Goal: Task Accomplishment & Management: Use online tool/utility

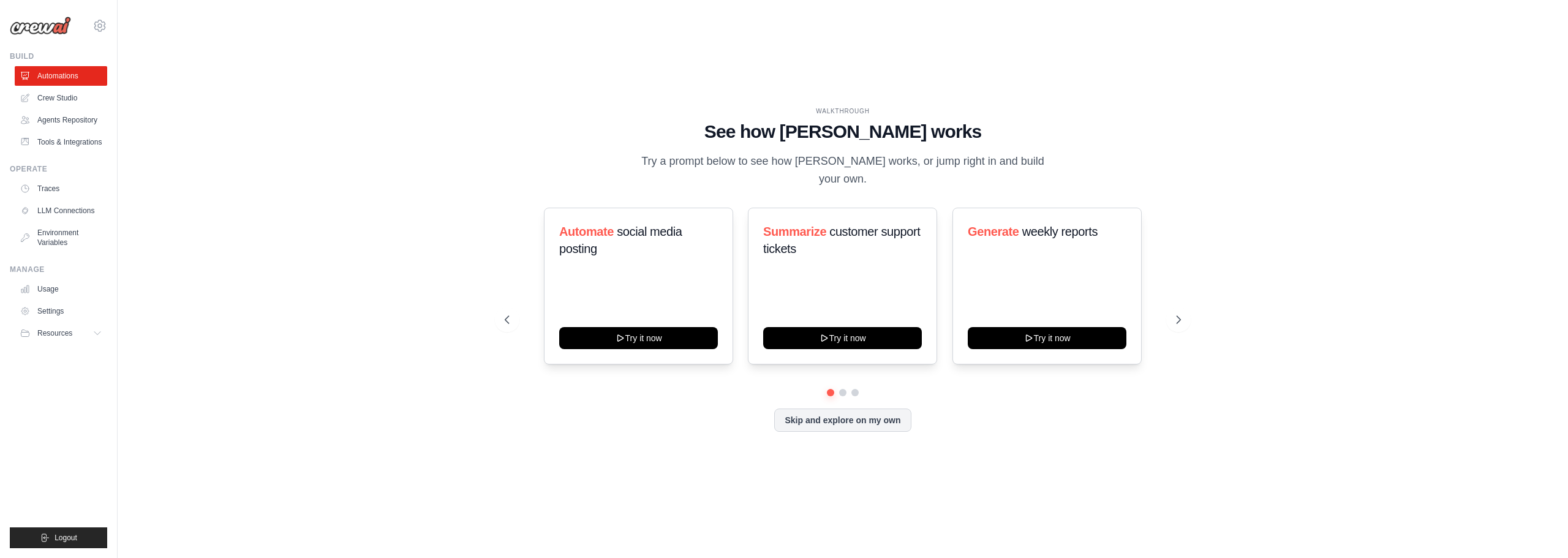
click at [279, 201] on div "WALKTHROUGH See how CrewAI works Try a prompt below to see how CrewAI works, or…" at bounding box center [842, 279] width 1411 height 534
click at [75, 97] on link "Crew Studio" at bounding box center [62, 98] width 93 height 19
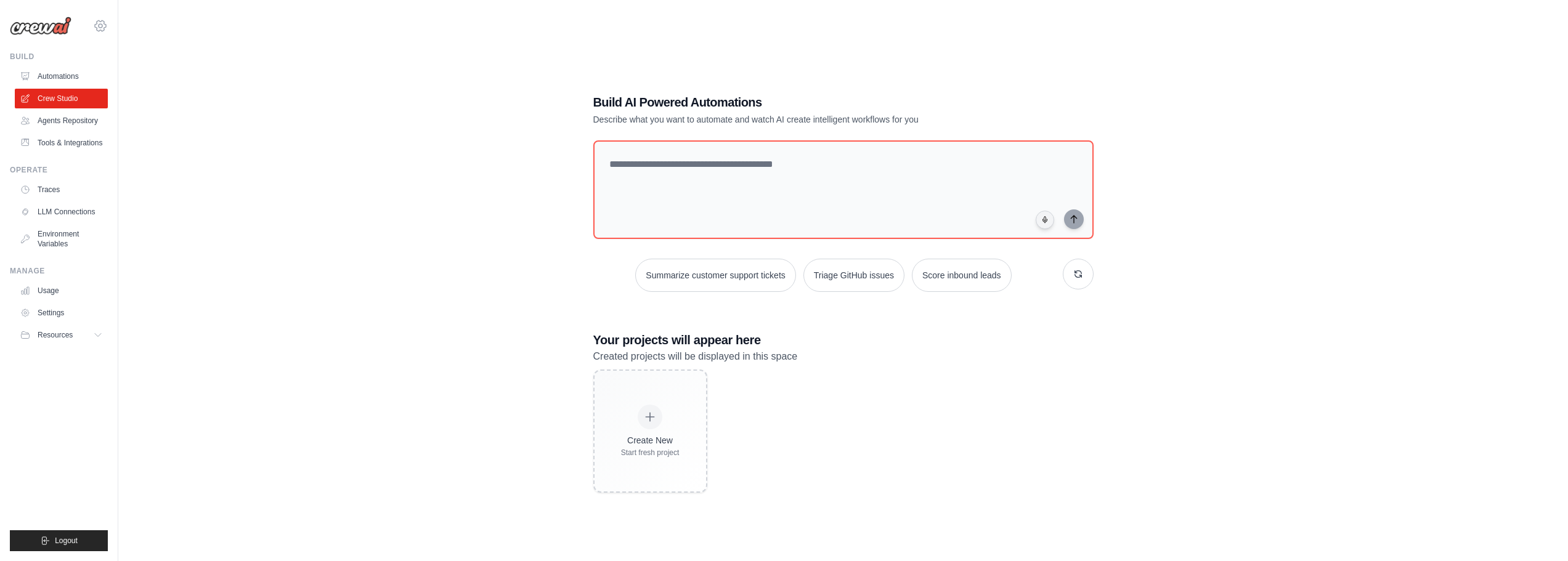
click at [97, 26] on icon at bounding box center [100, 26] width 15 height 15
click at [148, 80] on span "Settings" at bounding box center [154, 76] width 98 height 12
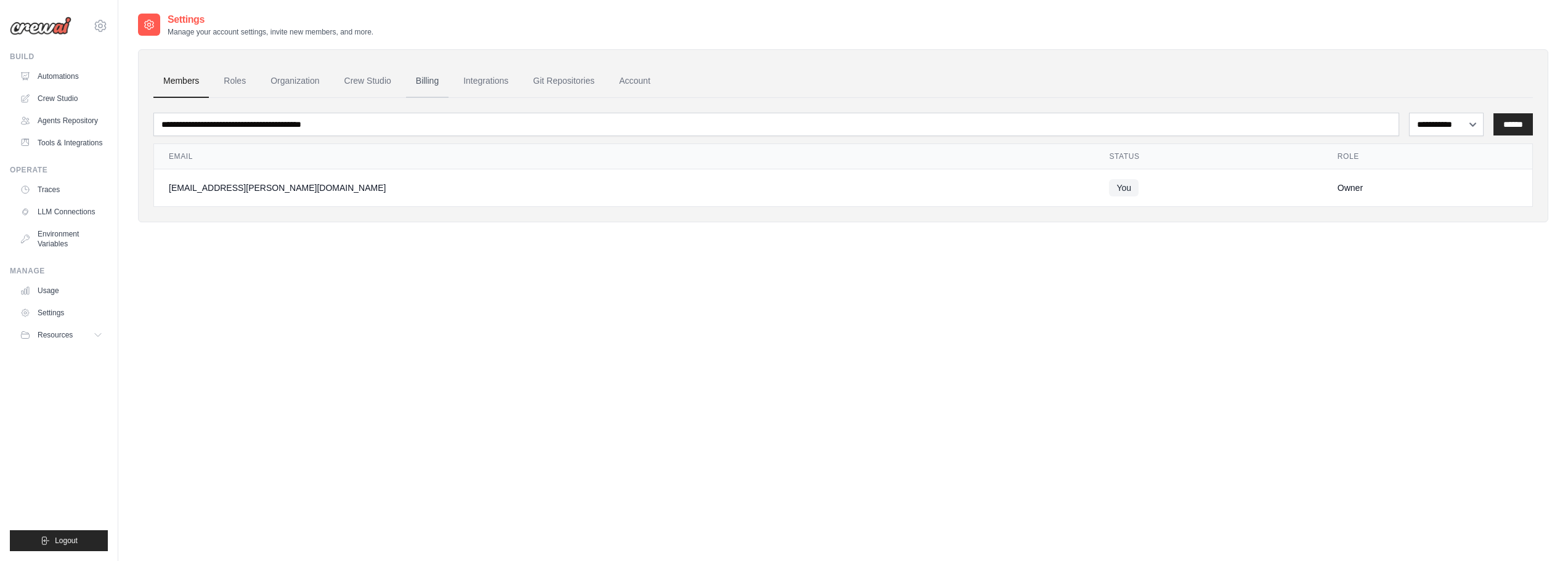
click at [424, 83] on link "Billing" at bounding box center [427, 81] width 42 height 33
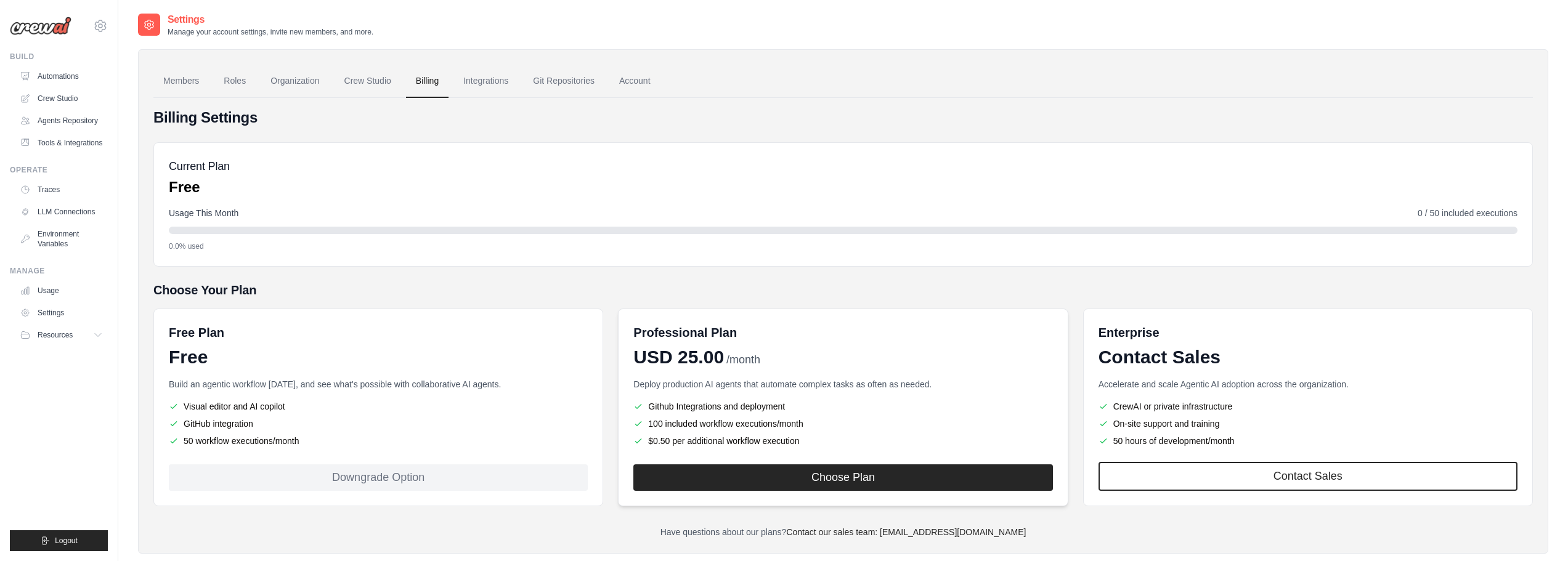
click at [689, 362] on span "USD 25.00" at bounding box center [679, 357] width 90 height 22
drag, startPoint x: 684, startPoint y: 407, endPoint x: 785, endPoint y: 406, distance: 101.0
click at [785, 406] on li "Github Integrations and deployment" at bounding box center [843, 406] width 419 height 12
click at [803, 417] on ul "Github Integrations and deployment 100 included workflow executions/month $0.50…" at bounding box center [843, 423] width 419 height 47
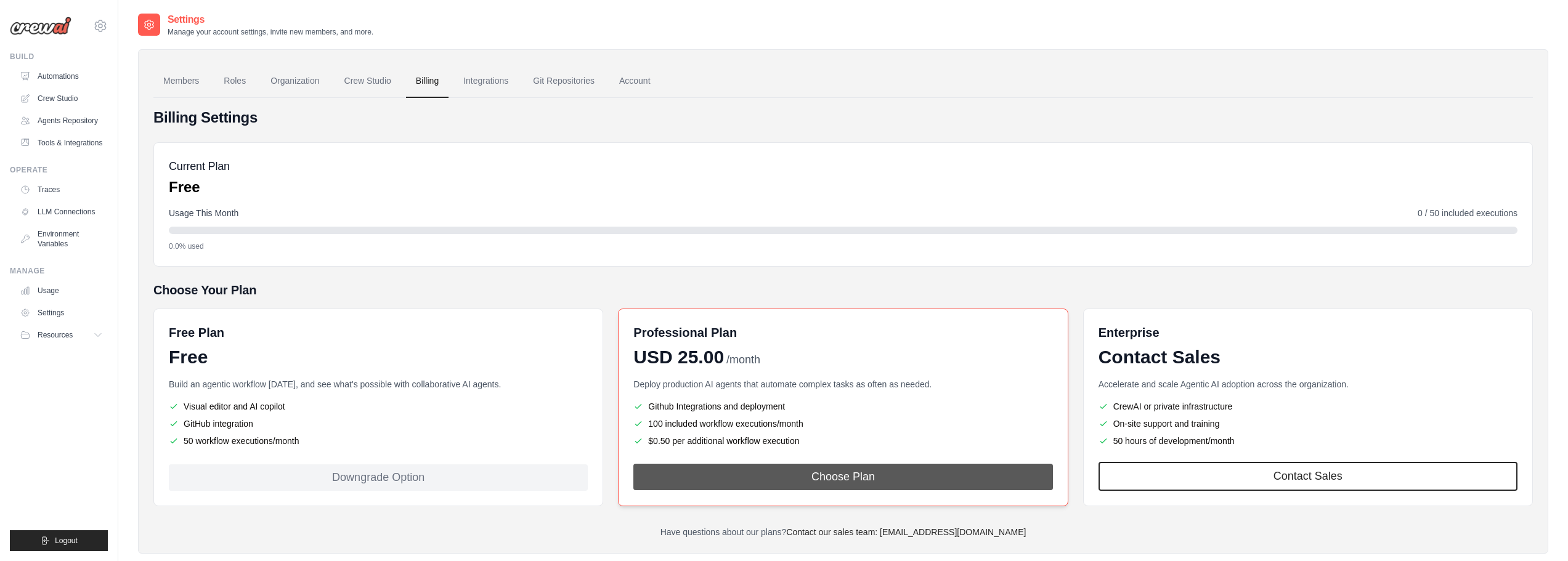
click at [808, 476] on button "Choose Plan" at bounding box center [843, 477] width 419 height 27
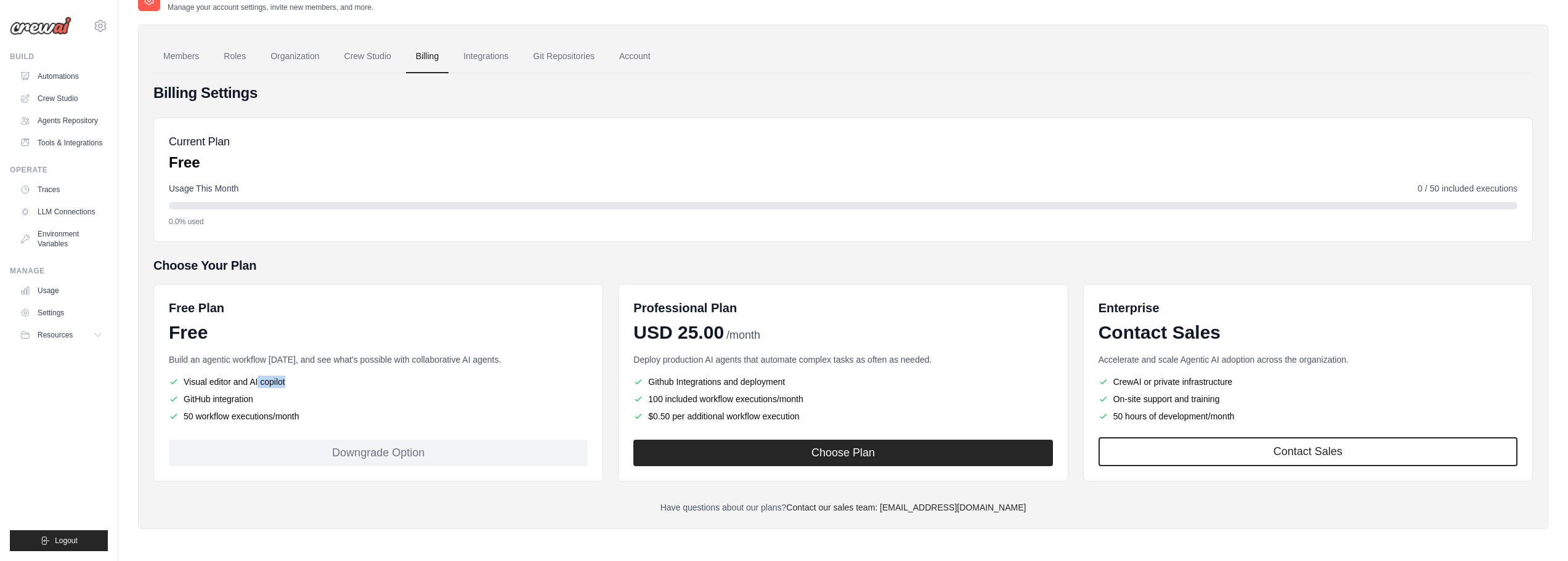
drag, startPoint x: 303, startPoint y: 397, endPoint x: 190, endPoint y: 387, distance: 113.4
click at [190, 387] on ul "Visual editor and AI copilot GitHub integration 50 workflow executions/month" at bounding box center [378, 399] width 419 height 47
click at [240, 379] on li "Visual editor and AI copilot" at bounding box center [378, 382] width 419 height 12
drag, startPoint x: 368, startPoint y: 402, endPoint x: 308, endPoint y: 395, distance: 60.4
click at [308, 395] on li "GitHub integration" at bounding box center [378, 399] width 419 height 12
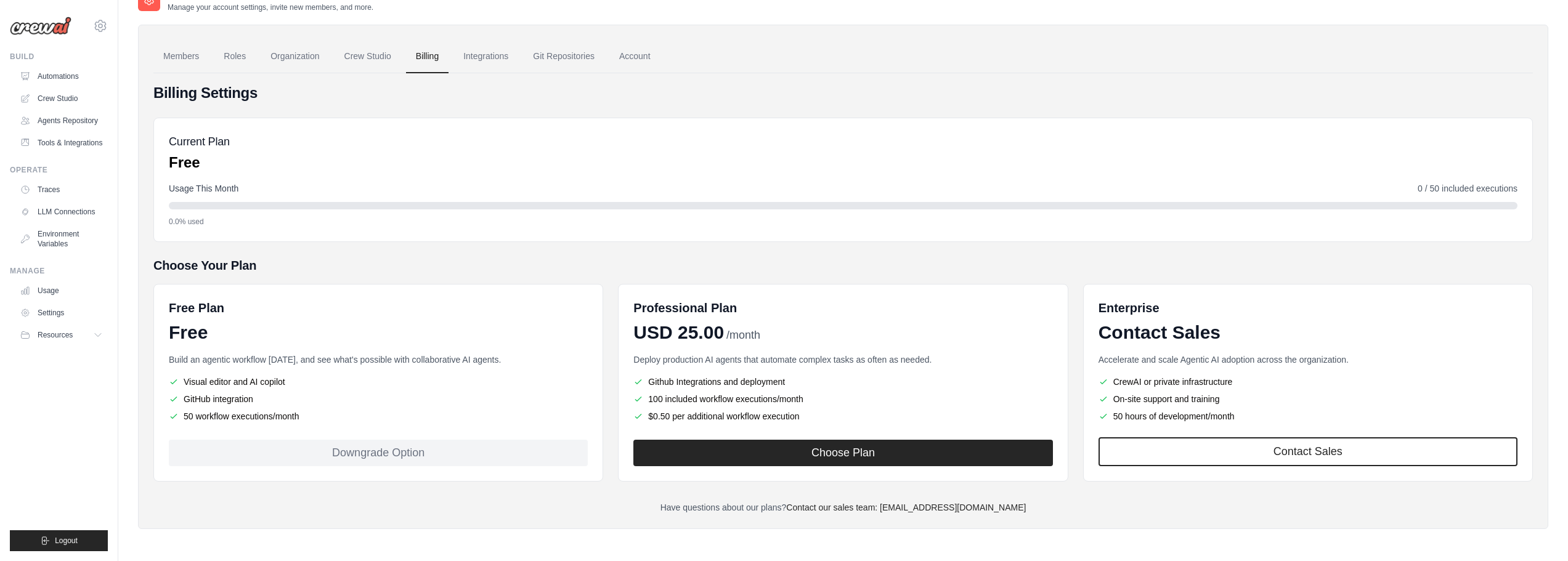
drag, startPoint x: 380, startPoint y: 400, endPoint x: 334, endPoint y: 396, distance: 46.2
click at [334, 396] on li "GitHub integration" at bounding box center [378, 399] width 419 height 12
drag, startPoint x: 382, startPoint y: 400, endPoint x: 355, endPoint y: 397, distance: 27.2
click at [355, 397] on li "GitHub integration" at bounding box center [378, 399] width 419 height 12
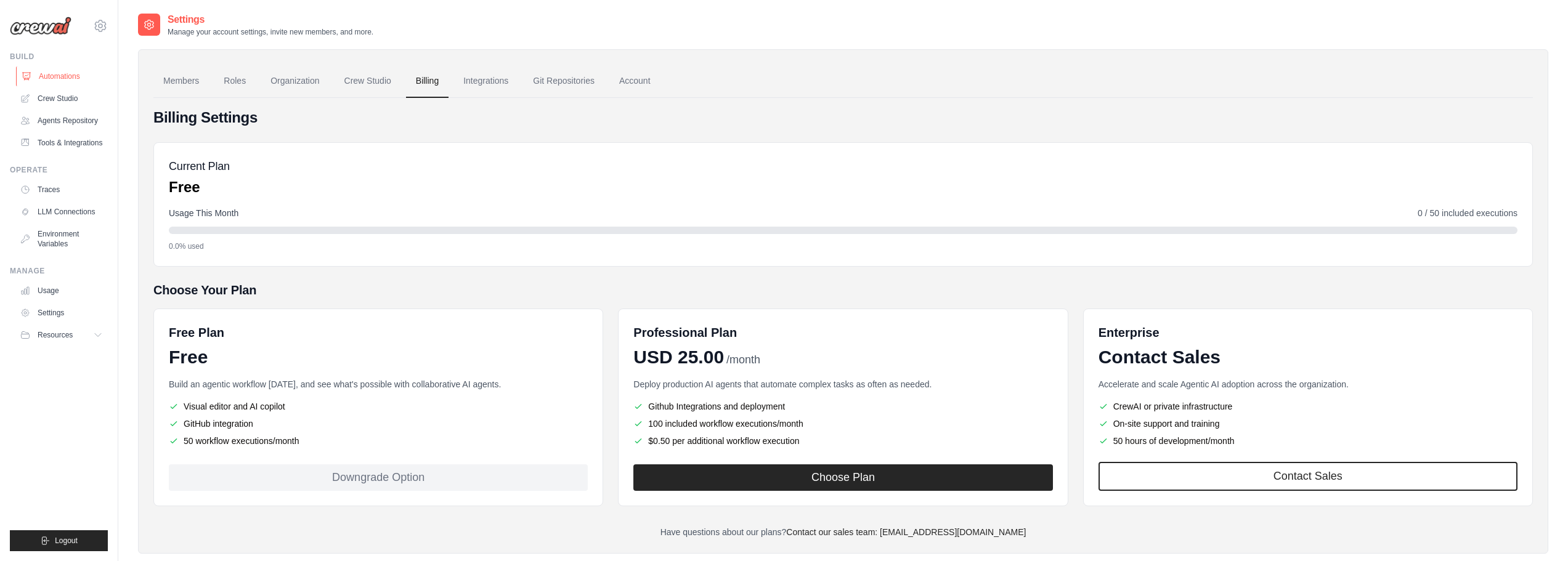
click at [61, 70] on link "Automations" at bounding box center [62, 76] width 93 height 19
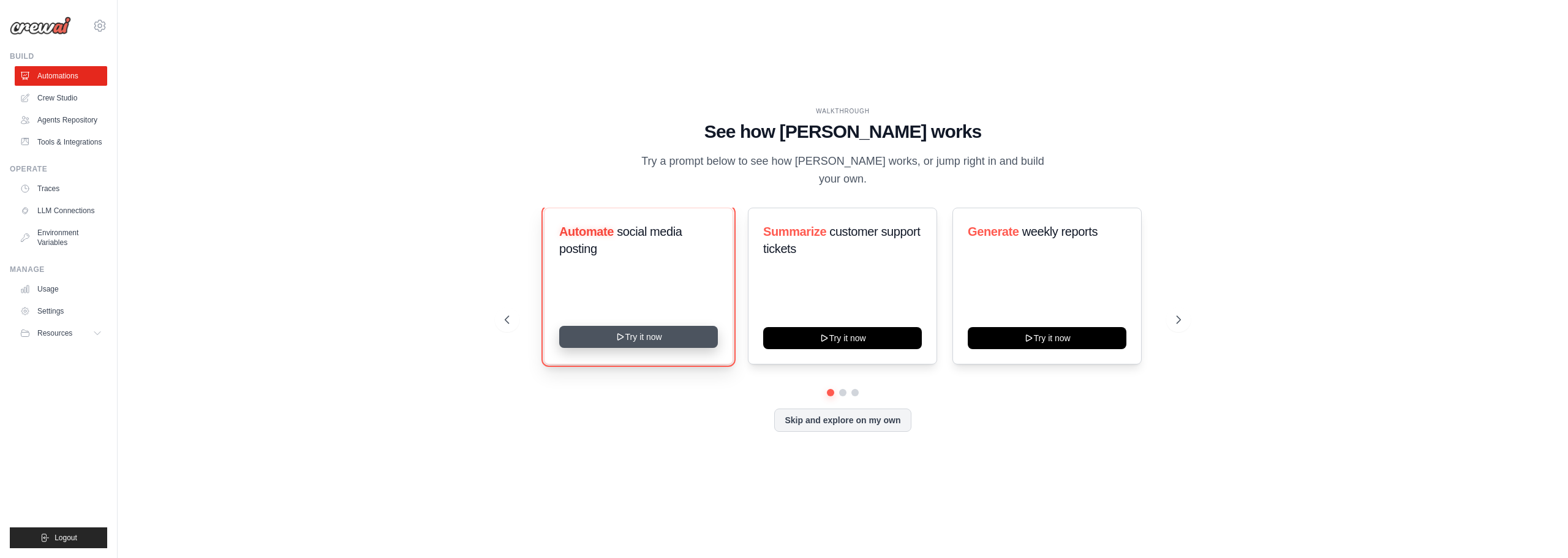
click at [638, 335] on button "Try it now" at bounding box center [638, 337] width 158 height 22
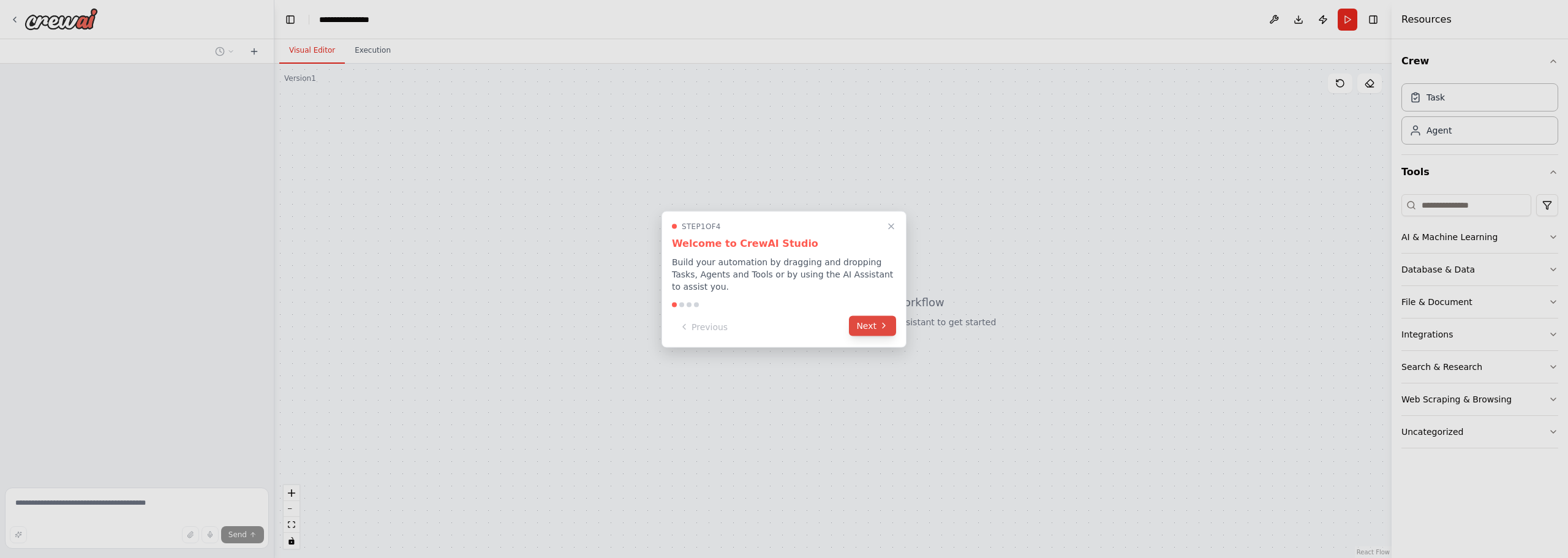
click at [883, 321] on icon at bounding box center [884, 326] width 10 height 10
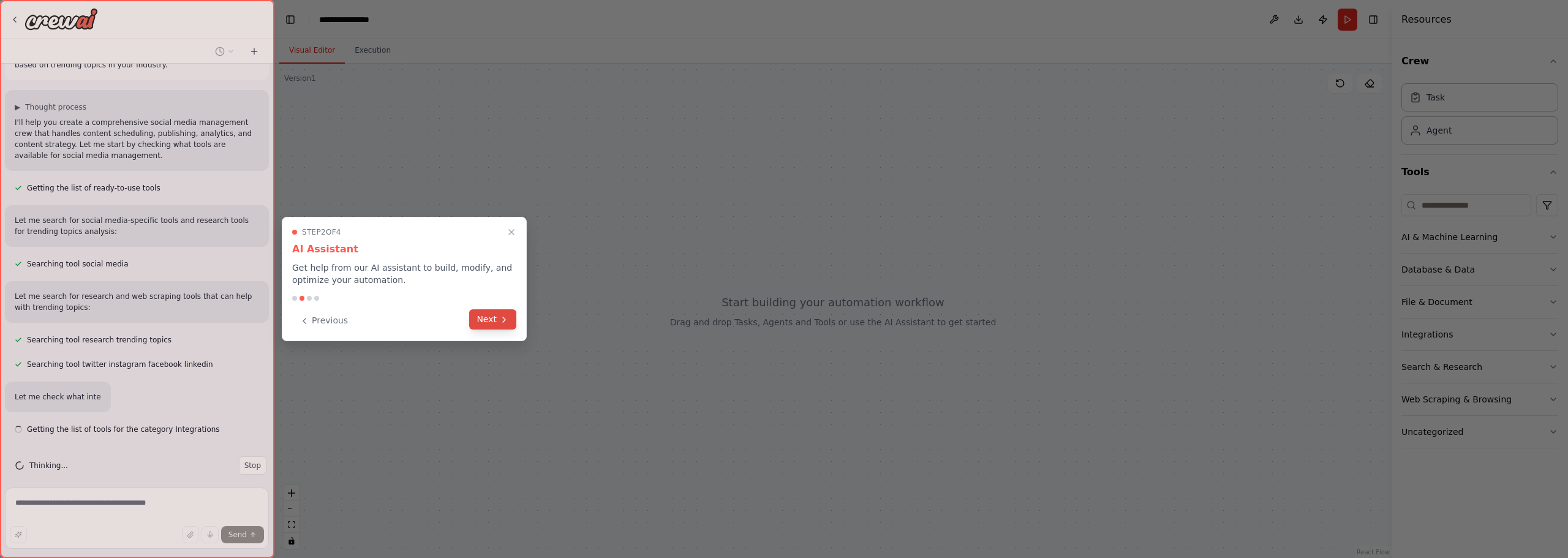
scroll to position [68, 0]
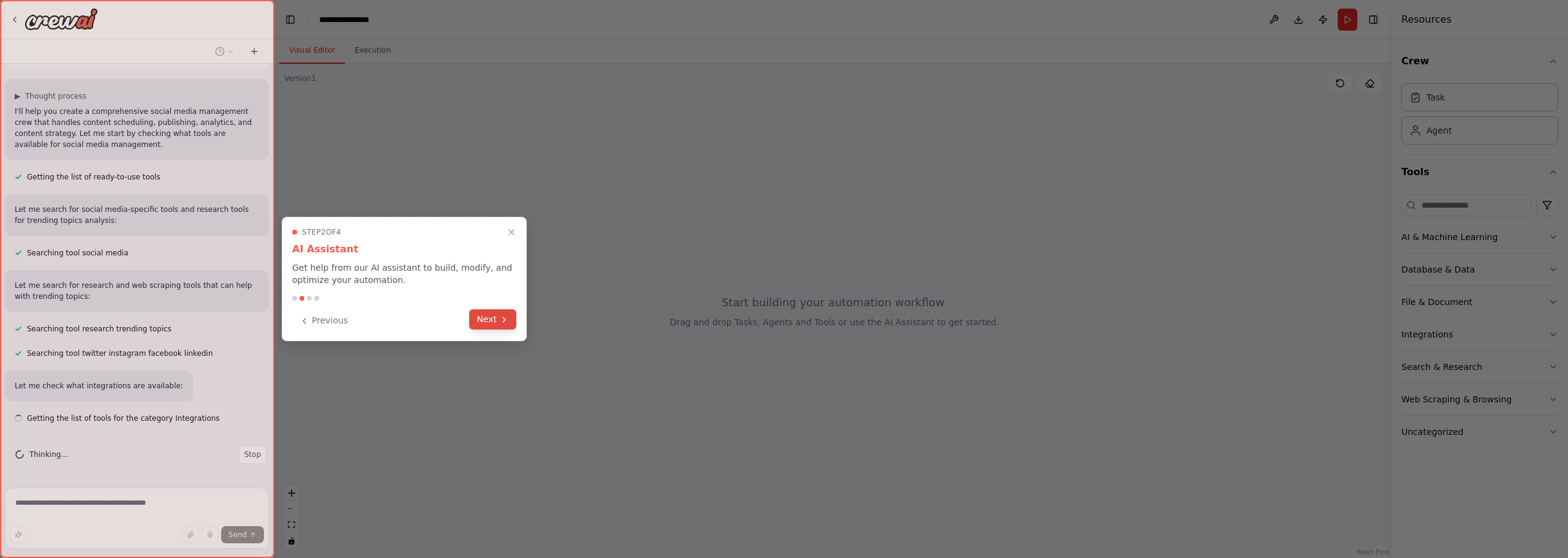
click at [498, 319] on button "Next" at bounding box center [493, 320] width 47 height 20
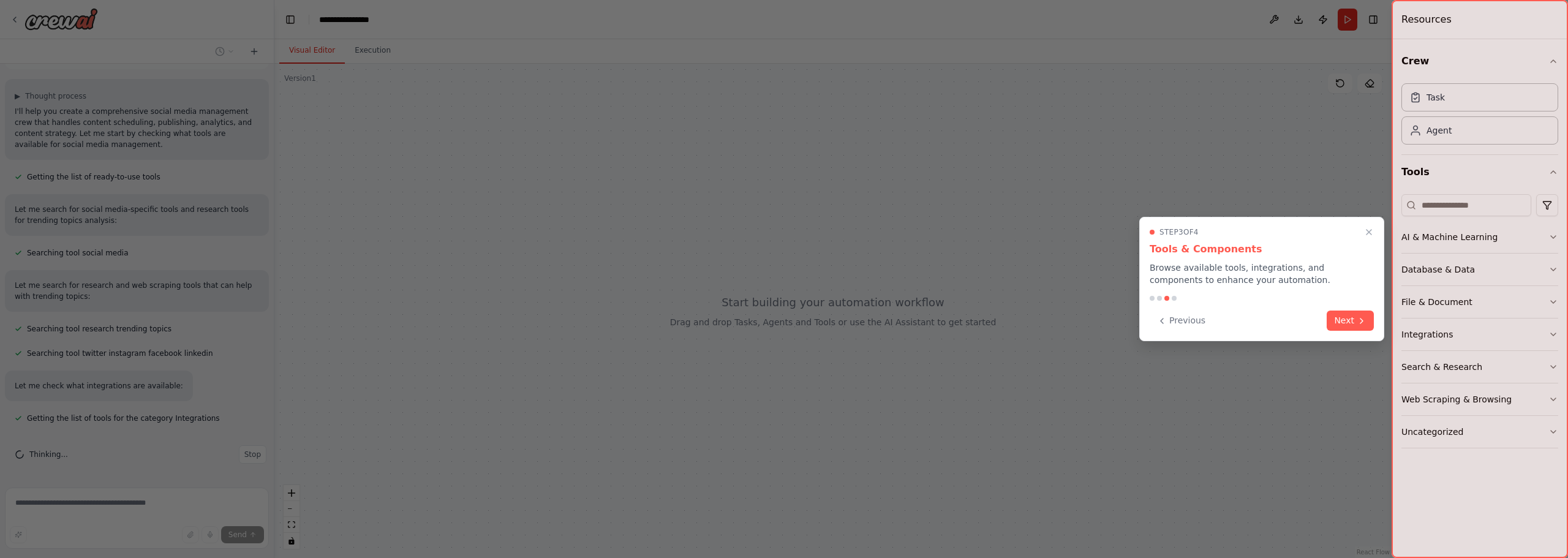
click at [1353, 314] on button "Next" at bounding box center [1350, 320] width 47 height 20
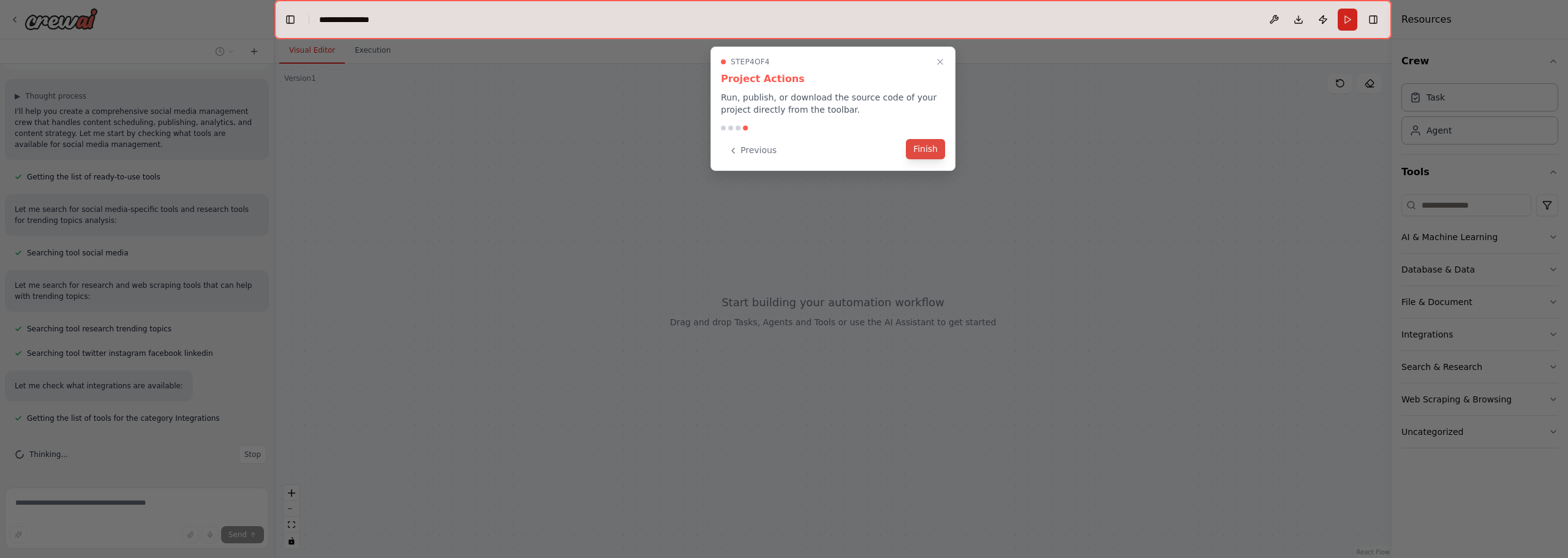
click at [918, 148] on button "Finish" at bounding box center [925, 149] width 39 height 20
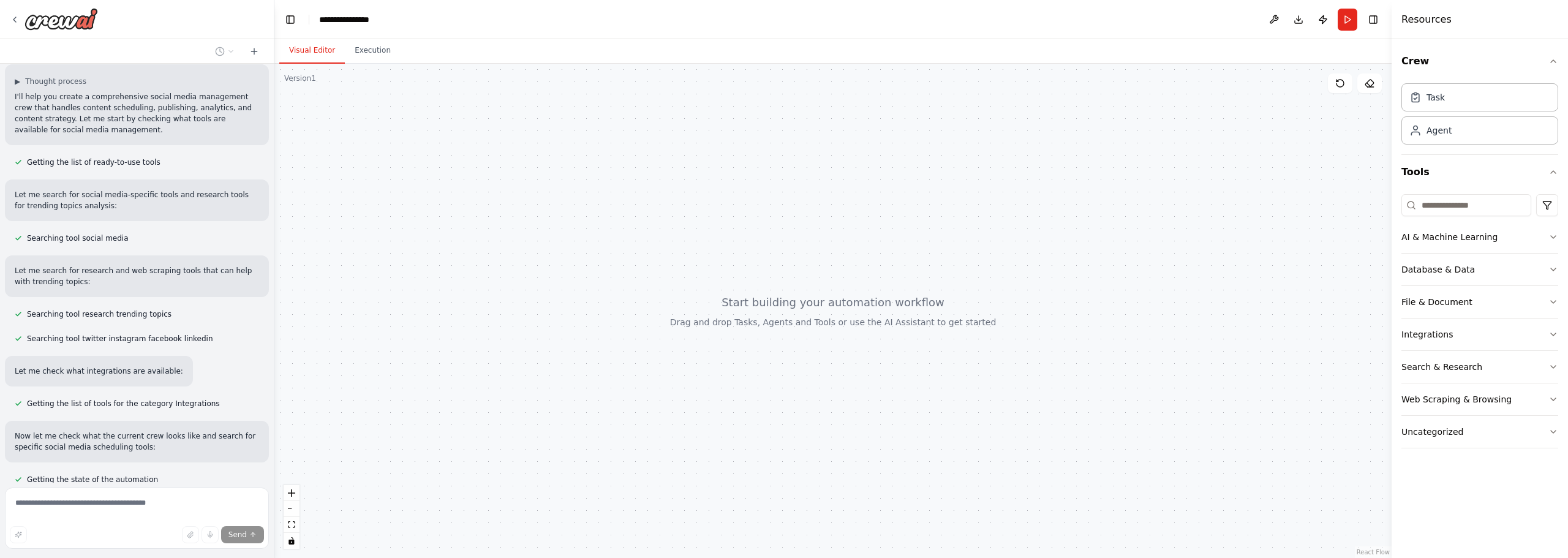
scroll to position [144, 0]
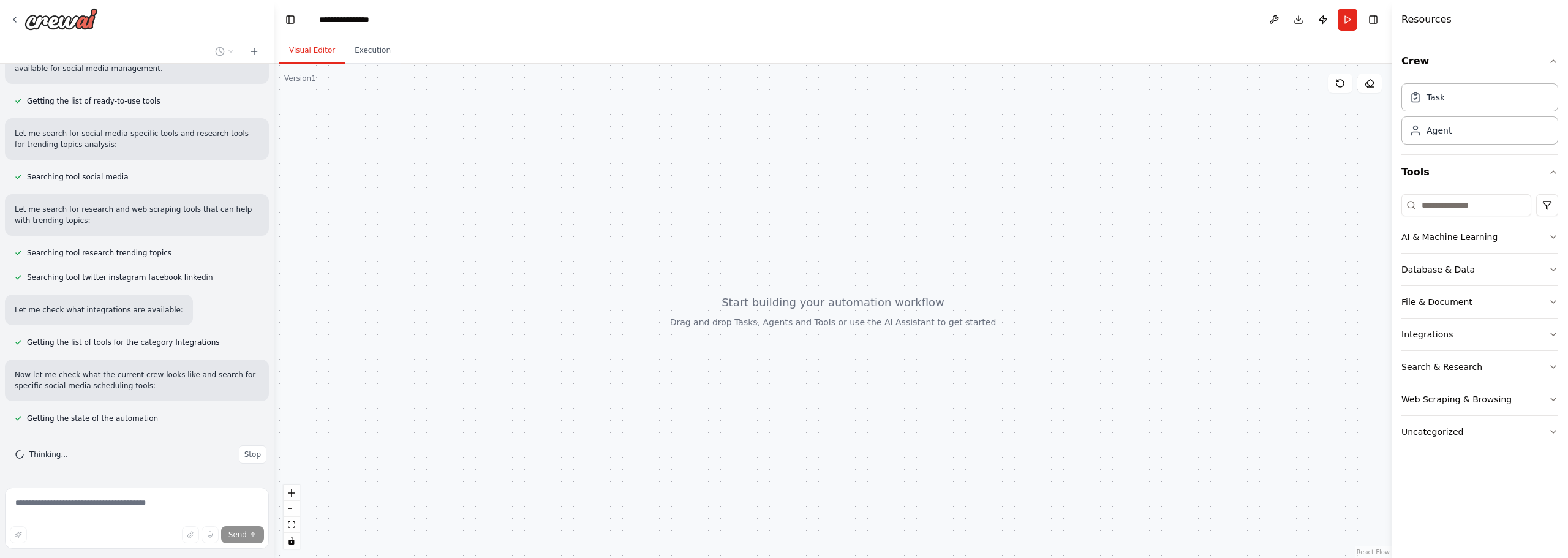
drag, startPoint x: 835, startPoint y: 319, endPoint x: 874, endPoint y: 280, distance: 55.2
click at [881, 270] on div at bounding box center [833, 310] width 1117 height 494
drag, startPoint x: 862, startPoint y: 294, endPoint x: 846, endPoint y: 325, distance: 34.9
click at [846, 325] on div at bounding box center [833, 310] width 1117 height 494
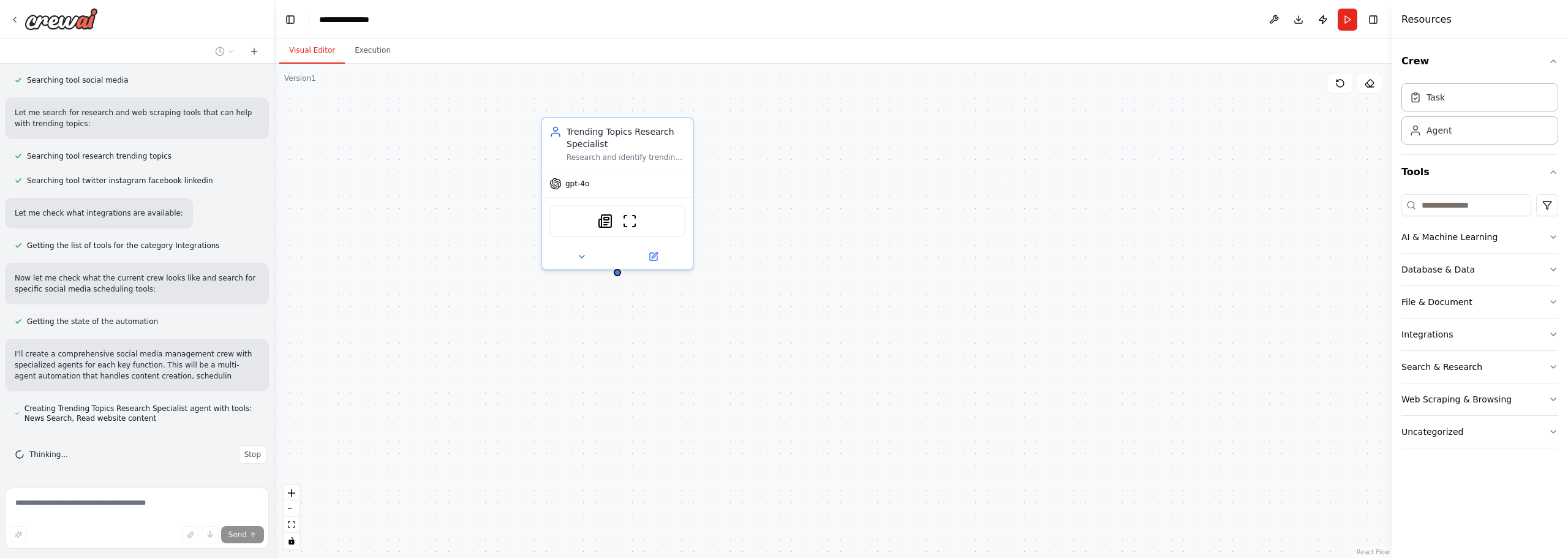
drag, startPoint x: 854, startPoint y: 298, endPoint x: 859, endPoint y: 315, distance: 17.7
click at [859, 315] on div "Trending Topics Research Specialist Research and identify trending topics, hash…" at bounding box center [833, 310] width 1117 height 494
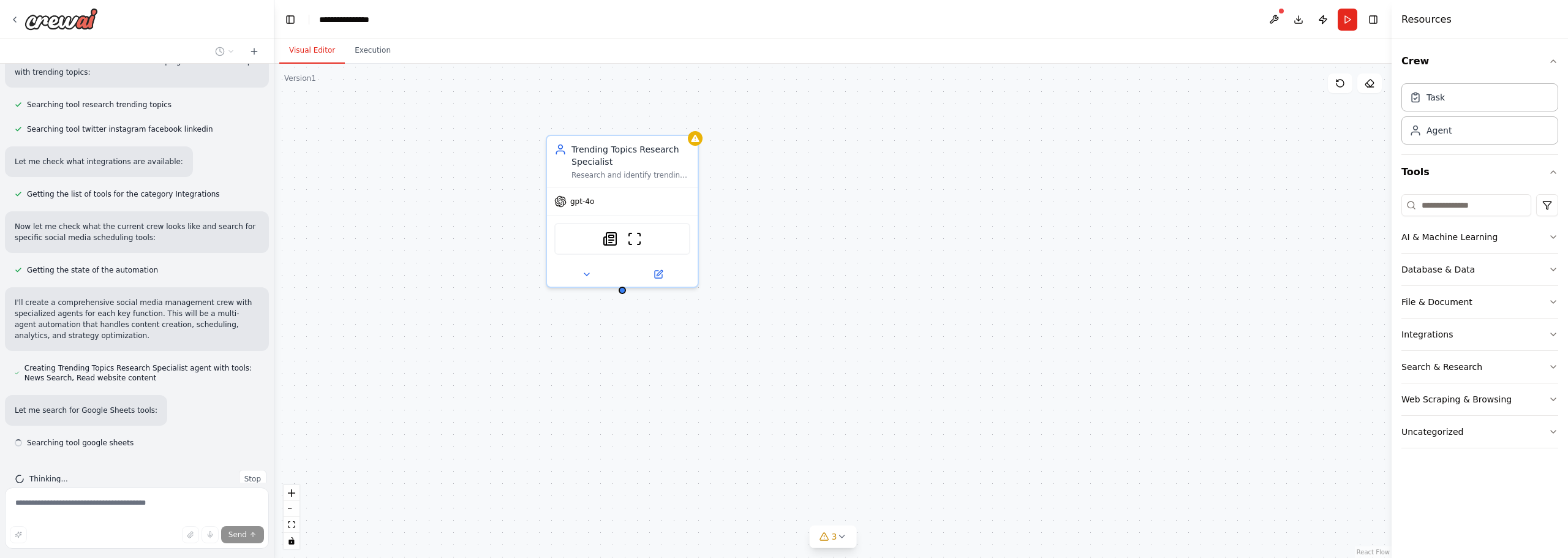
scroll to position [317, 0]
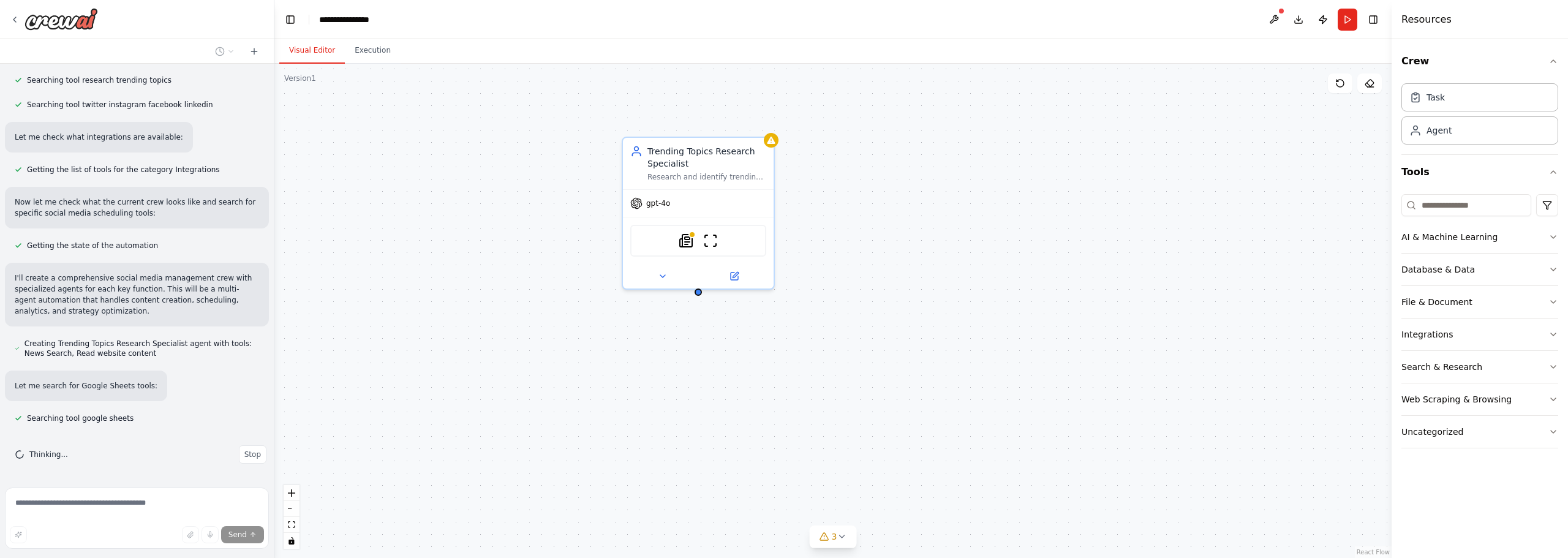
drag, startPoint x: 856, startPoint y: 299, endPoint x: 932, endPoint y: 301, distance: 76.0
click at [932, 301] on div "Trending Topics Research Specialist Research and identify trending topics, hash…" at bounding box center [833, 310] width 1117 height 494
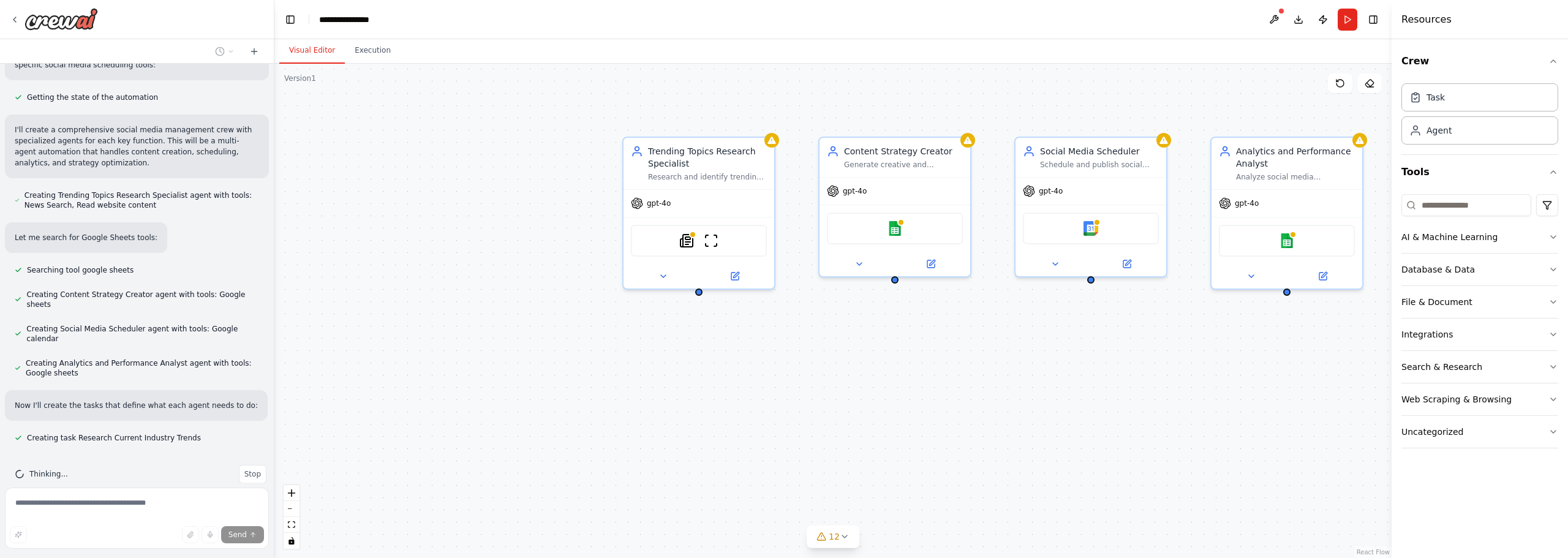
scroll to position [489, 0]
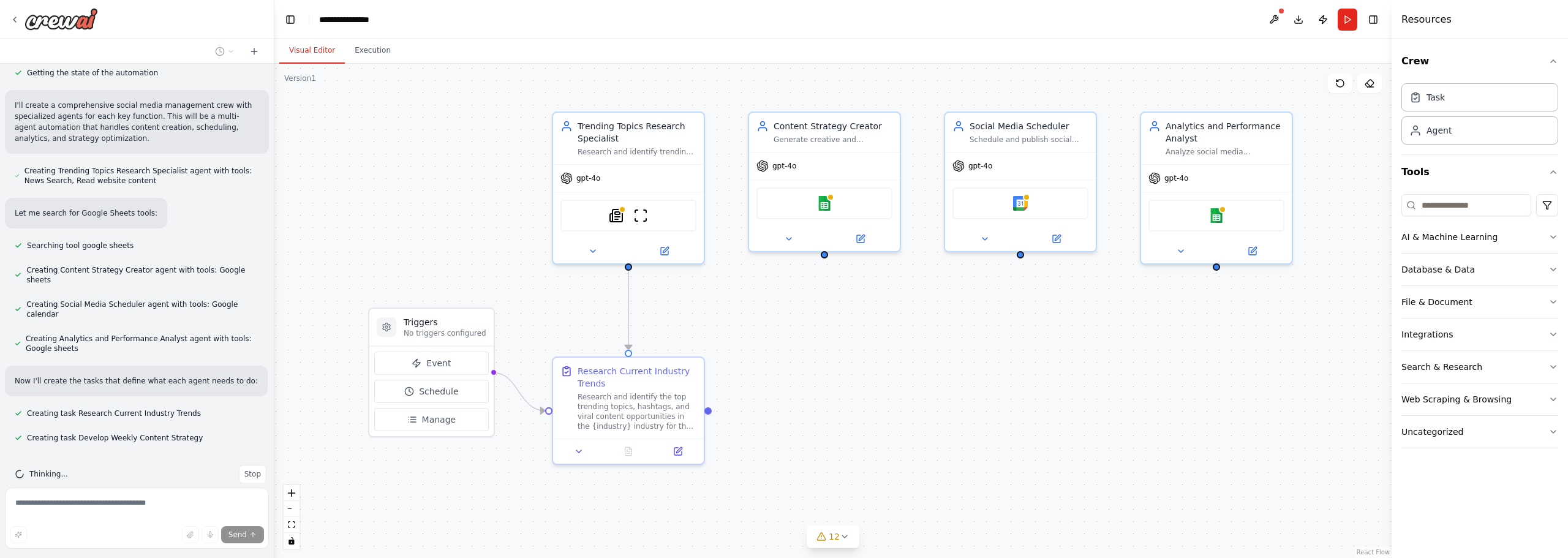
drag, startPoint x: 899, startPoint y: 339, endPoint x: 814, endPoint y: 310, distance: 89.8
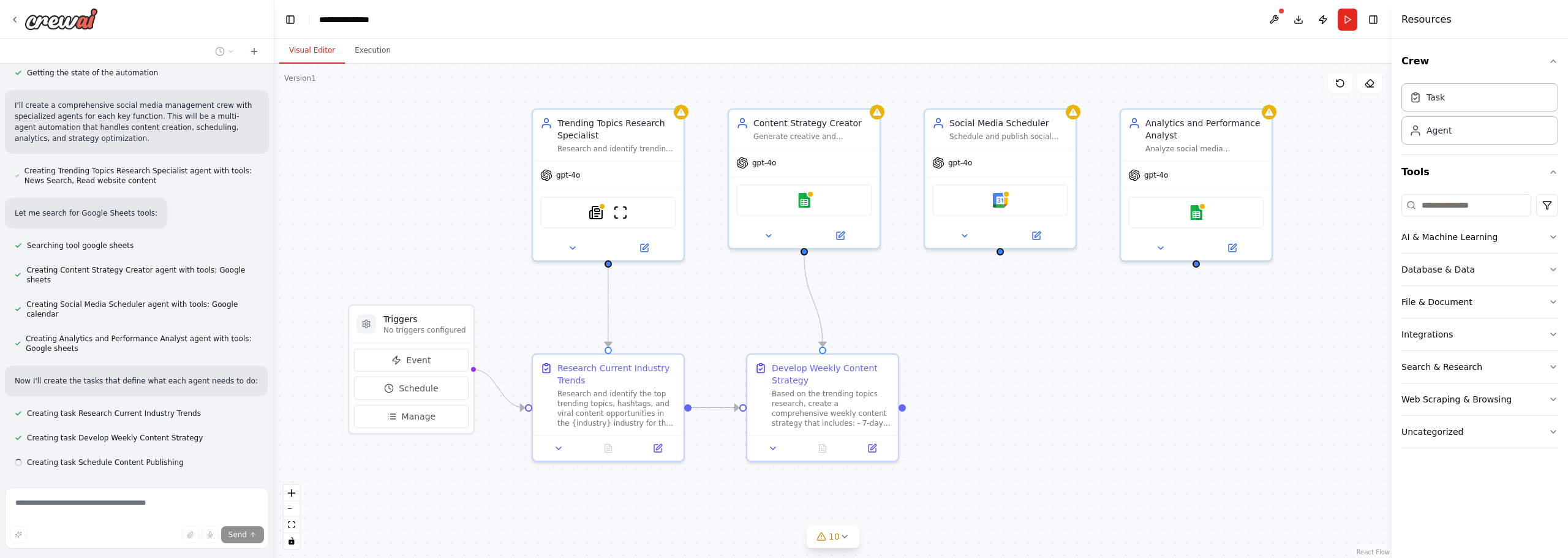
scroll to position [514, 0]
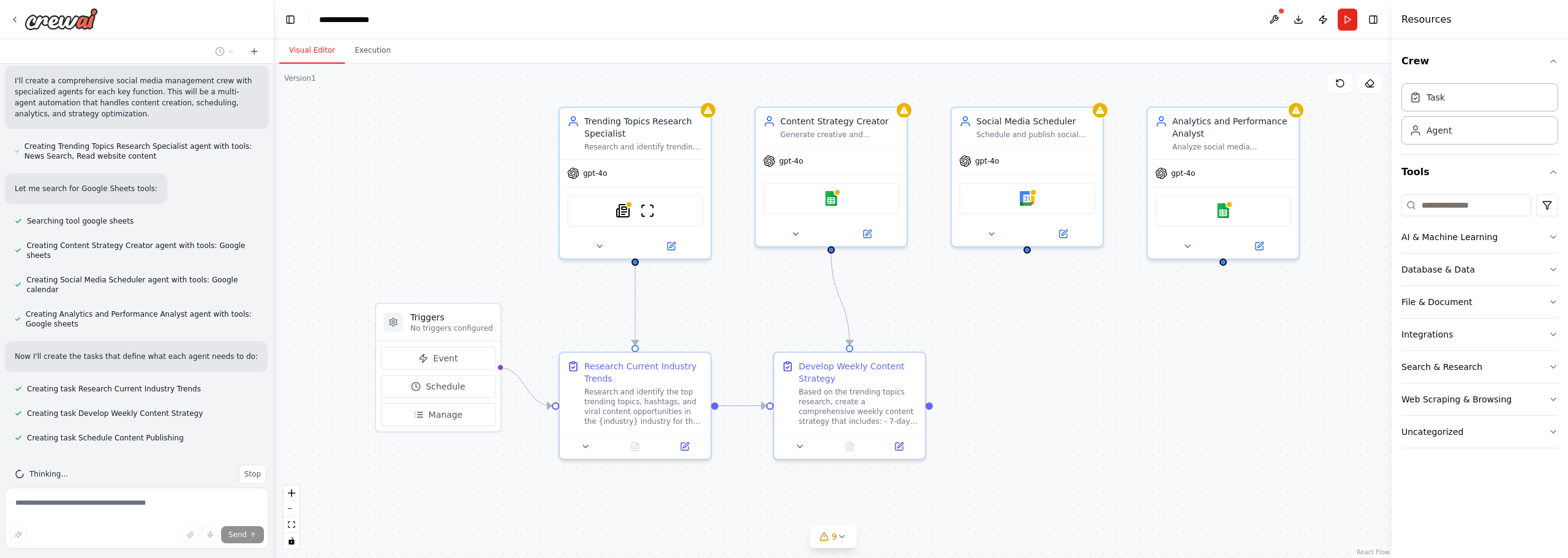
drag, startPoint x: 1003, startPoint y: 358, endPoint x: 1065, endPoint y: 351, distance: 62.4
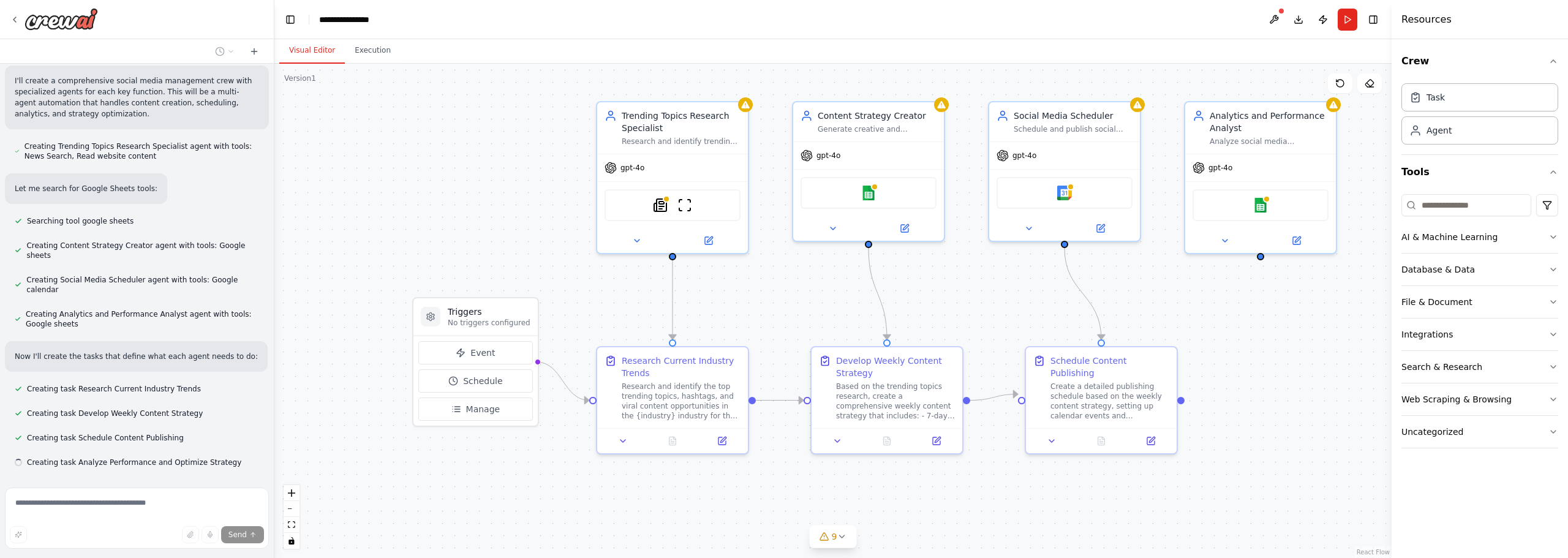
scroll to position [539, 0]
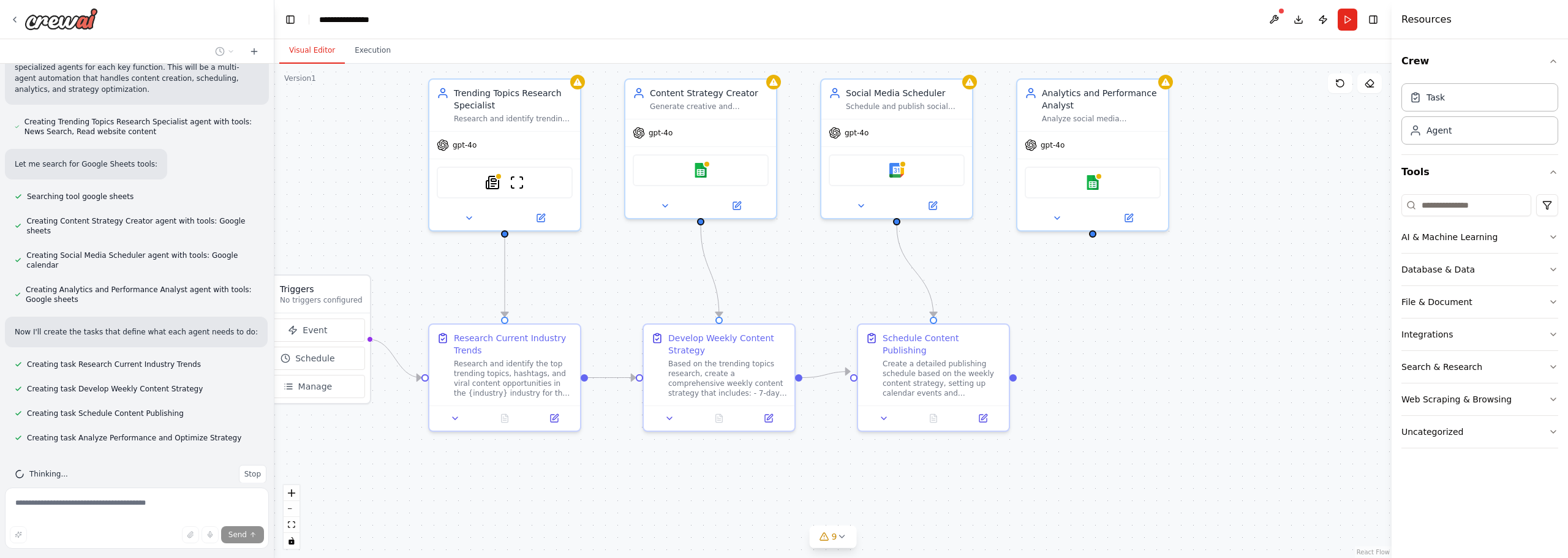
drag, startPoint x: 1249, startPoint y: 348, endPoint x: 1087, endPoint y: 324, distance: 163.8
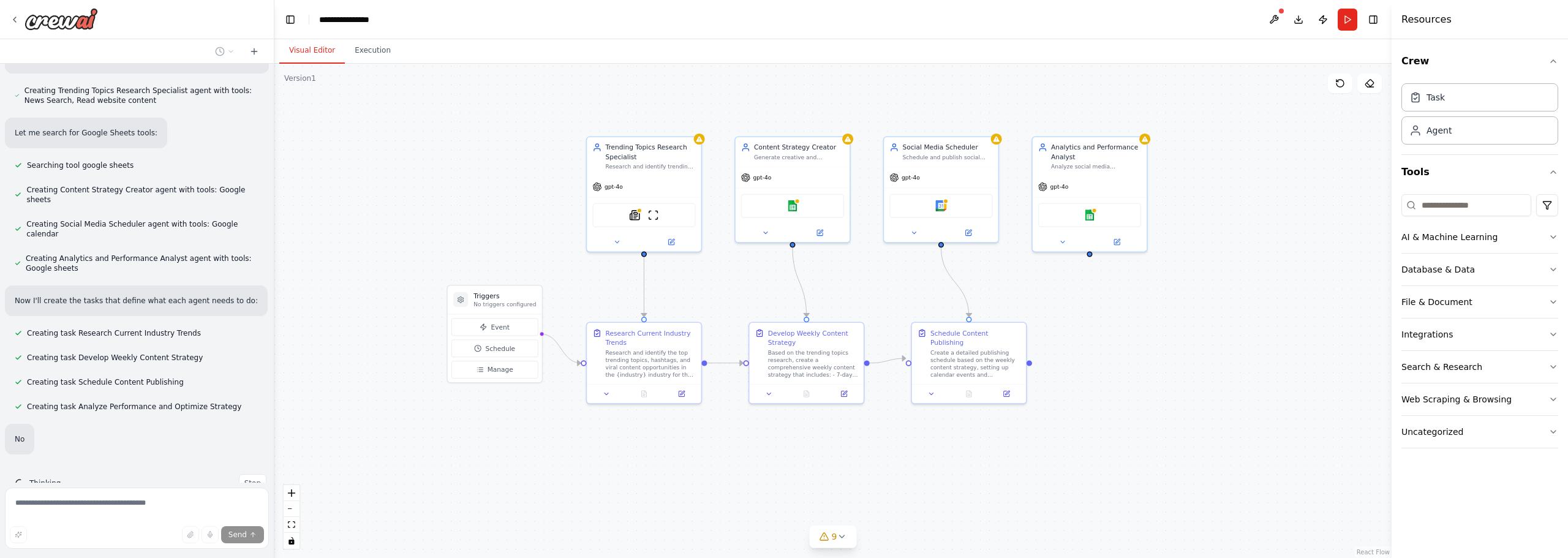
scroll to position [604, 0]
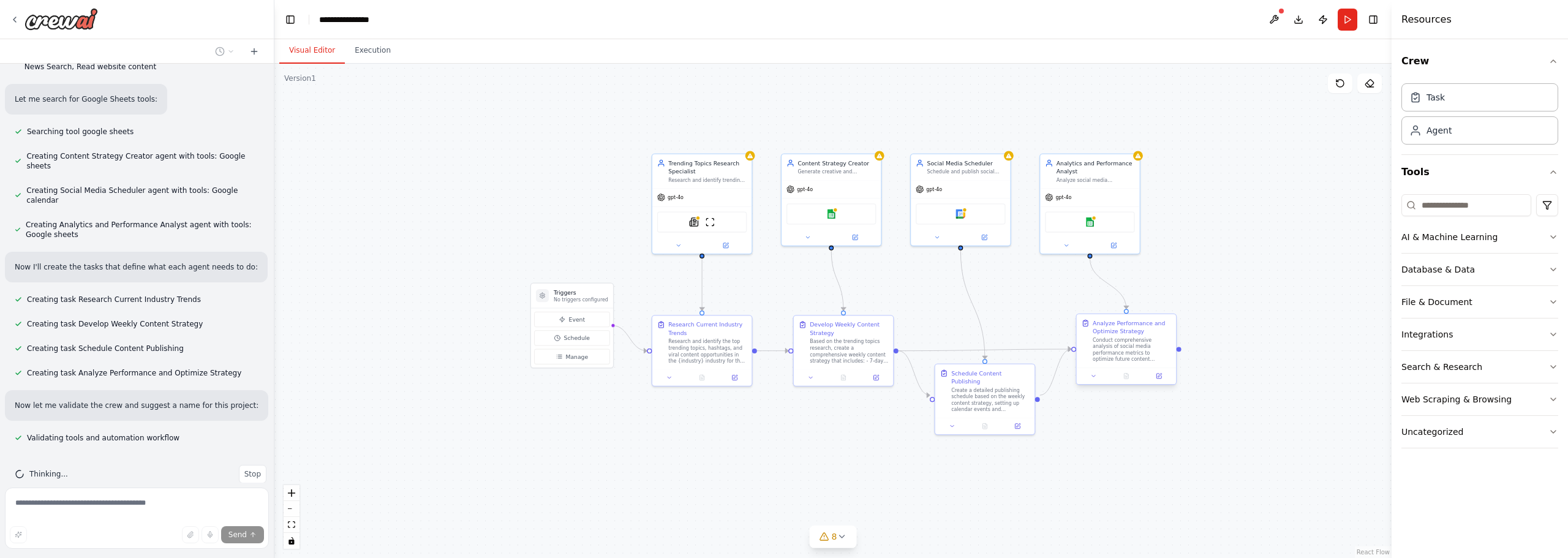
drag, startPoint x: 1154, startPoint y: 323, endPoint x: 1171, endPoint y: 278, distance: 48.1
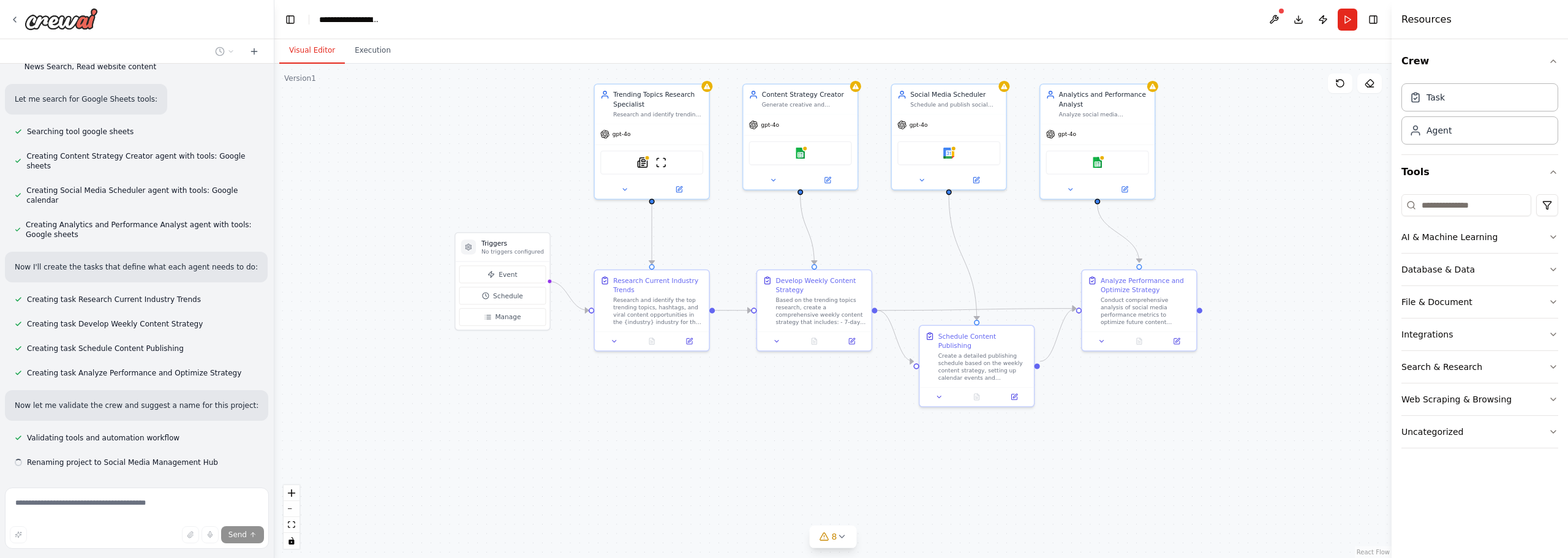
scroll to position [628, 0]
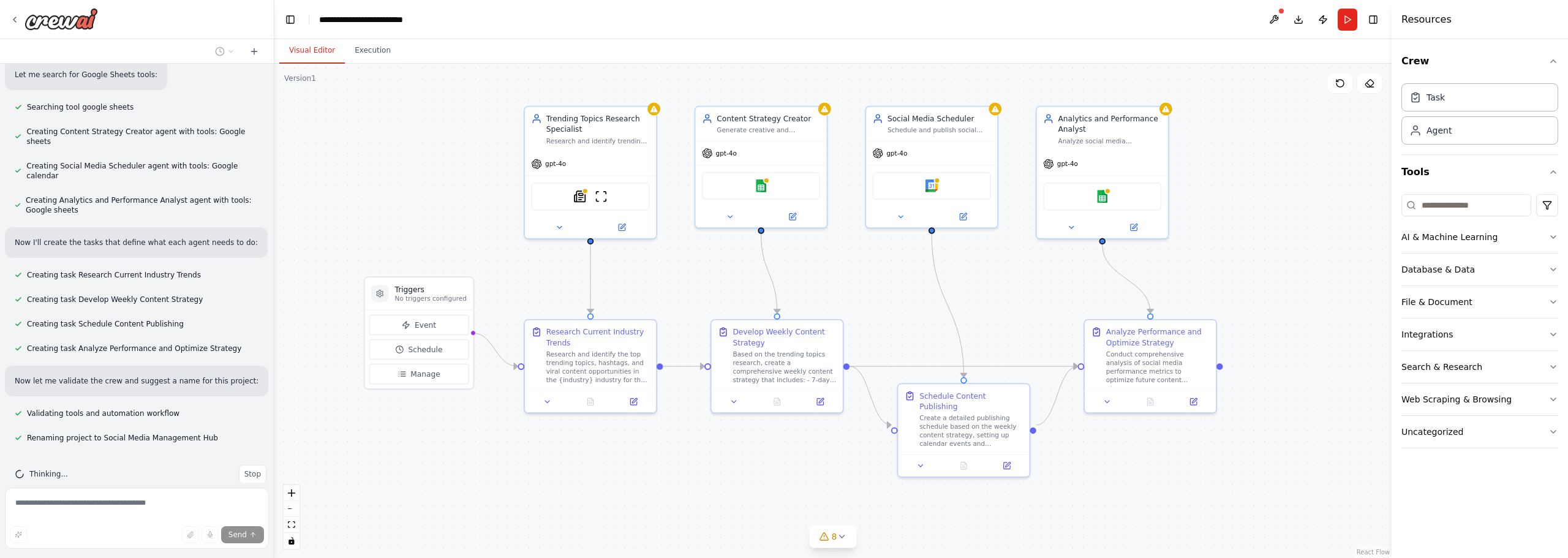
drag, startPoint x: 1160, startPoint y: 241, endPoint x: 1177, endPoint y: 260, distance: 25.5
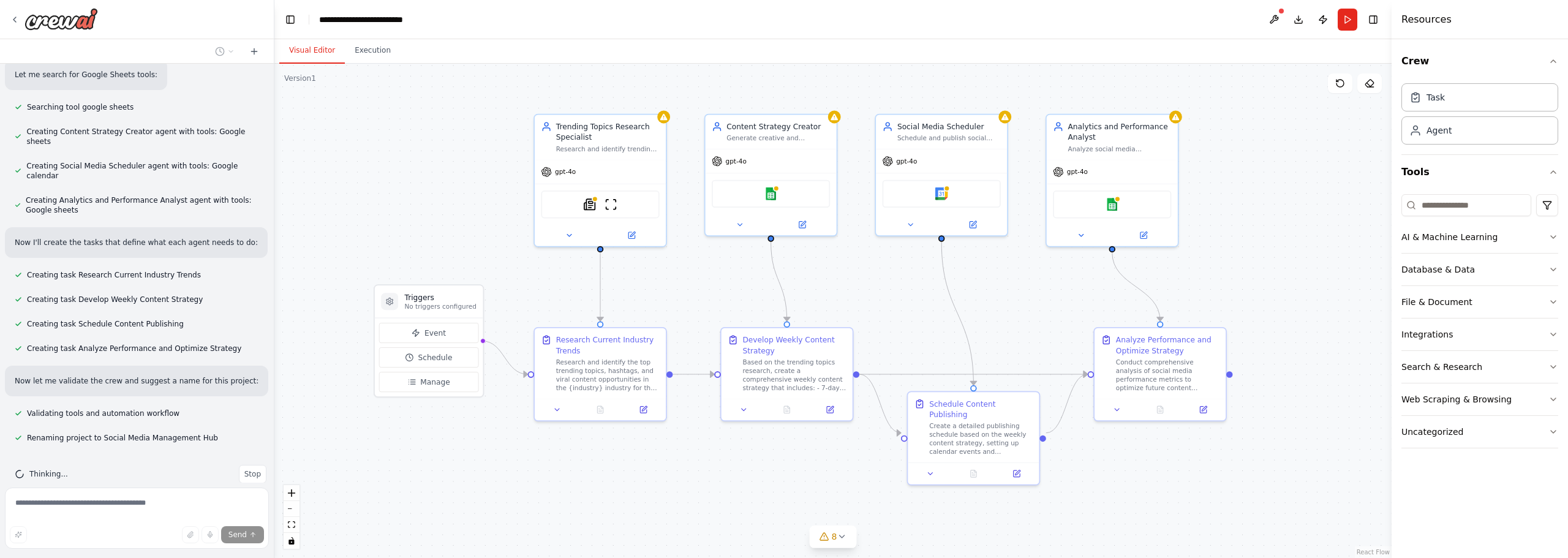
drag, startPoint x: 1228, startPoint y: 275, endPoint x: 1216, endPoint y: 252, distance: 25.9
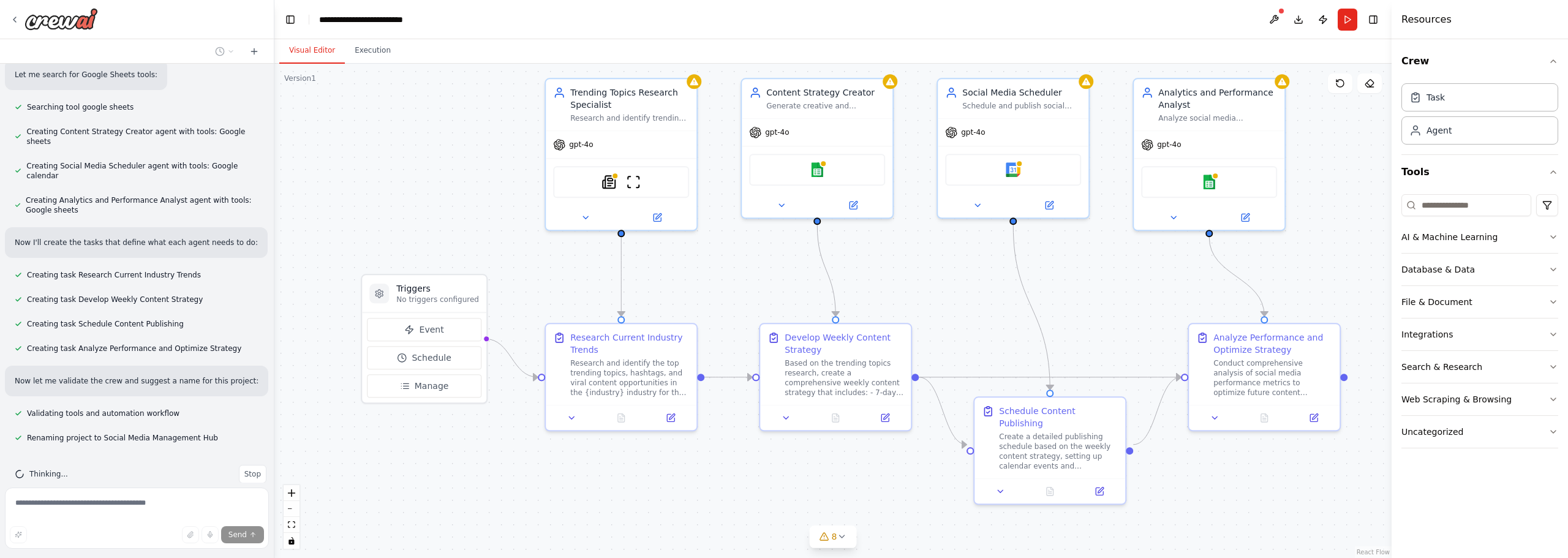
drag, startPoint x: 1139, startPoint y: 263, endPoint x: 1259, endPoint y: 260, distance: 120.0
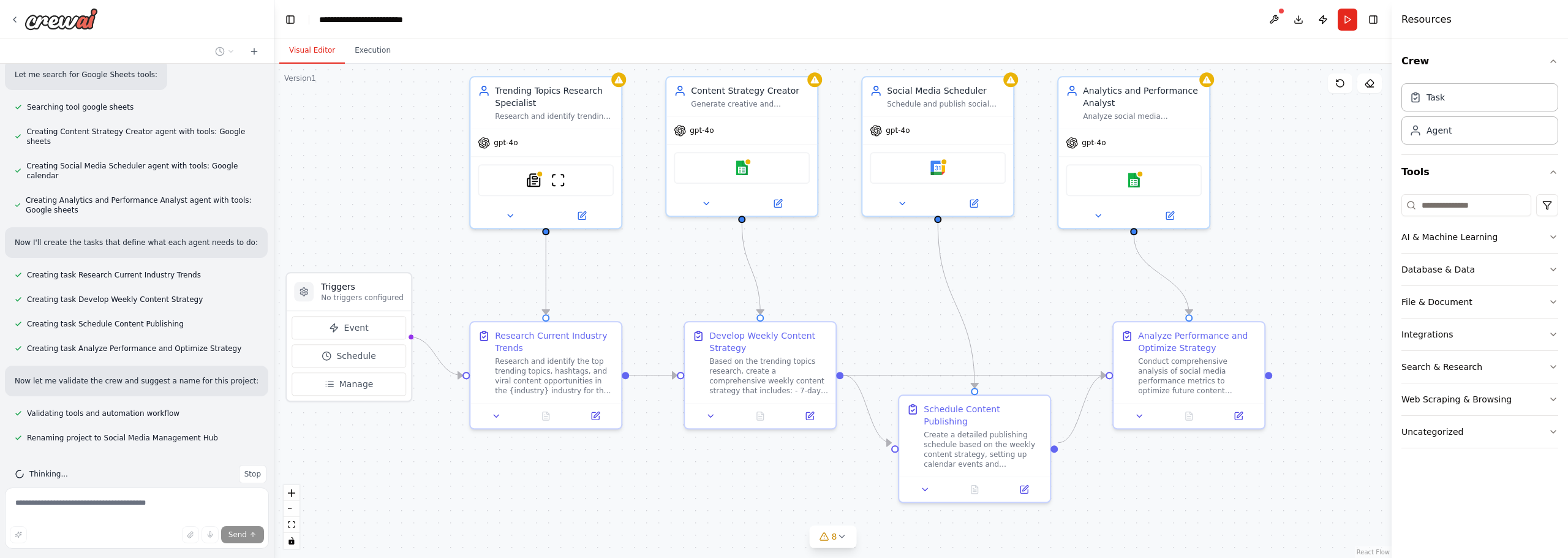
drag, startPoint x: 1022, startPoint y: 298, endPoint x: 975, endPoint y: 298, distance: 47.0
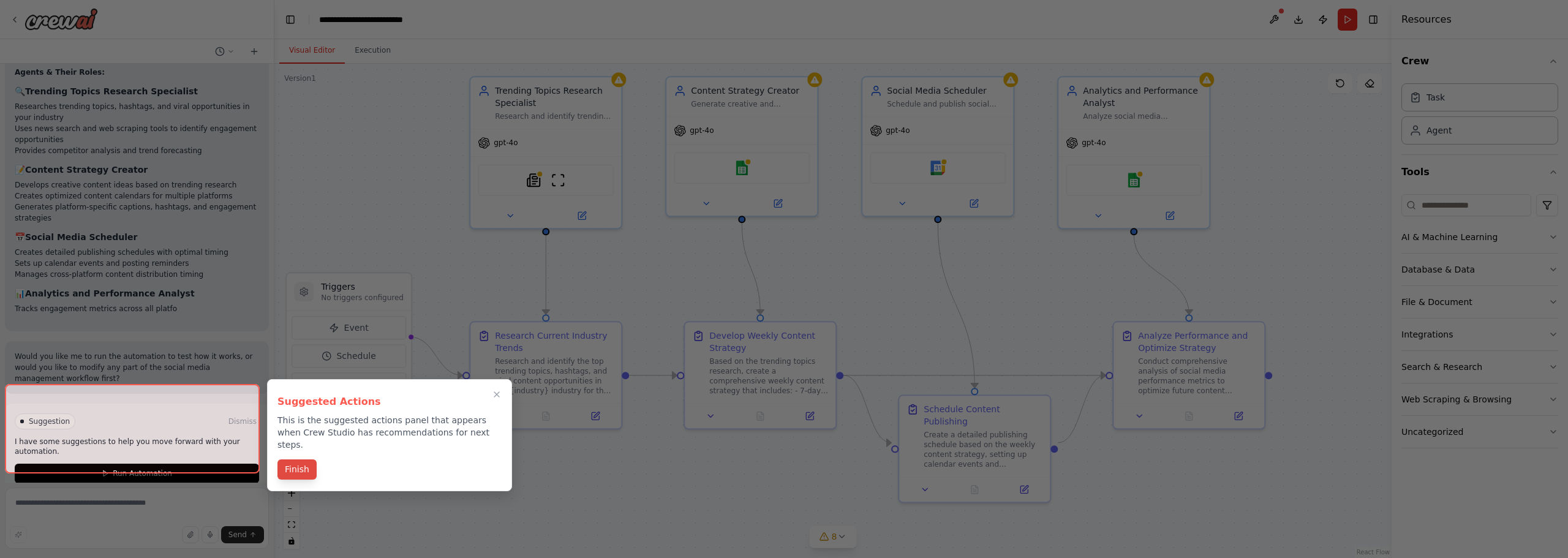
click at [299, 460] on button "Finish" at bounding box center [297, 470] width 39 height 20
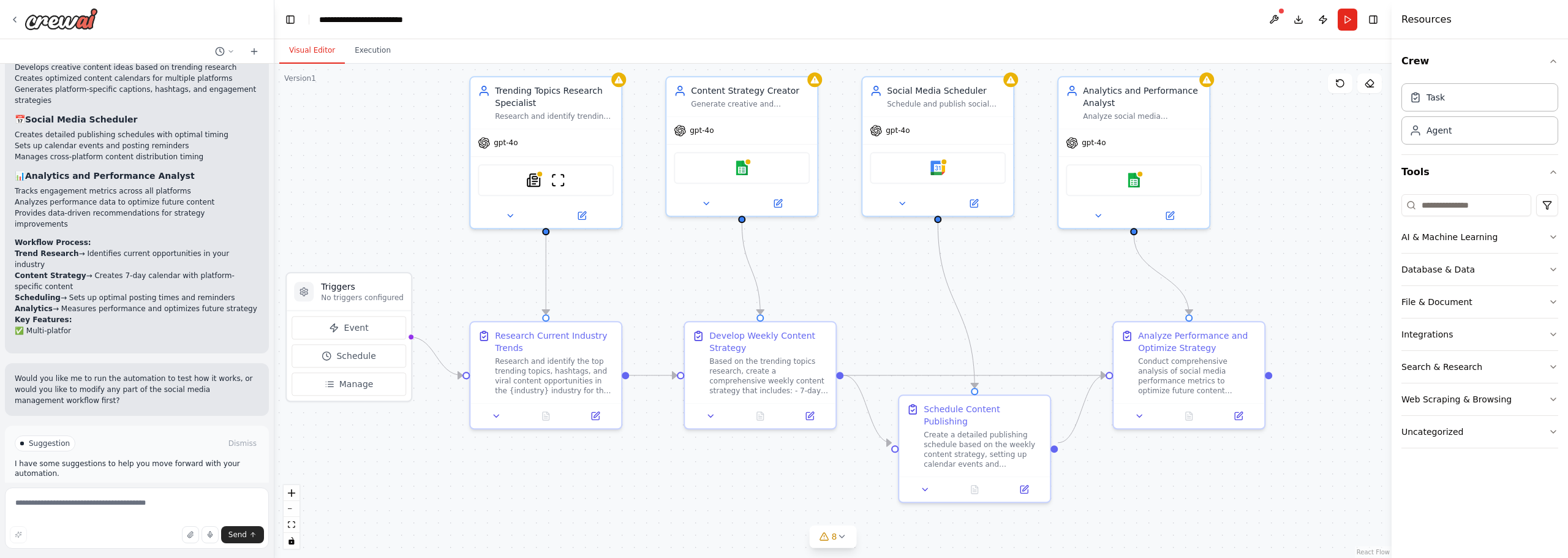
click at [173, 373] on p "Would you like me to run the automation to test how it works, or would you like…" at bounding box center [137, 390] width 245 height 33
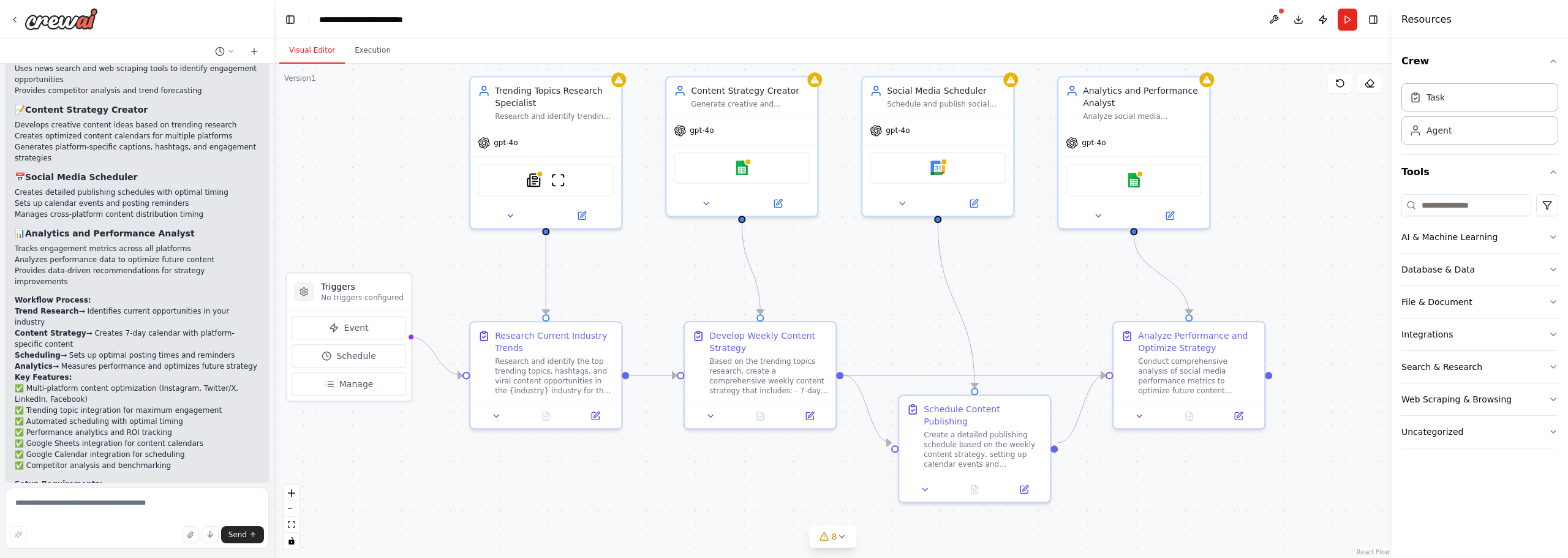
scroll to position [935, 0]
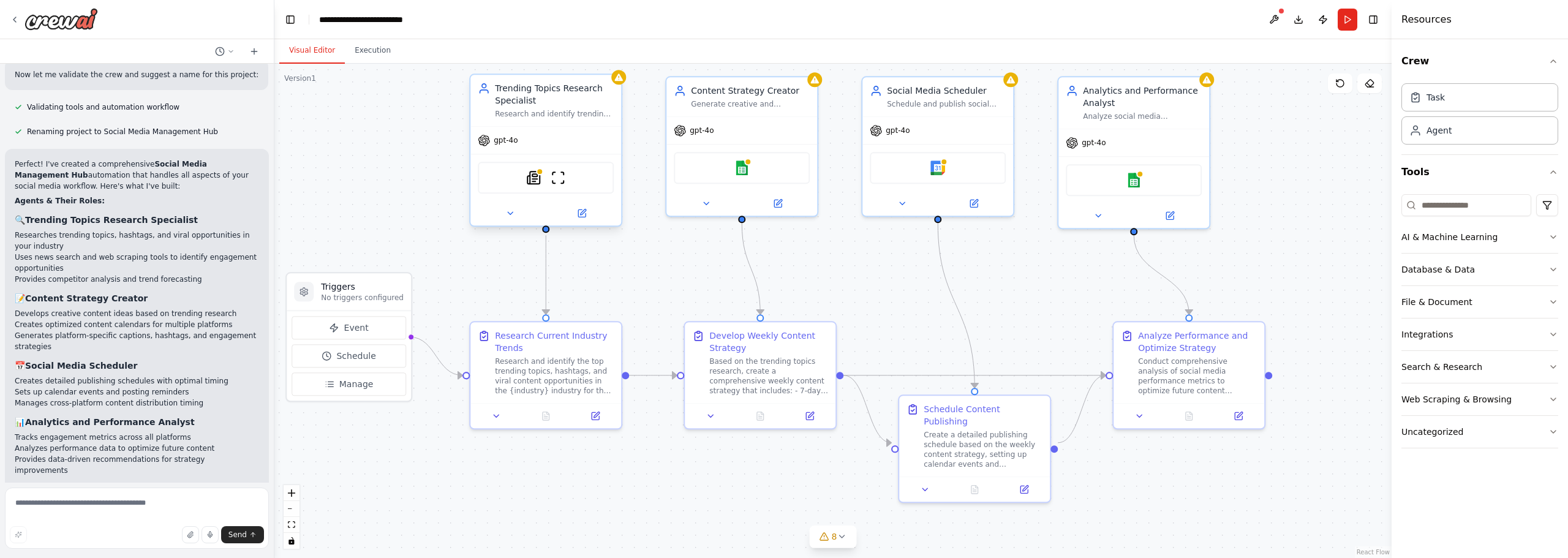
click at [535, 137] on div "gpt-4o" at bounding box center [545, 141] width 150 height 27
click at [567, 178] on div "SerplyNewsSearchTool ScrapeWebsiteTool" at bounding box center [545, 178] width 136 height 32
click at [566, 126] on div "Trending Topics Research Specialist Research and identify trending topics, hash…" at bounding box center [545, 101] width 150 height 51
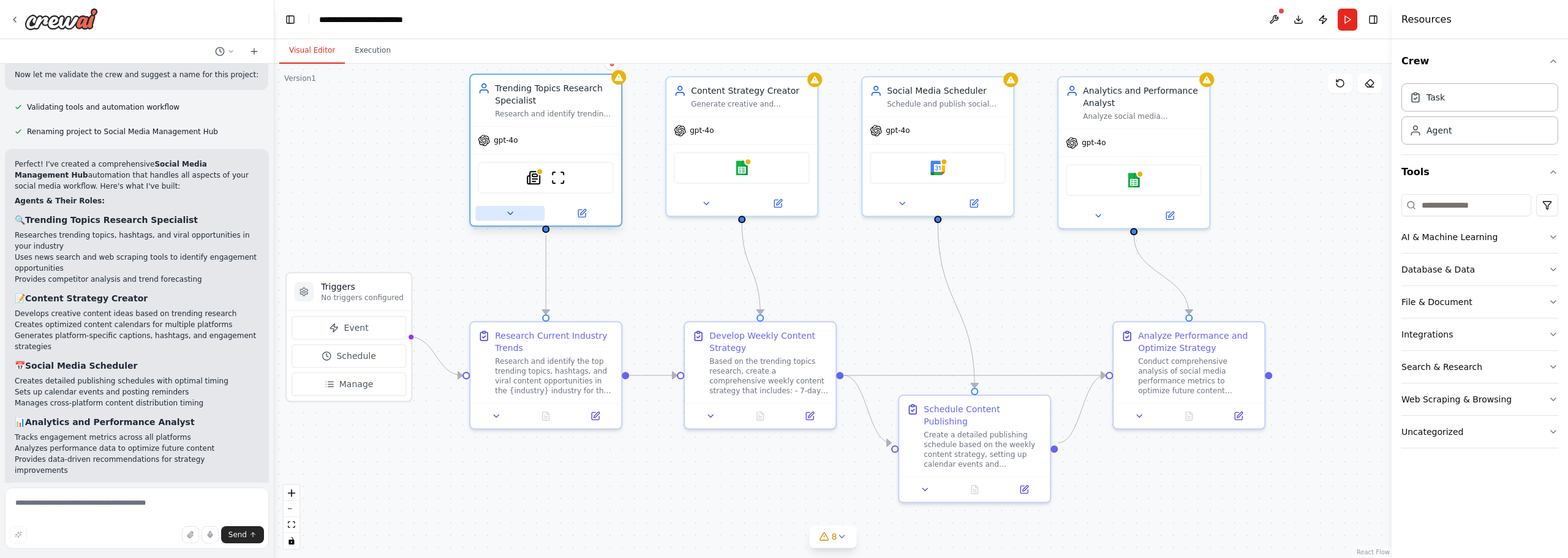
click at [502, 218] on button at bounding box center [509, 213] width 69 height 15
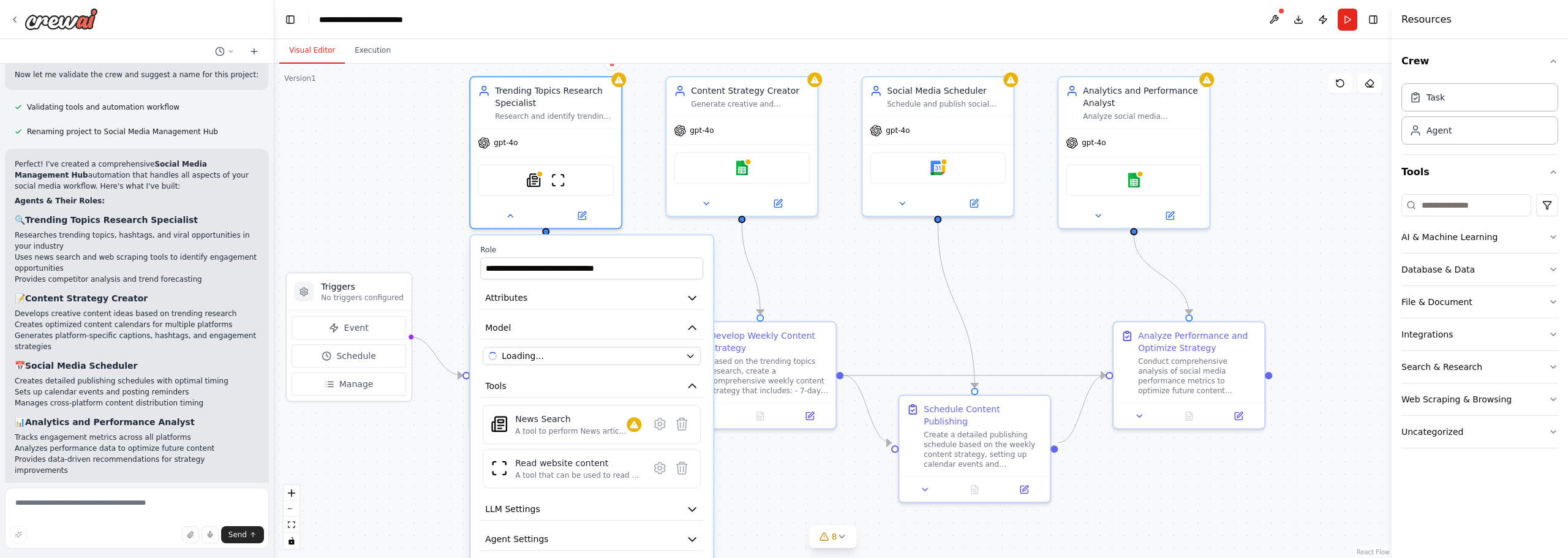
click at [866, 279] on div ".deletable-edge-delete-btn { width: 20px; height: 20px; border: 0px solid #ffff…" at bounding box center [833, 310] width 1117 height 494
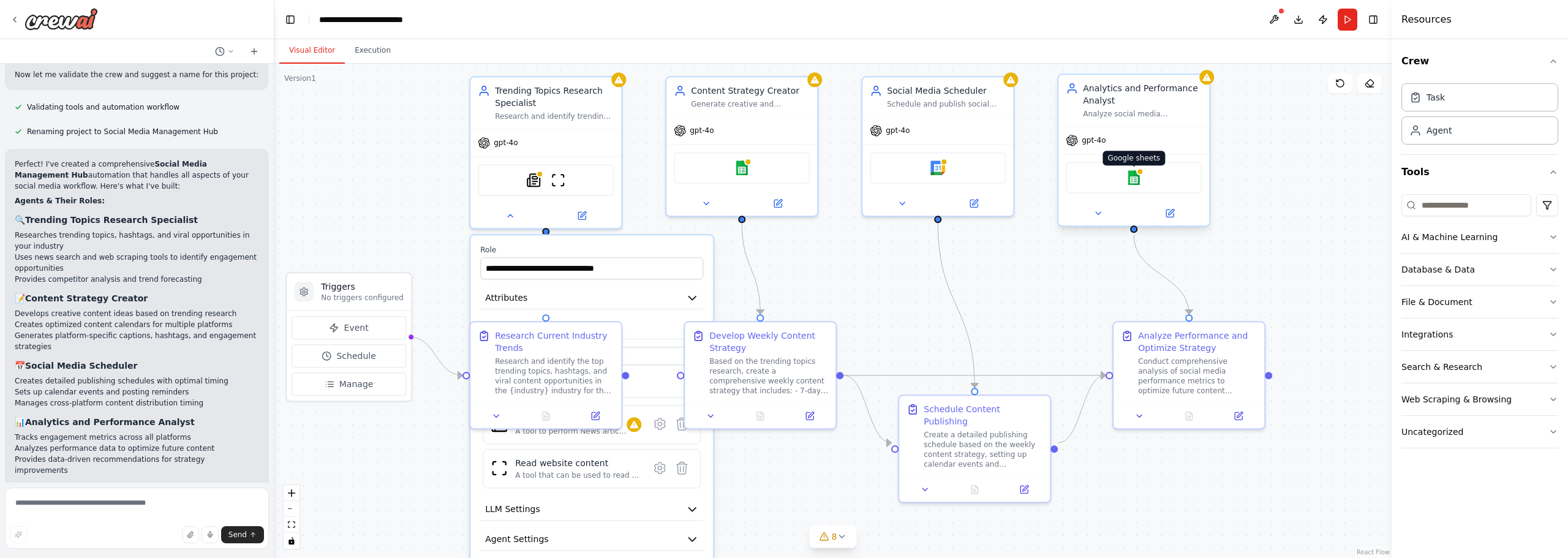
click at [1138, 176] on img at bounding box center [1133, 178] width 15 height 15
click at [993, 281] on div ".deletable-edge-delete-btn { width: 20px; height: 20px; border: 0px solid #ffff…" at bounding box center [833, 310] width 1117 height 494
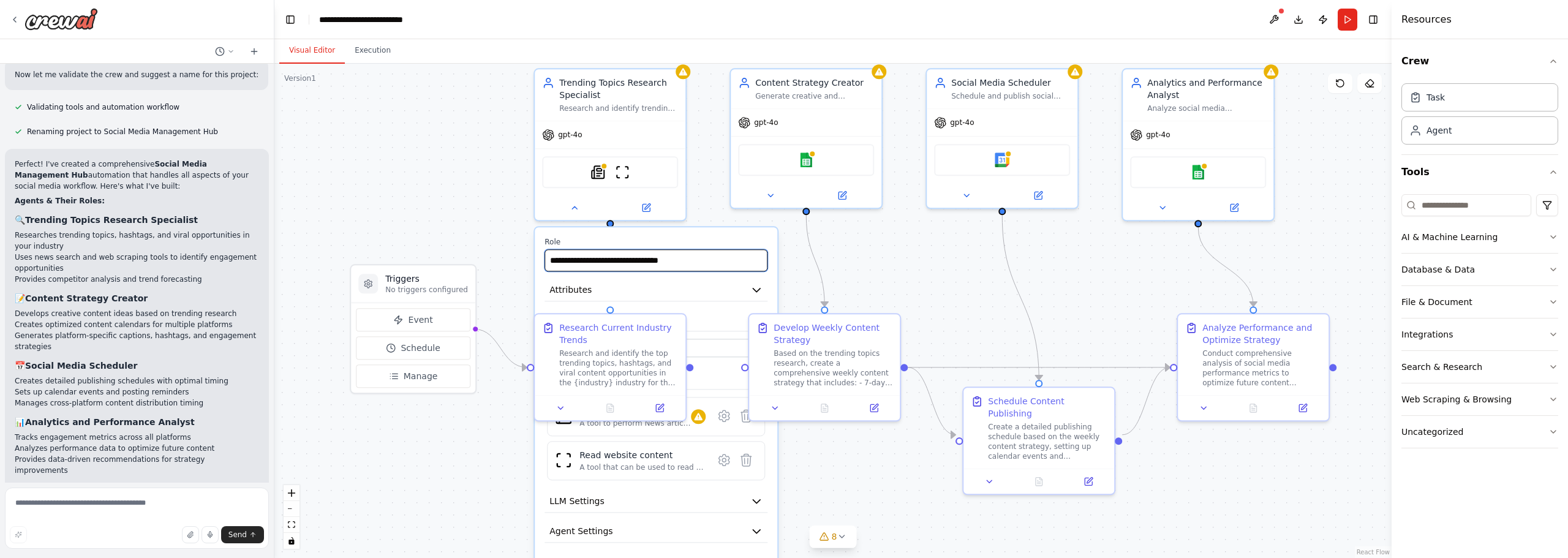
drag, startPoint x: 749, startPoint y: 263, endPoint x: 863, endPoint y: 245, distance: 115.4
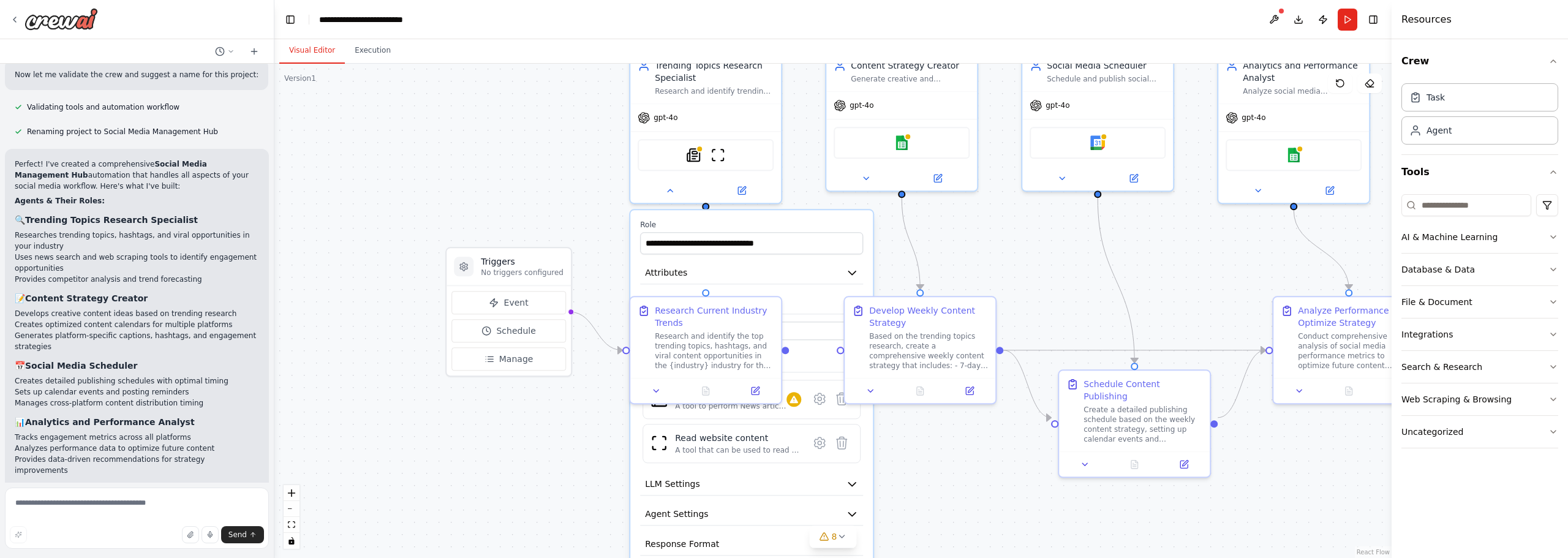
click at [580, 192] on div ".deletable-edge-delete-btn { width: 20px; height: 20px; border: 0px solid #ffff…" at bounding box center [833, 310] width 1117 height 494
click at [717, 215] on div "**********" at bounding box center [752, 402] width 242 height 385
click at [677, 193] on button at bounding box center [670, 188] width 69 height 15
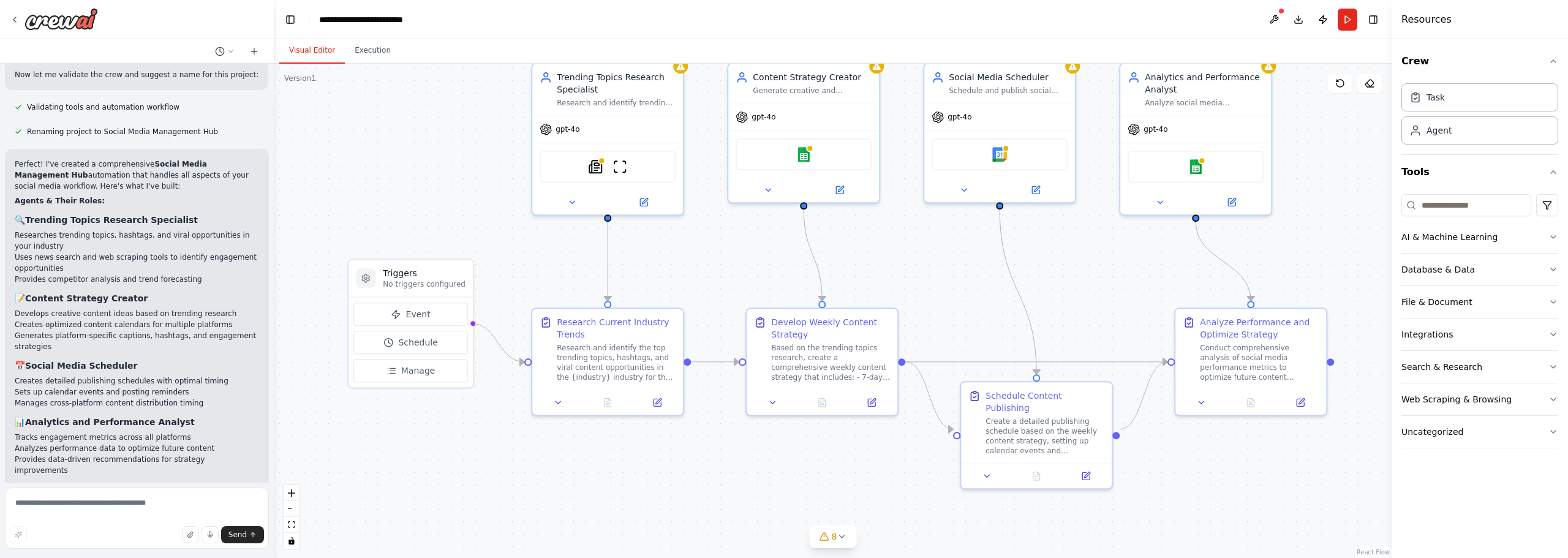
drag, startPoint x: 826, startPoint y: 257, endPoint x: 653, endPoint y: 262, distance: 173.1
click at [618, 256] on div ".deletable-edge-delete-btn { width: 20px; height: 20px; border: 0px solid #ffff…" at bounding box center [833, 310] width 1117 height 494
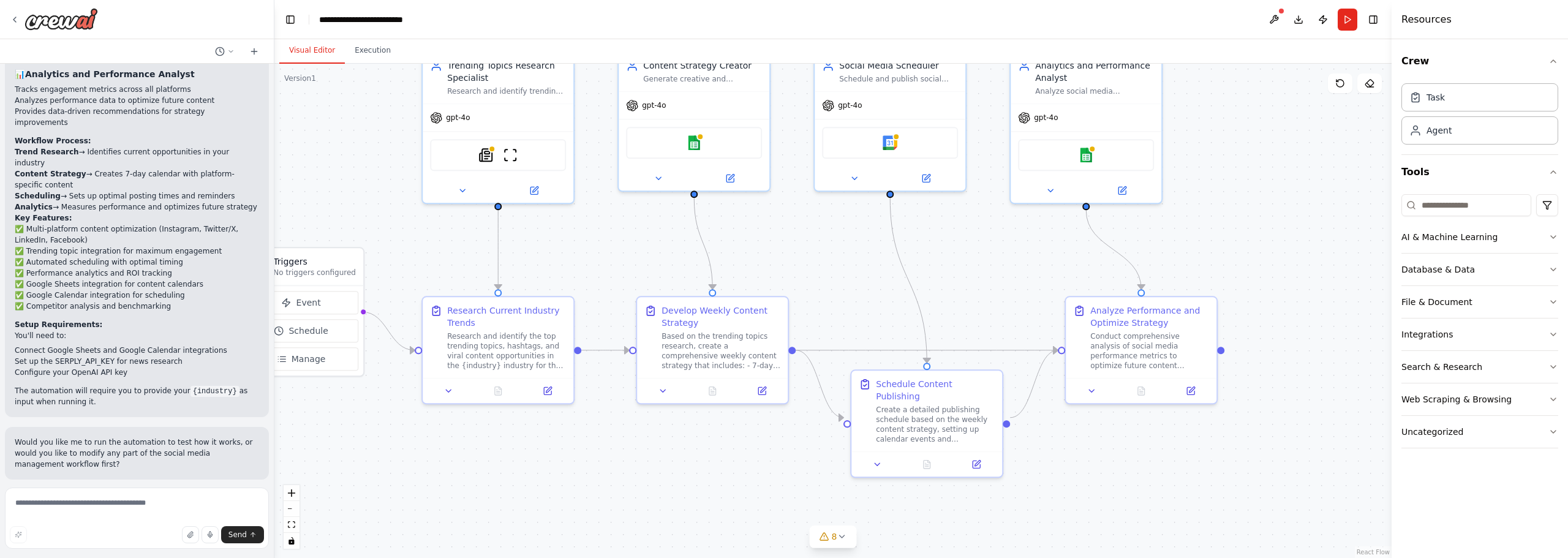
scroll to position [1346, 0]
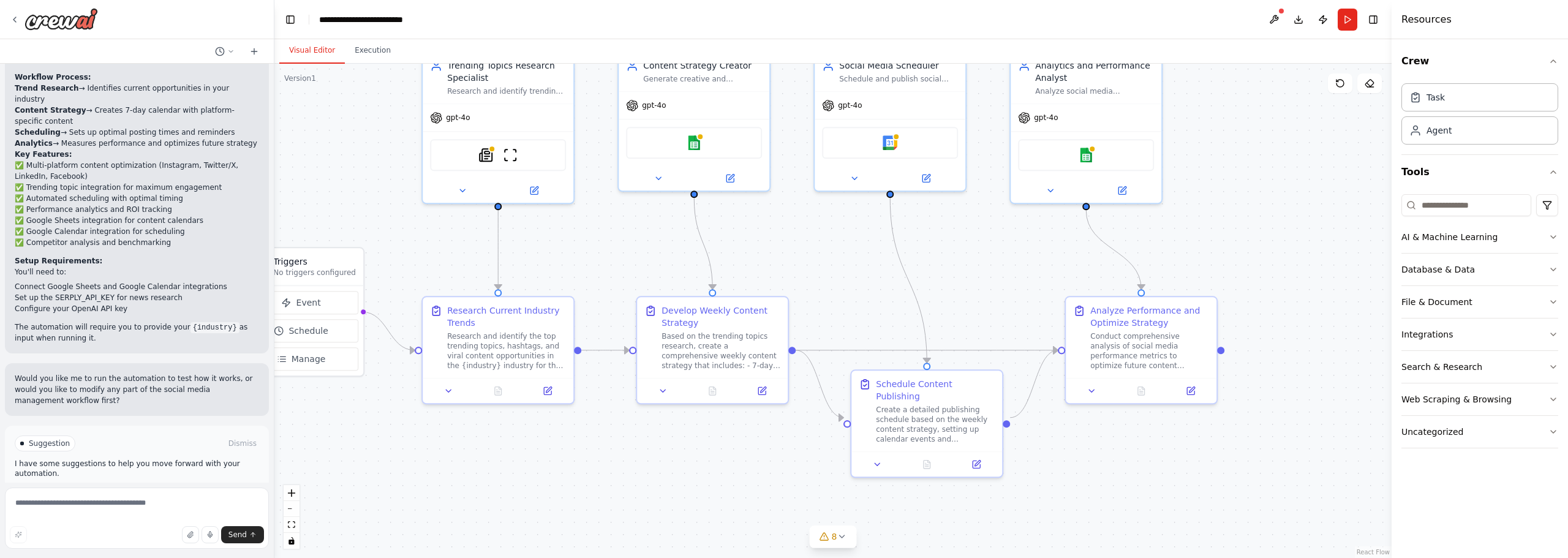
click at [158, 491] on span "Run Automation" at bounding box center [142, 496] width 59 height 10
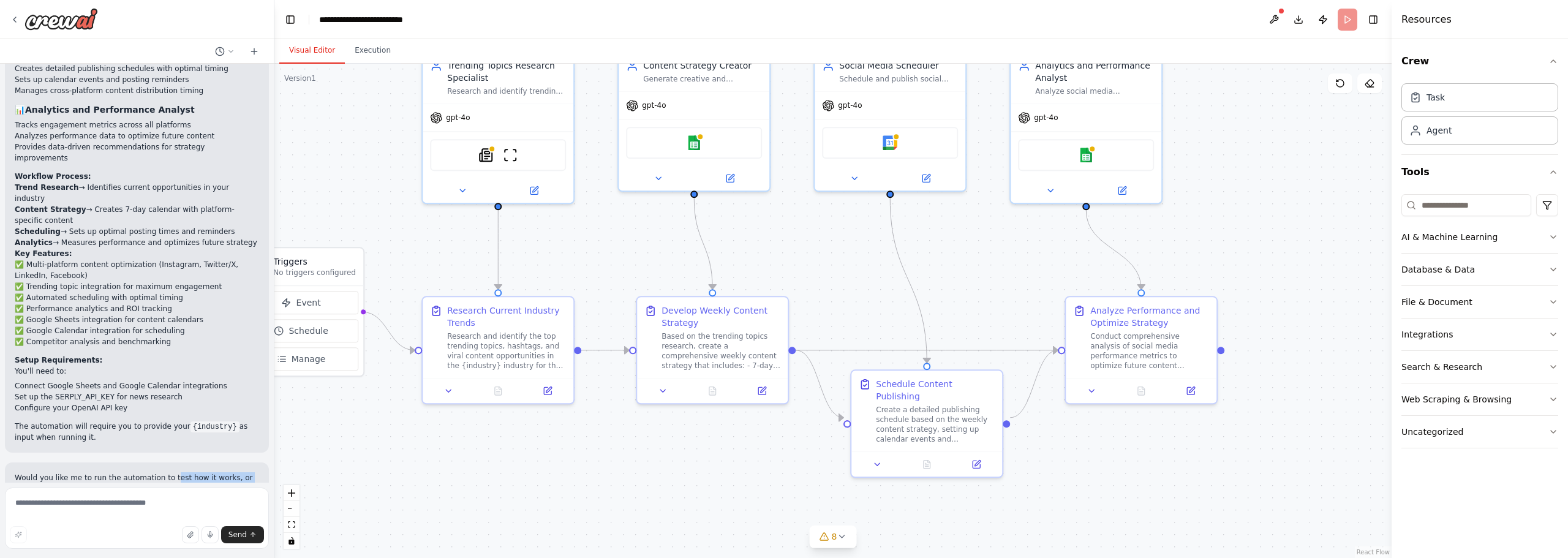
drag, startPoint x: 171, startPoint y: 434, endPoint x: 227, endPoint y: 441, distance: 56.4
click at [227, 472] on p "Would you like me to run the automation to test how it works, or would you like…" at bounding box center [137, 489] width 245 height 33
click at [223, 472] on p "Would you like me to run the automation to test how it works, or would you like…" at bounding box center [137, 489] width 245 height 33
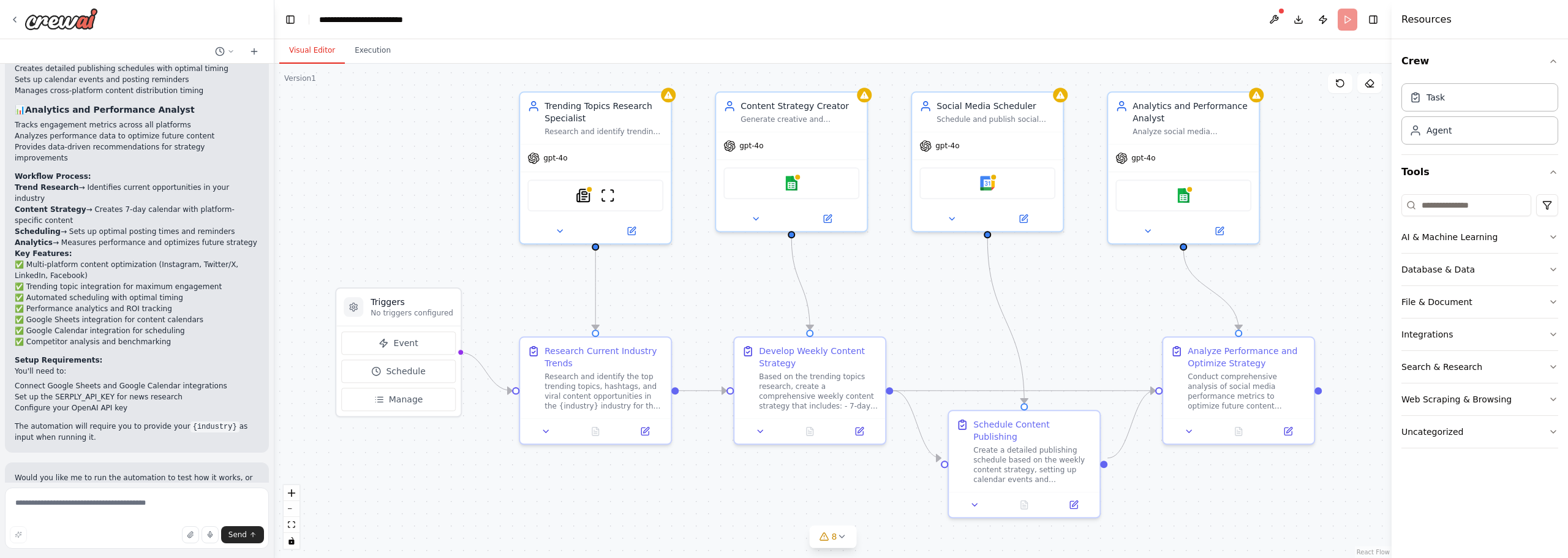
drag, startPoint x: 399, startPoint y: 220, endPoint x: 496, endPoint y: 260, distance: 104.9
click at [496, 260] on div ".deletable-edge-delete-btn { width: 20px; height: 20px; border: 0px solid #ffff…" at bounding box center [833, 310] width 1117 height 494
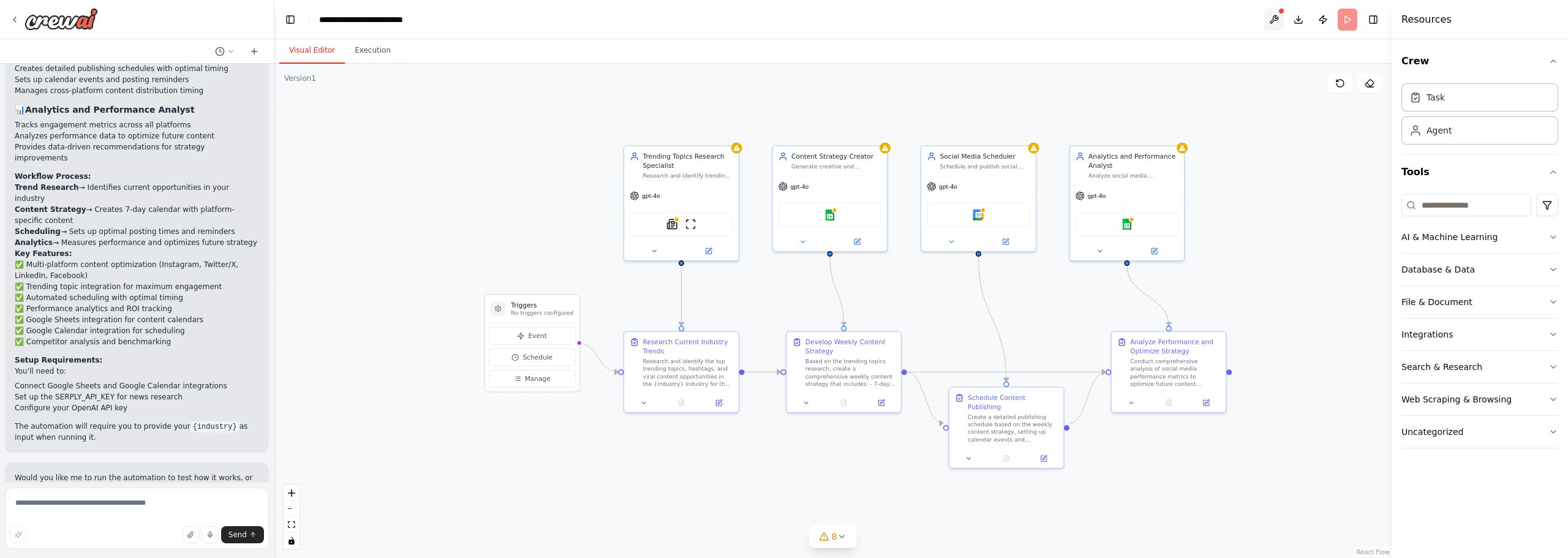
click at [1276, 19] on button at bounding box center [1274, 19] width 19 height 22
click at [1256, 151] on div ".deletable-edge-delete-btn { width: 20px; height: 20px; border: 0px solid #ffff…" at bounding box center [833, 310] width 1117 height 494
click at [1283, 24] on div at bounding box center [1274, 19] width 19 height 22
click at [1275, 14] on div at bounding box center [1274, 19] width 19 height 22
click at [1368, 19] on button "Toggle Right Sidebar" at bounding box center [1373, 19] width 17 height 17
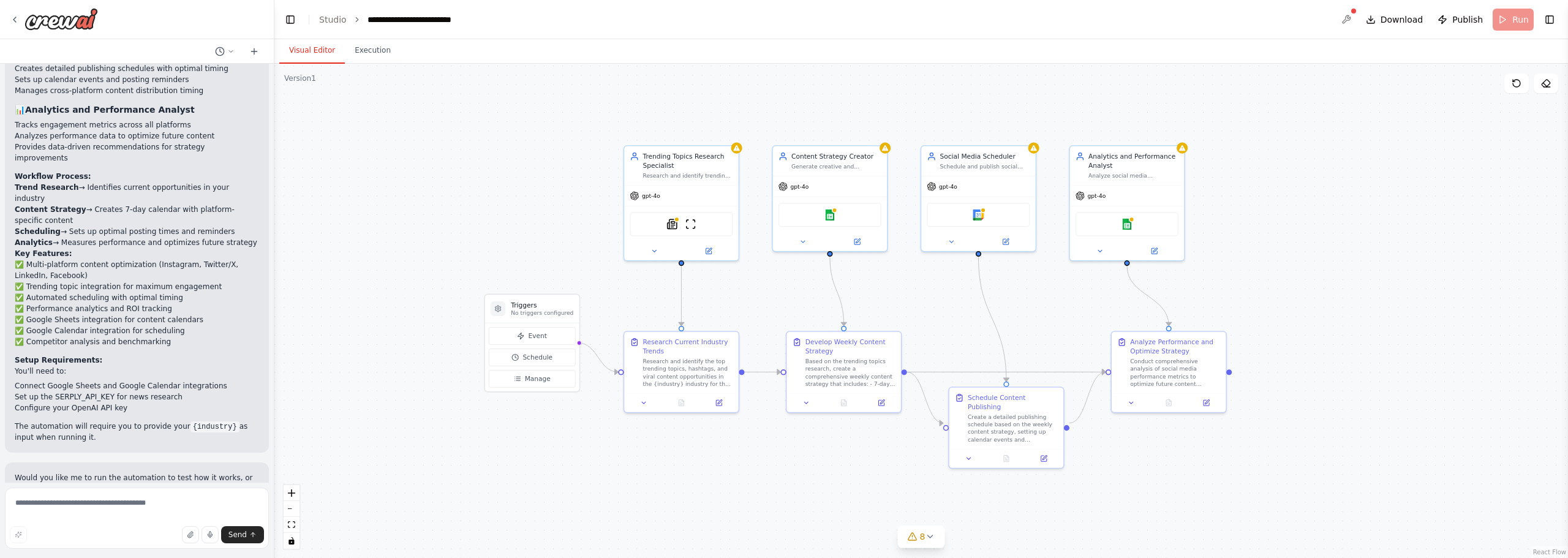
click at [1560, 21] on header "**********" at bounding box center [921, 19] width 1293 height 39
click at [1555, 21] on button "Toggle Right Sidebar" at bounding box center [1549, 19] width 17 height 17
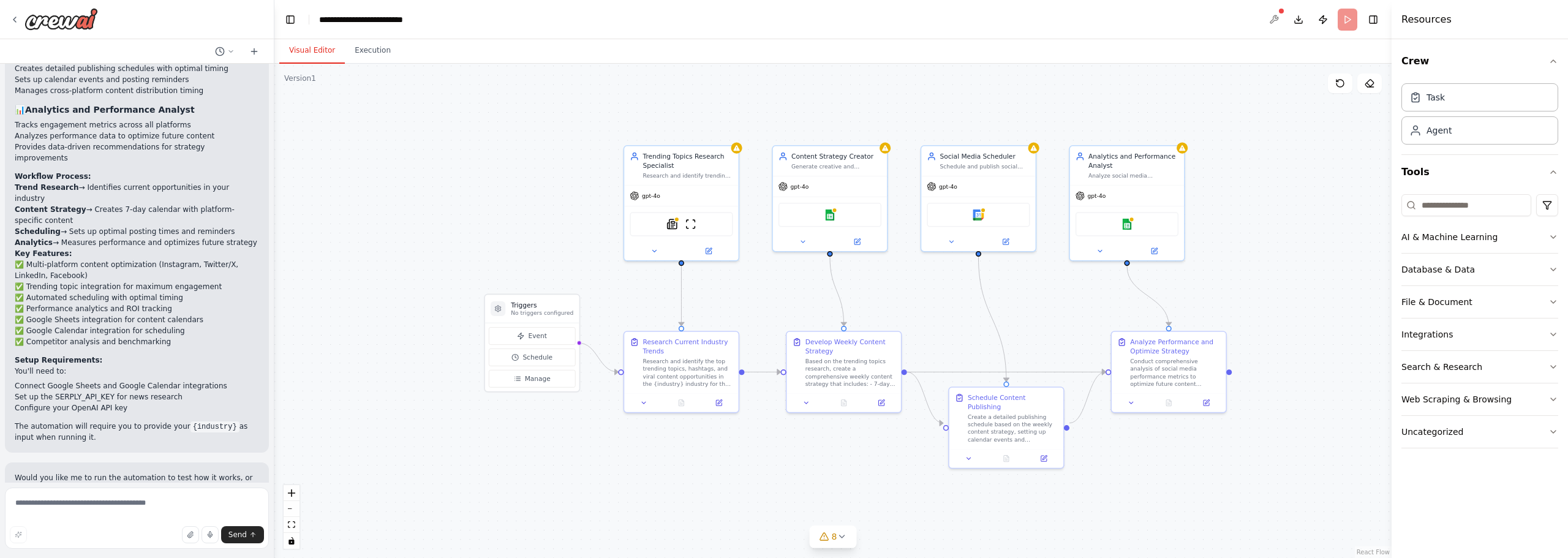
click at [1275, 15] on div at bounding box center [1274, 19] width 19 height 22
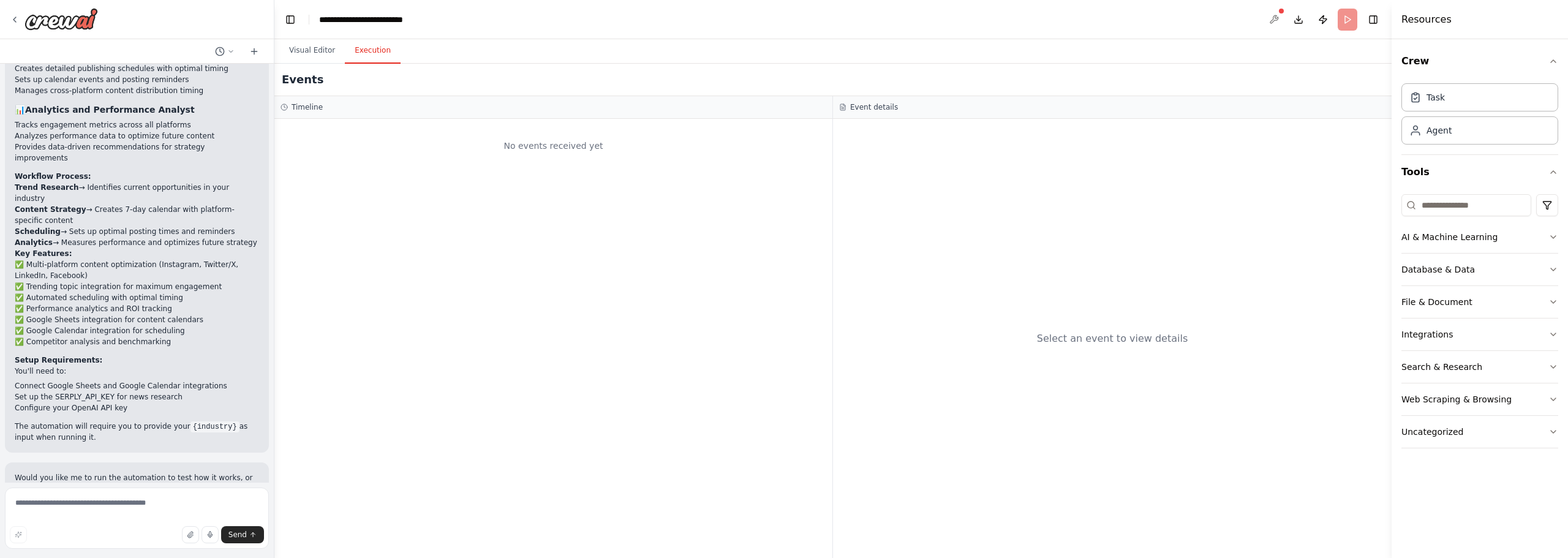
click at [376, 53] on button "Execution" at bounding box center [373, 51] width 56 height 26
click at [310, 53] on button "Visual Editor" at bounding box center [312, 51] width 66 height 26
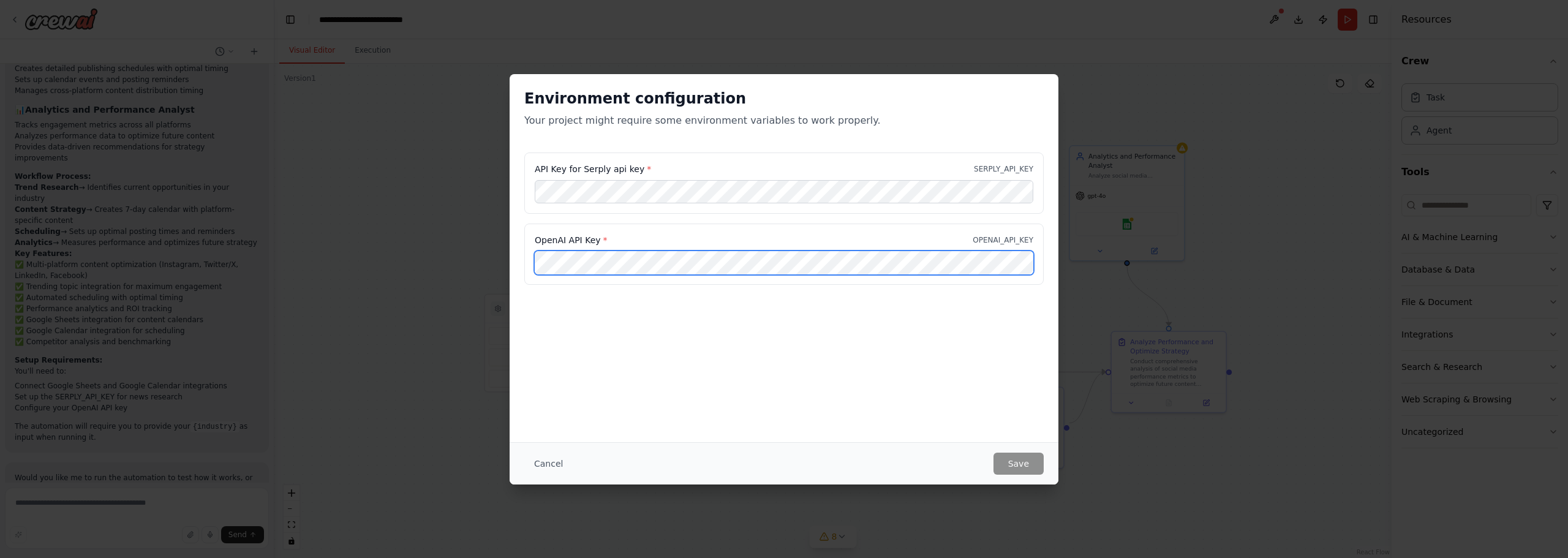
scroll to position [0, 98]
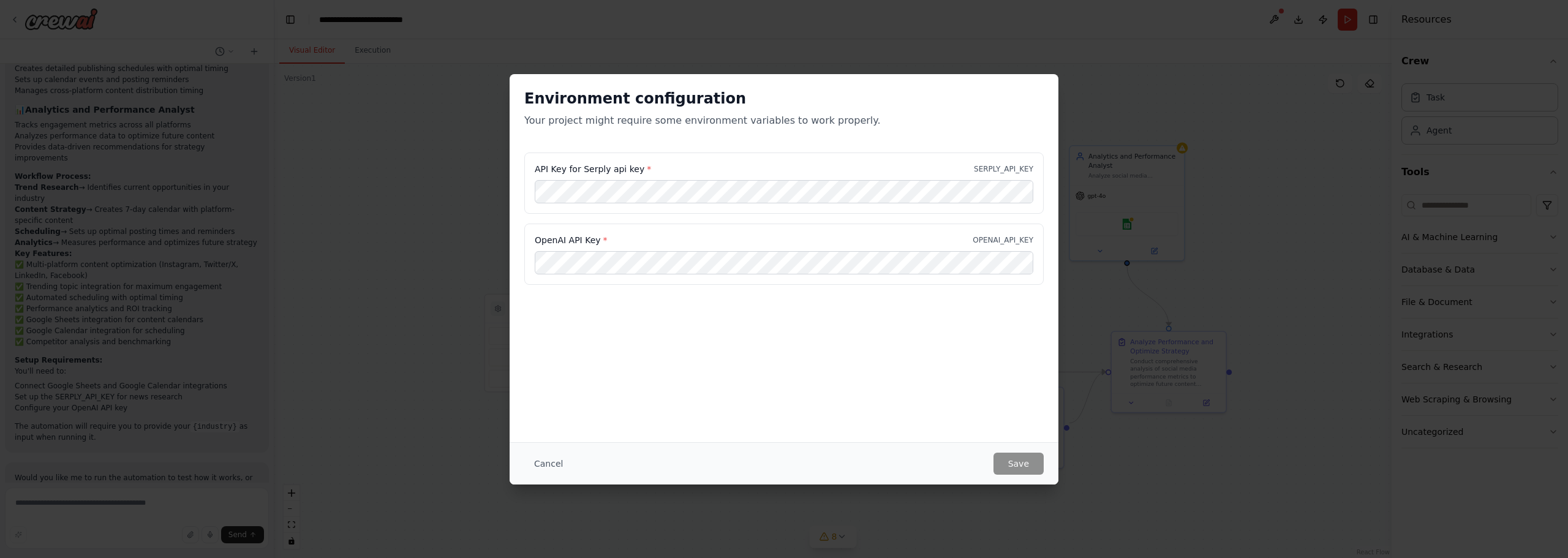
click at [955, 341] on div "Environment configuration Your project might require some environment variables…" at bounding box center [784, 258] width 549 height 368
click at [898, 348] on div "Environment configuration Your project might require some environment variables…" at bounding box center [784, 258] width 549 height 368
click at [1030, 465] on button "Save" at bounding box center [1018, 464] width 50 height 22
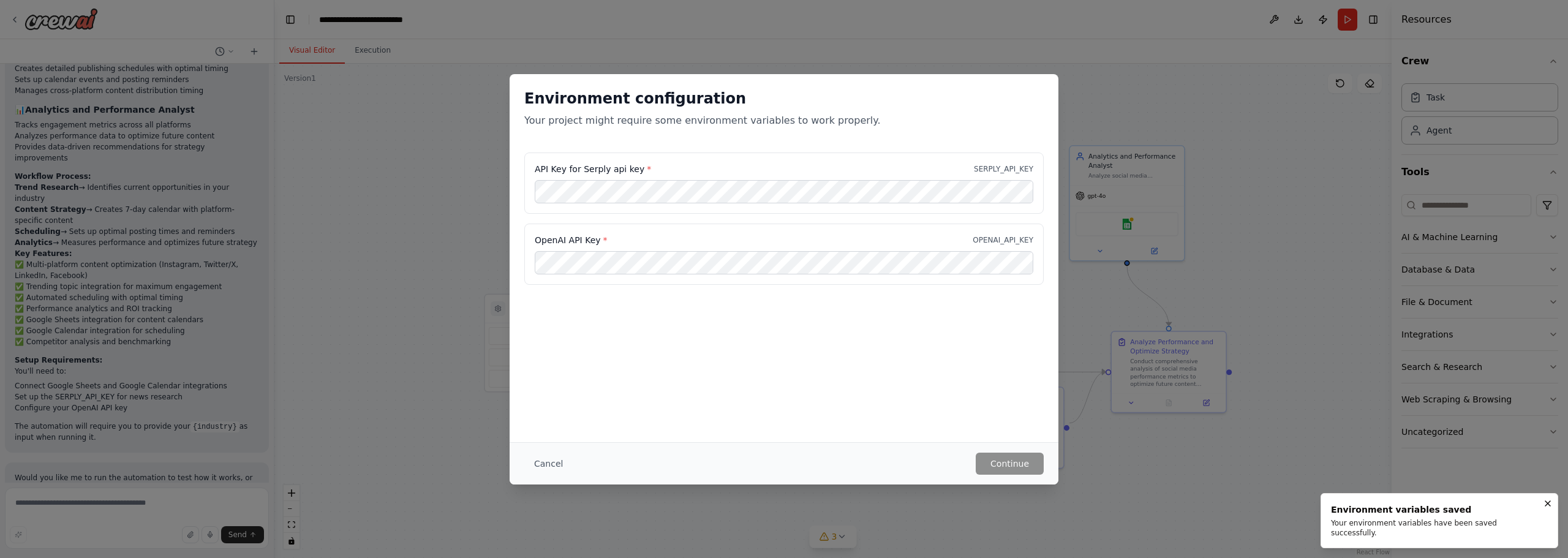
click at [745, 206] on div "API Key for Serply api key * SERPLY_API_KEY" at bounding box center [784, 183] width 519 height 61
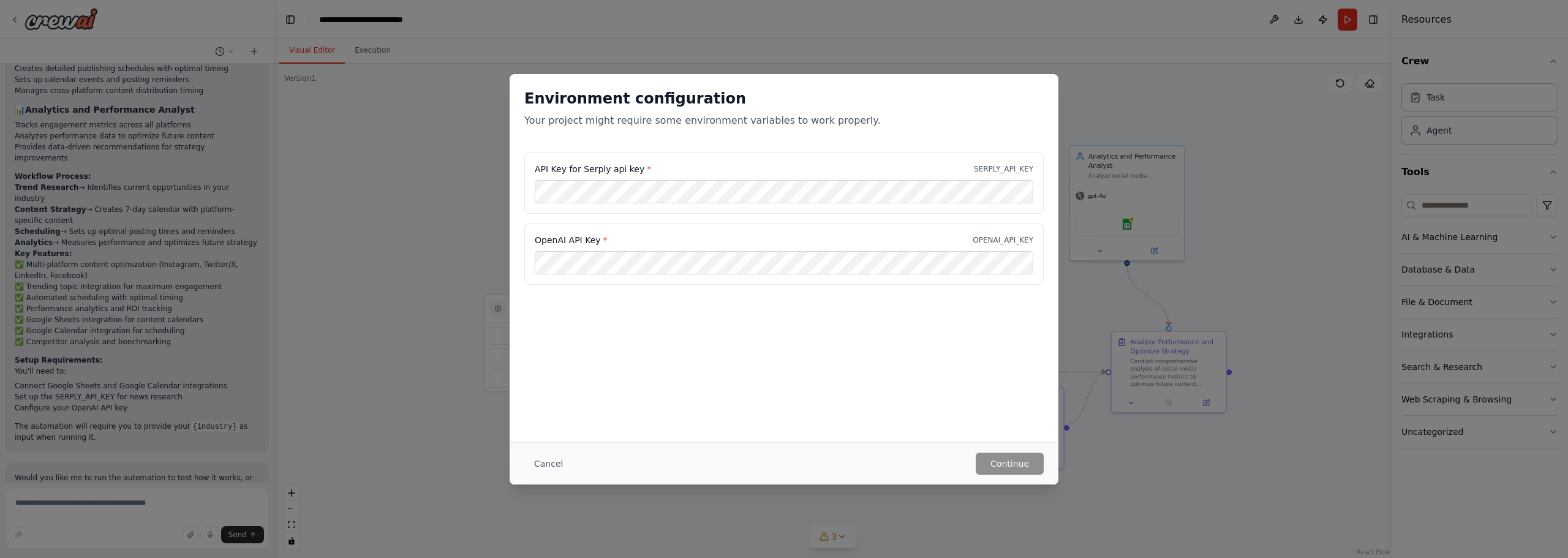
click at [697, 345] on div "Environment configuration Your project might require some environment variables…" at bounding box center [784, 258] width 549 height 368
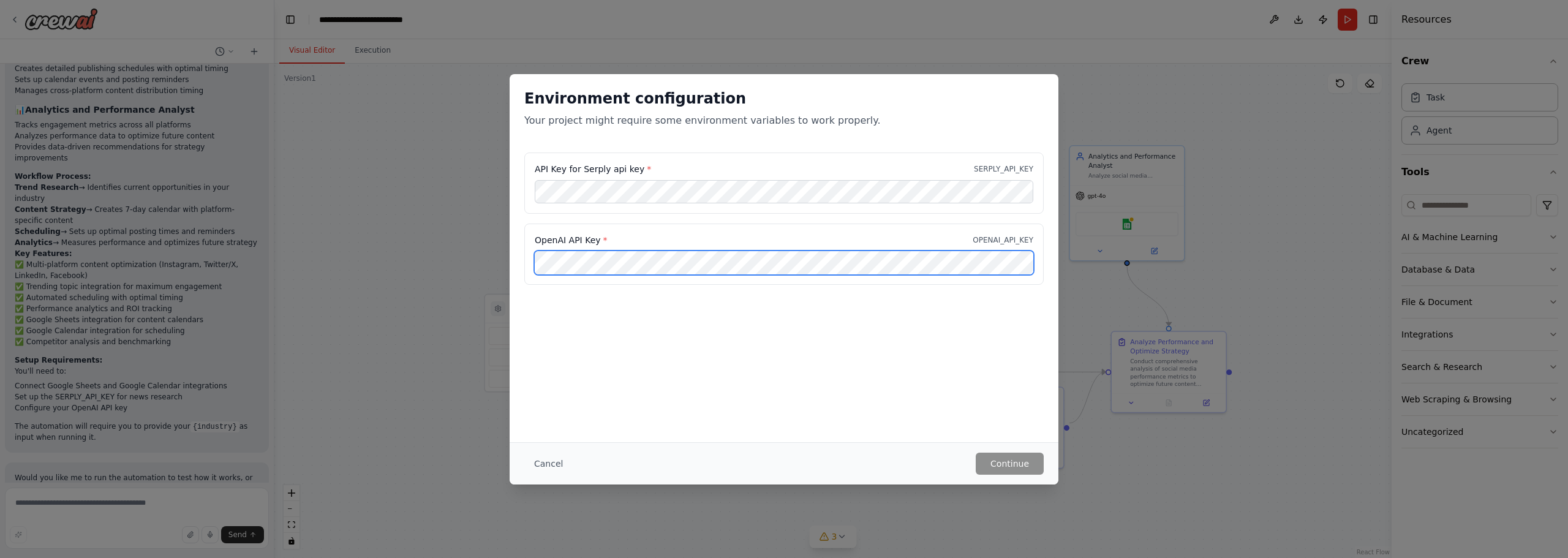
scroll to position [0, 98]
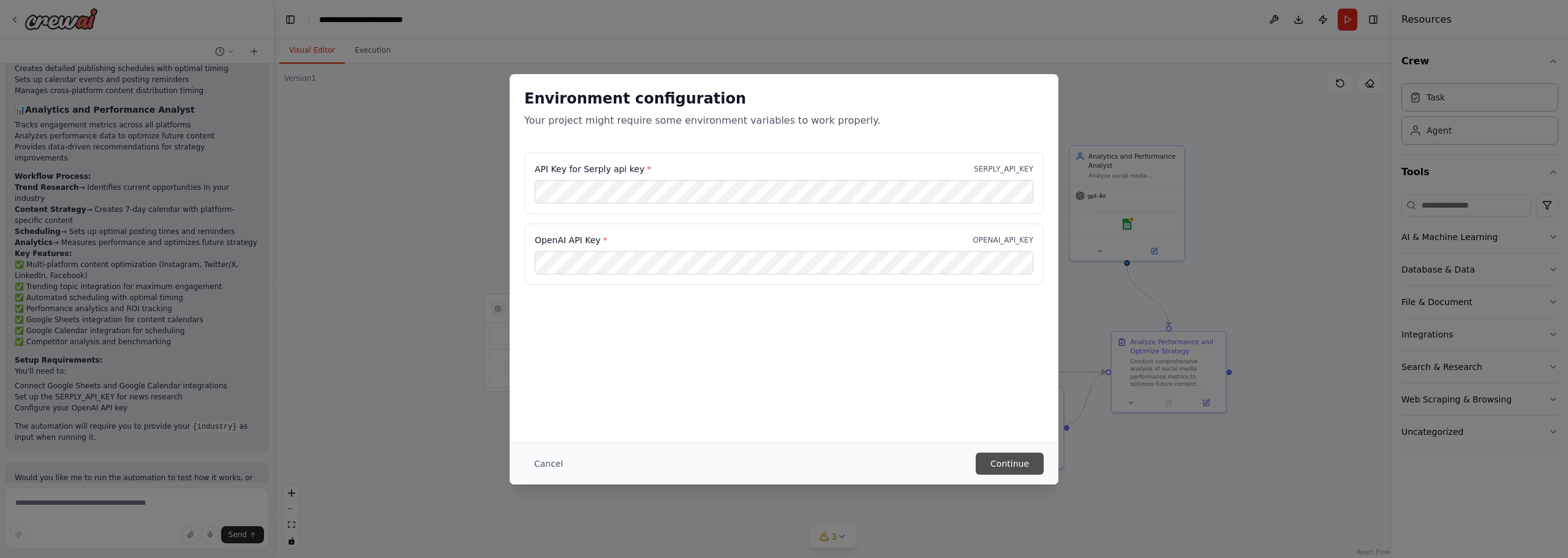
click at [1001, 459] on button "Continue" at bounding box center [1009, 464] width 68 height 22
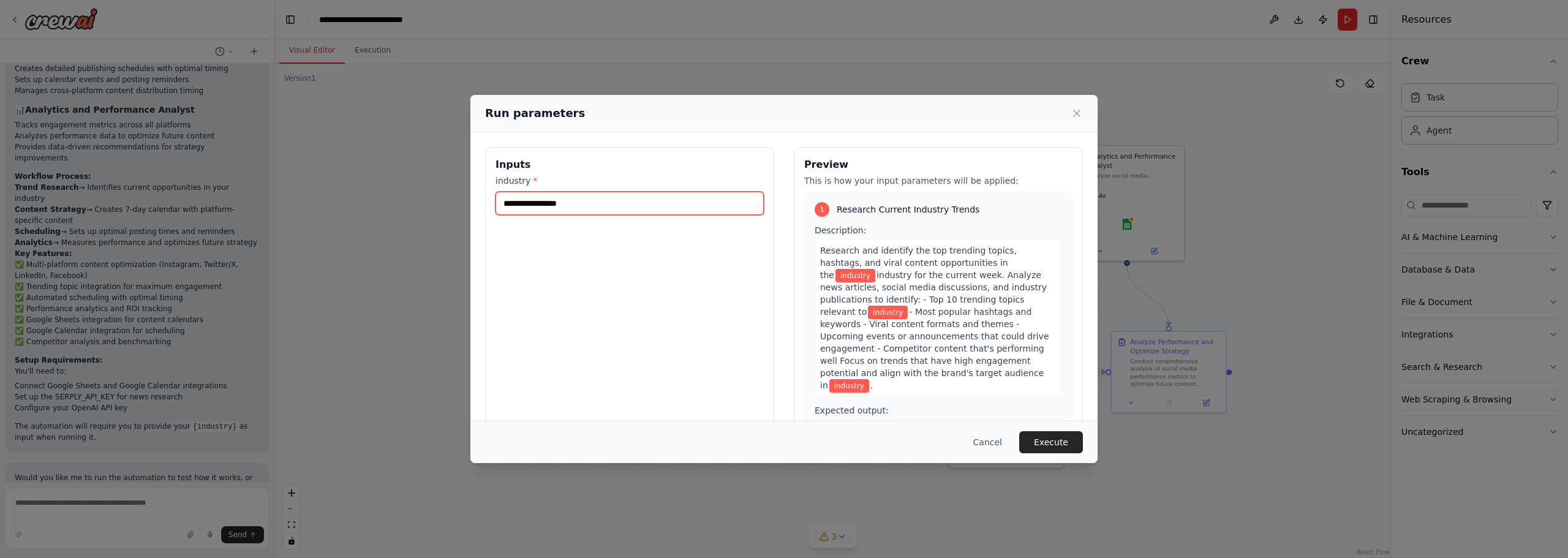
click at [597, 204] on input "industry *" at bounding box center [630, 203] width 268 height 24
type input "*"
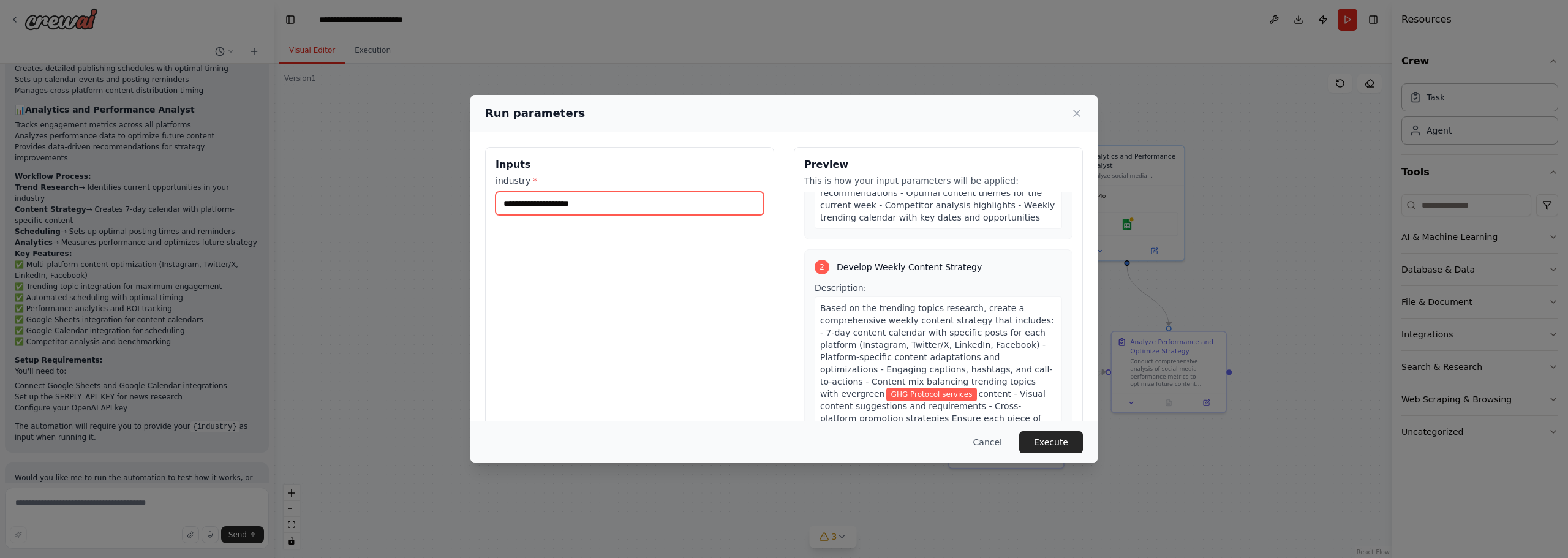
scroll to position [306, 0]
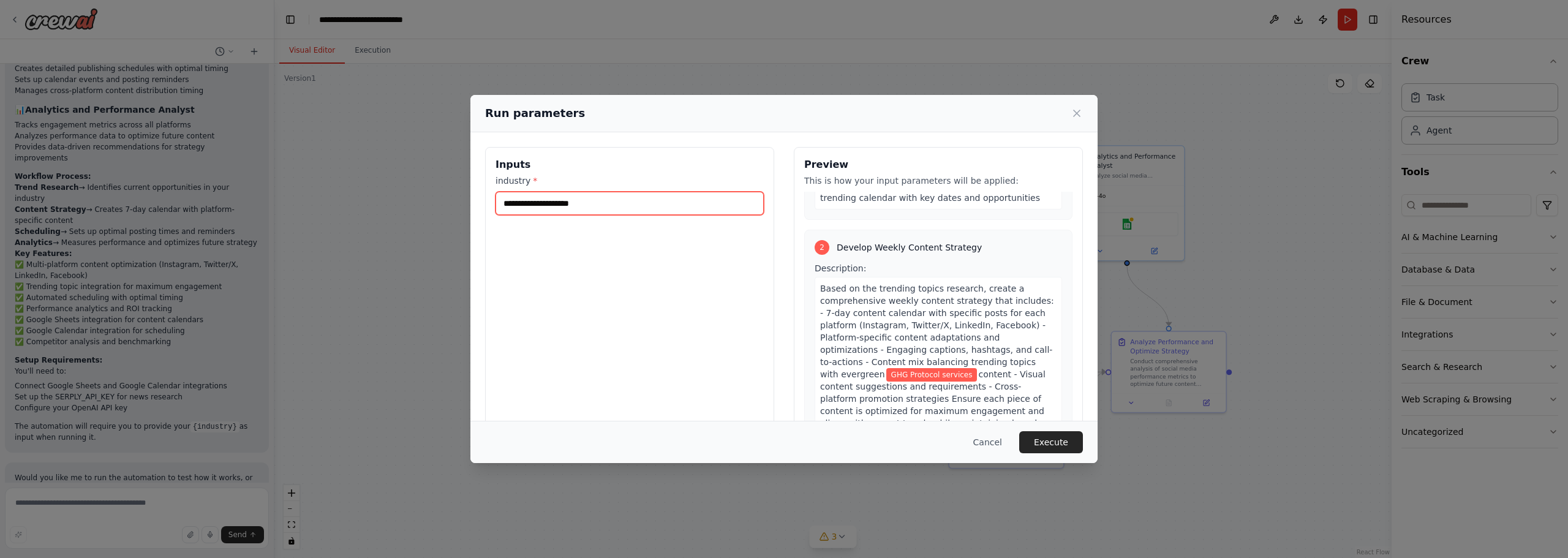
click at [622, 196] on input "**********" at bounding box center [630, 203] width 268 height 24
type input "*"
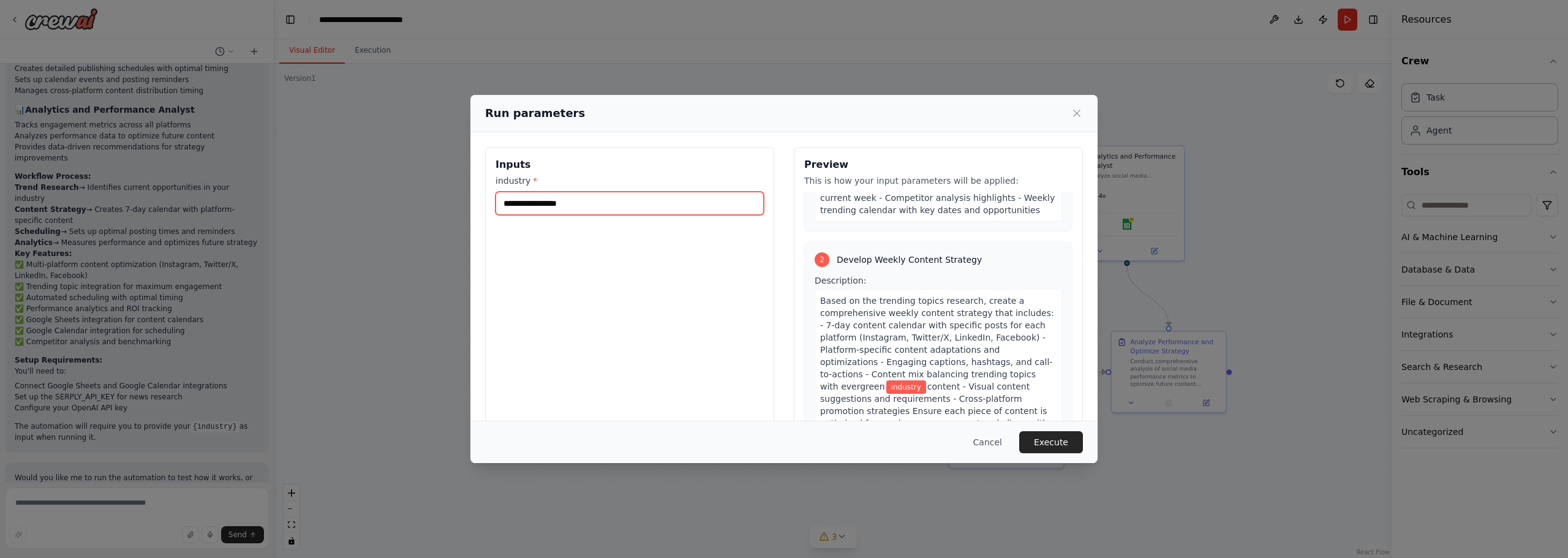
type input "*"
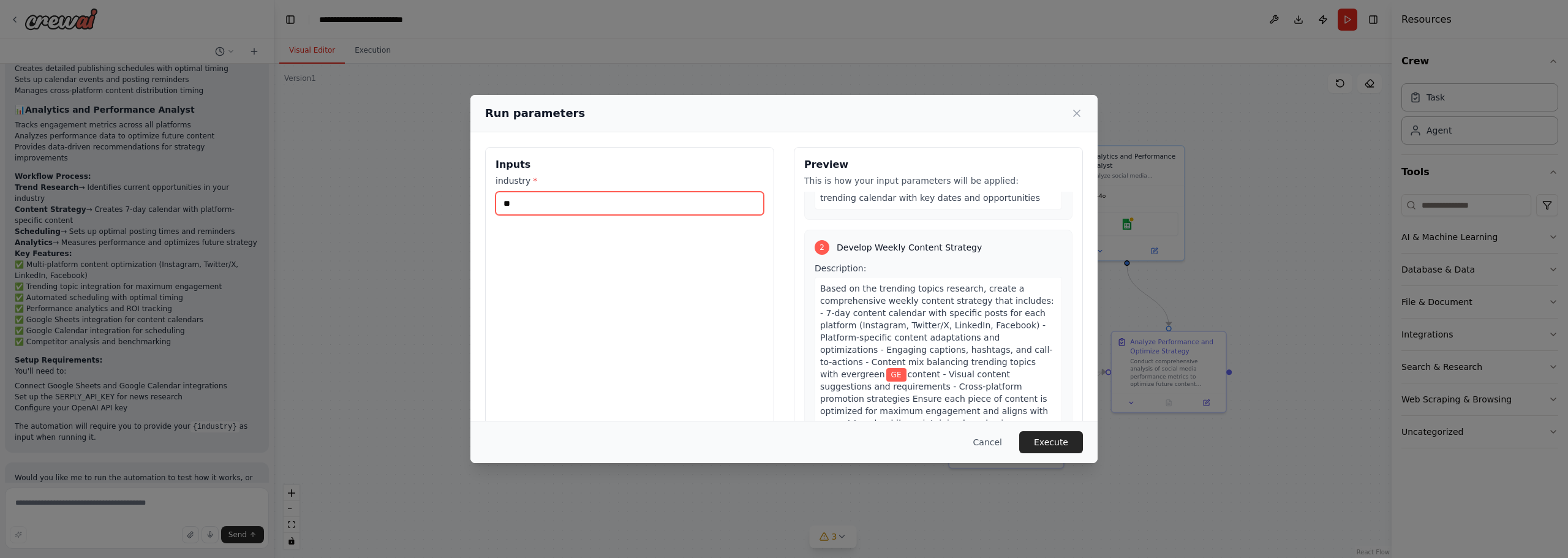
type input "*"
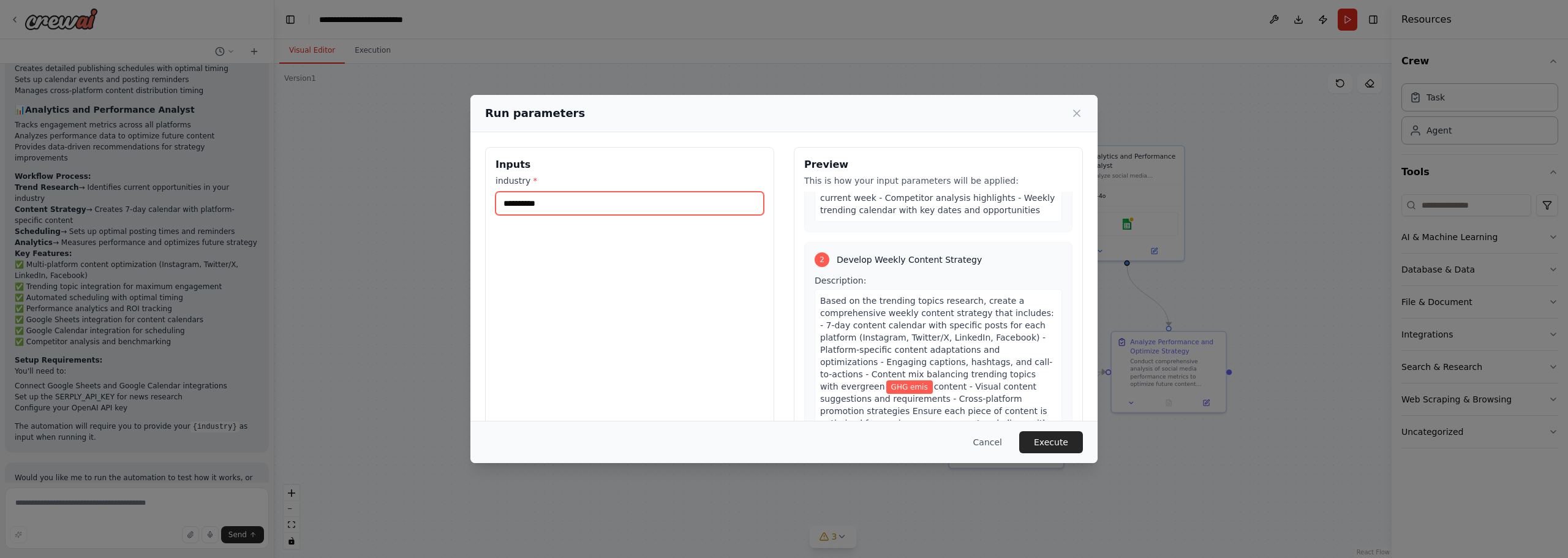
scroll to position [306, 0]
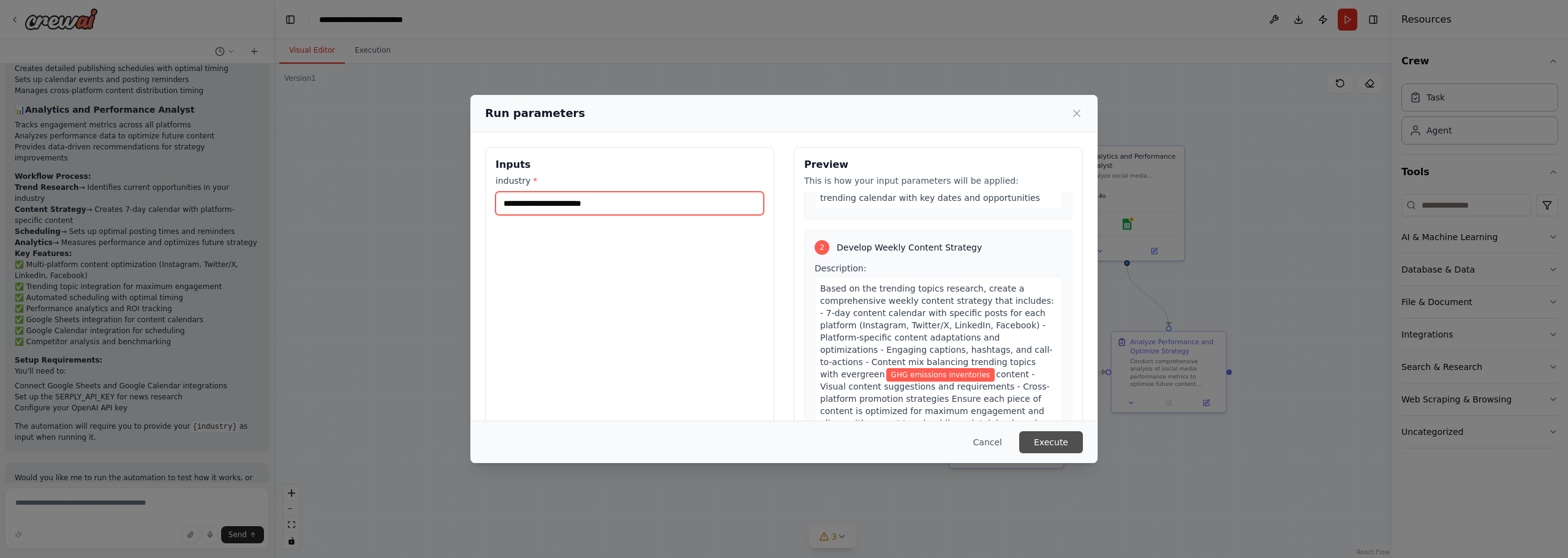
type input "**********"
click at [1061, 440] on button "Execute" at bounding box center [1050, 442] width 63 height 22
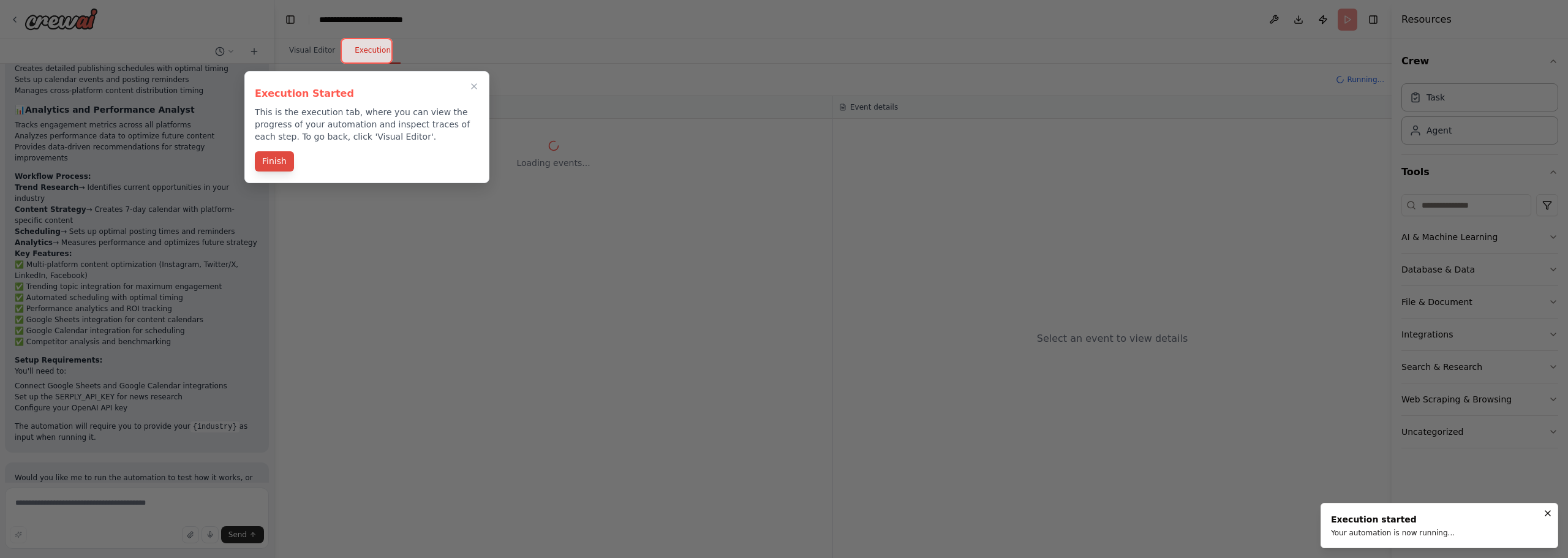
click at [280, 165] on button "Finish" at bounding box center [274, 161] width 39 height 20
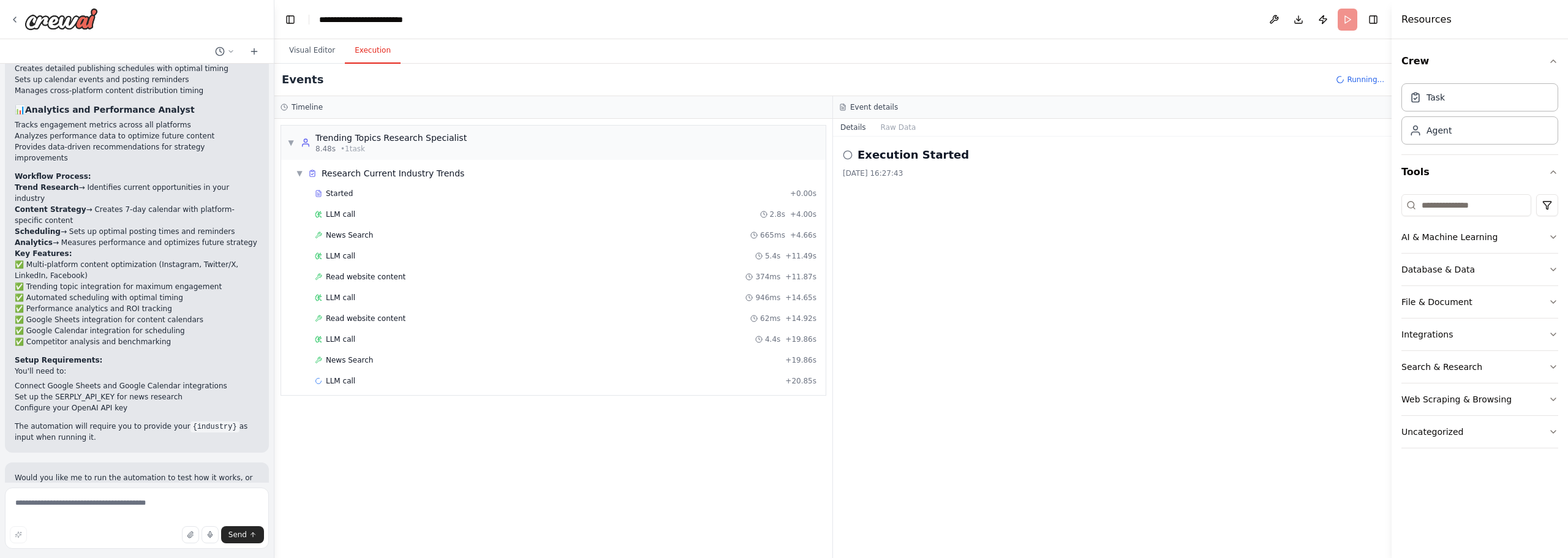
drag, startPoint x: 432, startPoint y: 406, endPoint x: 369, endPoint y: 443, distance: 73.1
click at [371, 443] on div "▼ Trending Topics Research Specialist 8.48s • 1 task ▼ Research Current Industr…" at bounding box center [553, 339] width 558 height 440
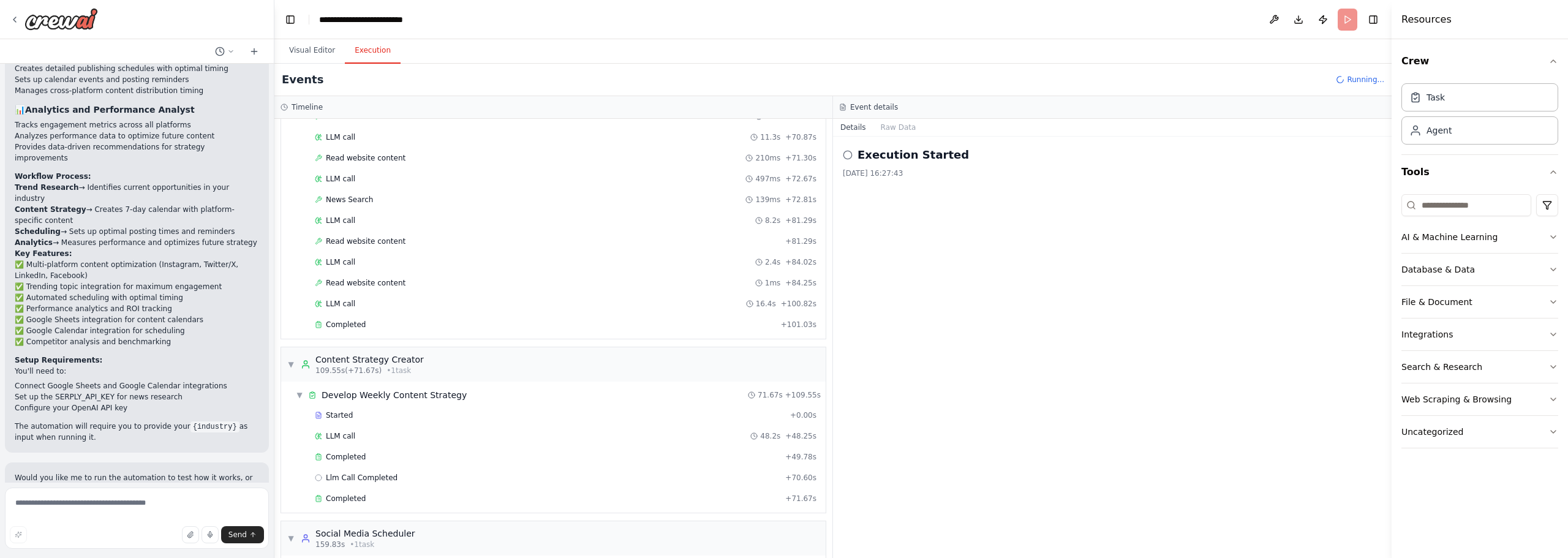
scroll to position [452, 0]
click at [317, 56] on button "Visual Editor" at bounding box center [312, 51] width 66 height 26
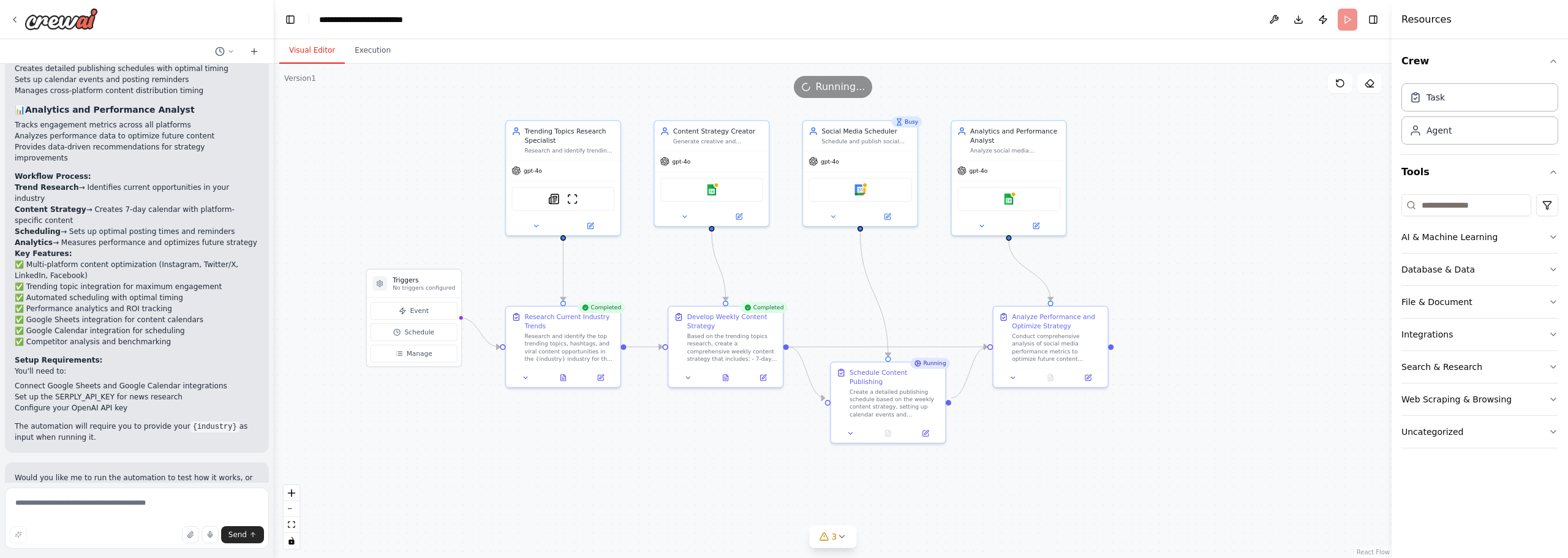
drag, startPoint x: 948, startPoint y: 289, endPoint x: 769, endPoint y: 245, distance: 184.3
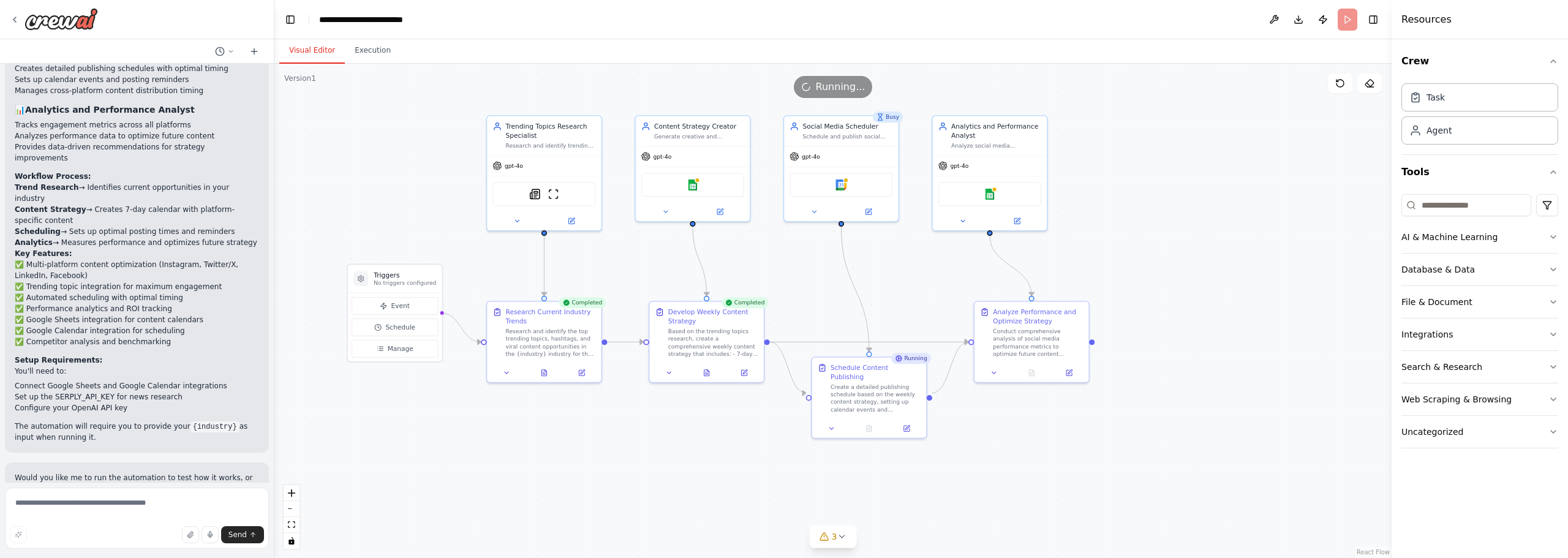
drag, startPoint x: 1090, startPoint y: 249, endPoint x: 1132, endPoint y: 258, distance: 43.0
click at [1448, 310] on button "File & Document" at bounding box center [1480, 302] width 157 height 32
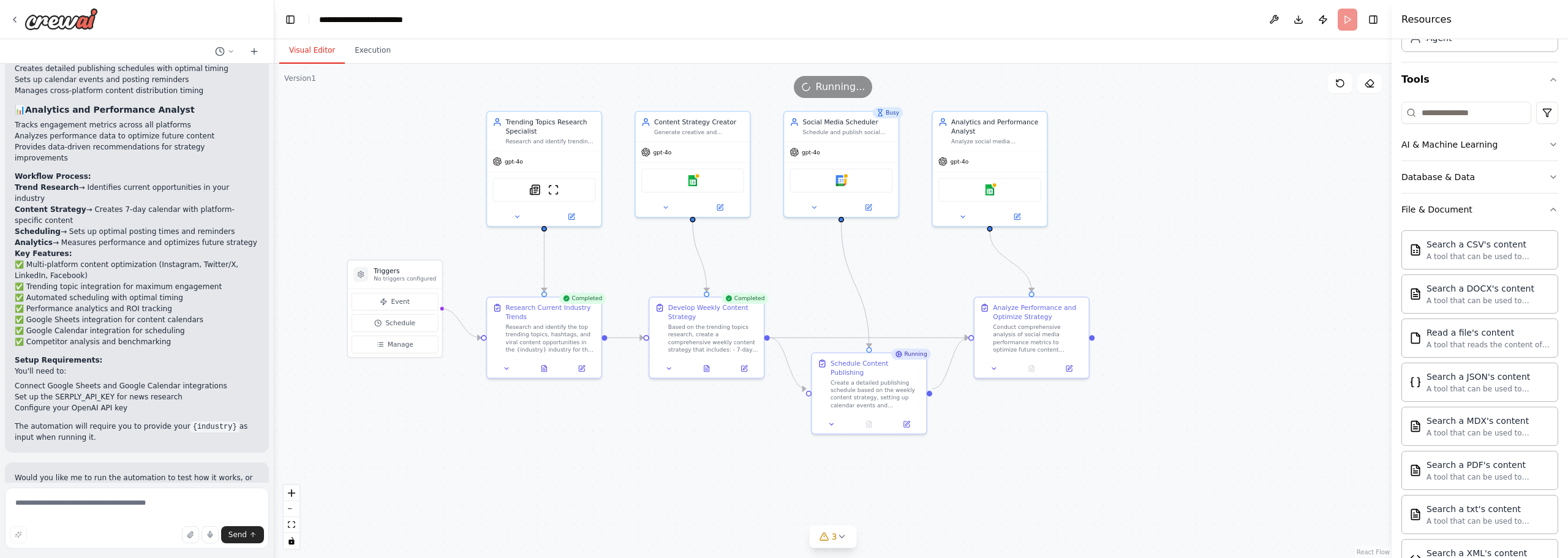
scroll to position [184, 0]
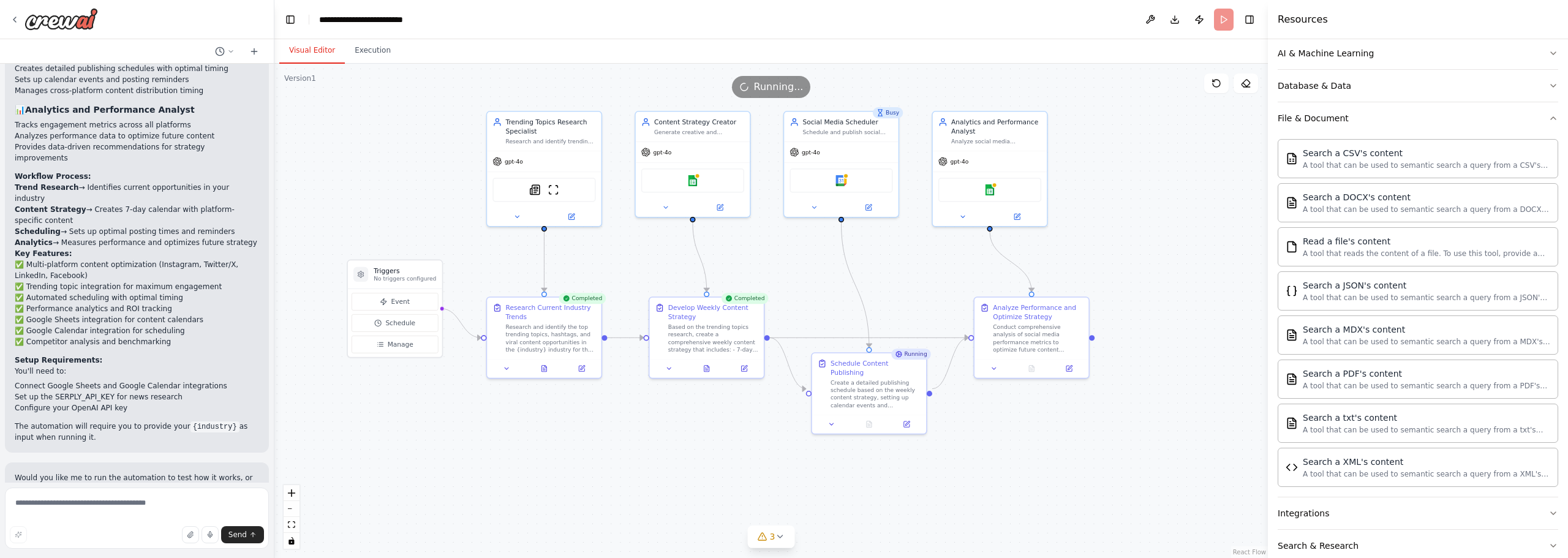
drag, startPoint x: 1393, startPoint y: 255, endPoint x: 1268, endPoint y: 258, distance: 125.0
click at [1268, 258] on div at bounding box center [1270, 279] width 5 height 558
click at [1346, 116] on button "File & Document" at bounding box center [1418, 118] width 280 height 32
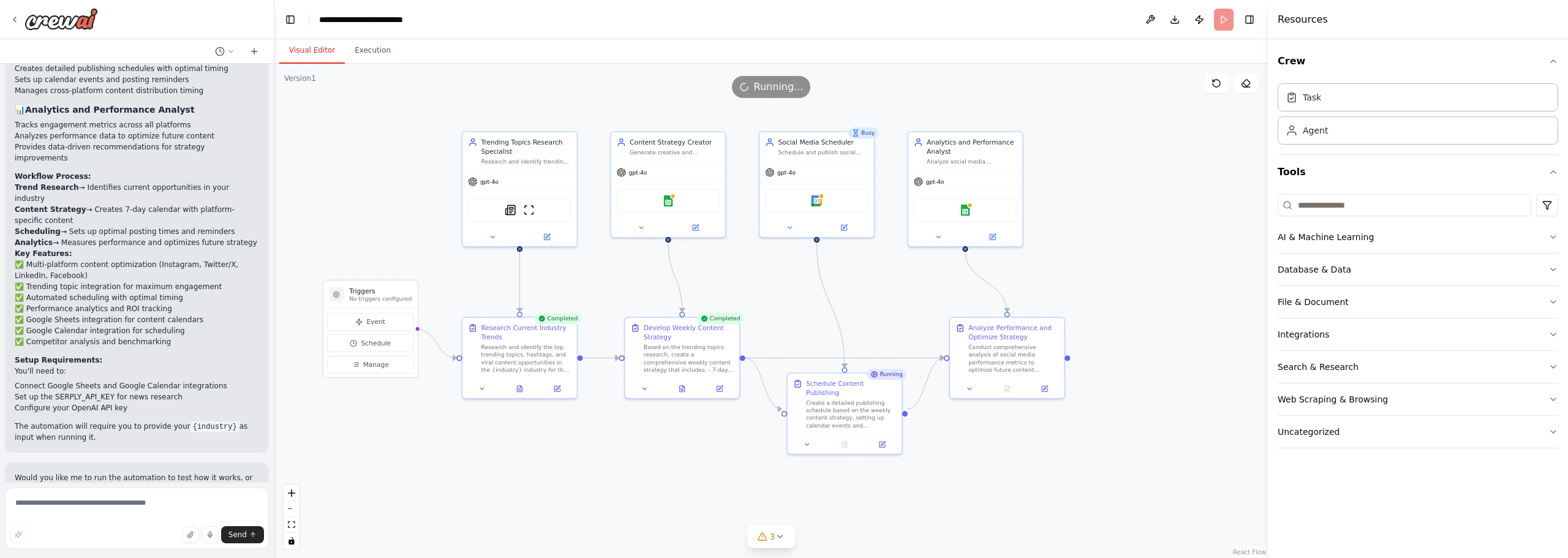
drag, startPoint x: 1186, startPoint y: 233, endPoint x: 1159, endPoint y: 255, distance: 34.8
click at [1159, 255] on div ".deletable-edge-delete-btn { width: 20px; height: 20px; border: 0px solid #ffff…" at bounding box center [771, 310] width 993 height 494
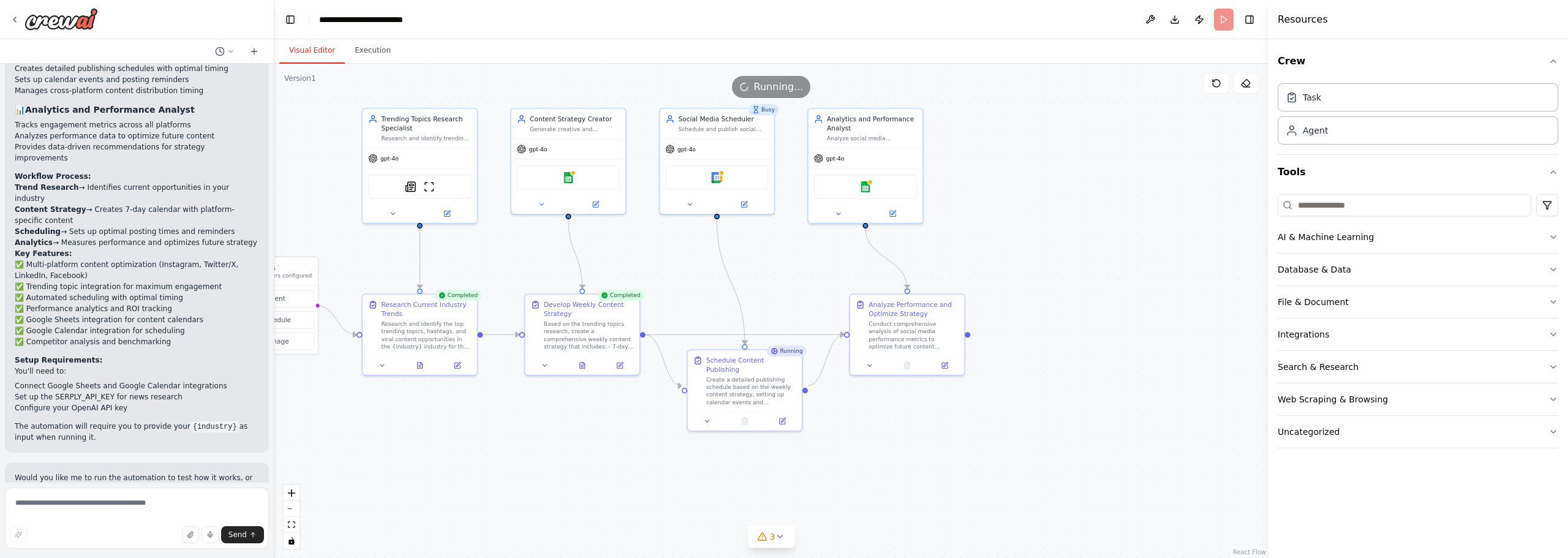
drag, startPoint x: 1079, startPoint y: 213, endPoint x: 985, endPoint y: 187, distance: 97.5
click at [985, 187] on div ".deletable-edge-delete-btn { width: 20px; height: 20px; border: 0px solid #ffff…" at bounding box center [771, 310] width 993 height 494
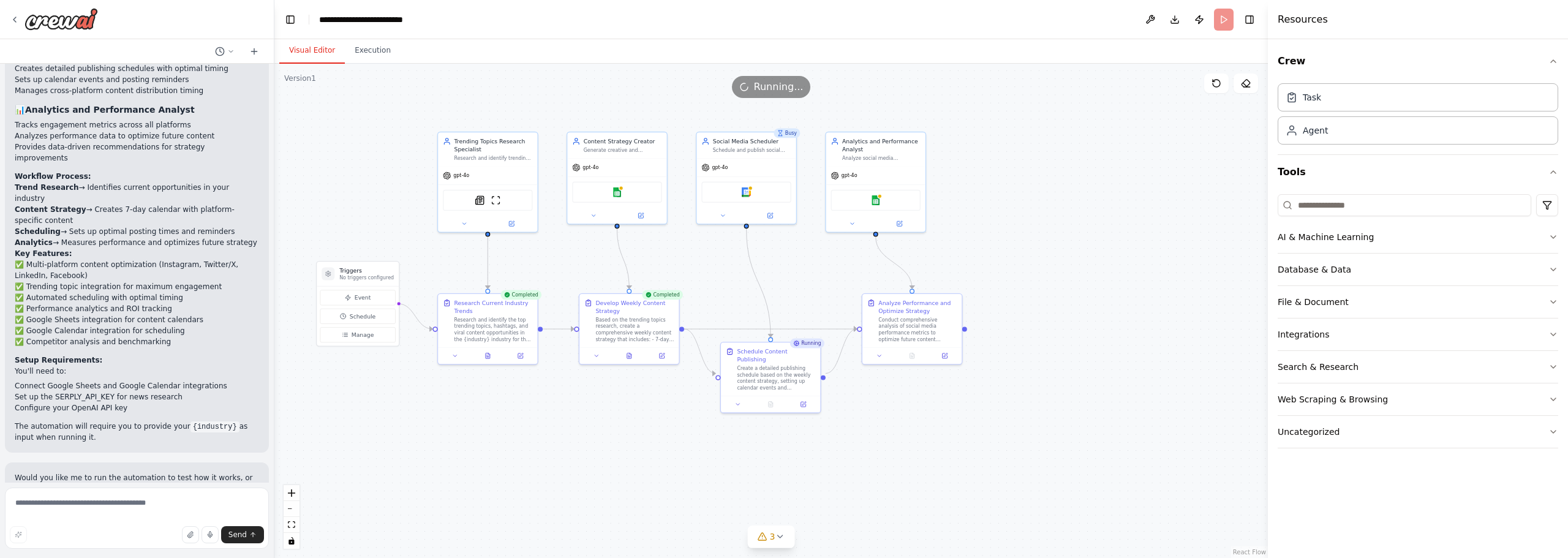
drag, startPoint x: 960, startPoint y: 264, endPoint x: 1052, endPoint y: 234, distance: 96.8
click at [1052, 234] on div ".deletable-edge-delete-btn { width: 20px; height: 20px; border: 0px solid #ffff…" at bounding box center [771, 310] width 993 height 494
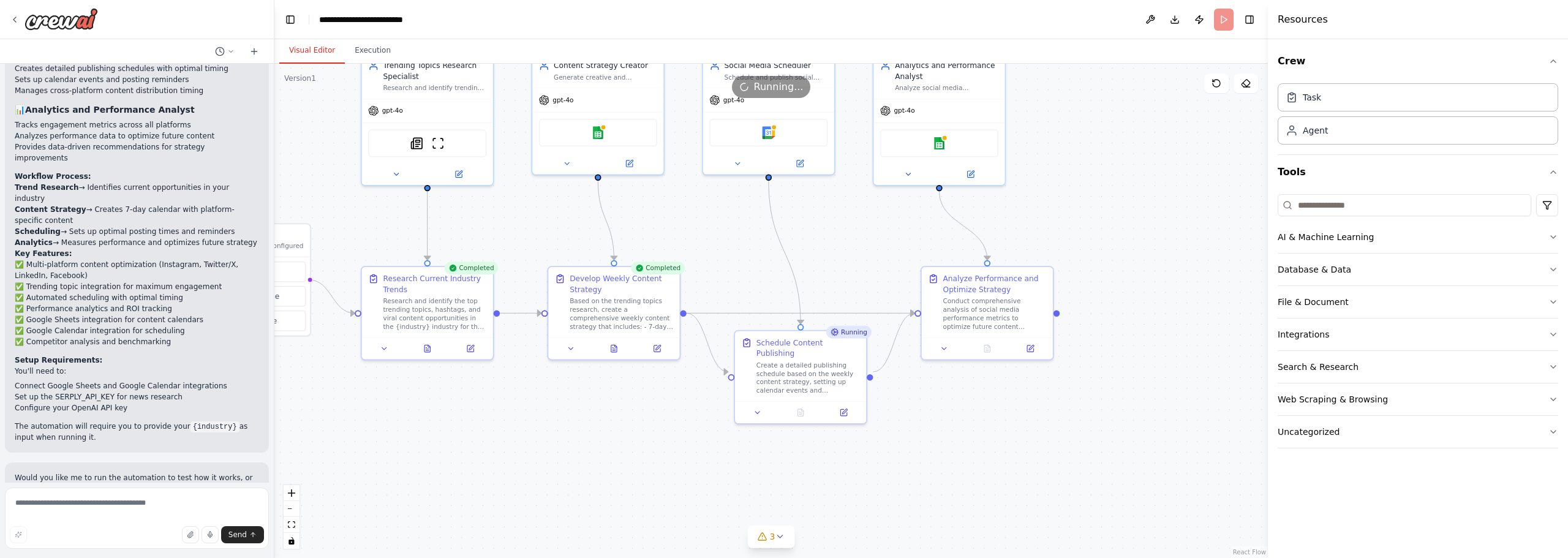
drag, startPoint x: 1057, startPoint y: 223, endPoint x: 1092, endPoint y: 230, distance: 35.7
click at [1092, 230] on div ".deletable-edge-delete-btn { width: 20px; height: 20px; border: 0px solid #ffff…" at bounding box center [771, 310] width 993 height 494
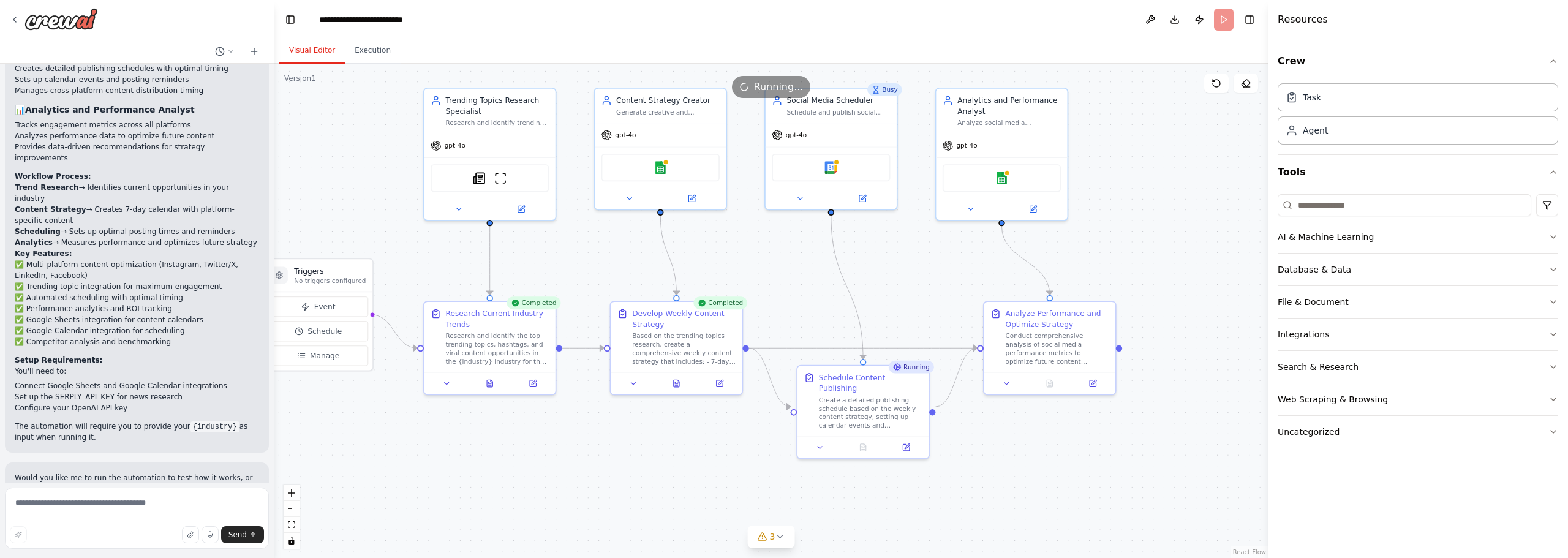
drag, startPoint x: 1091, startPoint y: 233, endPoint x: 1119, endPoint y: 260, distance: 38.9
click at [1119, 260] on div ".deletable-edge-delete-btn { width: 20px; height: 20px; border: 0px solid #ffff…" at bounding box center [771, 310] width 993 height 494
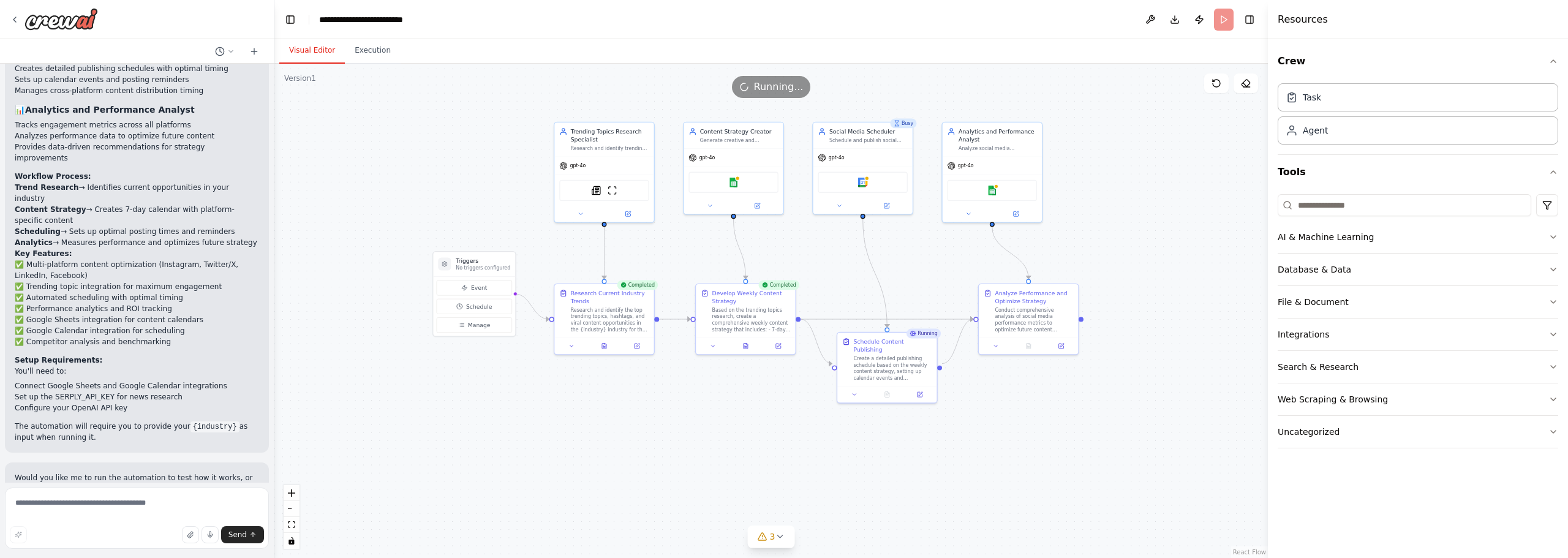
drag, startPoint x: 1095, startPoint y: 260, endPoint x: 1045, endPoint y: 250, distance: 51.0
click at [1045, 250] on div ".deletable-edge-delete-btn { width: 20px; height: 20px; border: 0px solid #ffff…" at bounding box center [771, 310] width 993 height 494
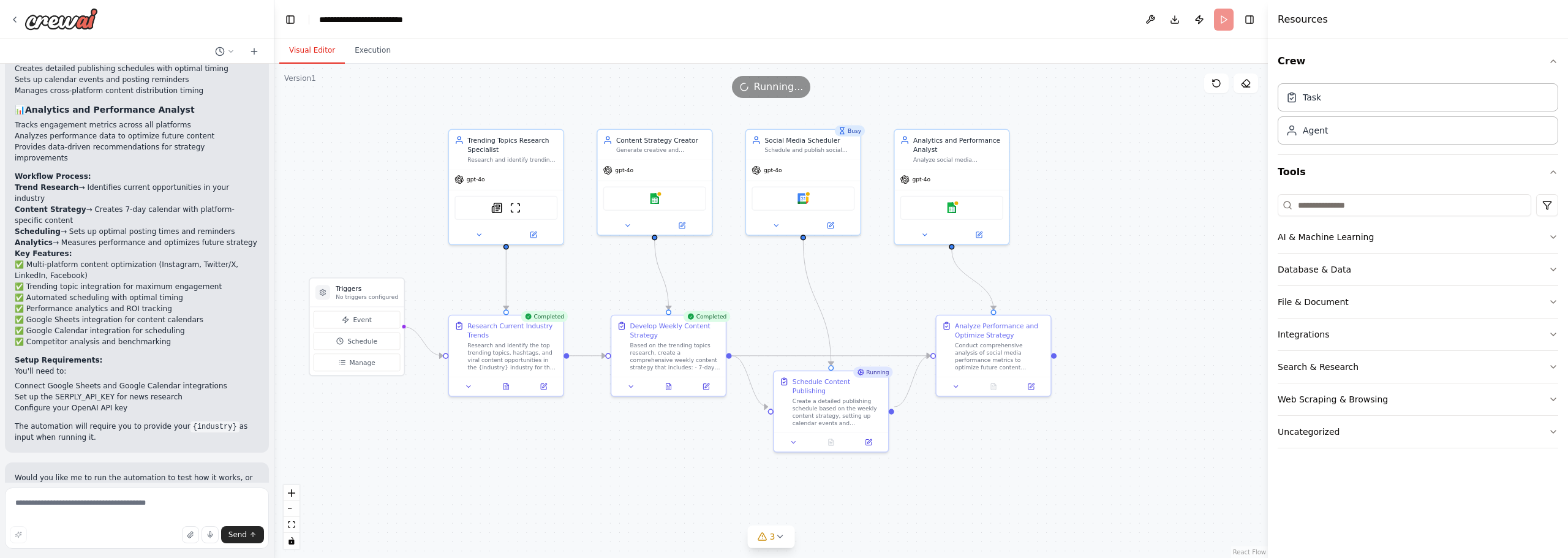
drag, startPoint x: 833, startPoint y: 273, endPoint x: 846, endPoint y: 293, distance: 23.9
click at [846, 293] on div ".deletable-edge-delete-btn { width: 20px; height: 20px; border: 0px solid #ffff…" at bounding box center [771, 310] width 993 height 494
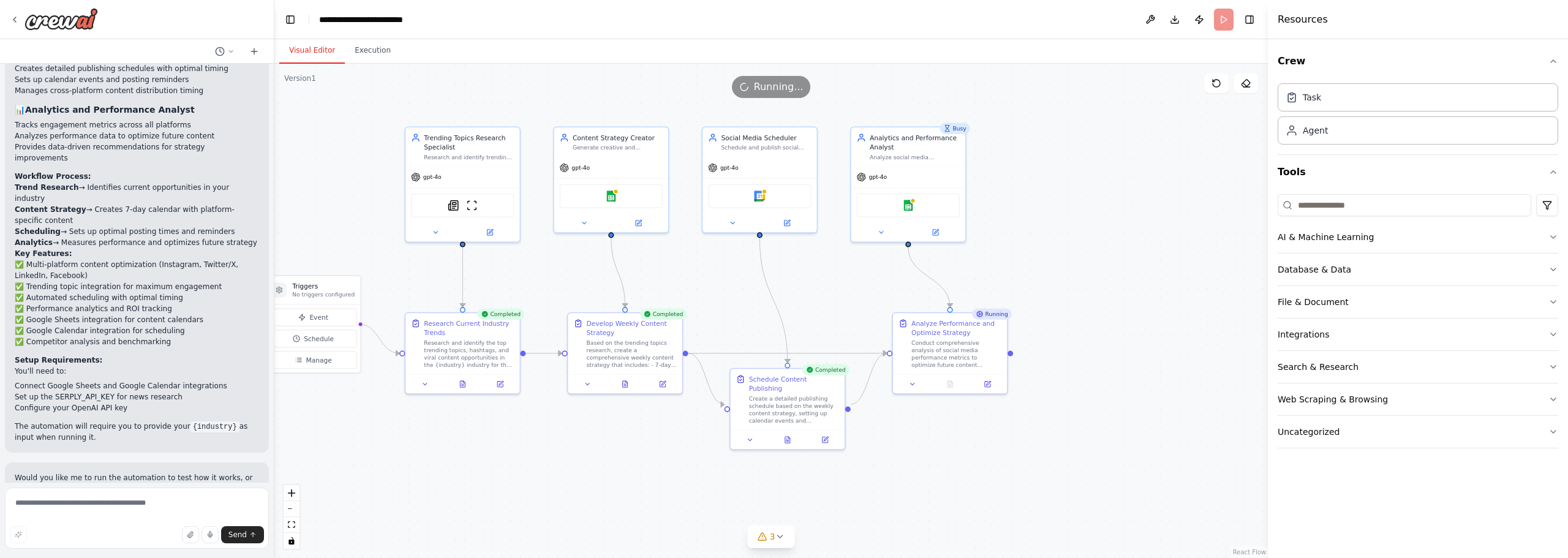
drag, startPoint x: 1105, startPoint y: 211, endPoint x: 1074, endPoint y: 208, distance: 31.1
click at [1074, 208] on div ".deletable-edge-delete-btn { width: 20px; height: 20px; border: 0px solid #ffff…" at bounding box center [771, 310] width 993 height 494
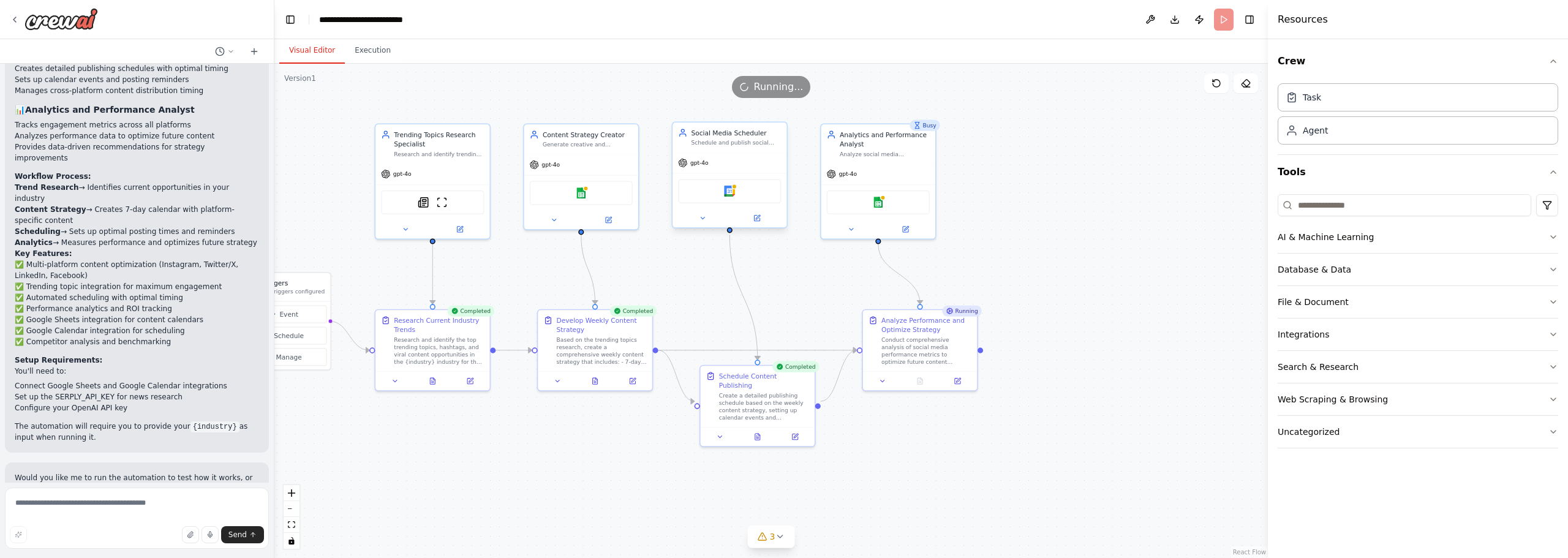
click at [749, 197] on div "Google calendar" at bounding box center [729, 191] width 103 height 24
click at [763, 174] on div "Google calendar" at bounding box center [729, 191] width 114 height 36
click at [697, 220] on button at bounding box center [702, 218] width 53 height 11
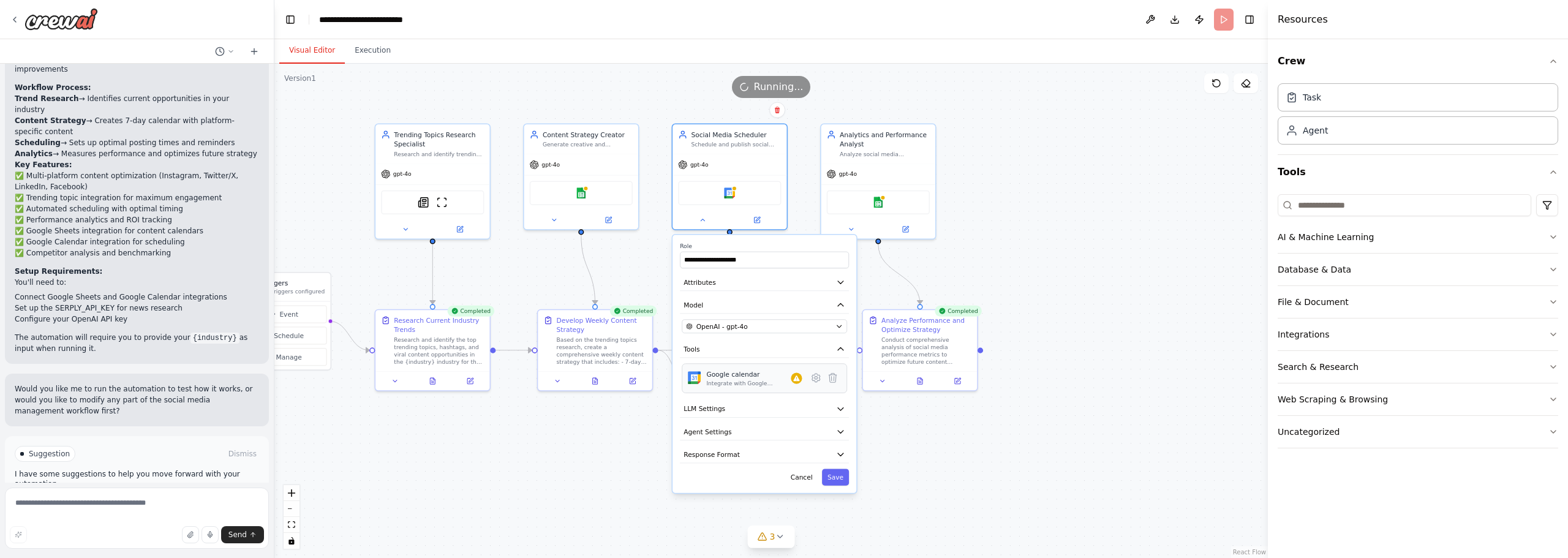
scroll to position [1346, 0]
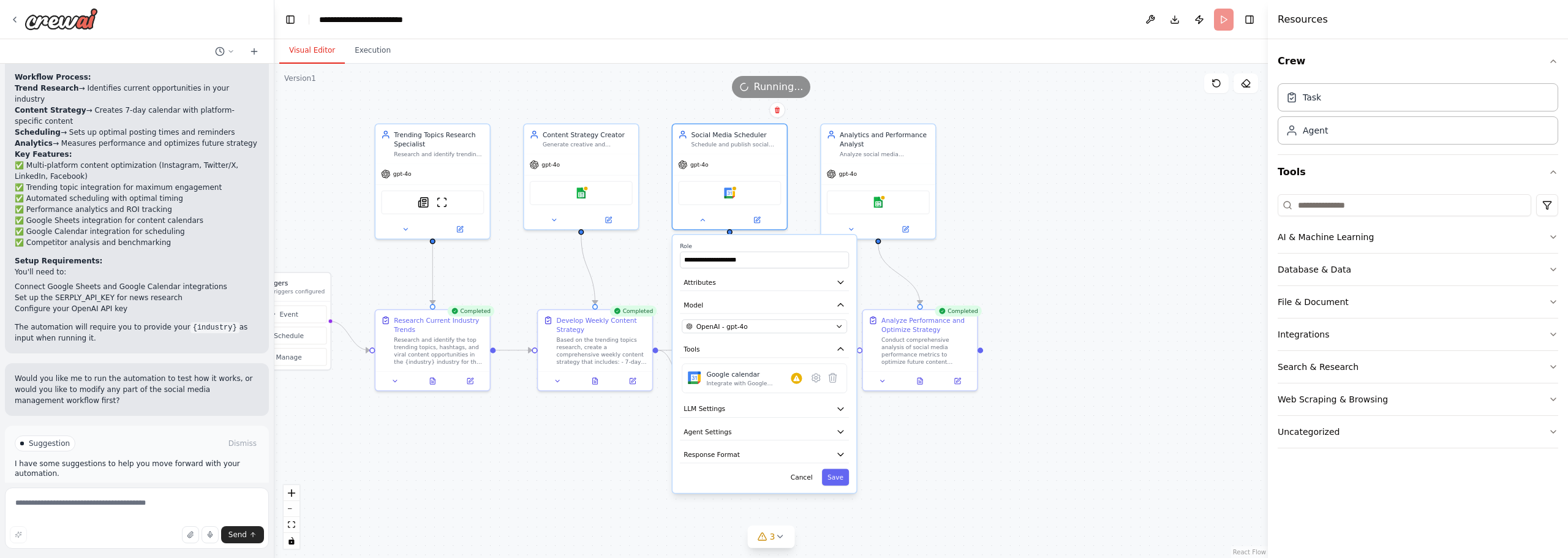
click at [1145, 210] on div ".deletable-edge-delete-btn { width: 20px; height: 20px; border: 0px solid #ffff…" at bounding box center [771, 310] width 993 height 494
click at [697, 223] on button at bounding box center [702, 218] width 53 height 11
click at [908, 339] on div "Conduct comprehensive analysis of social media performance metrics to optimize …" at bounding box center [926, 350] width 90 height 30
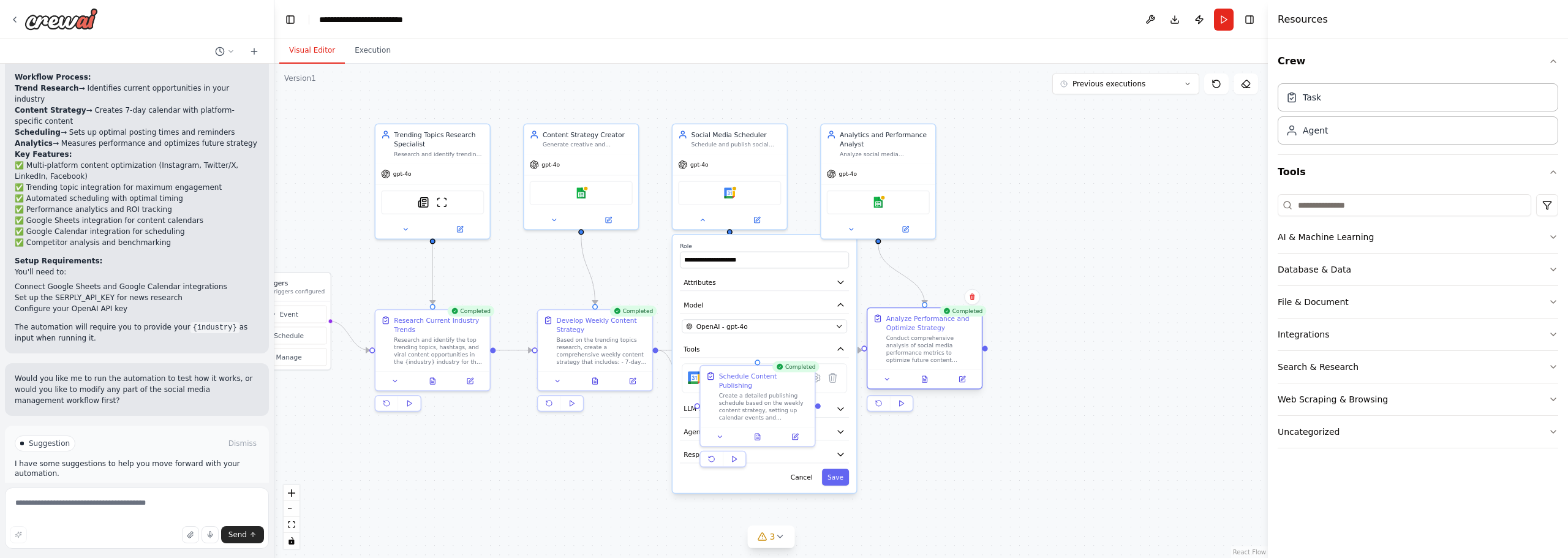
click at [908, 339] on div "Conduct comprehensive analysis of social media performance metrics to optimize …" at bounding box center [931, 350] width 90 height 30
drag, startPoint x: 1084, startPoint y: 349, endPoint x: 1076, endPoint y: 354, distance: 9.4
click at [1085, 349] on div ".deletable-edge-delete-btn { width: 20px; height: 20px; border: 0px solid #ffff…" at bounding box center [771, 310] width 993 height 494
click at [699, 221] on button at bounding box center [704, 218] width 53 height 11
click at [888, 383] on icon at bounding box center [888, 379] width 7 height 7
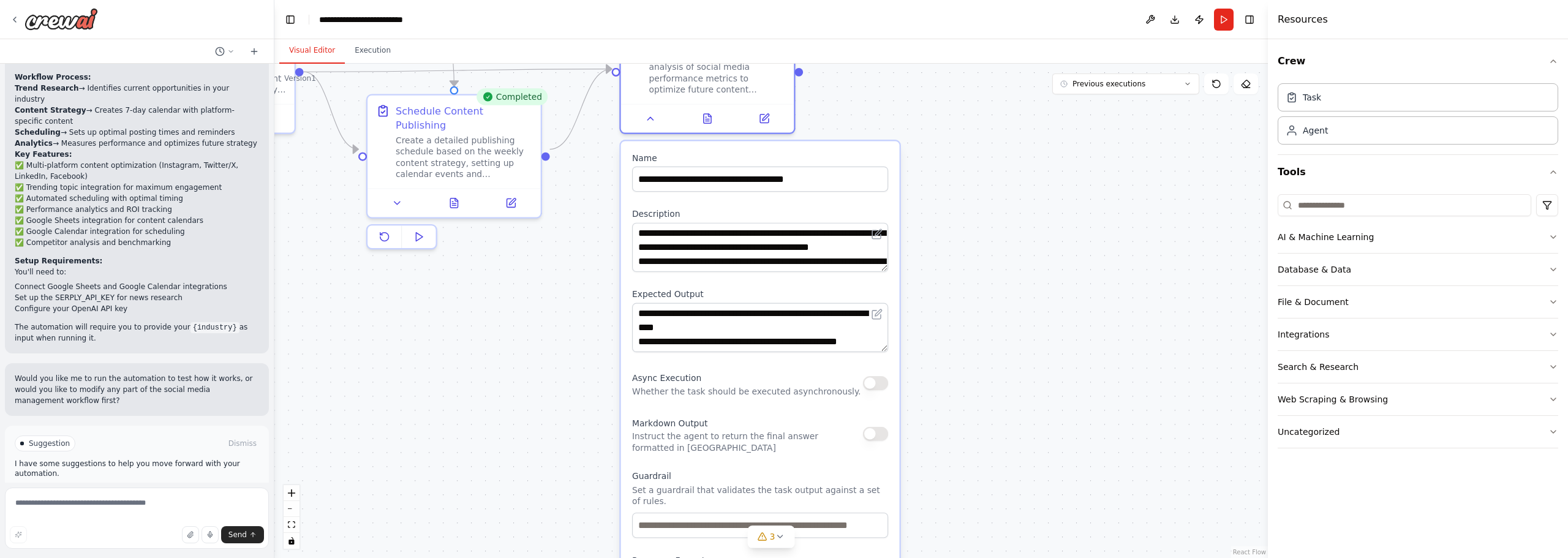
drag, startPoint x: 1068, startPoint y: 429, endPoint x: 977, endPoint y: 208, distance: 239.0
click at [978, 207] on div ".deletable-edge-delete-btn { width: 20px; height: 20px; border: 0px solid #ffff…" at bounding box center [771, 310] width 993 height 494
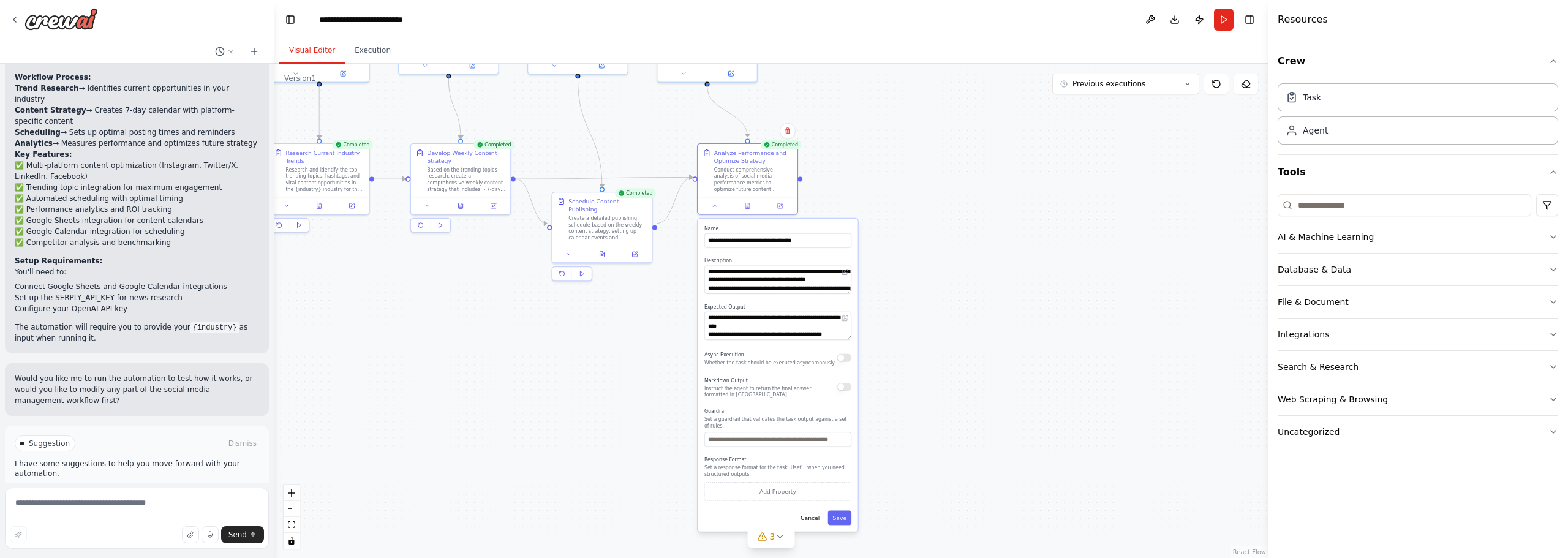
click at [995, 369] on div ".deletable-edge-delete-btn { width: 20px; height: 20px; border: 0px solid #ffff…" at bounding box center [771, 310] width 993 height 494
click at [708, 206] on icon at bounding box center [711, 203] width 6 height 6
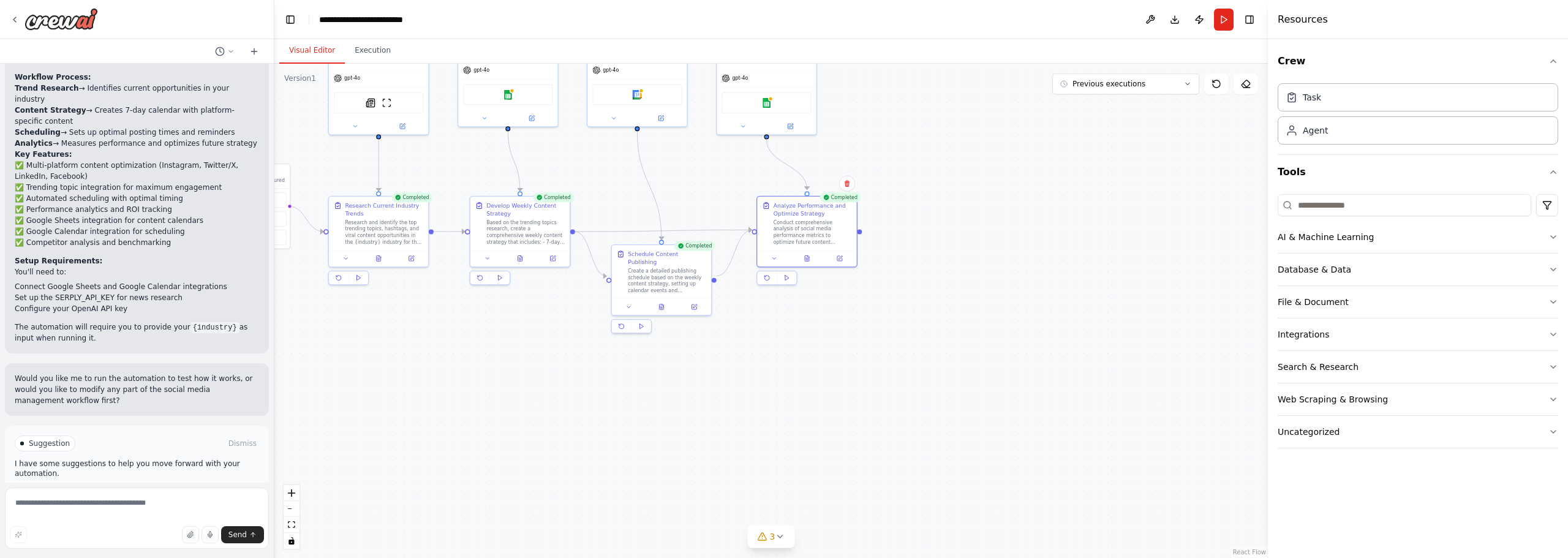
drag, startPoint x: 1033, startPoint y: 283, endPoint x: 864, endPoint y: 225, distance: 178.7
click at [1052, 294] on div ".deletable-edge-delete-btn { width: 20px; height: 20px; border: 0px solid #ffff…" at bounding box center [771, 310] width 993 height 494
click at [380, 54] on button "Execution" at bounding box center [373, 51] width 56 height 26
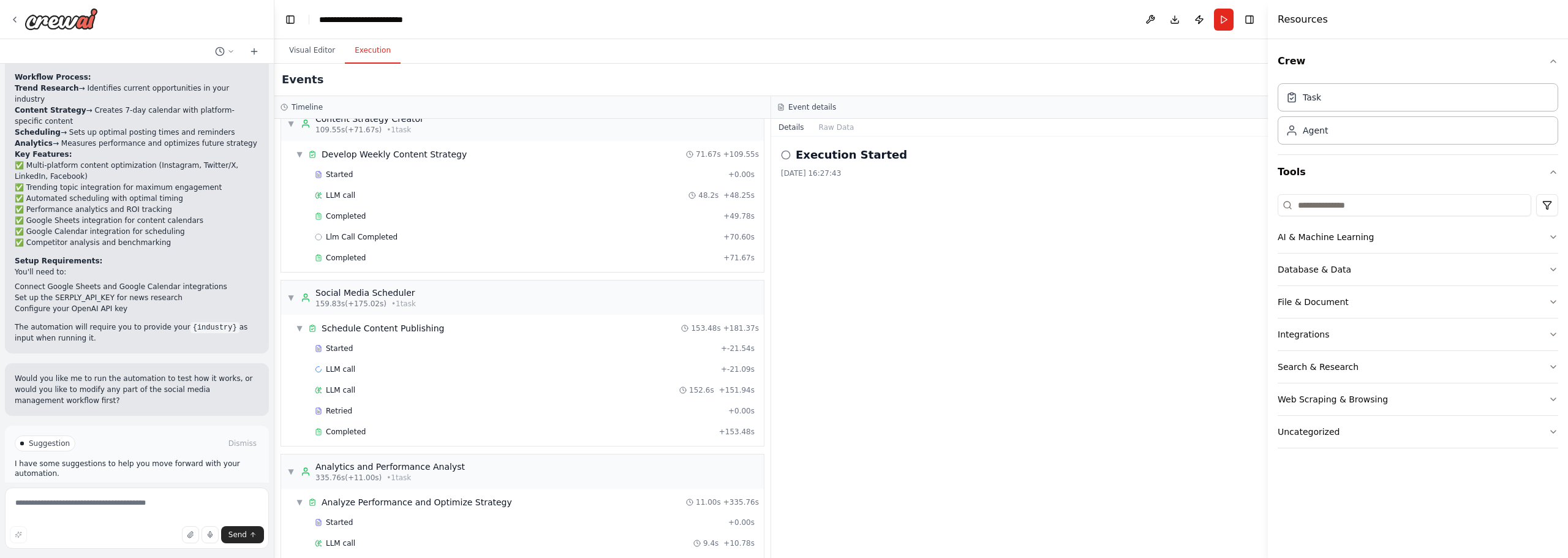
scroll to position [728, 0]
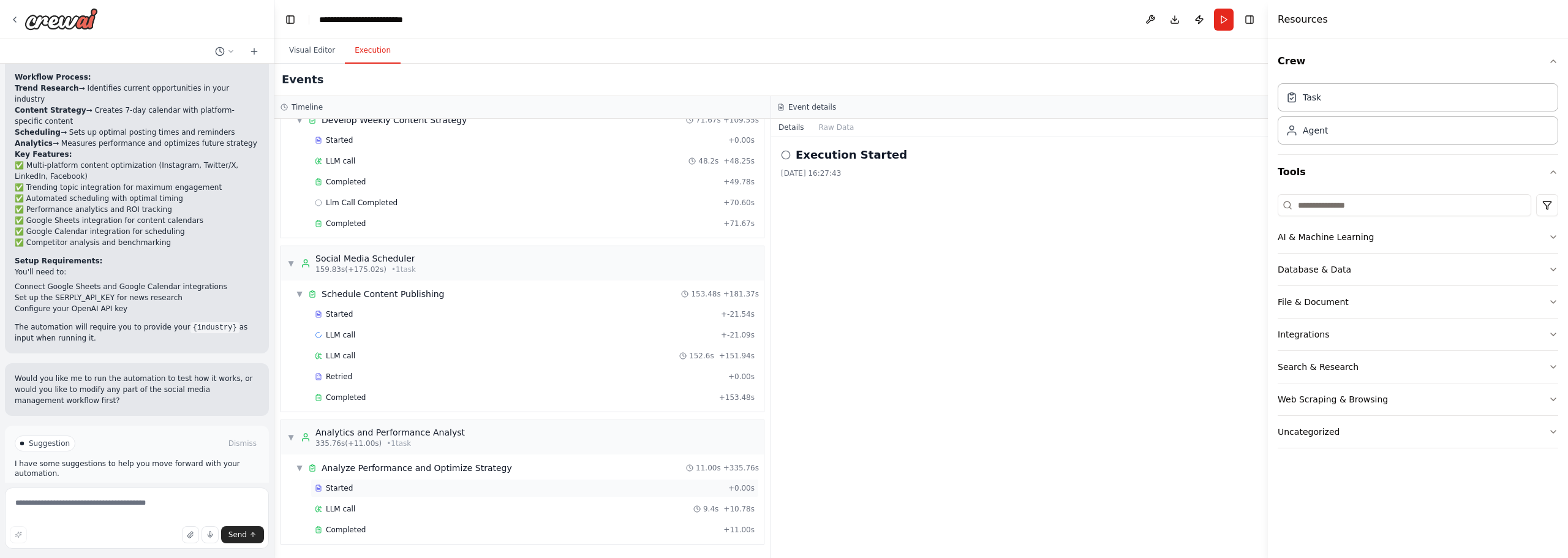
click at [379, 489] on div "Started" at bounding box center [518, 489] width 409 height 10
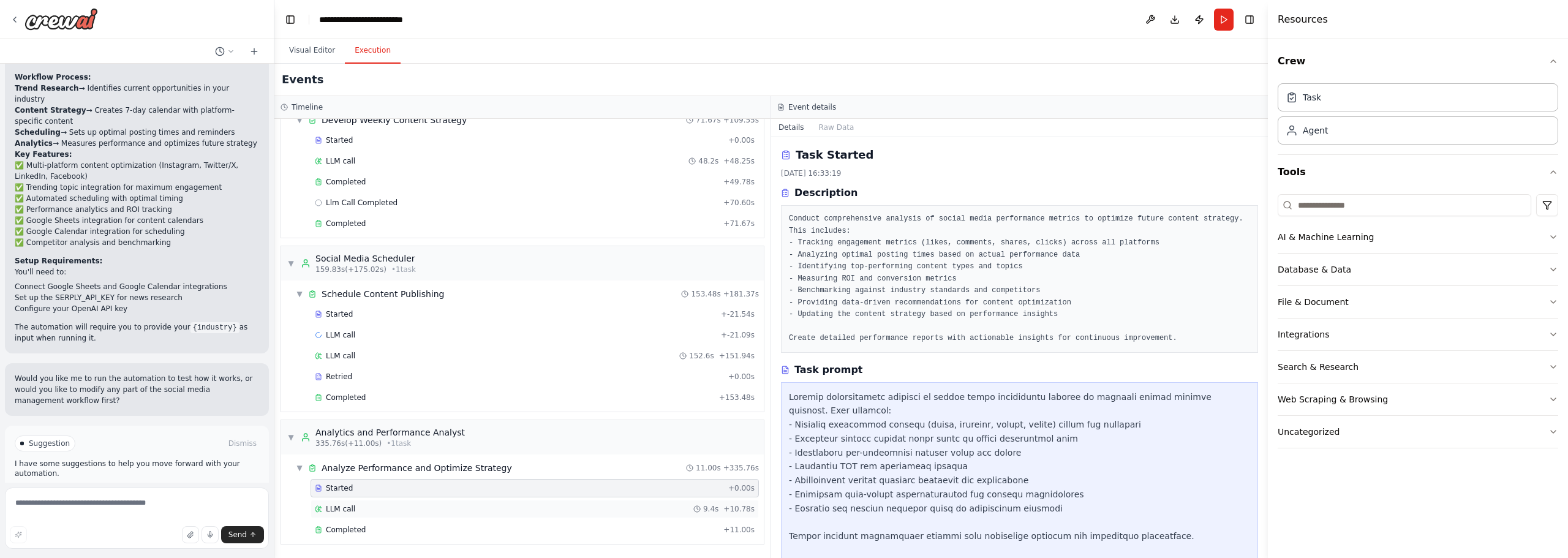
click at [391, 509] on div "LLM call 9.4s + 10.78s" at bounding box center [534, 509] width 440 height 10
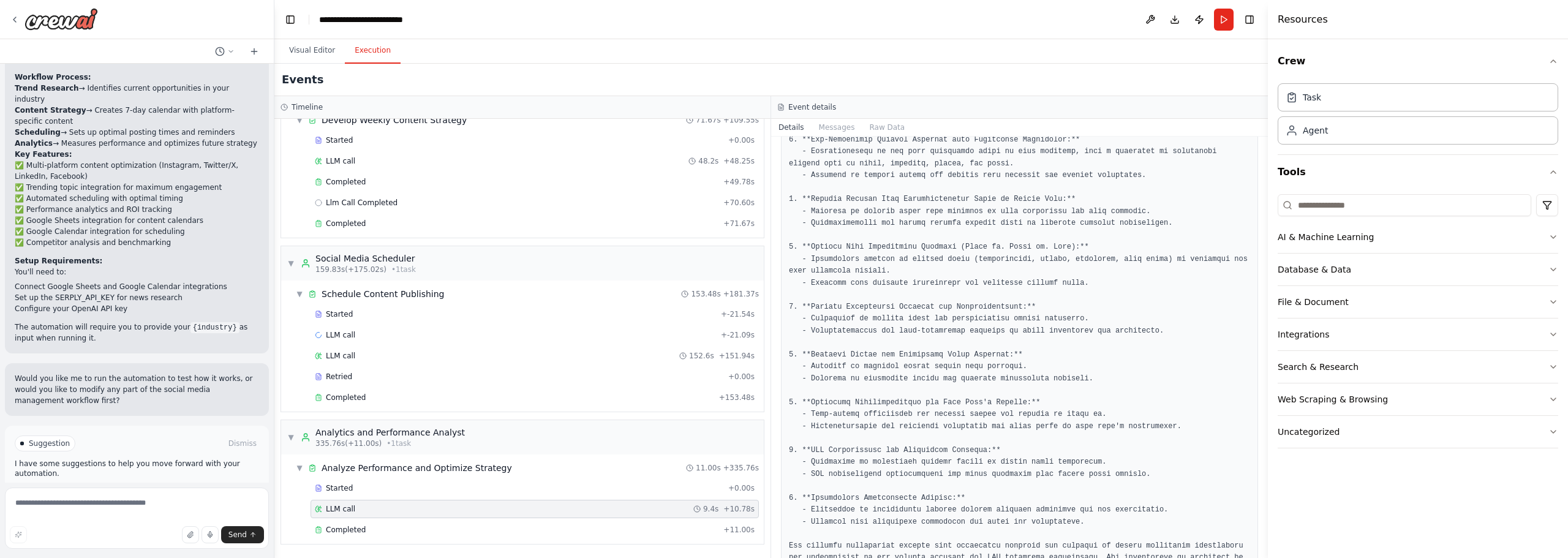
scroll to position [262, 0]
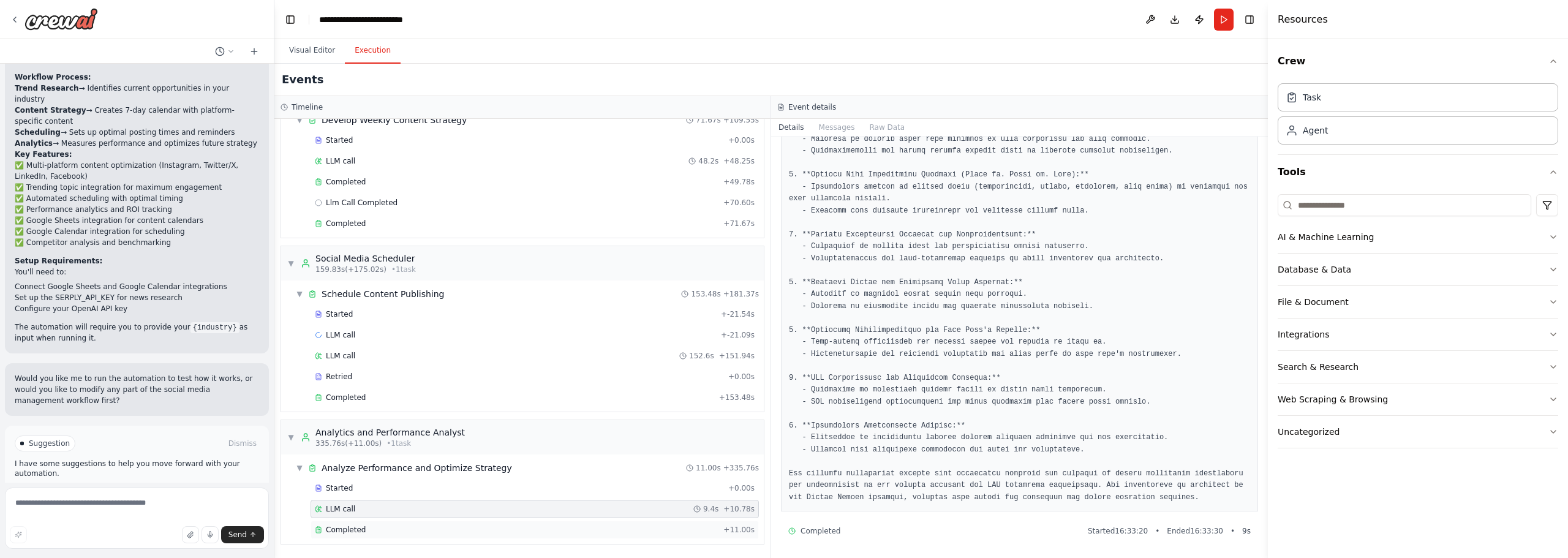
click at [338, 528] on span "Completed" at bounding box center [346, 530] width 40 height 10
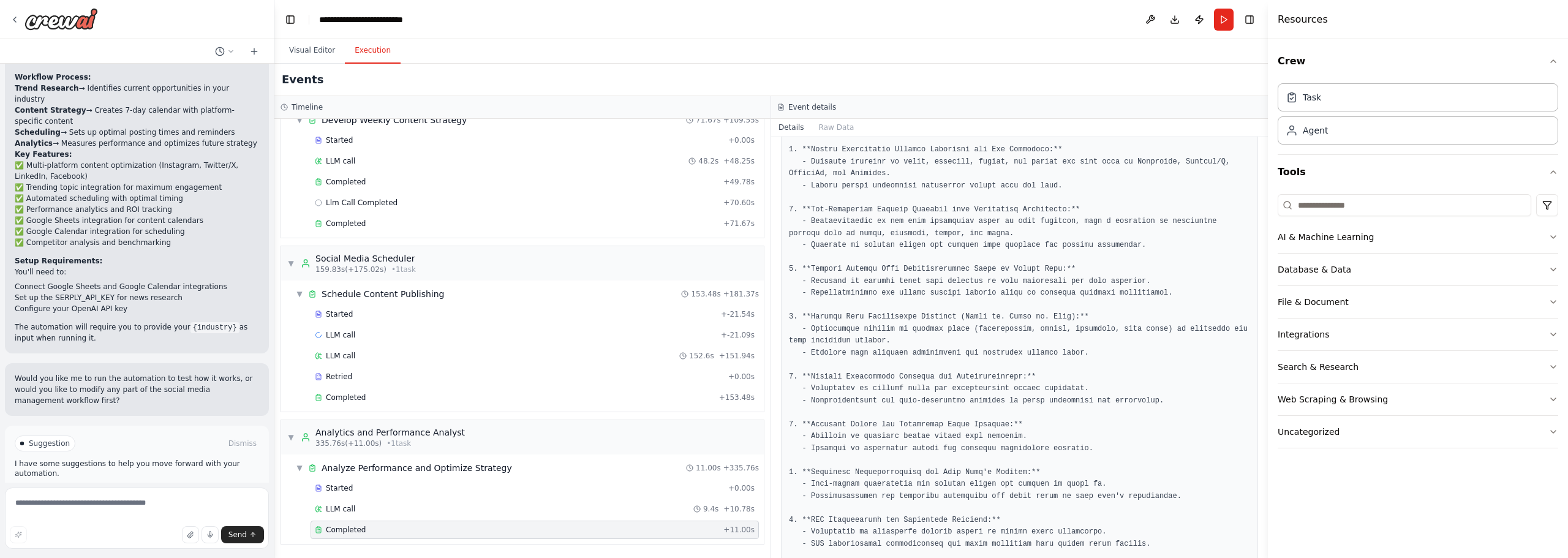
scroll to position [385, 0]
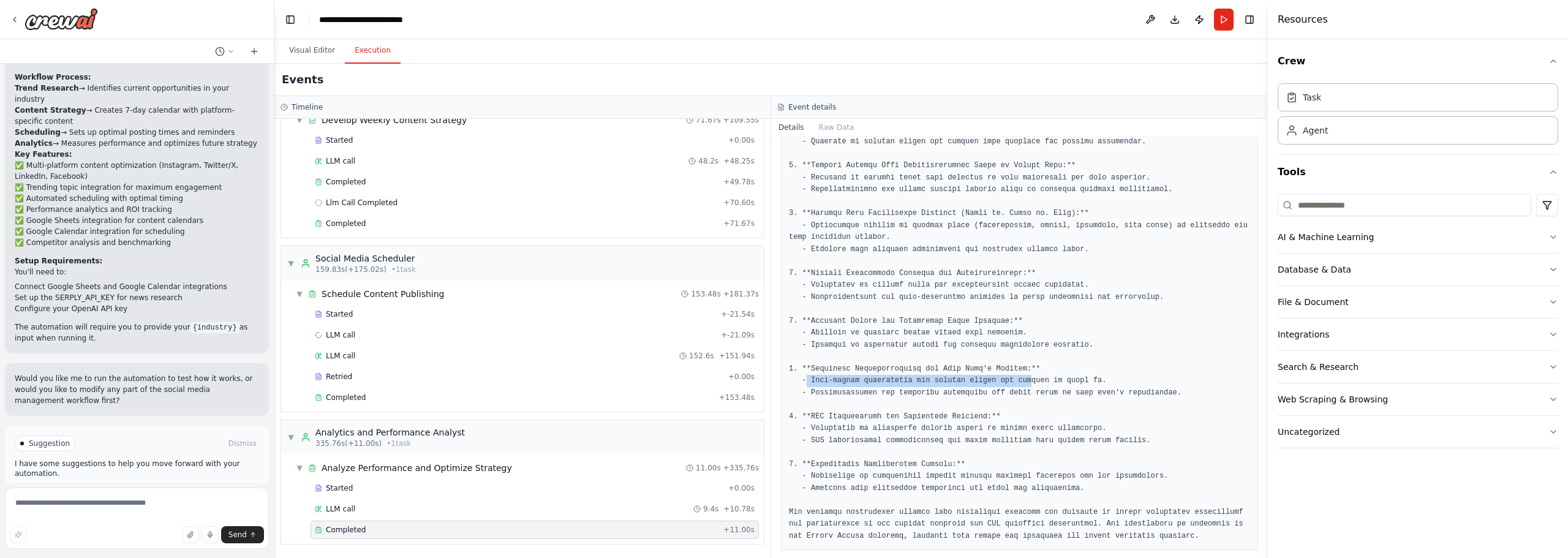
drag, startPoint x: 805, startPoint y: 370, endPoint x: 1010, endPoint y: 365, distance: 205.1
click at [1010, 365] on pre at bounding box center [1019, 274] width 461 height 538
click at [1025, 367] on pre at bounding box center [1019, 274] width 461 height 538
drag, startPoint x: 1068, startPoint y: 410, endPoint x: 953, endPoint y: 405, distance: 115.1
click at [1057, 410] on pre at bounding box center [1019, 274] width 461 height 538
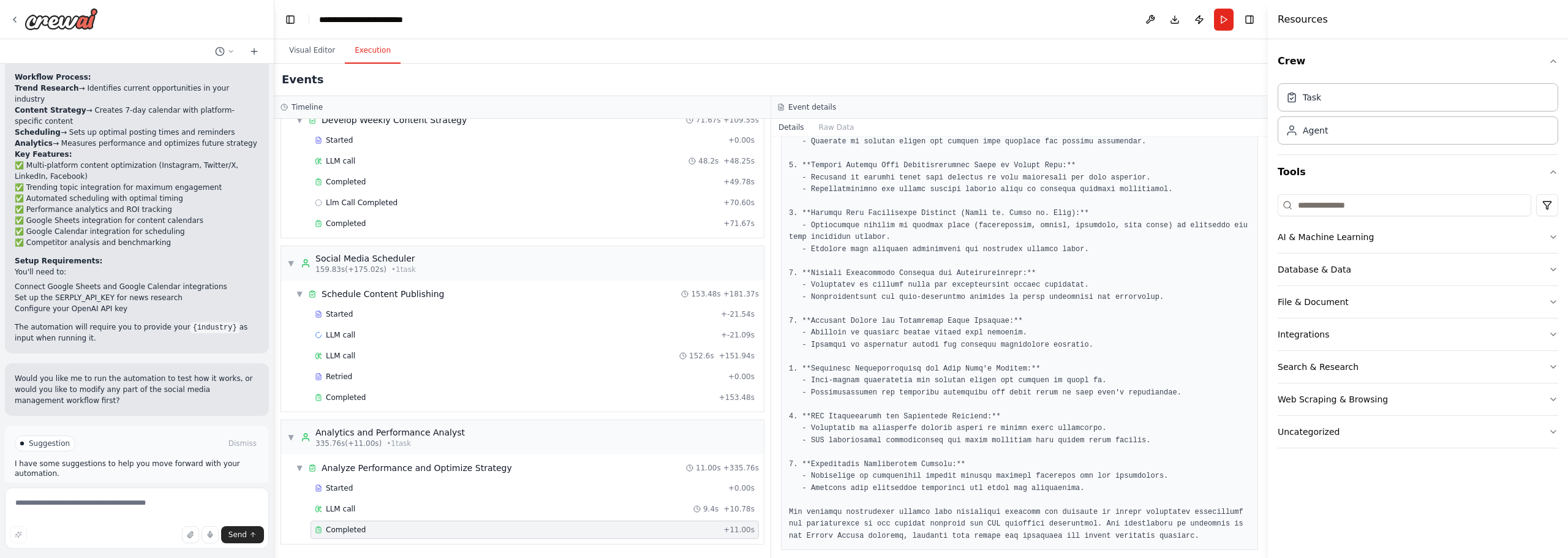
click at [976, 411] on pre at bounding box center [1019, 274] width 461 height 538
drag, startPoint x: 1022, startPoint y: 402, endPoint x: 882, endPoint y: 397, distance: 140.1
click at [882, 397] on pre at bounding box center [1019, 274] width 461 height 538
click at [973, 405] on pre at bounding box center [1019, 274] width 461 height 538
drag, startPoint x: 931, startPoint y: 499, endPoint x: 970, endPoint y: 500, distance: 39.0
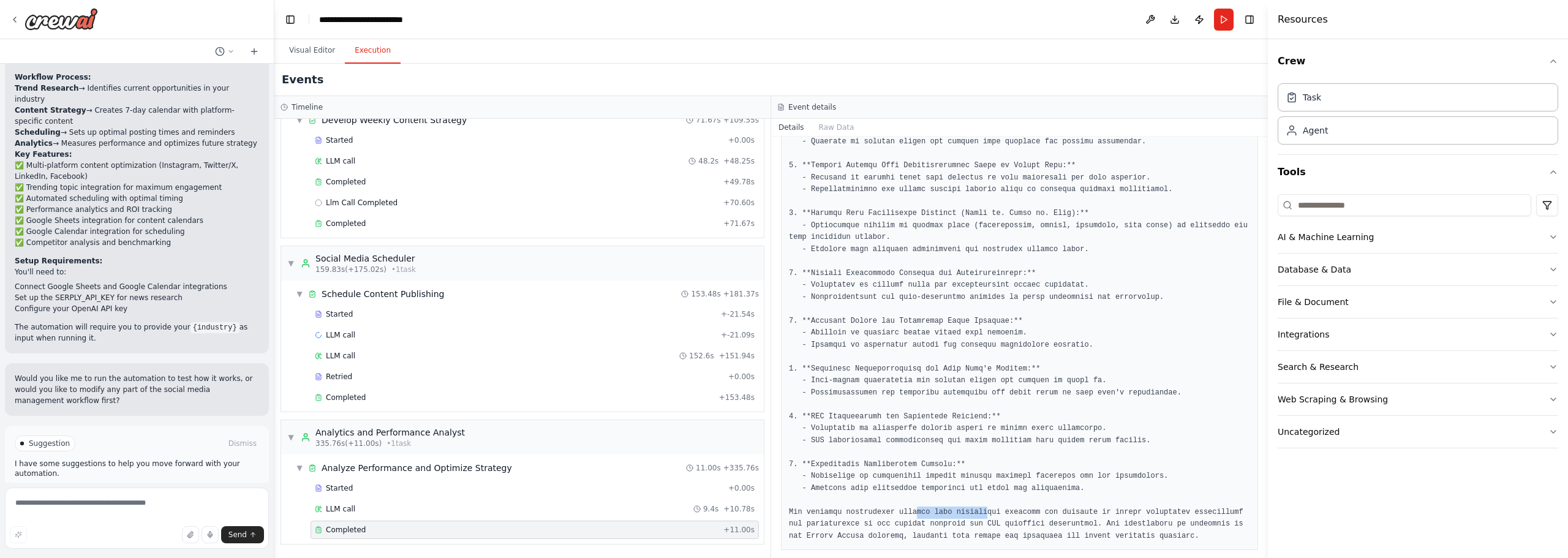
click at [970, 500] on pre at bounding box center [1019, 274] width 461 height 538
click at [970, 499] on pre at bounding box center [1019, 274] width 461 height 538
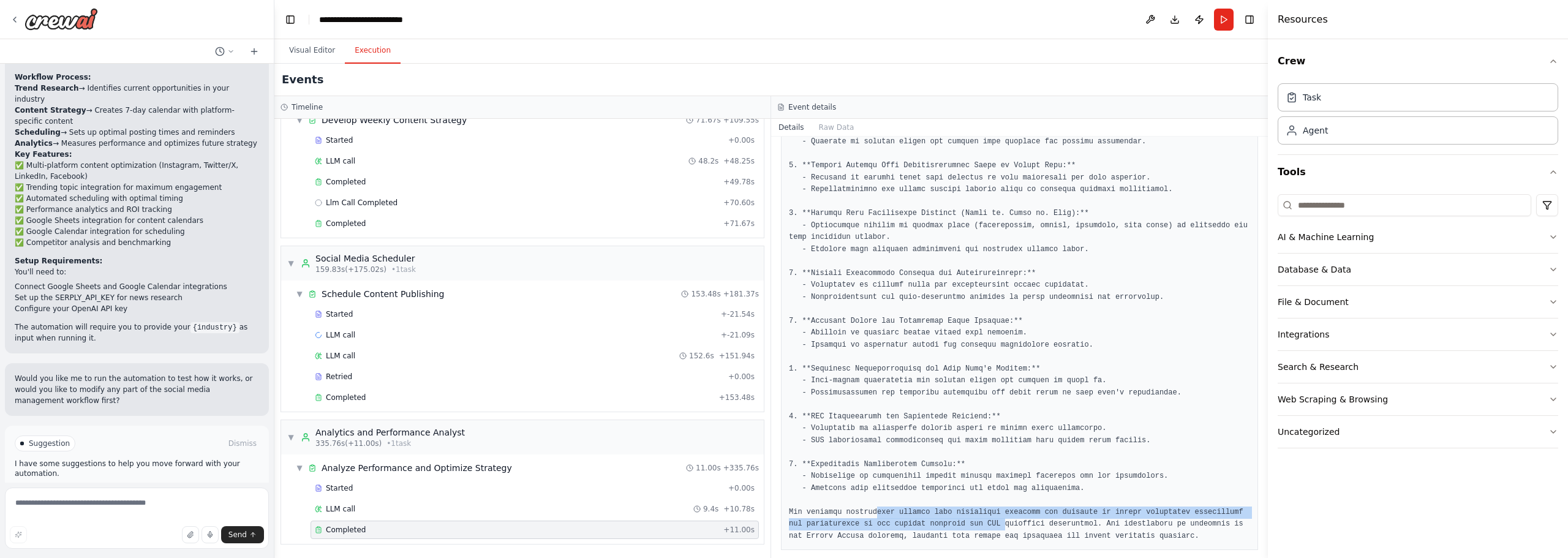
drag, startPoint x: 879, startPoint y: 511, endPoint x: 973, endPoint y: 510, distance: 94.0
click at [972, 510] on pre at bounding box center [1019, 274] width 461 height 538
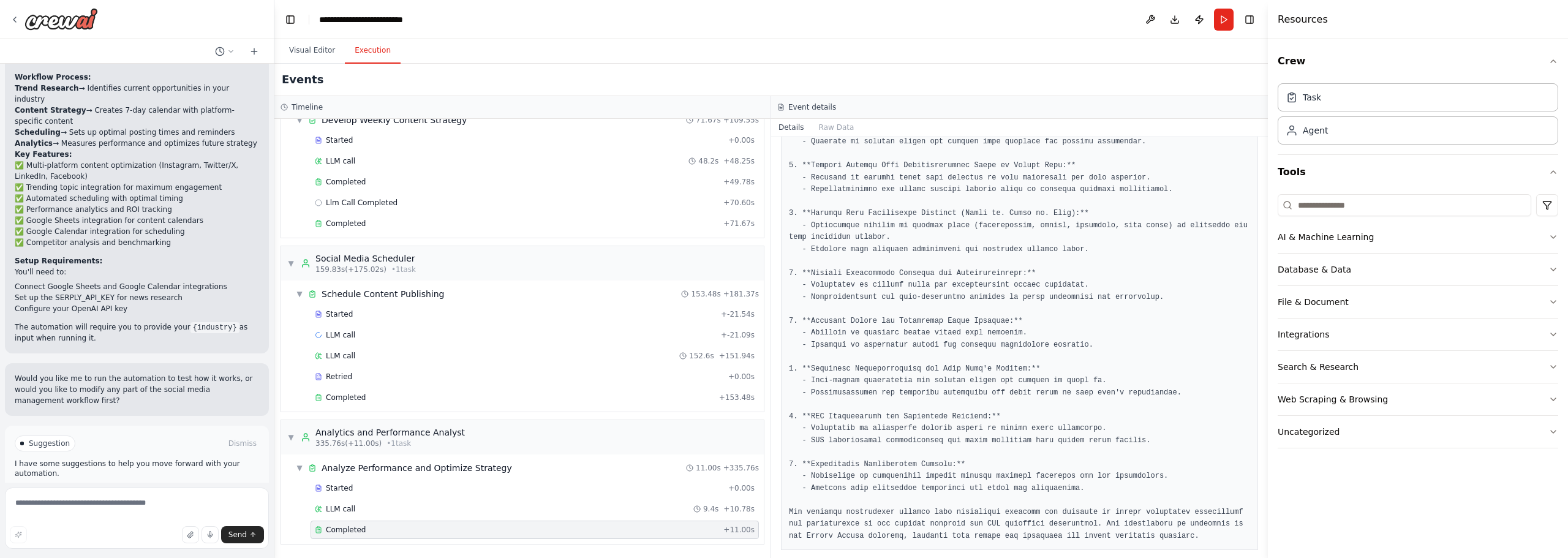
click at [973, 510] on pre at bounding box center [1019, 274] width 461 height 538
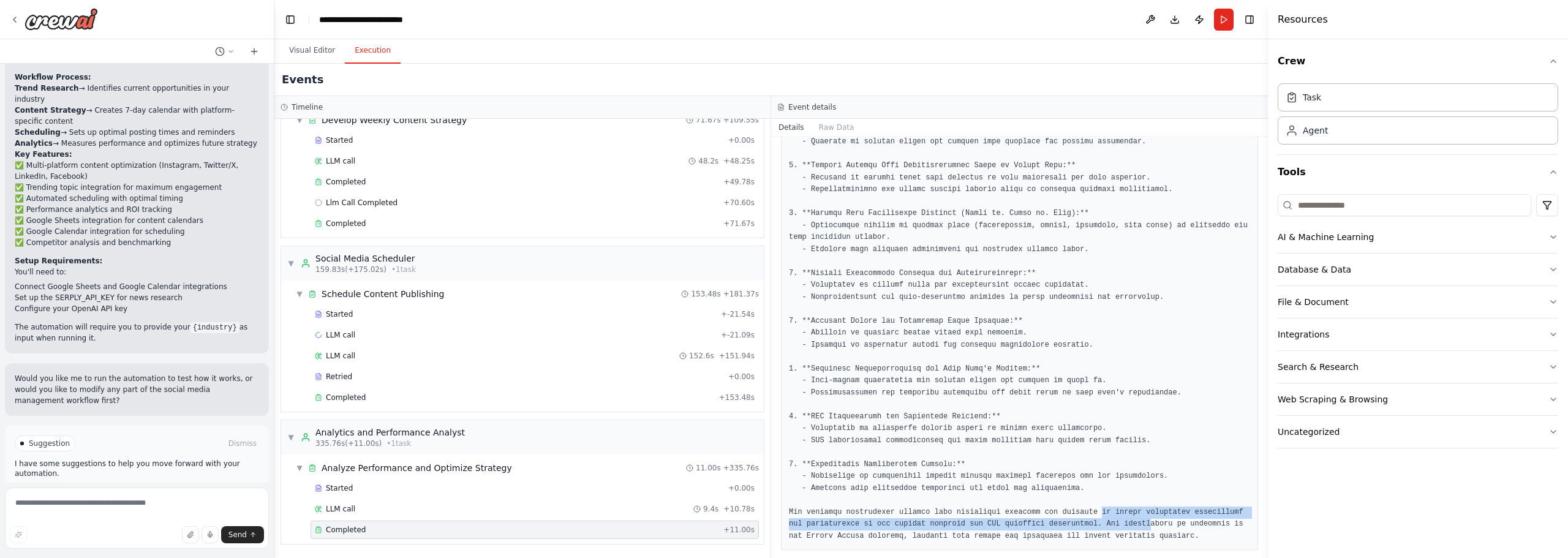
drag, startPoint x: 1078, startPoint y: 505, endPoint x: 1107, endPoint y: 508, distance: 29.2
click at [1107, 508] on pre at bounding box center [1019, 274] width 461 height 538
drag, startPoint x: 1109, startPoint y: 508, endPoint x: 1137, endPoint y: 514, distance: 28.6
click at [1109, 508] on pre at bounding box center [1019, 274] width 461 height 538
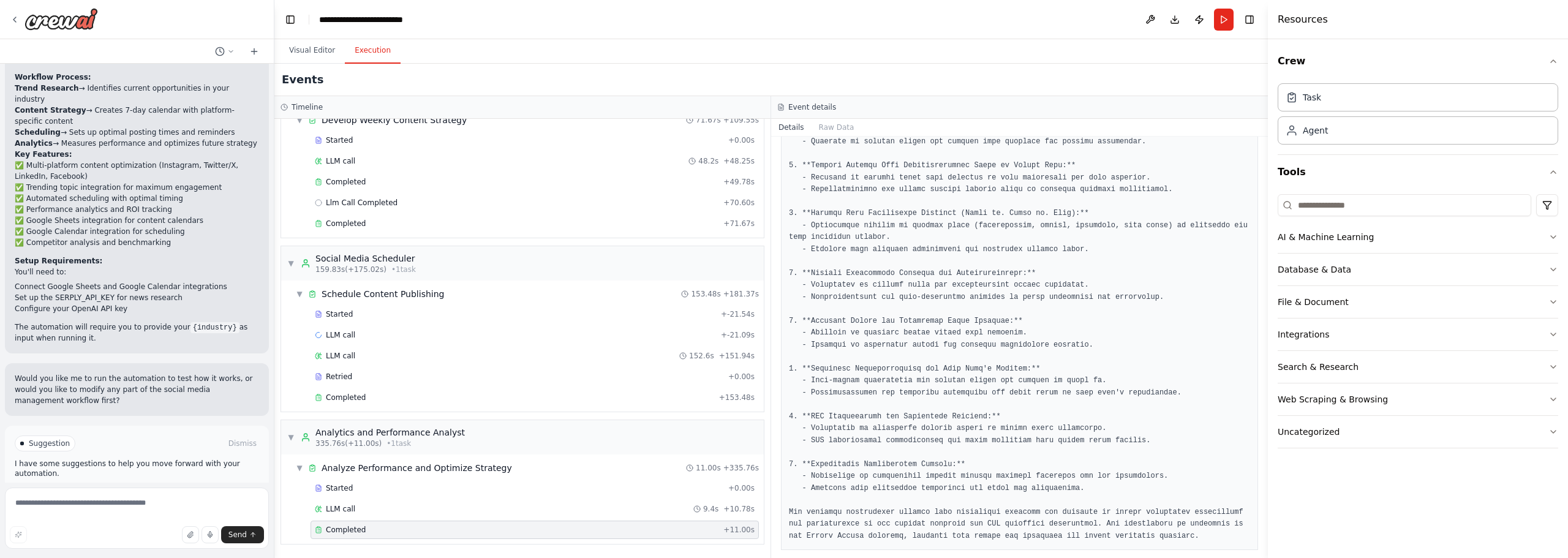
click at [1139, 515] on pre at bounding box center [1019, 274] width 461 height 538
click at [1097, 67] on div "Events" at bounding box center [771, 80] width 993 height 33
click at [325, 55] on button "Visual Editor" at bounding box center [312, 51] width 66 height 26
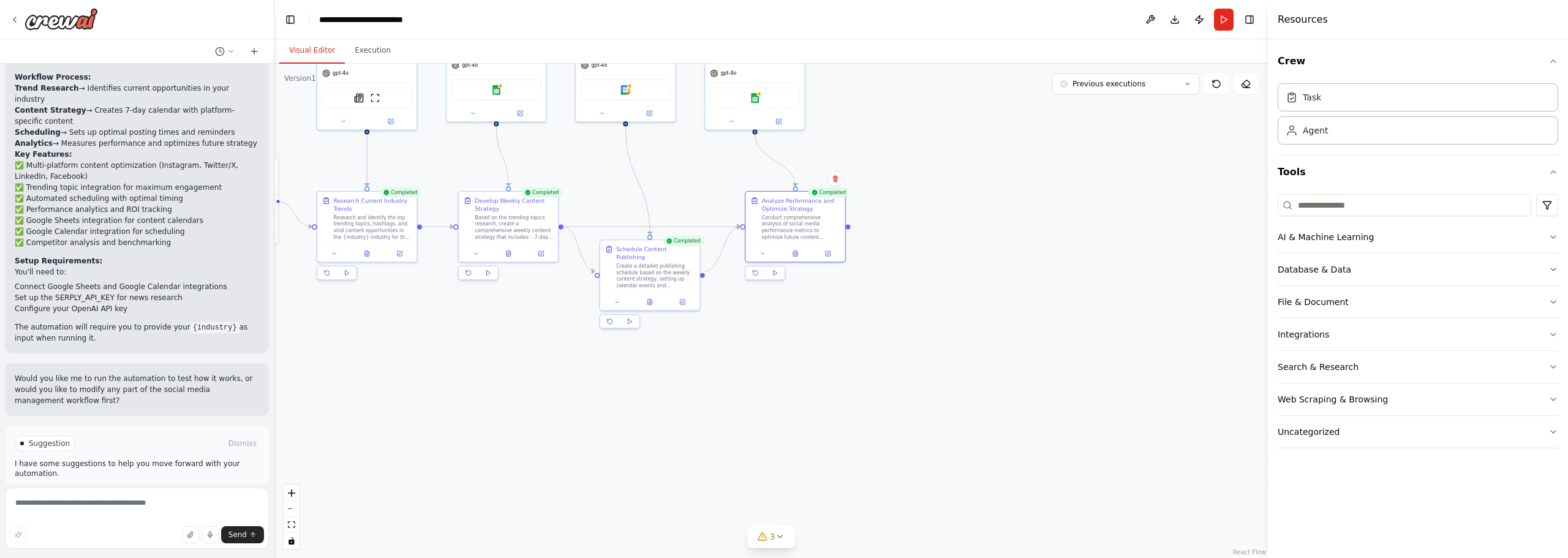
drag, startPoint x: 812, startPoint y: 300, endPoint x: 836, endPoint y: 365, distance: 69.3
click at [836, 365] on div ".deletable-edge-delete-btn { width: 20px; height: 20px; border: 0px solid #ffff…" at bounding box center [771, 310] width 993 height 494
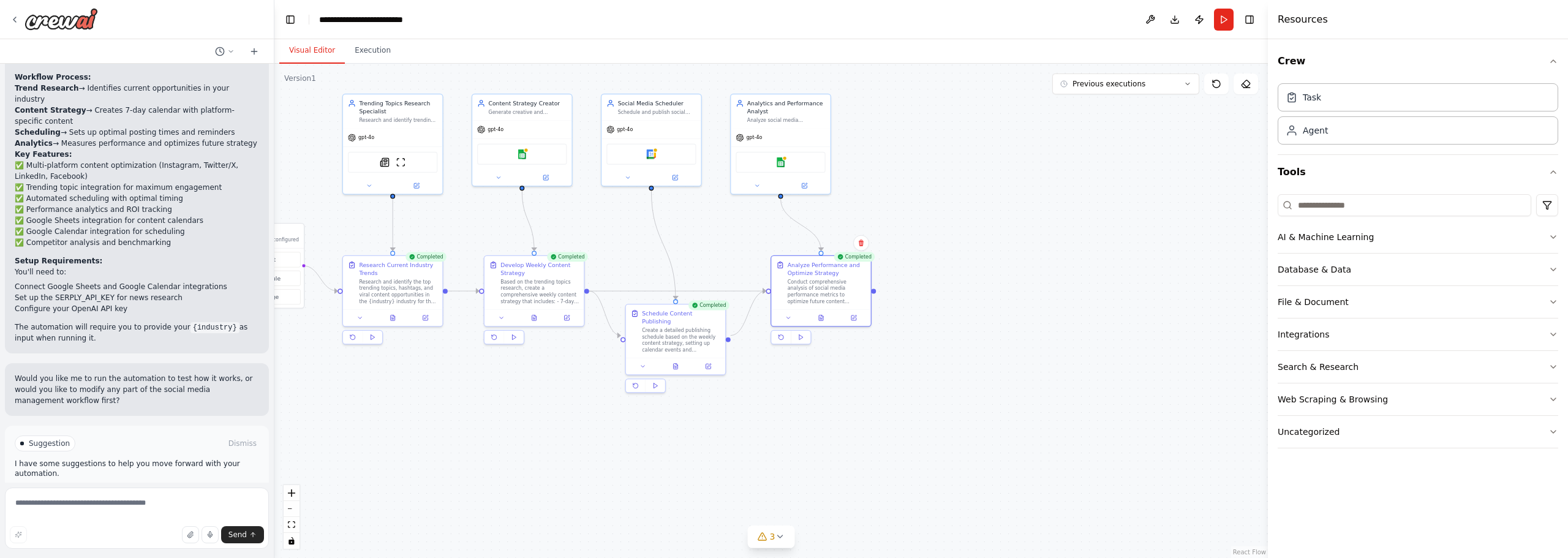
drag, startPoint x: 885, startPoint y: 210, endPoint x: 953, endPoint y: 267, distance: 88.7
click at [953, 267] on div ".deletable-edge-delete-btn { width: 20px; height: 20px; border: 0px solid #ffff…" at bounding box center [771, 310] width 993 height 494
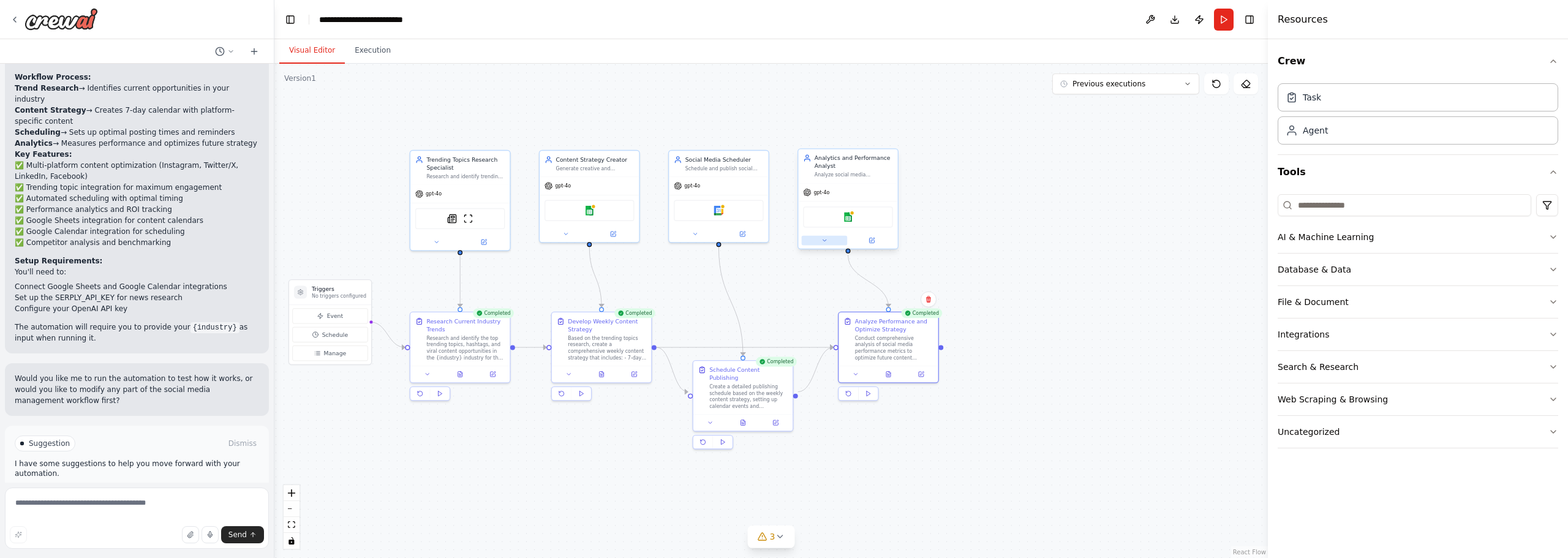
click at [827, 243] on icon at bounding box center [824, 240] width 6 height 6
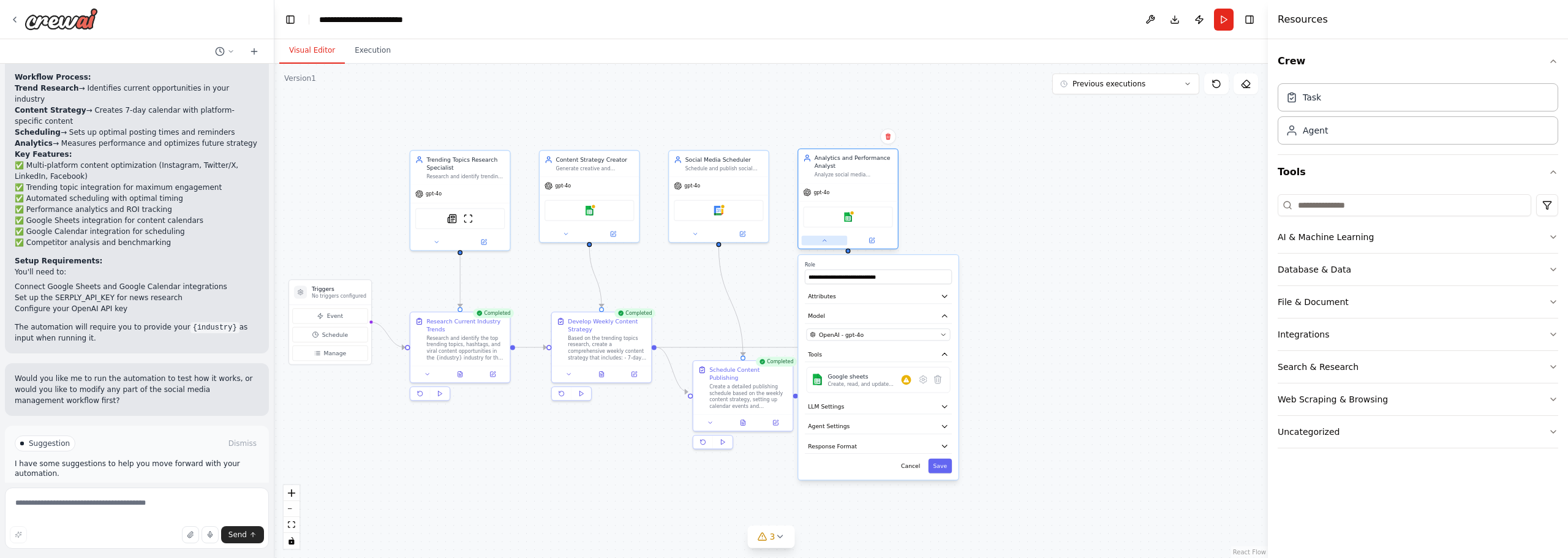
click at [827, 243] on icon at bounding box center [824, 240] width 6 height 6
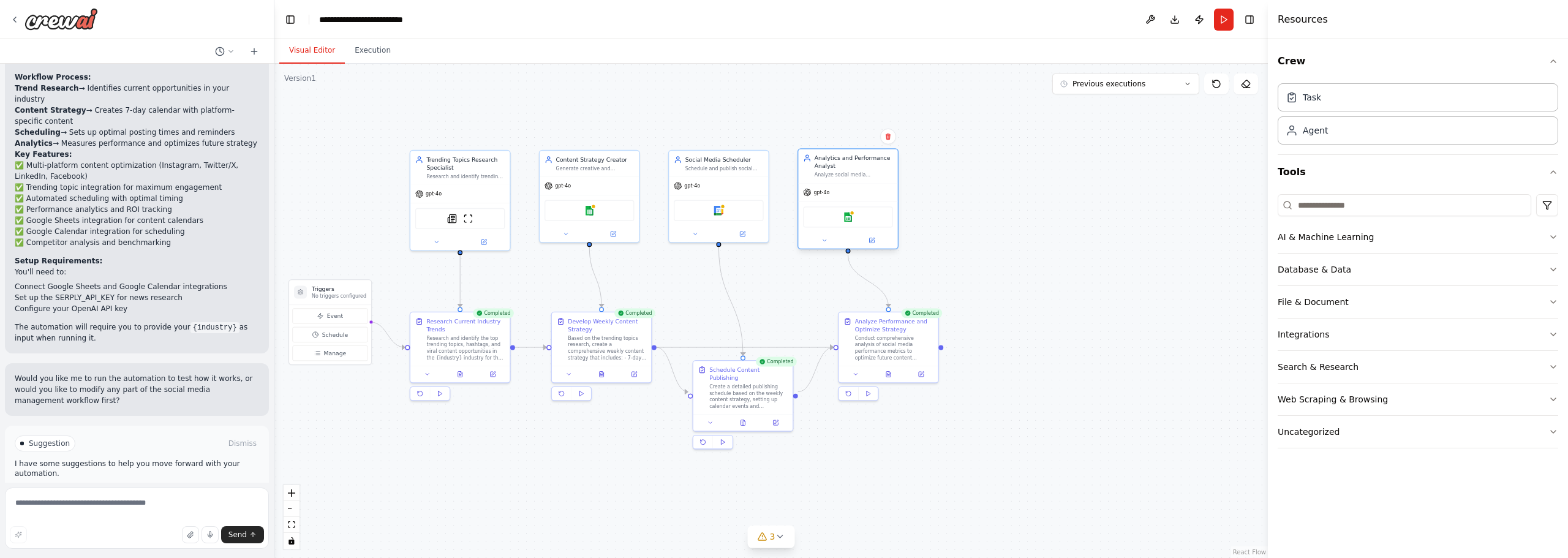
click at [840, 219] on div "Google sheets" at bounding box center [847, 216] width 89 height 21
click at [987, 227] on div ".deletable-edge-delete-btn { width: 20px; height: 20px; border: 0px solid #ffff…" at bounding box center [771, 310] width 993 height 494
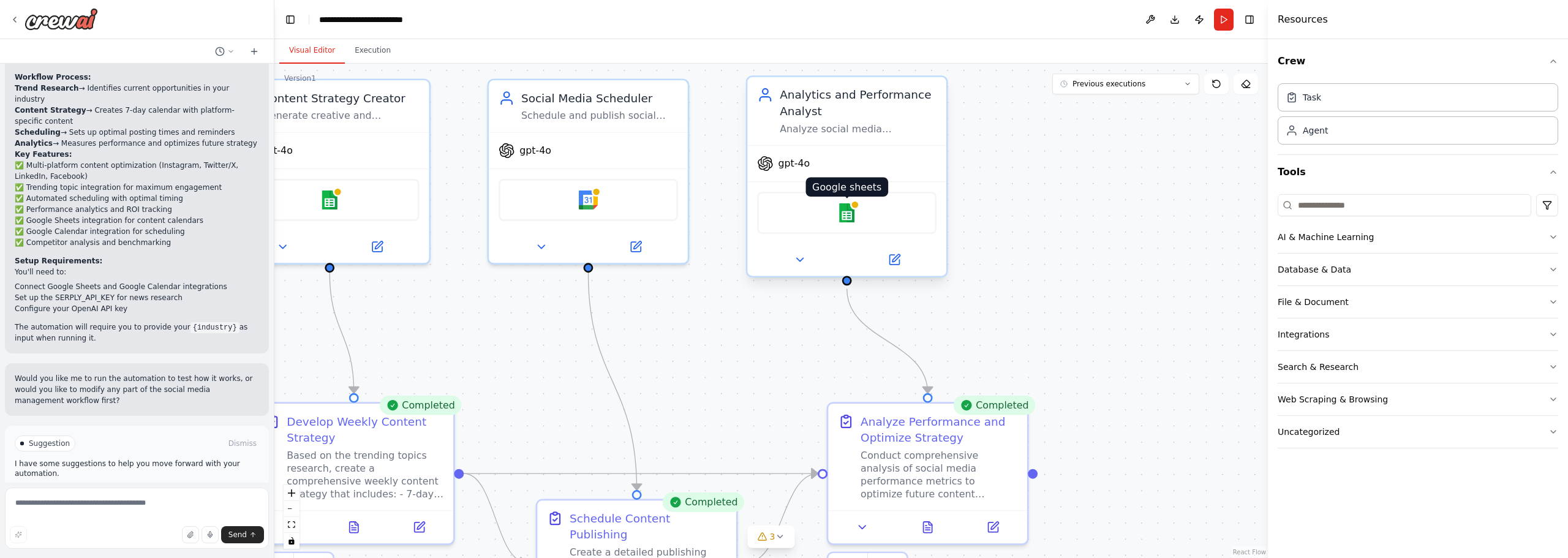
click at [846, 215] on img at bounding box center [846, 213] width 19 height 19
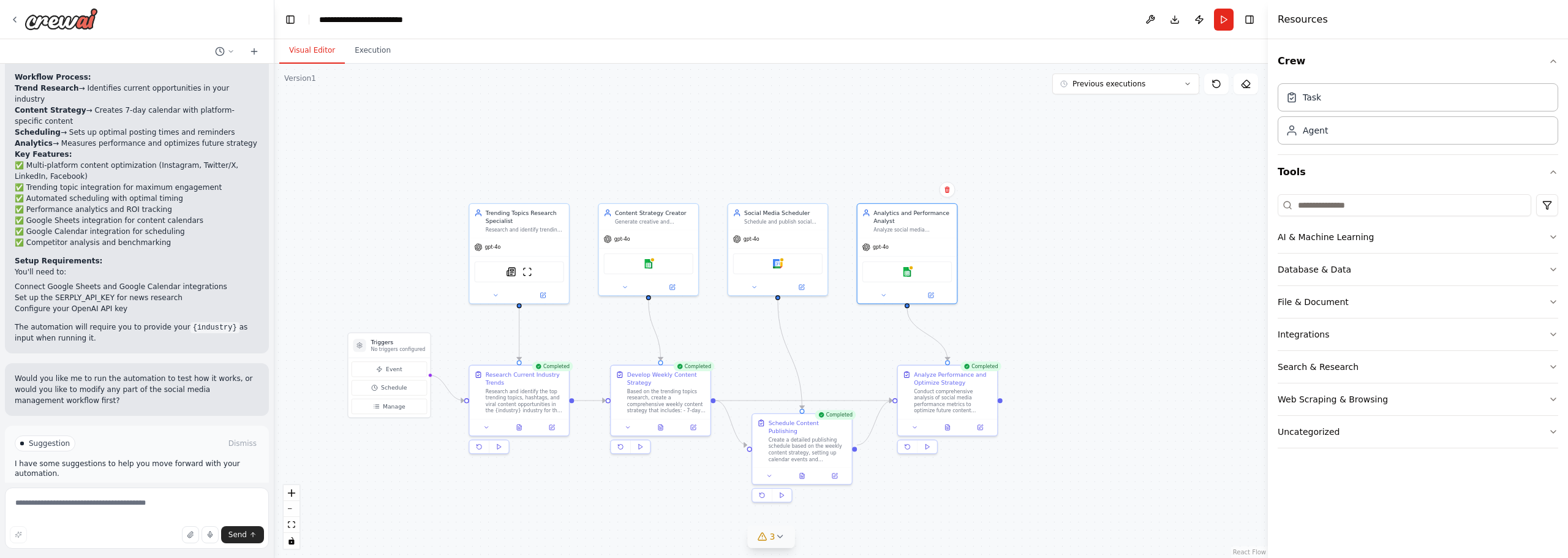
click at [768, 541] on div "3" at bounding box center [766, 537] width 18 height 12
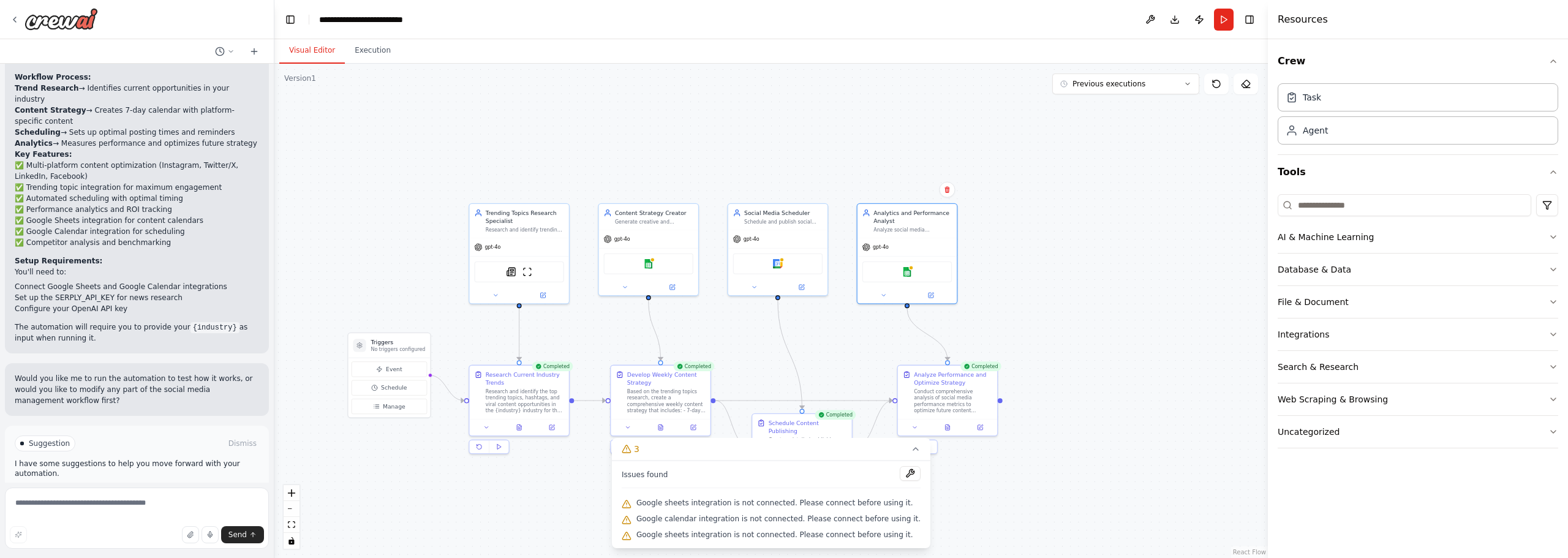
click at [1075, 465] on div ".deletable-edge-delete-btn { width: 20px; height: 20px; border: 0px solid #ffff…" at bounding box center [771, 310] width 993 height 494
click at [911, 453] on icon at bounding box center [916, 450] width 10 height 10
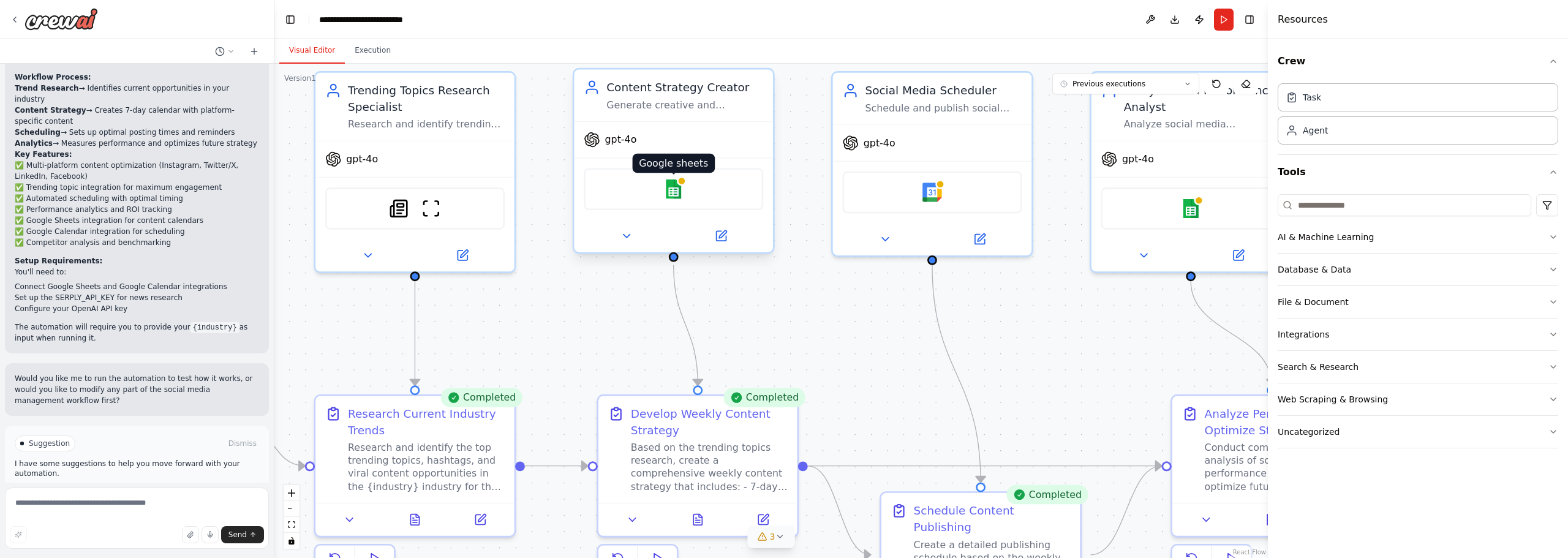
click at [675, 188] on img at bounding box center [673, 189] width 19 height 19
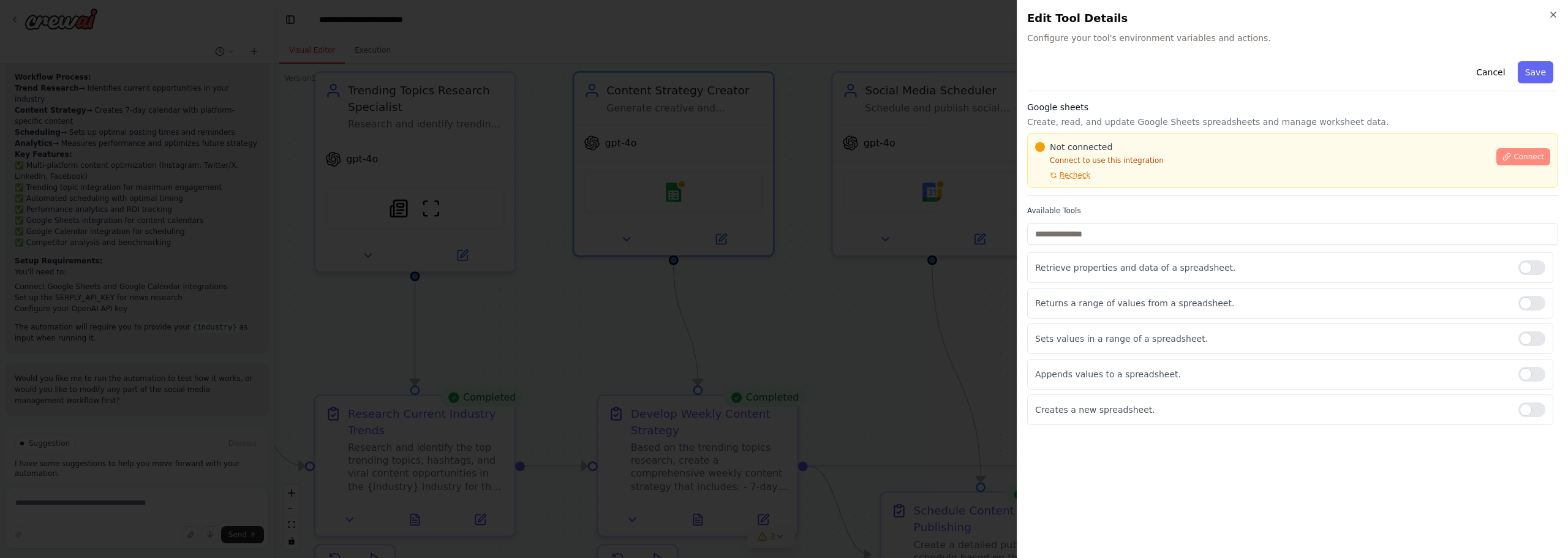
click at [1512, 151] on button "Connect" at bounding box center [1523, 157] width 54 height 17
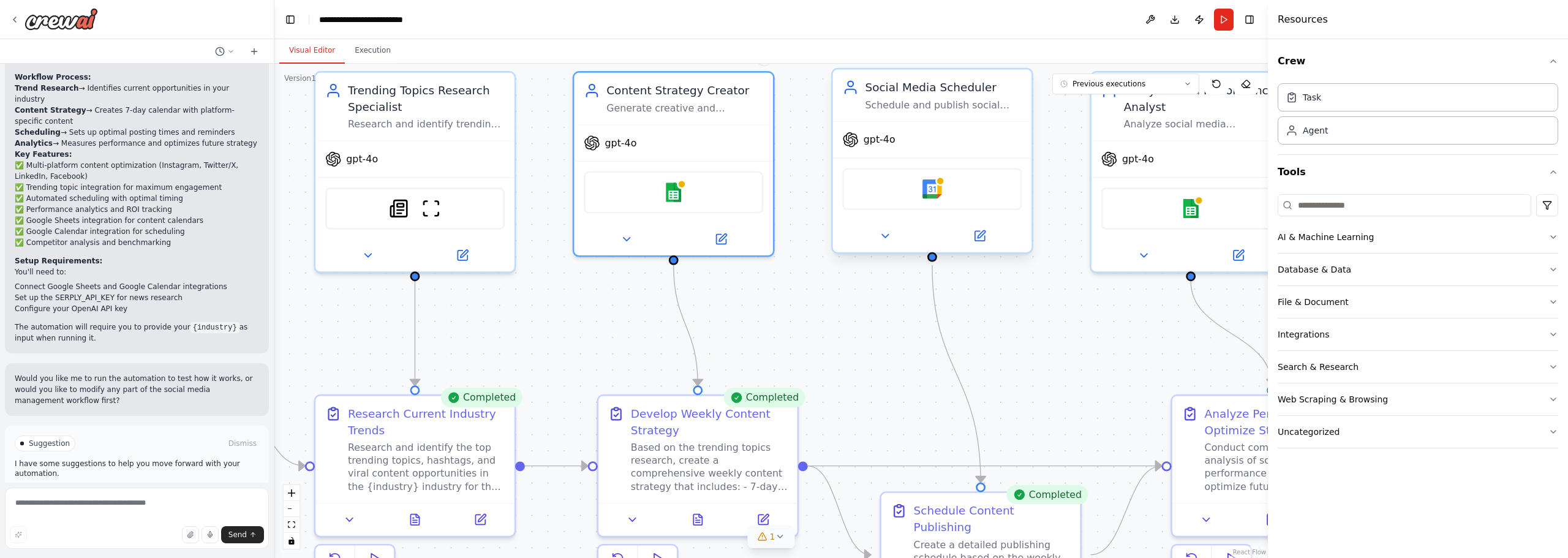
click at [922, 190] on div "Google calendar" at bounding box center [932, 188] width 180 height 42
click at [891, 235] on icon at bounding box center [885, 236] width 13 height 13
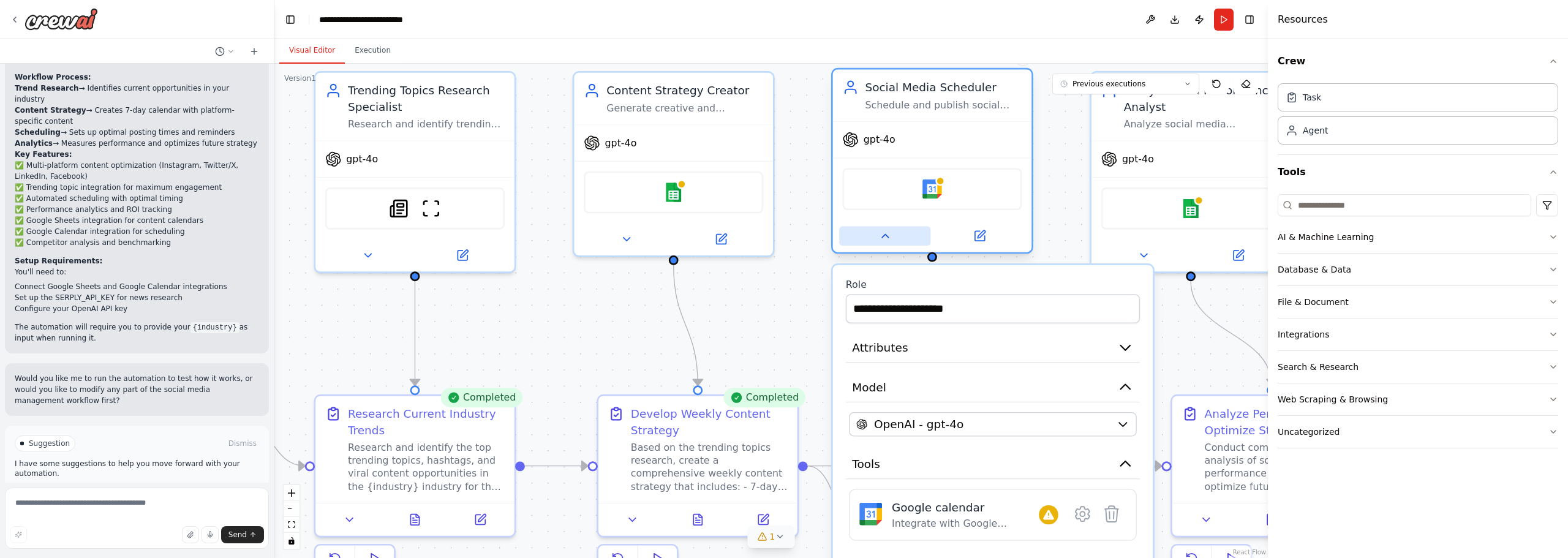
click at [891, 235] on icon at bounding box center [885, 236] width 13 height 13
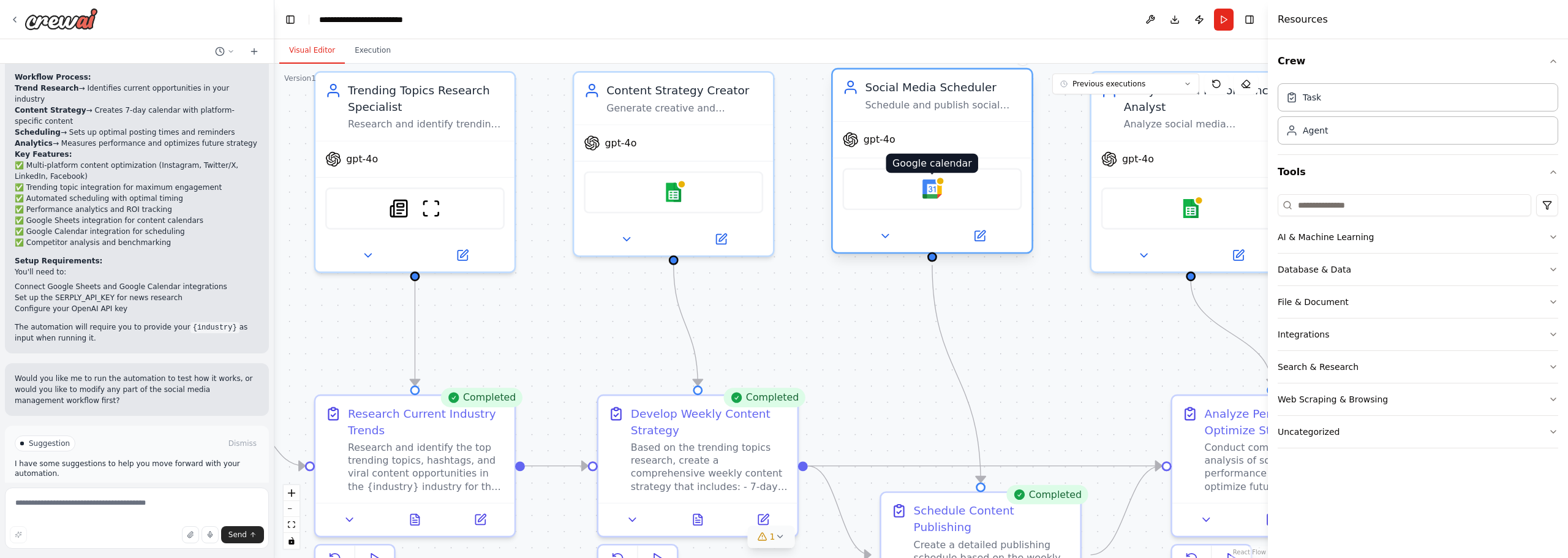
click at [928, 192] on img at bounding box center [931, 189] width 19 height 19
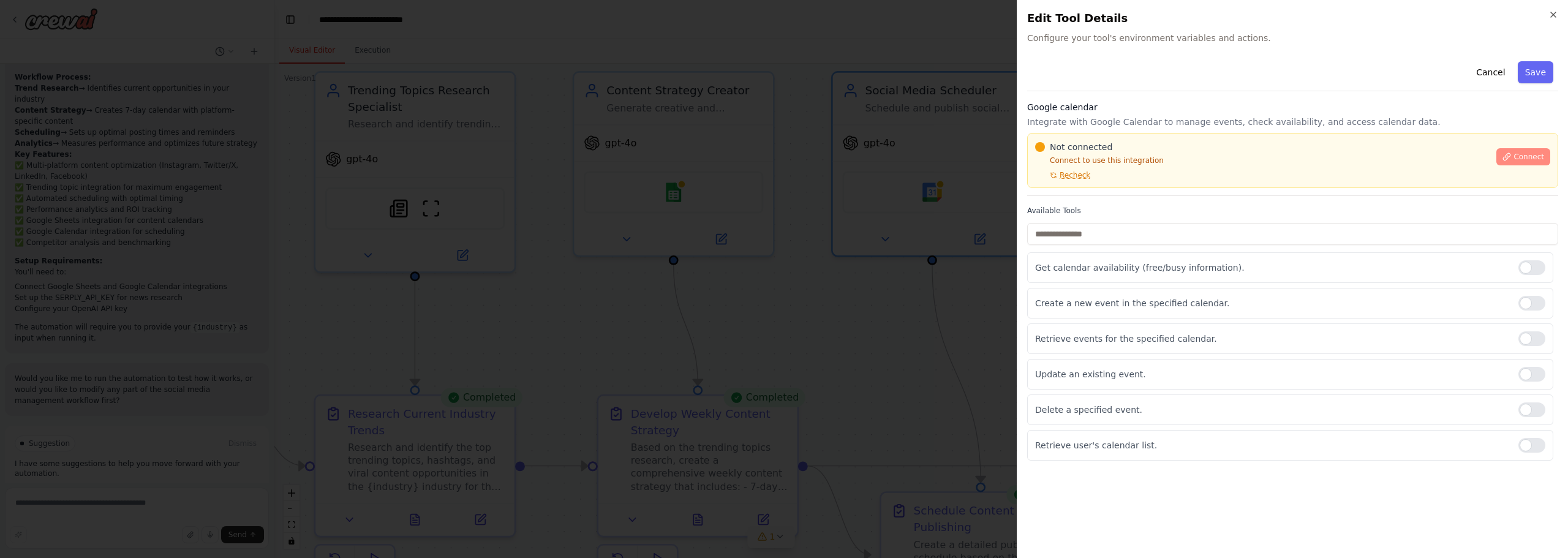
click at [1511, 156] on icon at bounding box center [1507, 157] width 9 height 9
click at [1082, 173] on span "Recheck" at bounding box center [1075, 176] width 31 height 10
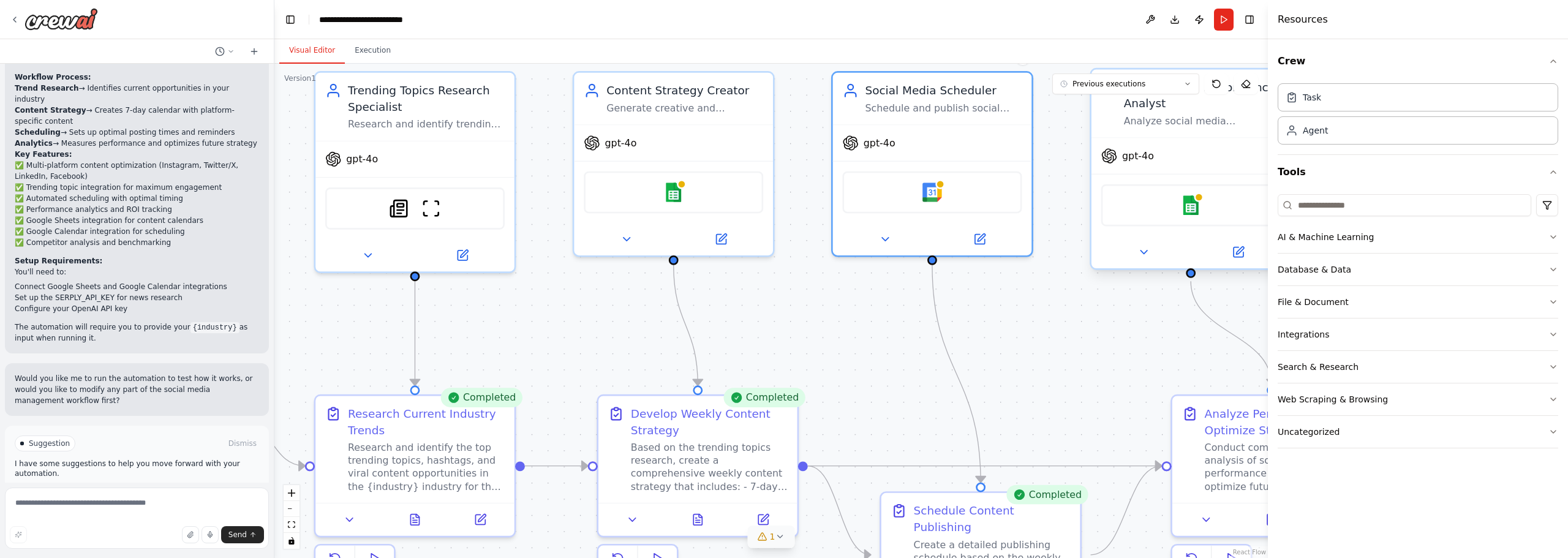
click at [1167, 221] on div "Google sheets" at bounding box center [1191, 206] width 180 height 42
click at [1146, 251] on icon at bounding box center [1143, 252] width 6 height 3
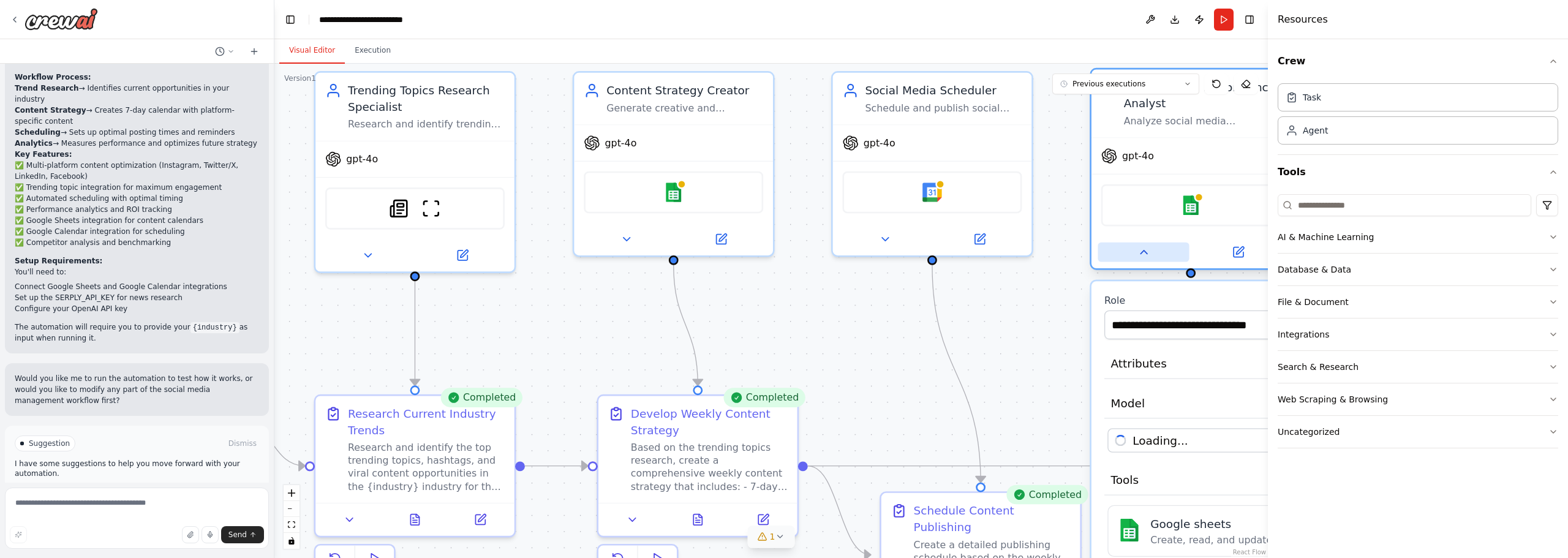
click at [1146, 251] on icon at bounding box center [1143, 252] width 13 height 13
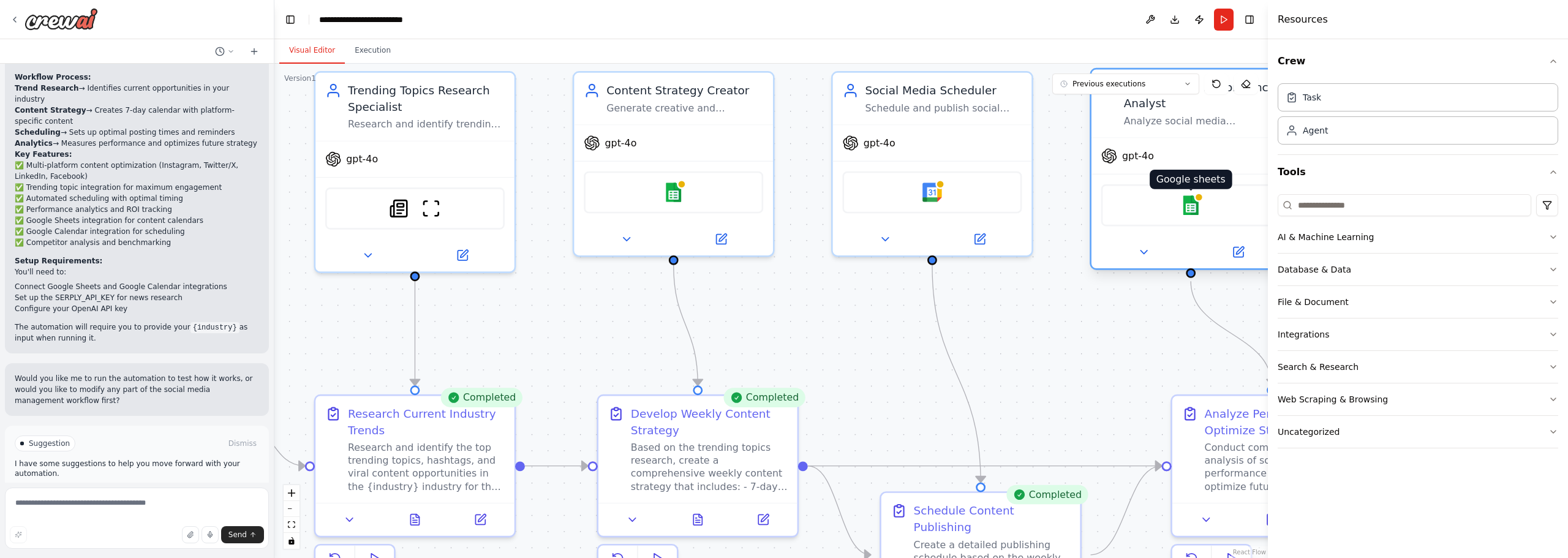
click at [1198, 202] on div at bounding box center [1199, 198] width 10 height 10
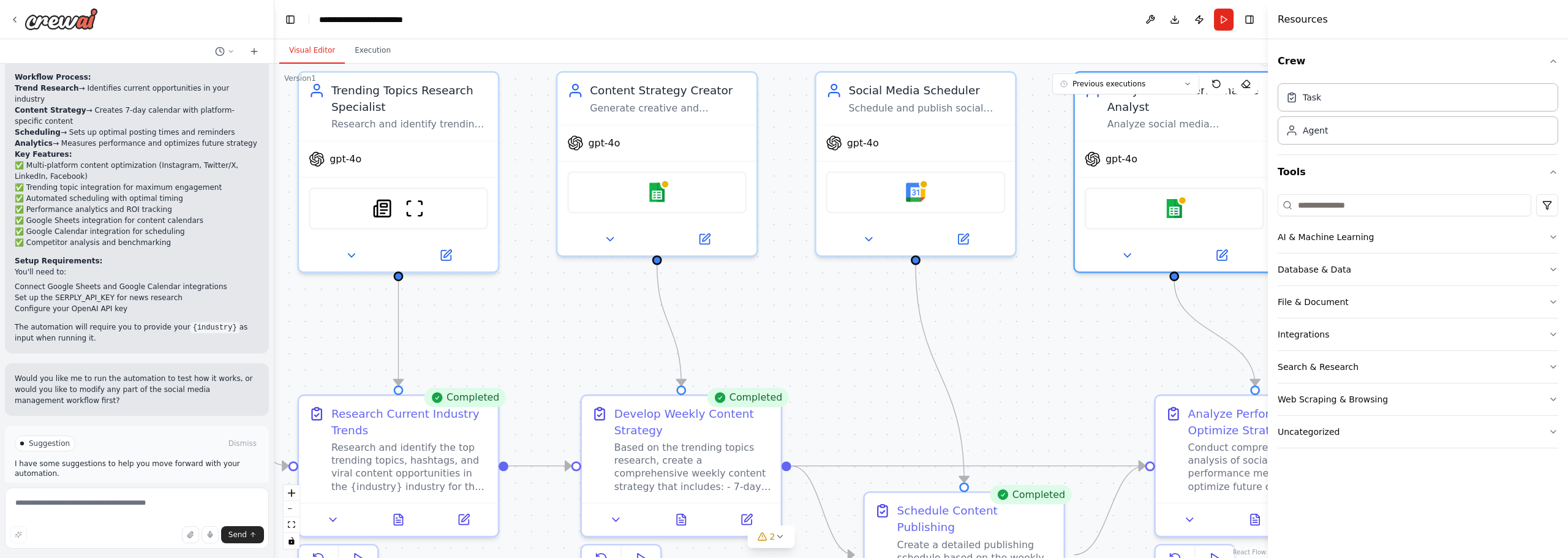
drag, startPoint x: 1035, startPoint y: 305, endPoint x: 842, endPoint y: 291, distance: 193.5
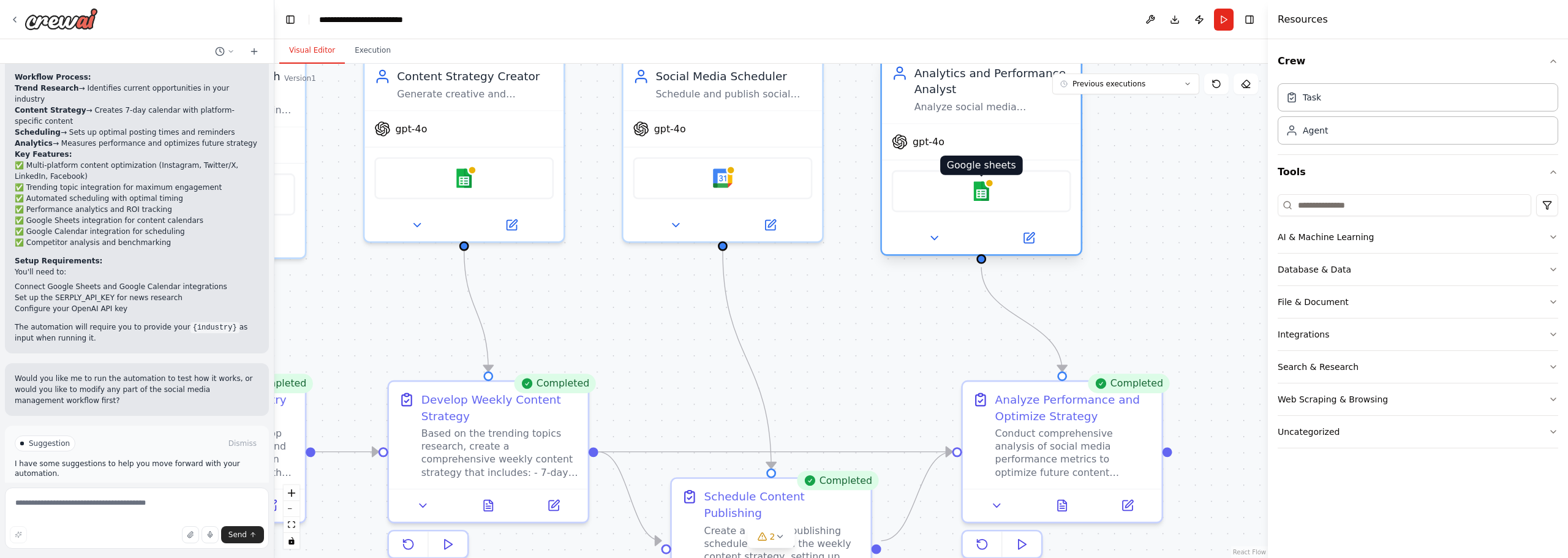
click at [989, 198] on img at bounding box center [980, 191] width 19 height 19
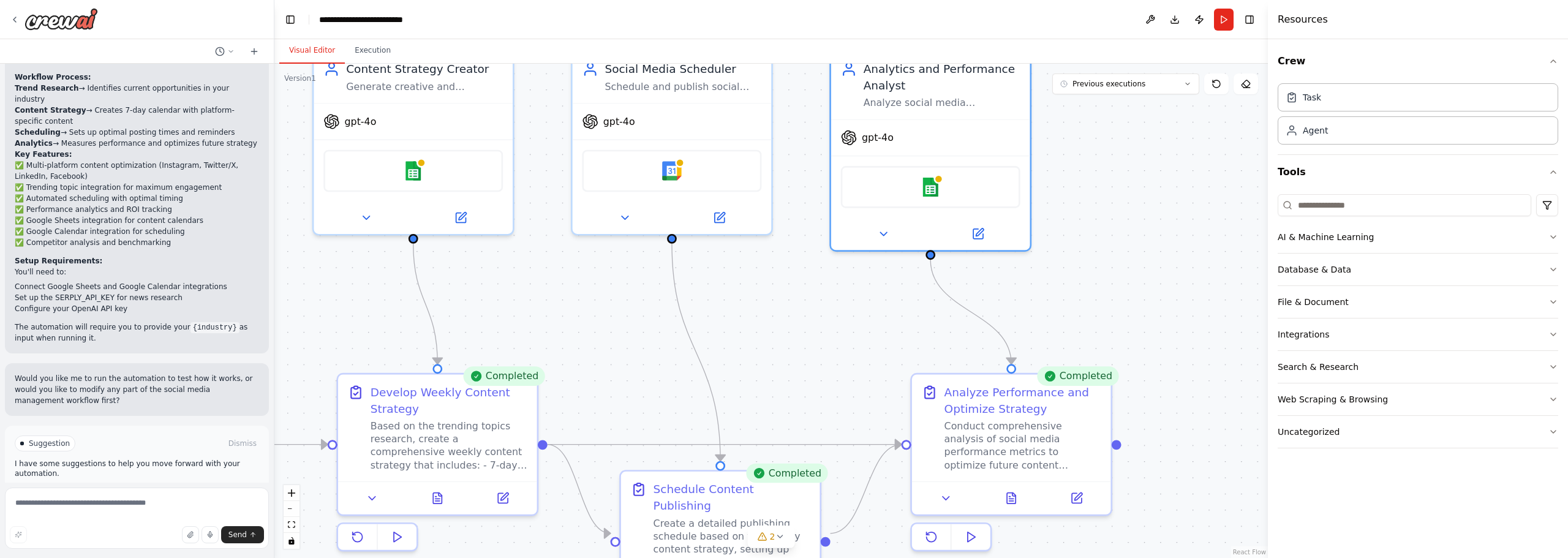
drag, startPoint x: 906, startPoint y: 346, endPoint x: 836, endPoint y: 333, distance: 71.2
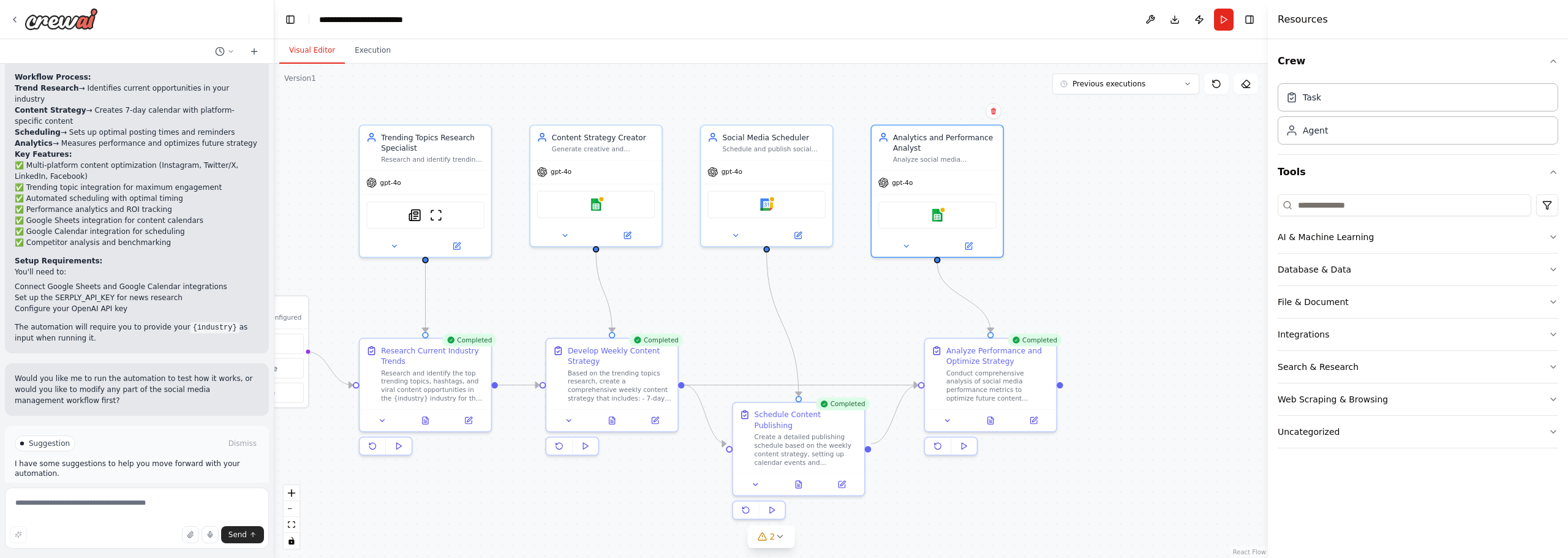
drag, startPoint x: 766, startPoint y: 301, endPoint x: 856, endPoint y: 263, distance: 97.7
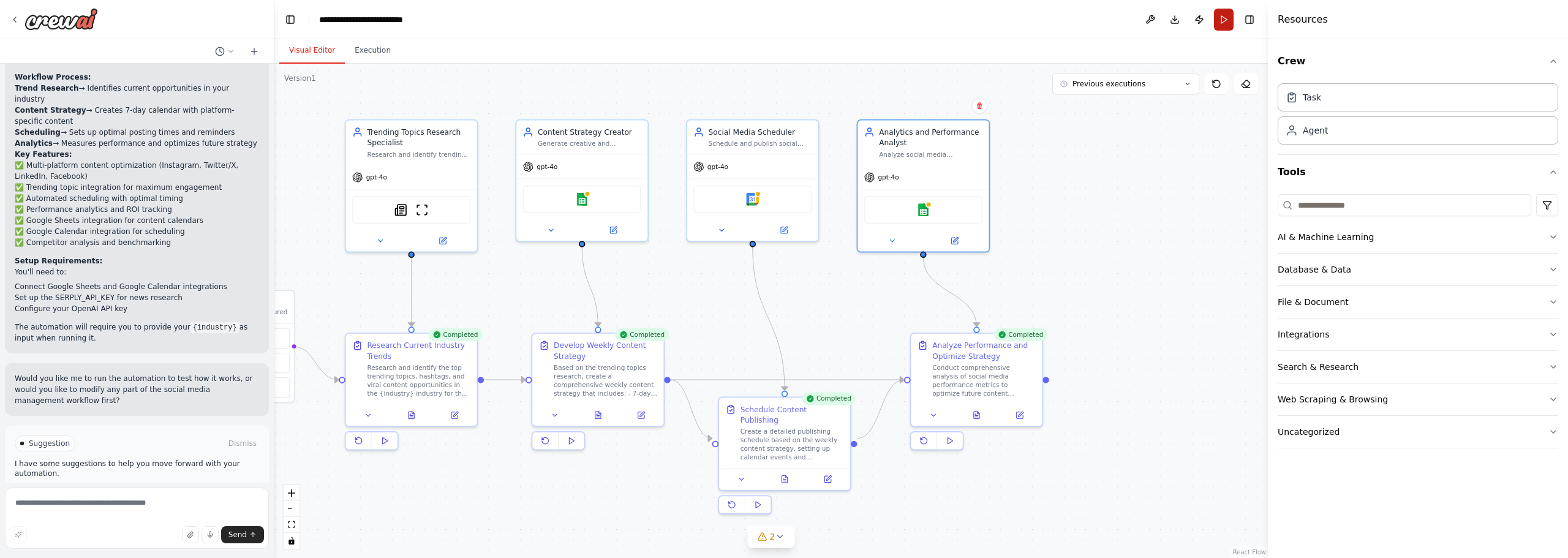
click at [1219, 24] on button "Run" at bounding box center [1223, 19] width 19 height 22
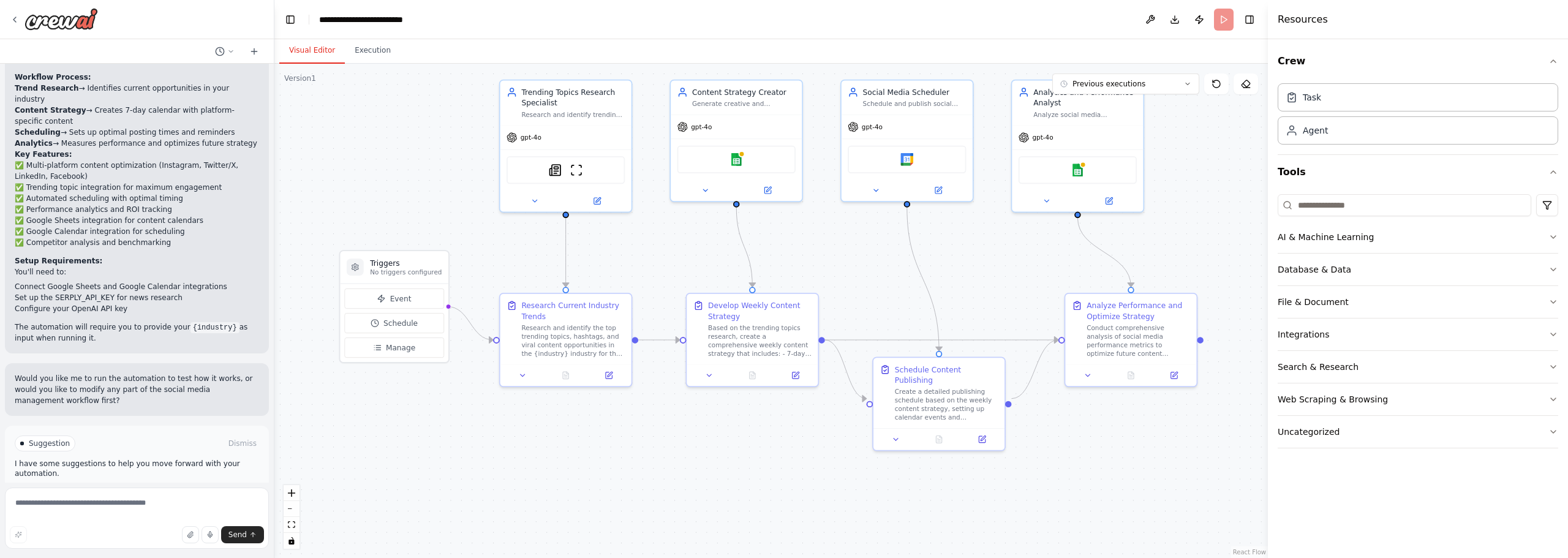
drag, startPoint x: 1077, startPoint y: 206, endPoint x: 1231, endPoint y: 167, distance: 158.9
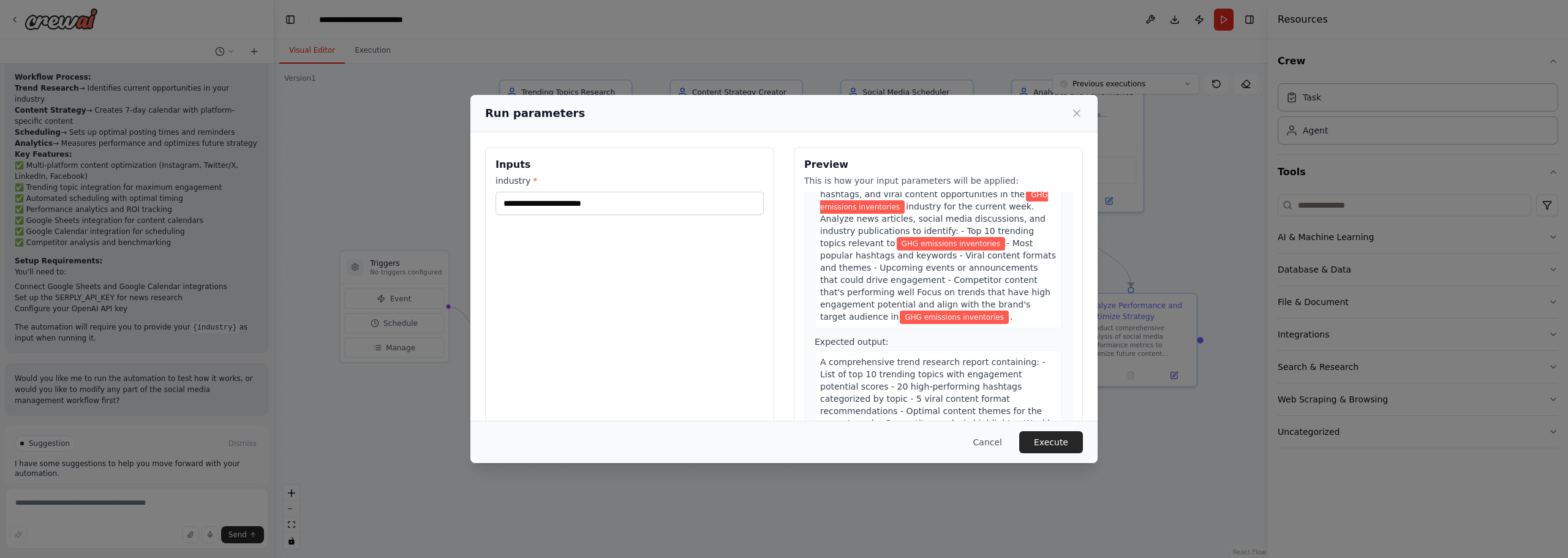
scroll to position [0, 0]
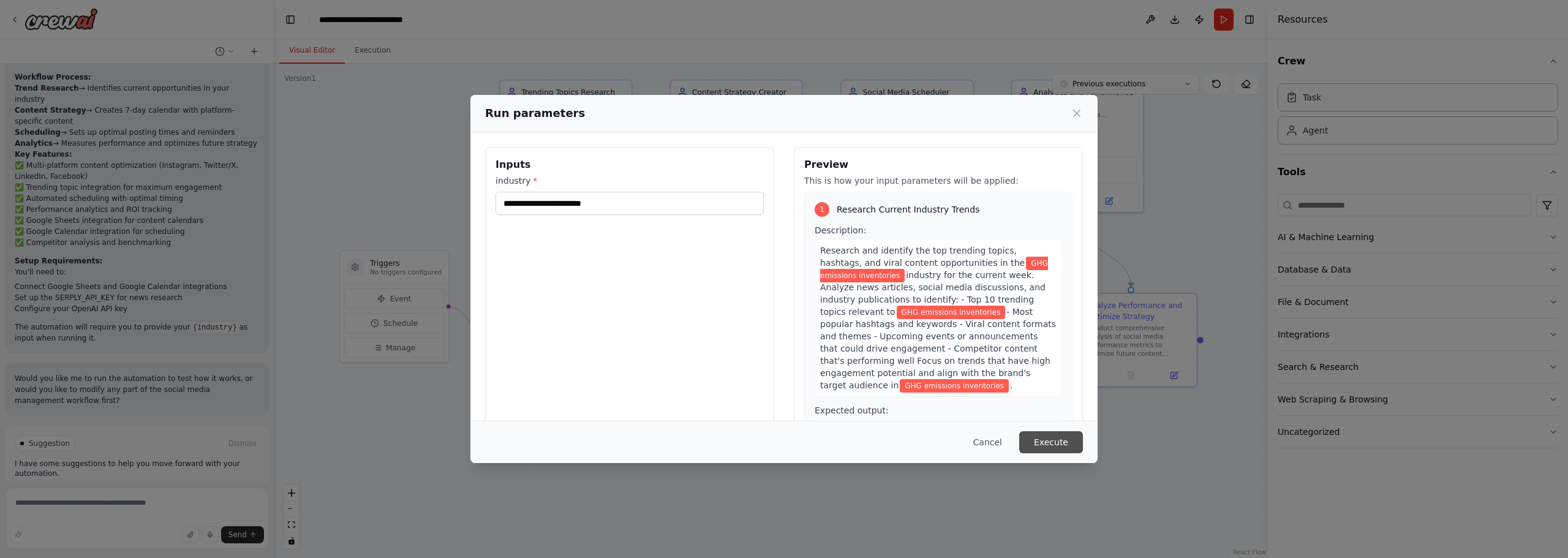
click at [1057, 442] on button "Execute" at bounding box center [1050, 442] width 63 height 22
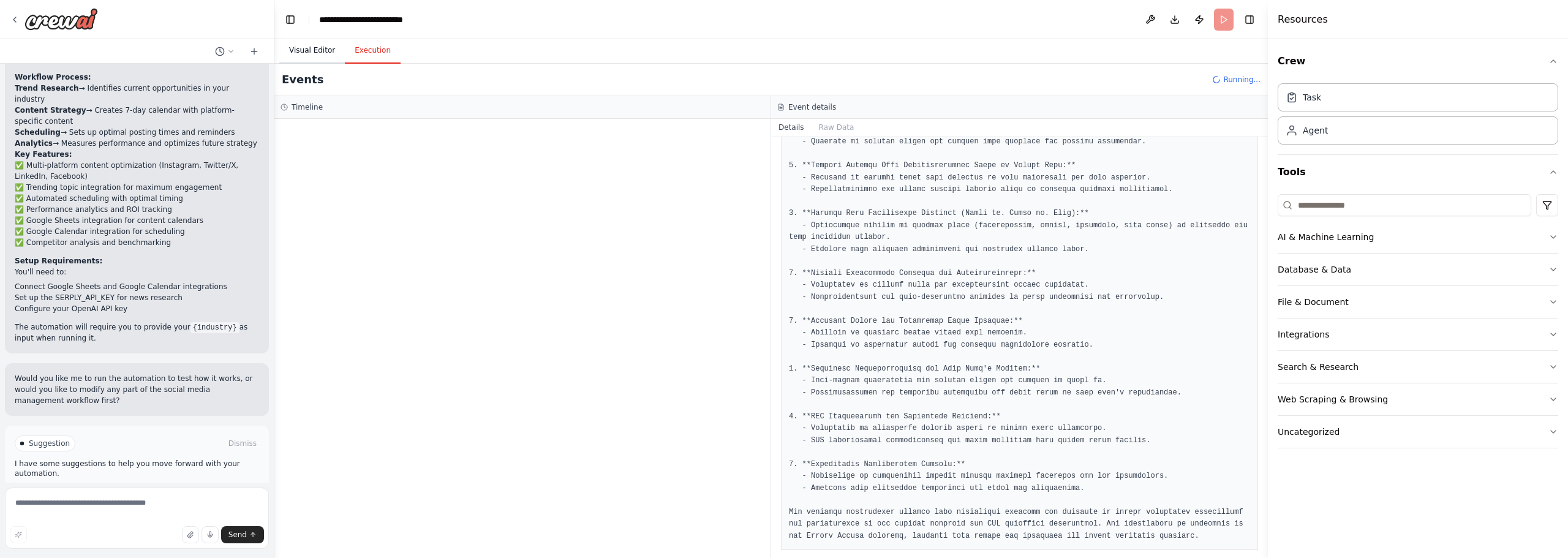
click at [316, 57] on button "Visual Editor" at bounding box center [312, 51] width 66 height 26
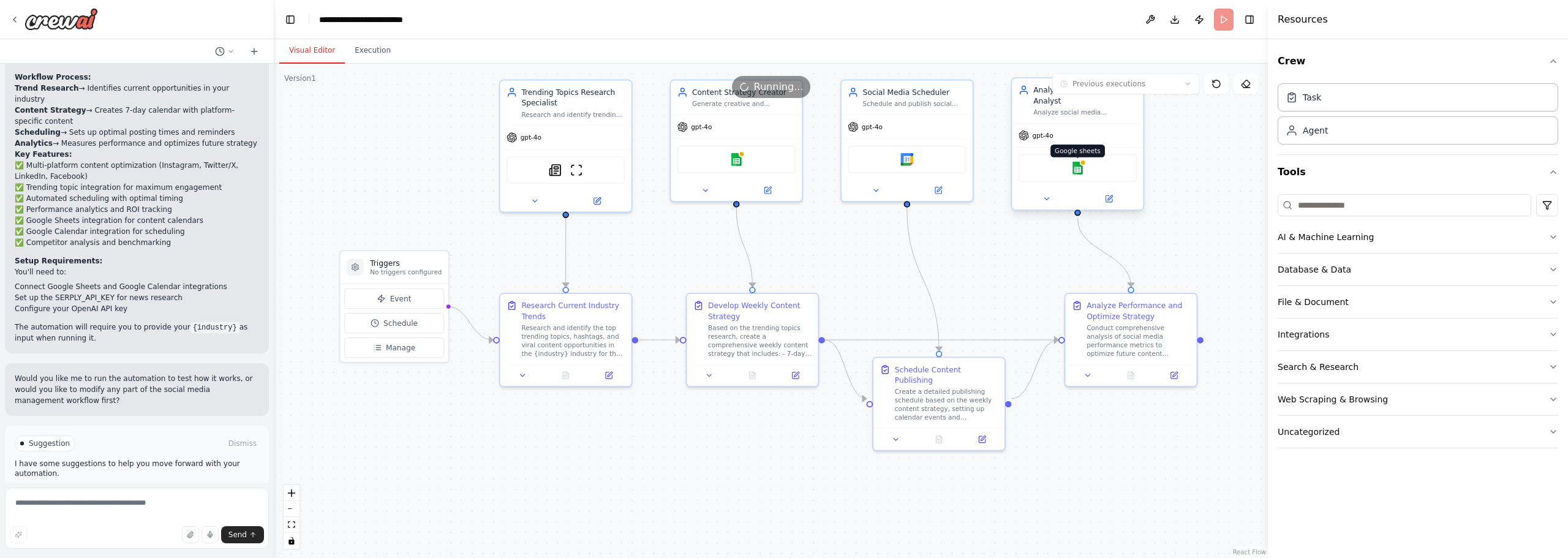
click at [1083, 166] on img at bounding box center [1077, 168] width 13 height 13
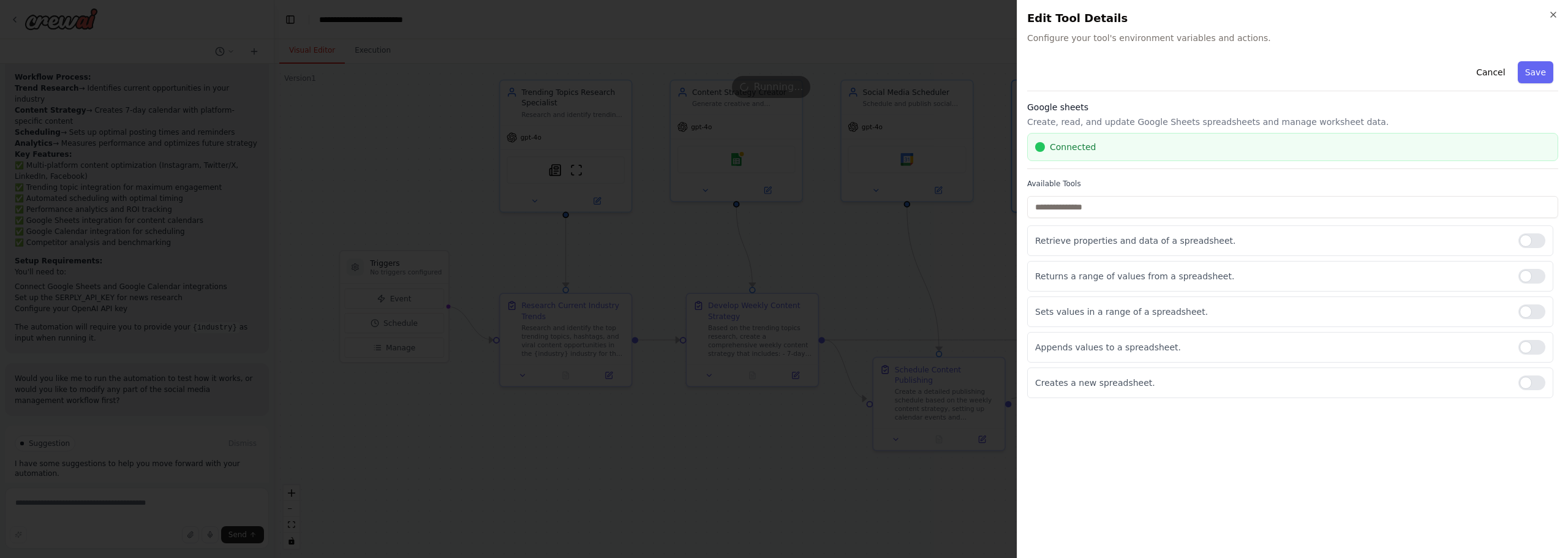
click at [1170, 141] on div "Connected" at bounding box center [1293, 147] width 515 height 12
click at [1308, 146] on div "Connected" at bounding box center [1293, 147] width 515 height 12
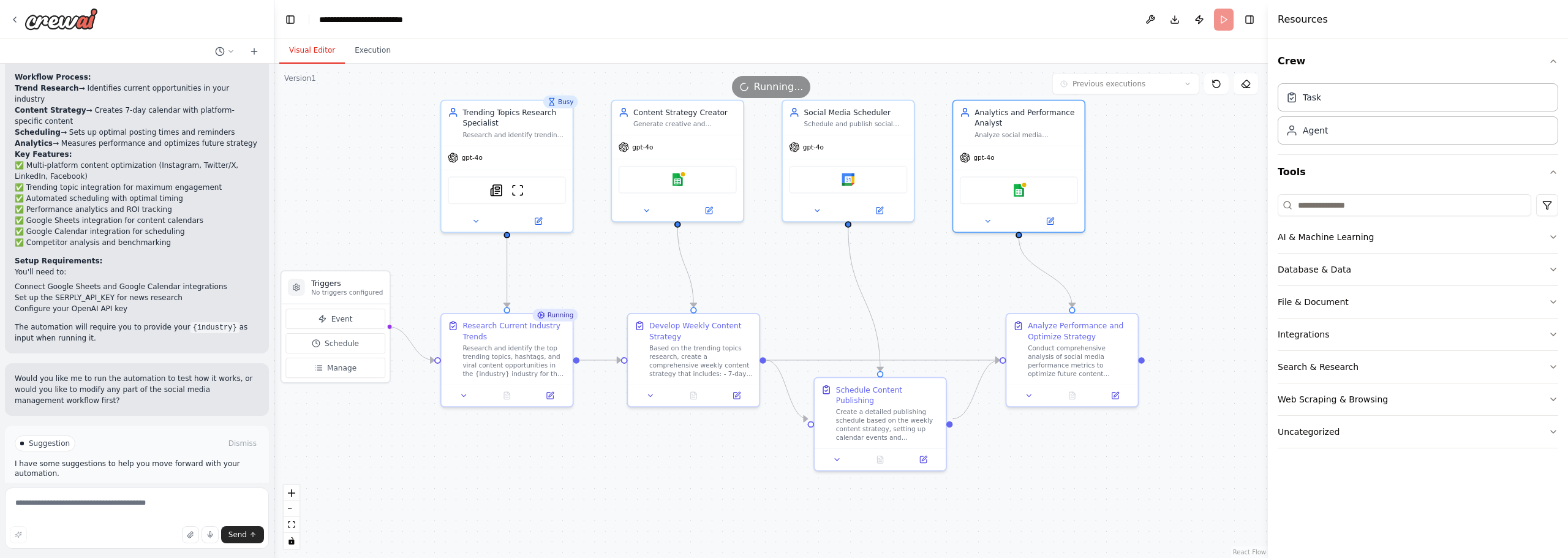
drag, startPoint x: 1005, startPoint y: 269, endPoint x: 917, endPoint y: 306, distance: 95.5
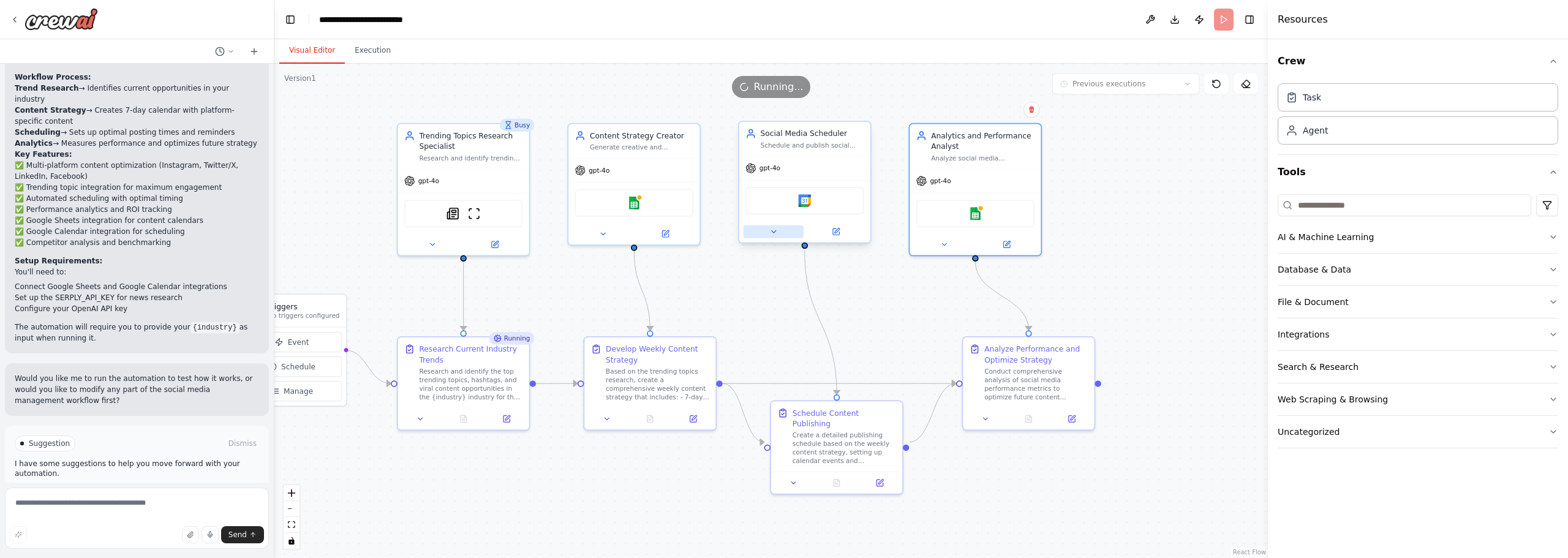
click at [773, 232] on icon at bounding box center [773, 232] width 4 height 2
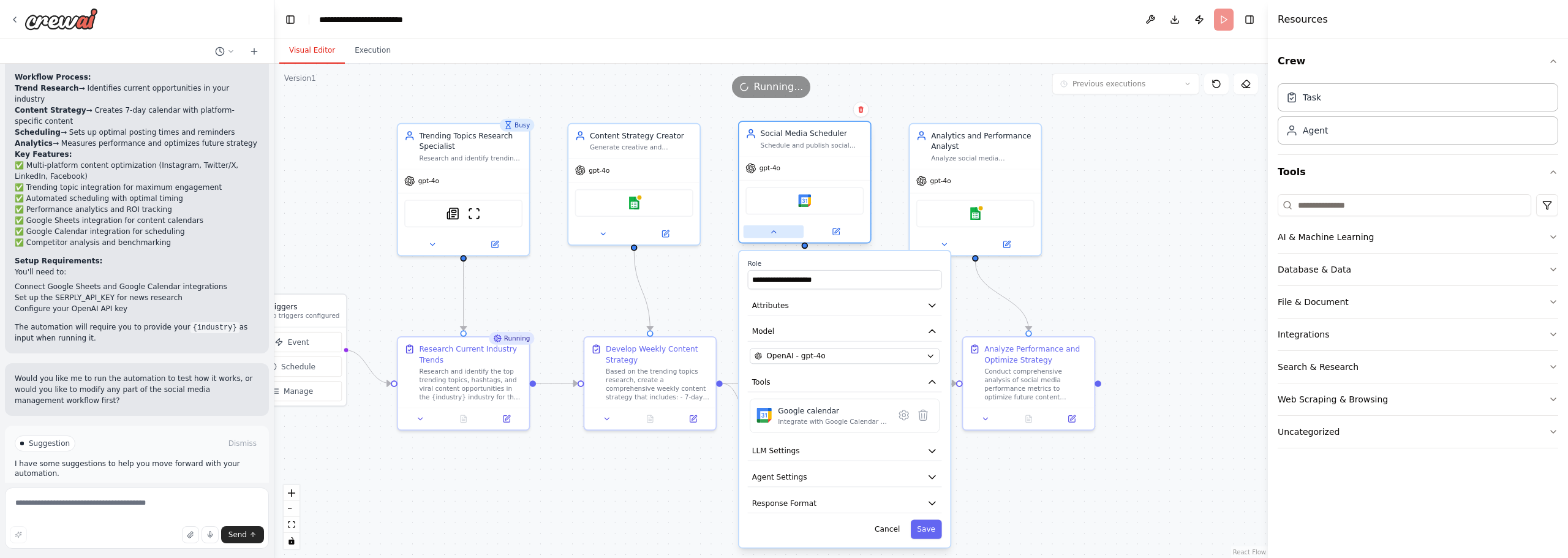
click at [773, 232] on icon at bounding box center [773, 232] width 4 height 2
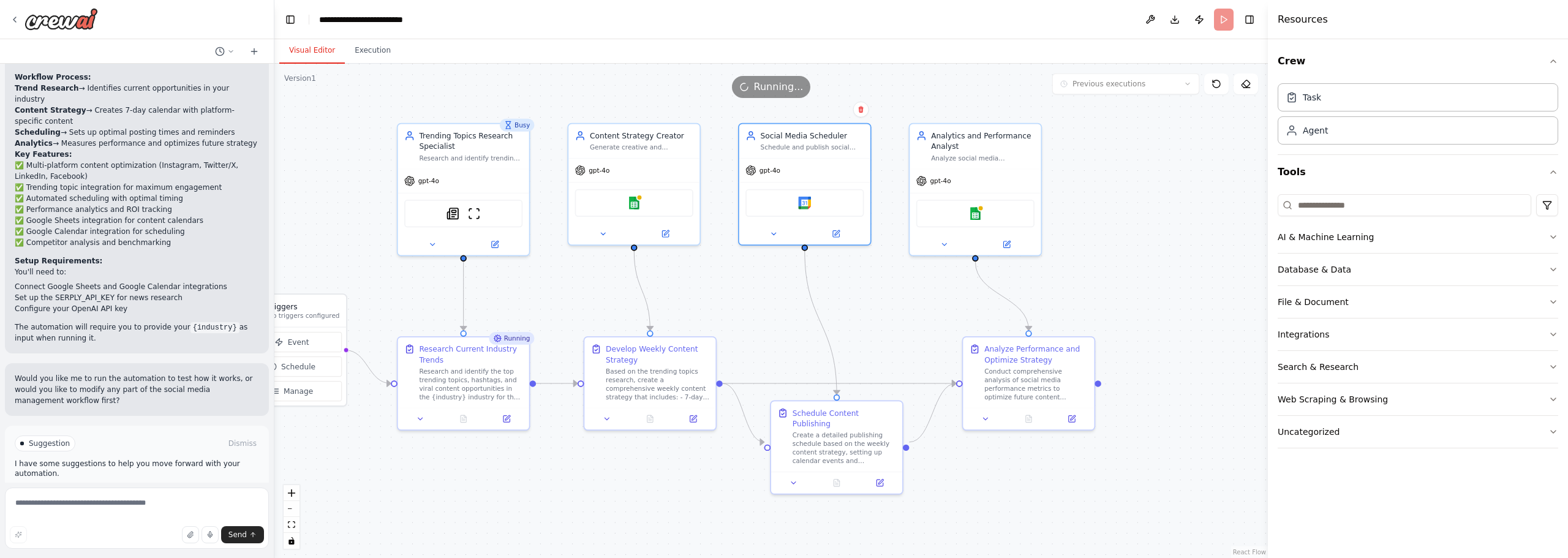
click at [1165, 213] on div ".deletable-edge-delete-btn { width: 20px; height: 20px; border: 0px solid #ffff…" at bounding box center [771, 310] width 993 height 494
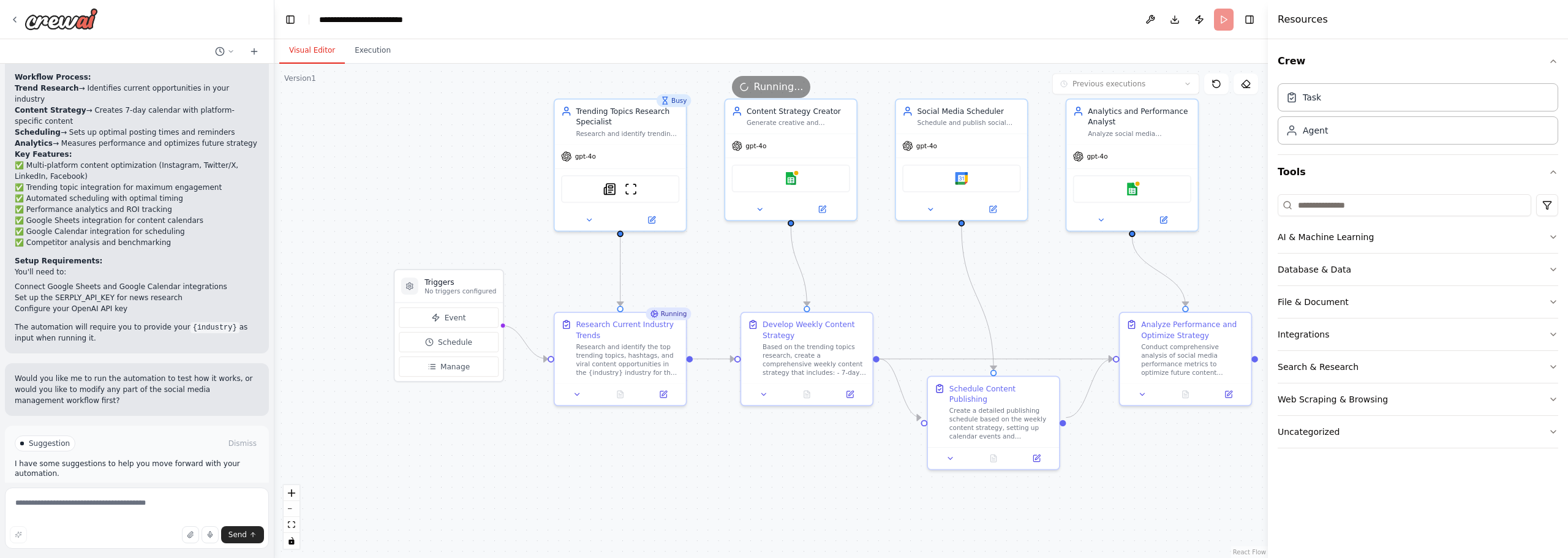
drag, startPoint x: 1117, startPoint y: 199, endPoint x: 1266, endPoint y: 178, distance: 150.5
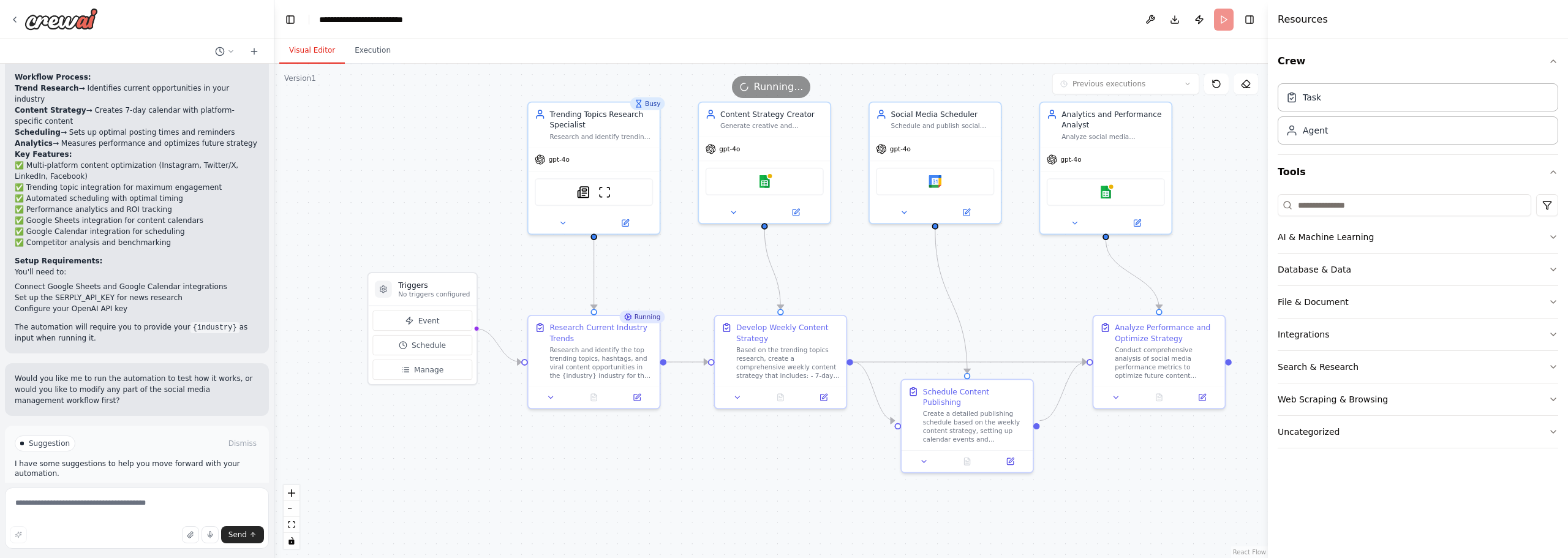
drag, startPoint x: 975, startPoint y: 304, endPoint x: 920, endPoint y: 306, distance: 55.0
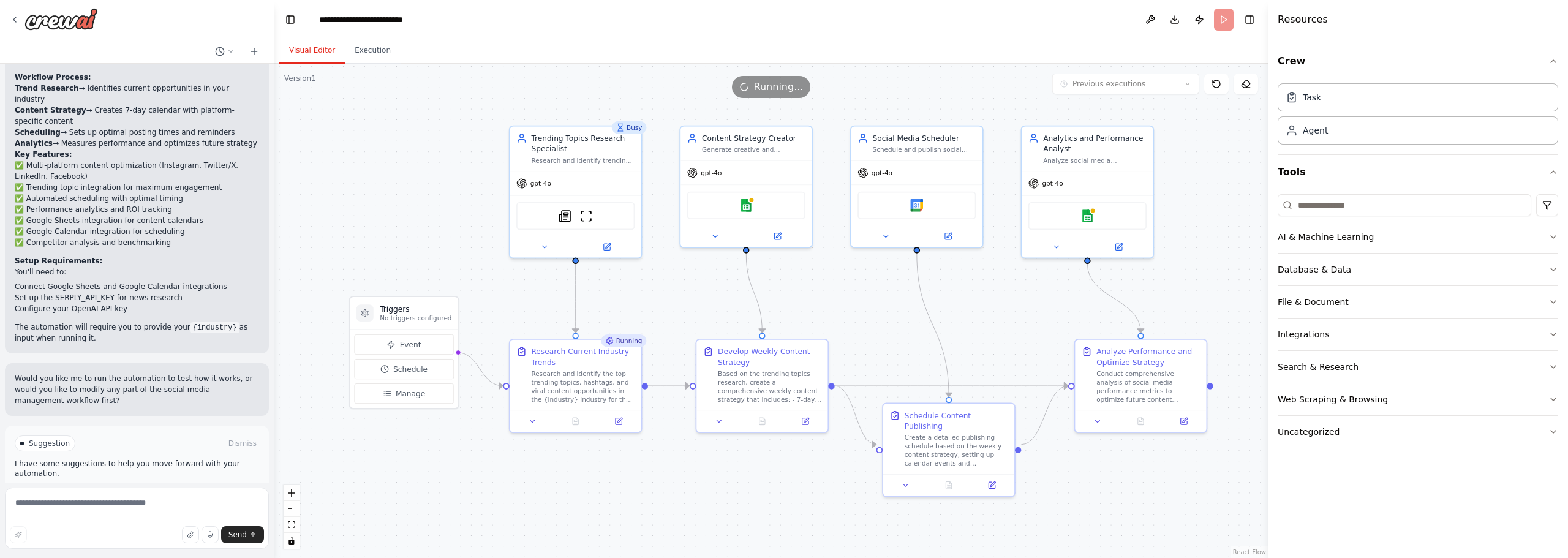
drag, startPoint x: 630, startPoint y: 280, endPoint x: 671, endPoint y: 308, distance: 49.6
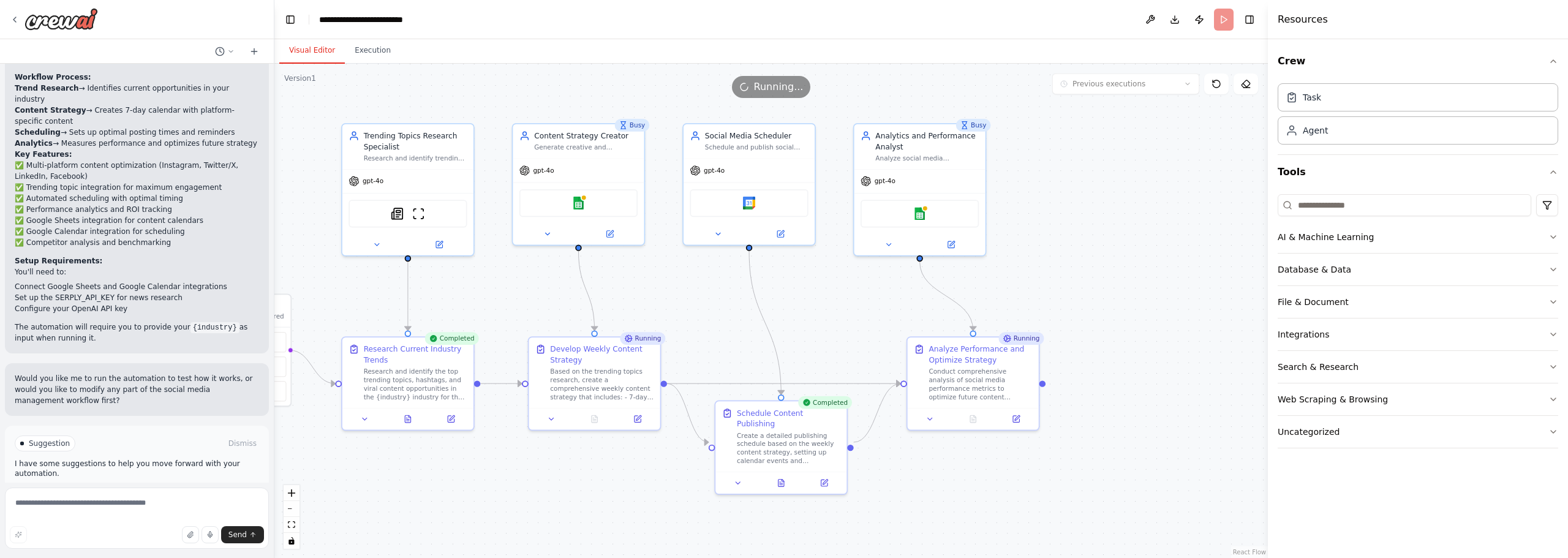
drag, startPoint x: 951, startPoint y: 308, endPoint x: 789, endPoint y: 288, distance: 163.2
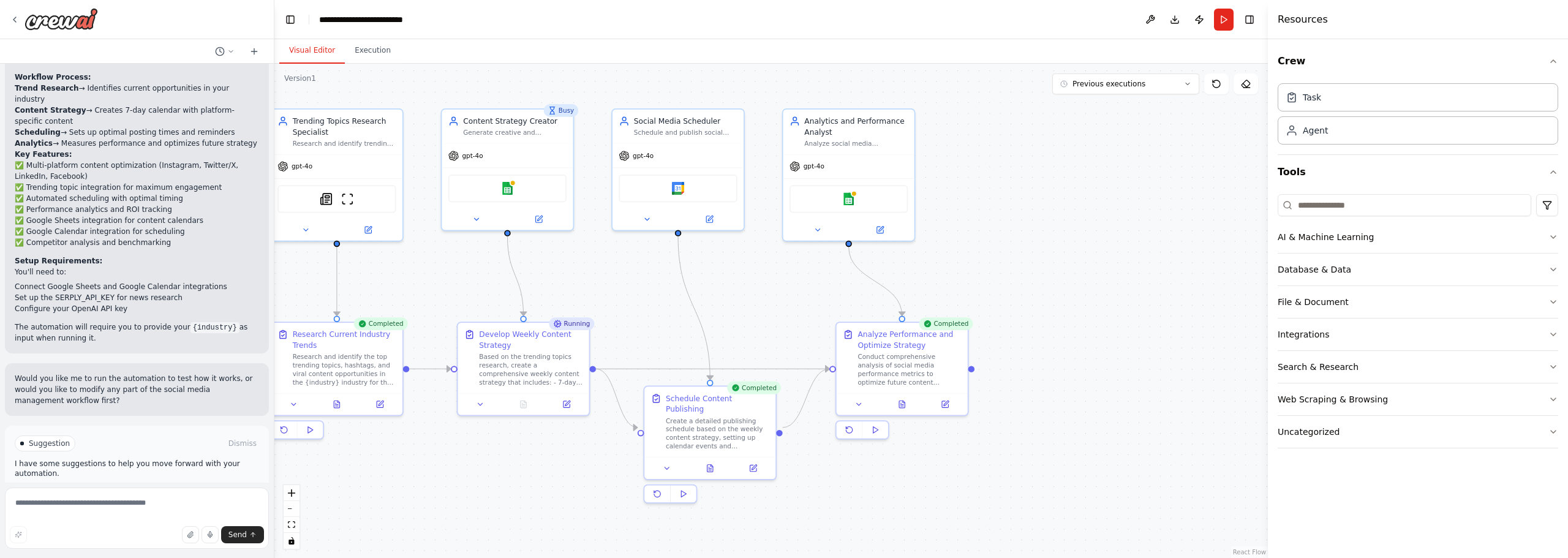
drag, startPoint x: 1065, startPoint y: 248, endPoint x: 1017, endPoint y: 245, distance: 48.1
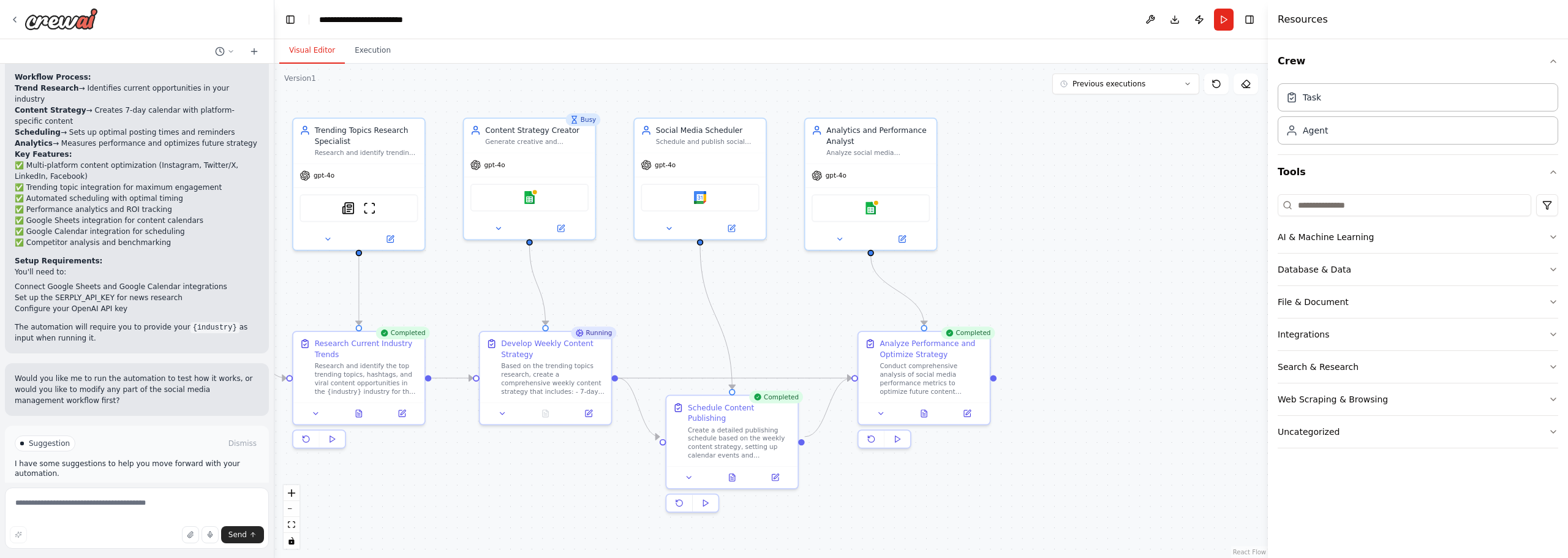
drag, startPoint x: 1028, startPoint y: 189, endPoint x: 1060, endPoint y: 202, distance: 34.5
click at [586, 358] on div "Develop Weekly Content Strategy" at bounding box center [561, 351] width 103 height 21
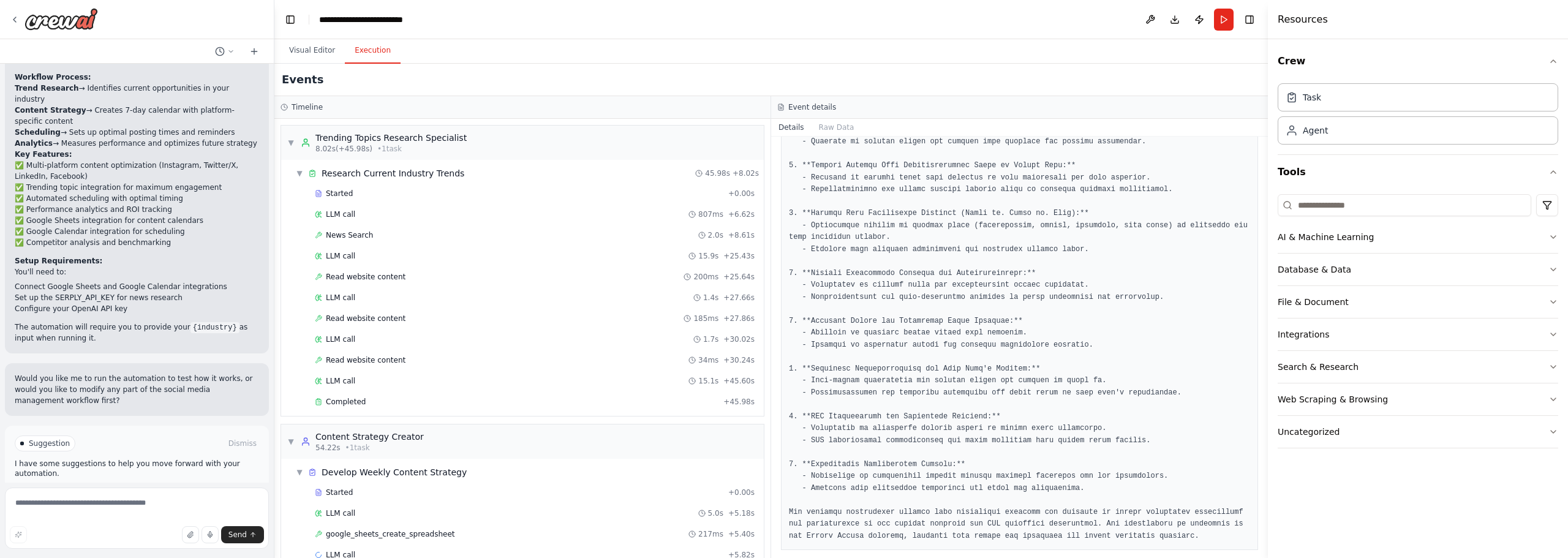
click at [378, 46] on button "Execution" at bounding box center [373, 51] width 56 height 26
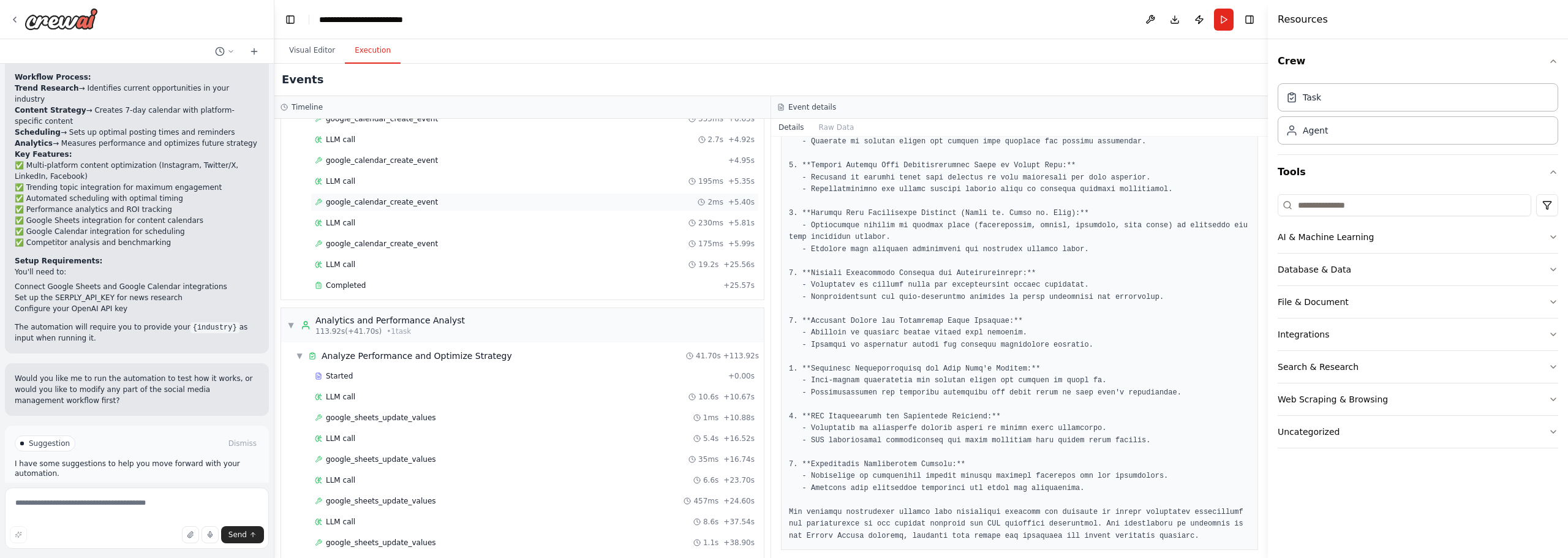
scroll to position [602, 0]
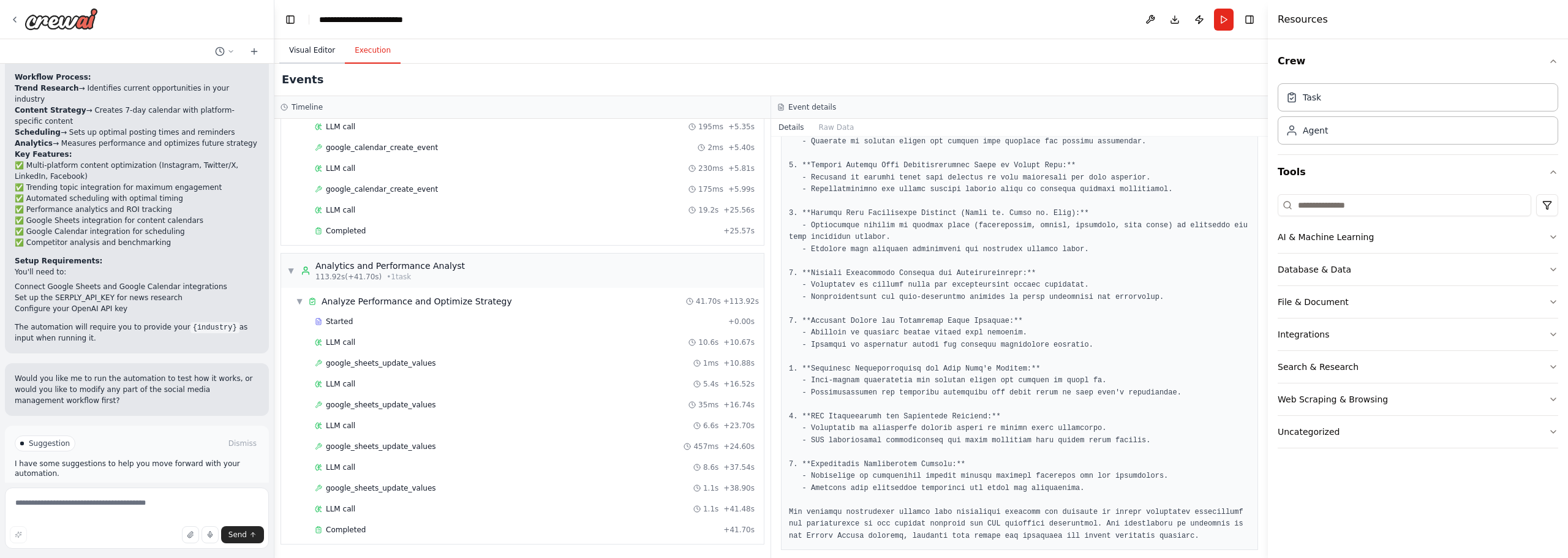
click at [310, 50] on button "Visual Editor" at bounding box center [312, 51] width 66 height 26
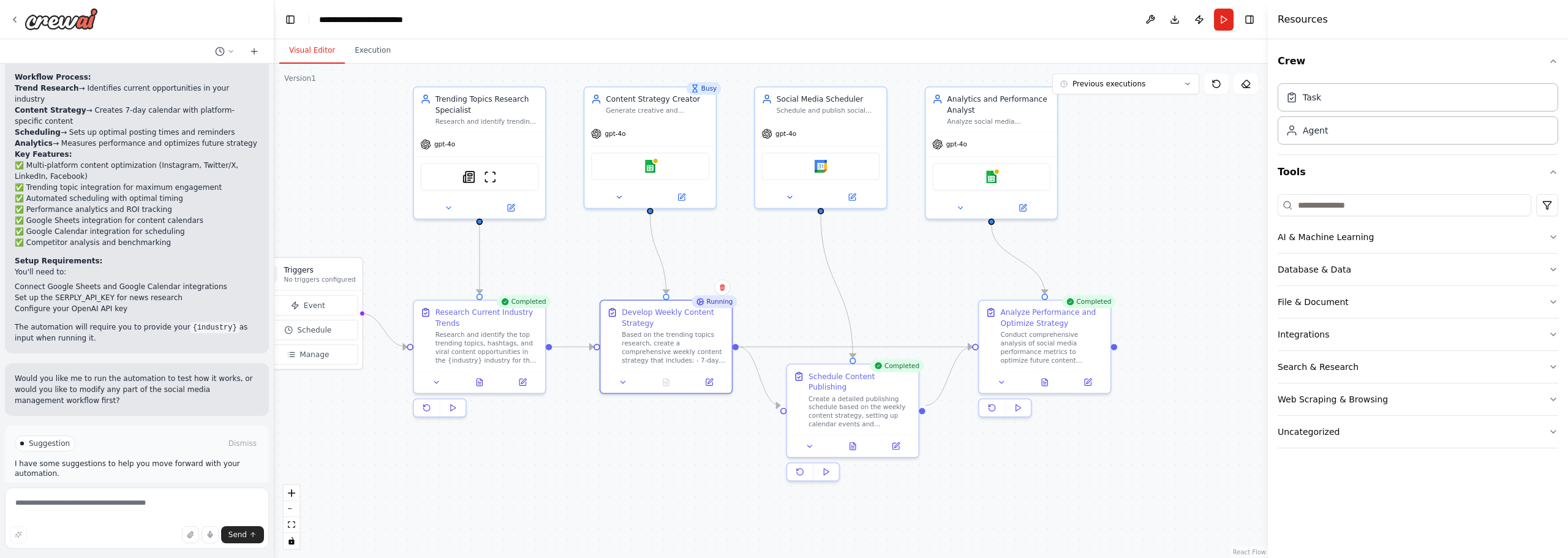
drag, startPoint x: 984, startPoint y: 281, endPoint x: 1089, endPoint y: 246, distance: 110.7
drag, startPoint x: 784, startPoint y: 304, endPoint x: 826, endPoint y: 293, distance: 43.4
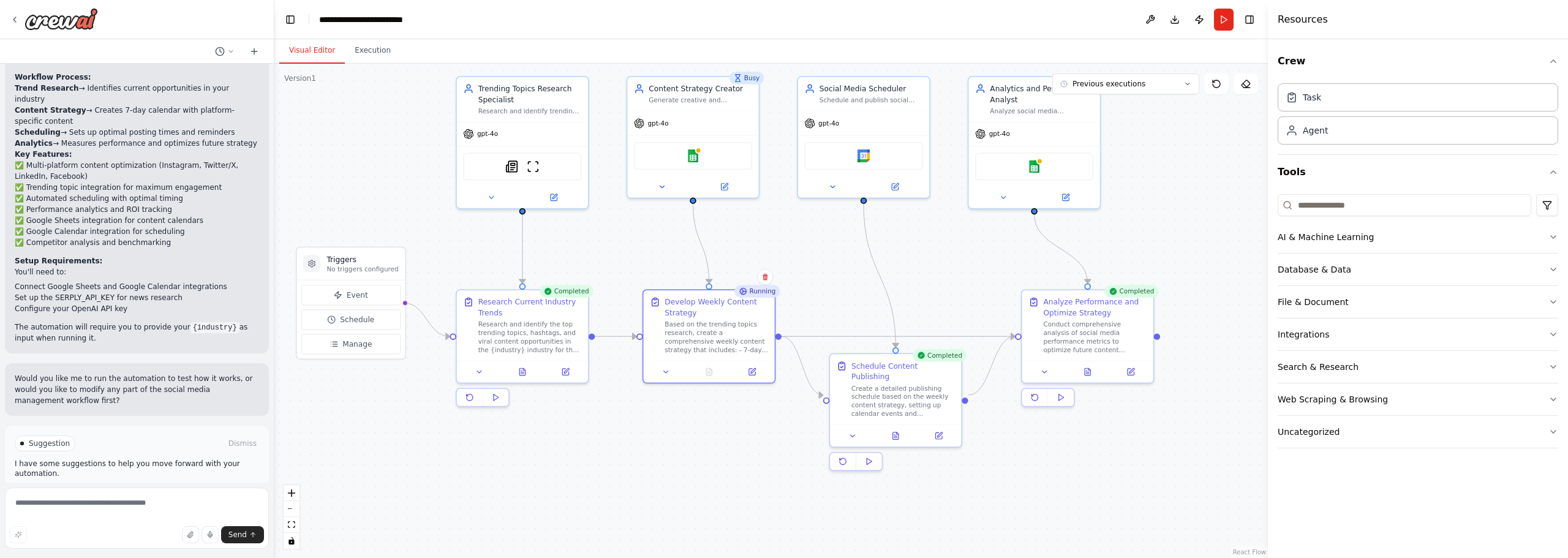
click at [873, 320] on div ".deletable-edge-delete-btn { width: 20px; height: 20px; border: 0px solid #ffff…" at bounding box center [771, 310] width 993 height 494
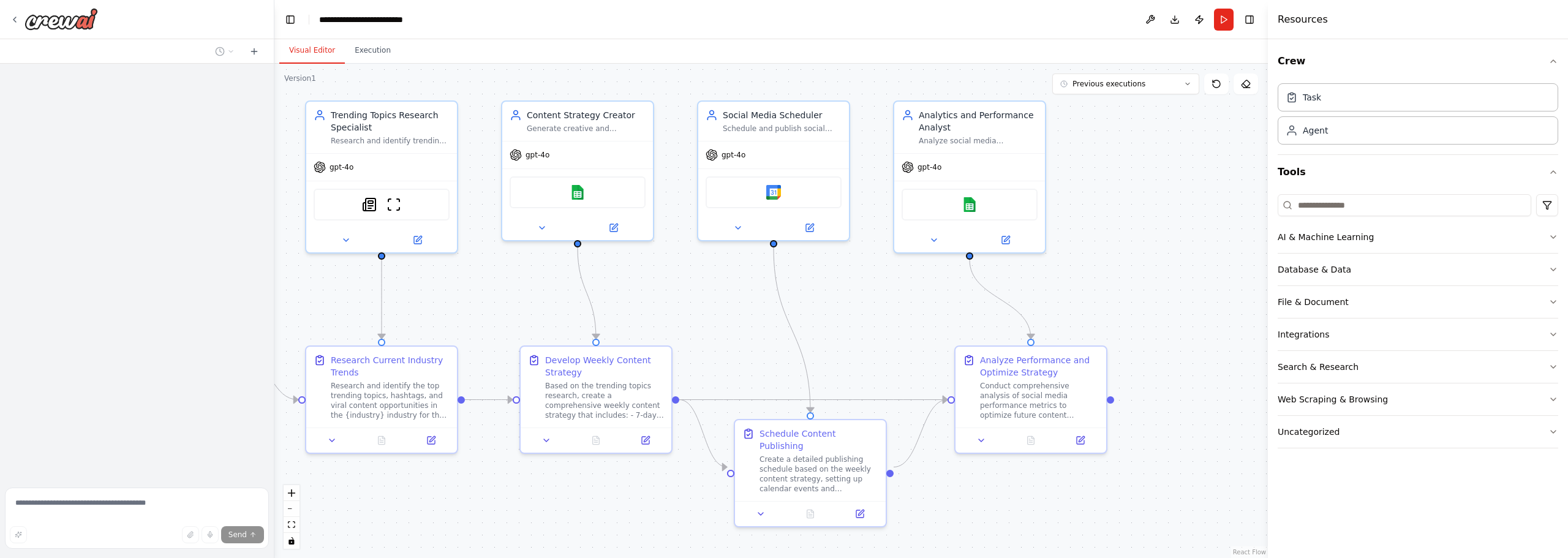
drag, startPoint x: 950, startPoint y: 83, endPoint x: 806, endPoint y: 76, distance: 144.2
click at [797, 71] on div ".deletable-edge-delete-btn { width: 20px; height: 20px; border: 0px solid #ffff…" at bounding box center [771, 310] width 993 height 494
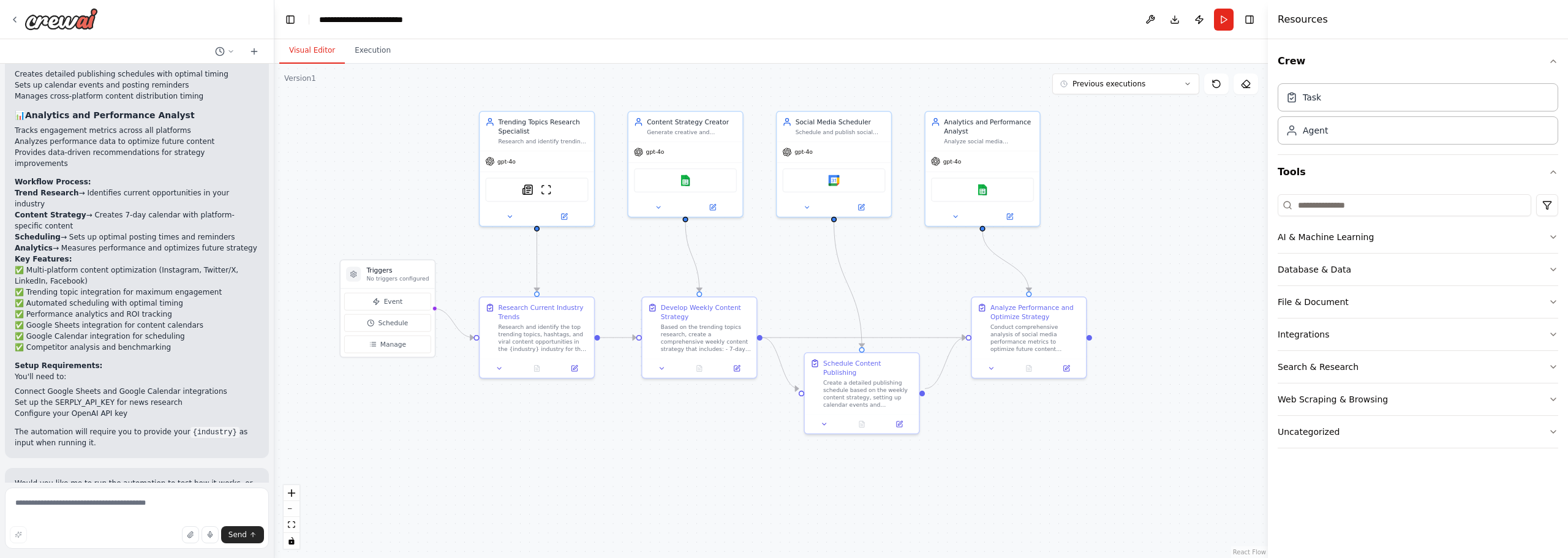
scroll to position [1247, 0]
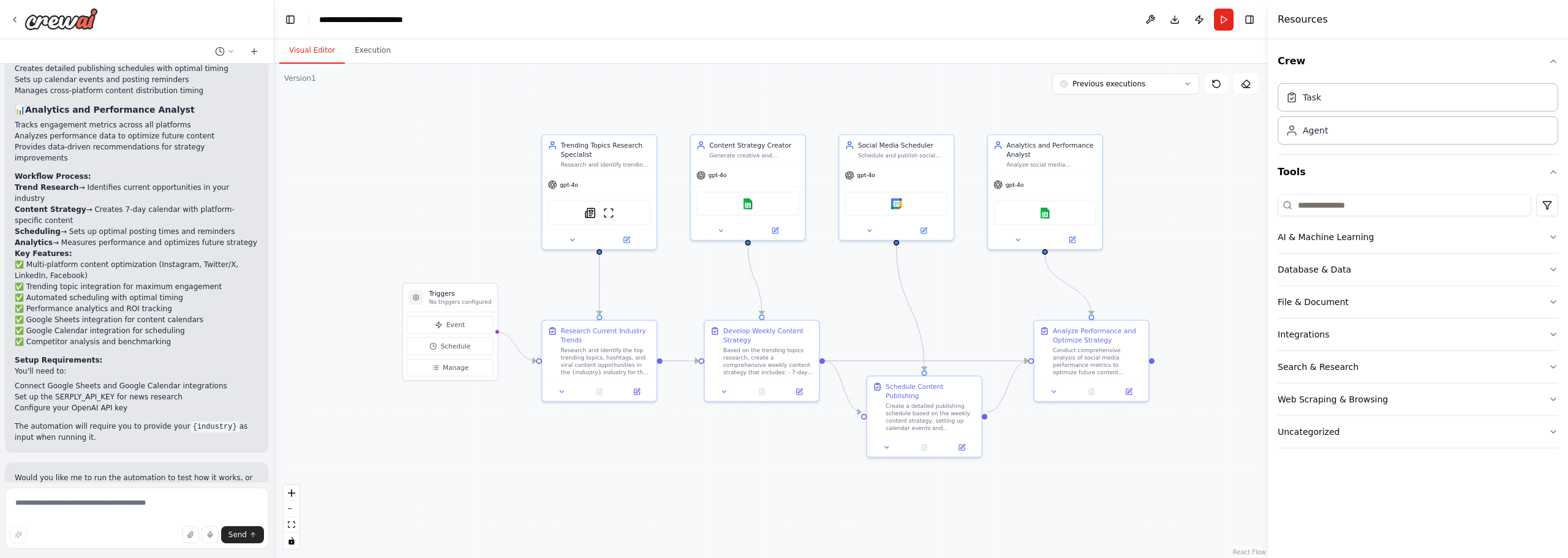
drag, startPoint x: 619, startPoint y: 258, endPoint x: 681, endPoint y: 280, distance: 65.8
click at [681, 280] on div ".deletable-edge-delete-btn { width: 20px; height: 20px; border: 0px solid #ffff…" at bounding box center [771, 310] width 993 height 494
drag, startPoint x: 428, startPoint y: 219, endPoint x: 386, endPoint y: 177, distance: 59.4
click at [386, 177] on div ".deletable-edge-delete-btn { width: 20px; height: 20px; border: 0px solid #ffff…" at bounding box center [771, 310] width 993 height 494
drag, startPoint x: 441, startPoint y: 211, endPoint x: 374, endPoint y: 173, distance: 77.0
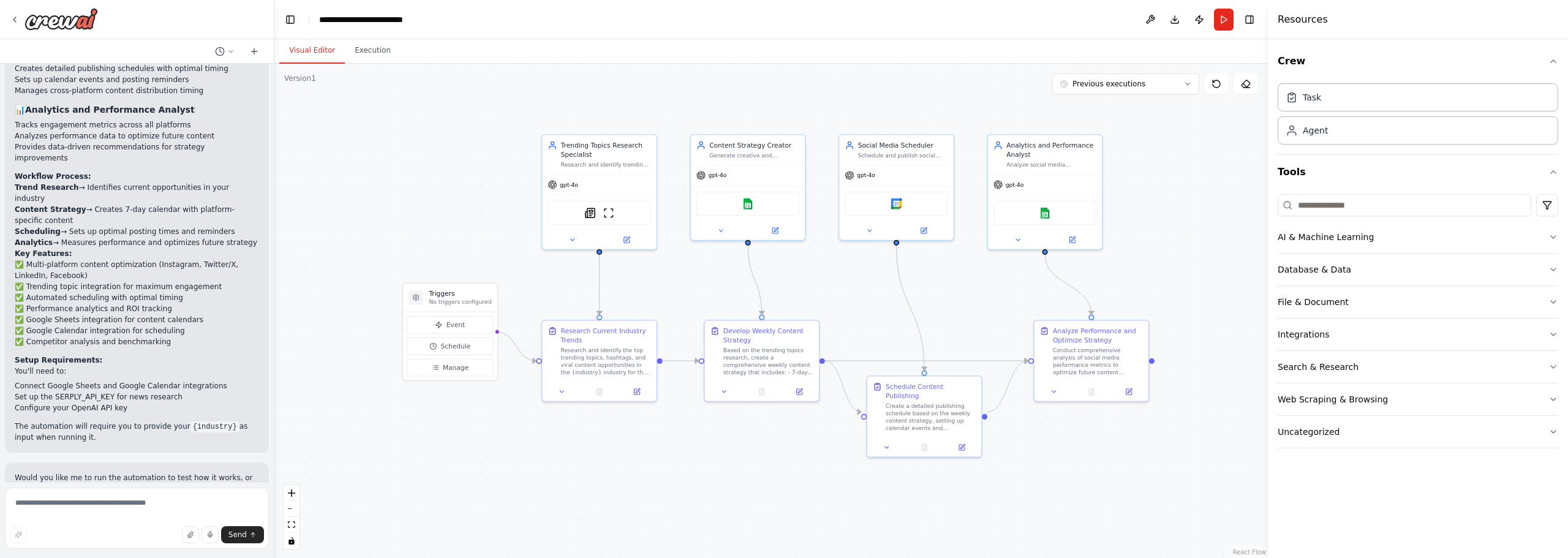
click at [374, 173] on div ".deletable-edge-delete-btn { width: 20px; height: 20px; border: 0px solid #ffff…" at bounding box center [771, 310] width 993 height 494
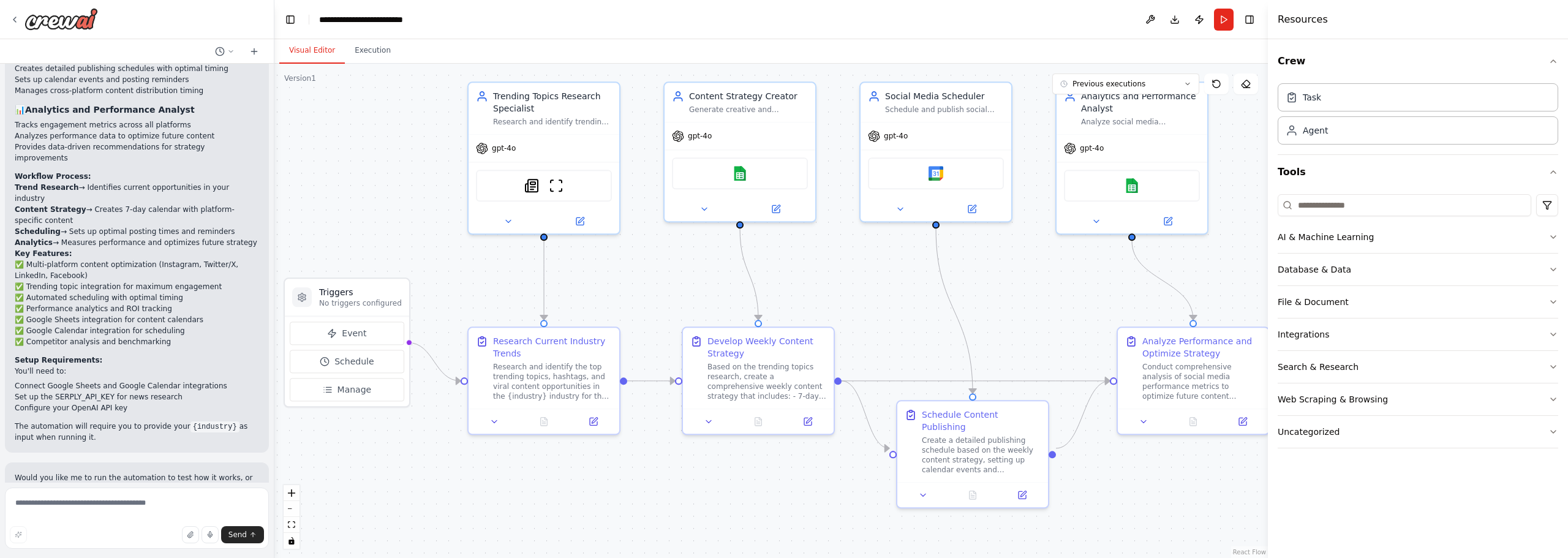
drag, startPoint x: 1013, startPoint y: 313, endPoint x: 956, endPoint y: 303, distance: 57.9
click at [956, 303] on div ".deletable-edge-delete-btn { width: 20px; height: 20px; border: 0px solid #ffff…" at bounding box center [771, 310] width 993 height 494
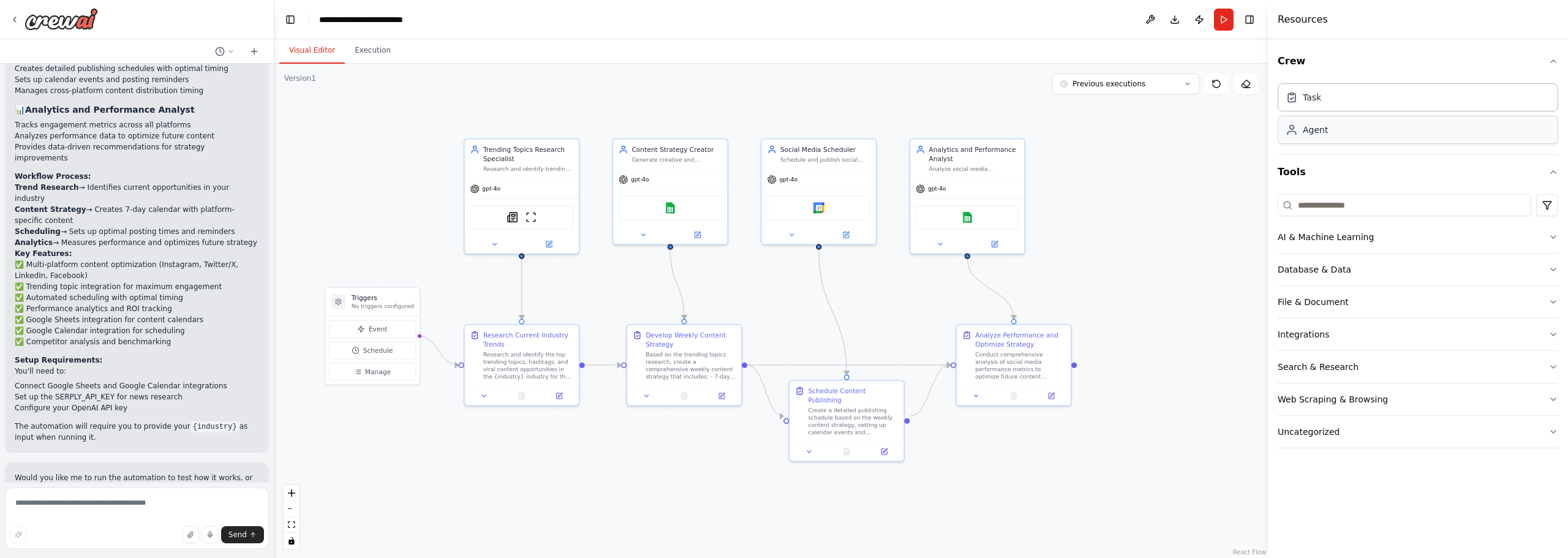
click at [1336, 131] on div "Agent" at bounding box center [1418, 130] width 280 height 29
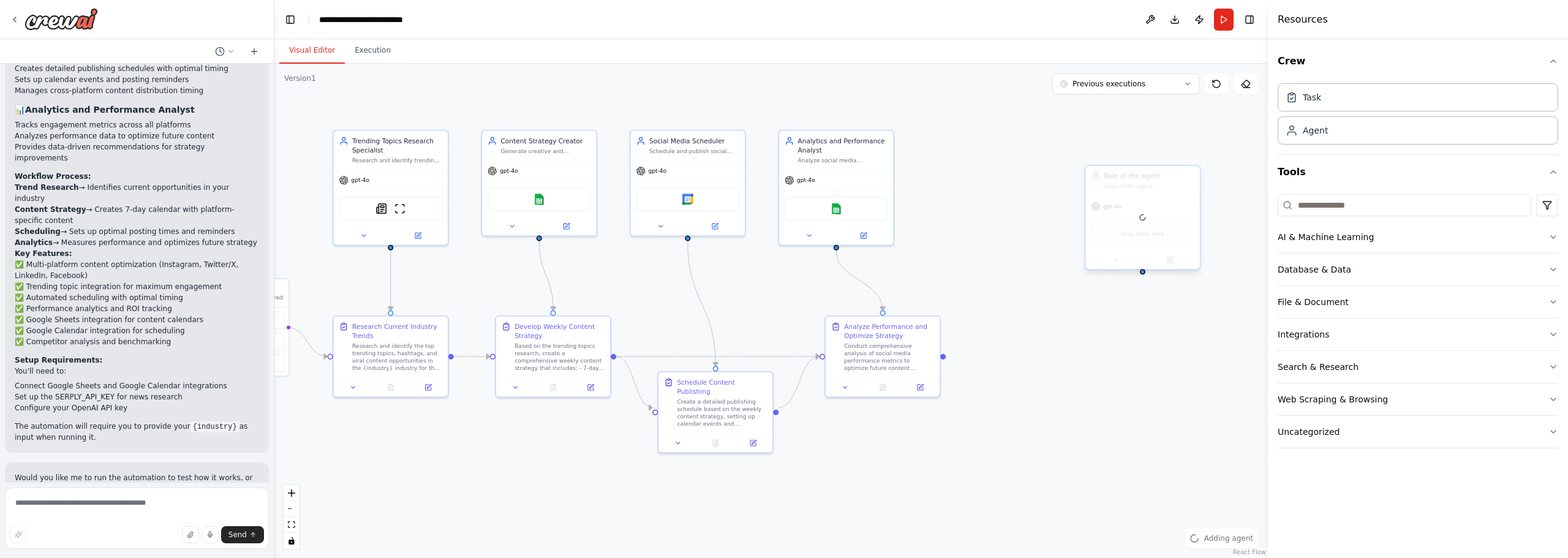
drag, startPoint x: 1178, startPoint y: 250, endPoint x: 1145, endPoint y: 235, distance: 36.2
click at [1045, 241] on div ".deletable-edge-delete-btn { width: 20px; height: 20px; border: 0px solid #ffff…" at bounding box center [771, 310] width 993 height 494
click at [1160, 190] on div "Role of the agent Goal of the agent" at bounding box center [1140, 181] width 114 height 30
click at [1166, 193] on div "Role of the agent Goal of the agent" at bounding box center [1140, 181] width 114 height 30
click at [1192, 154] on icon at bounding box center [1188, 153] width 7 height 7
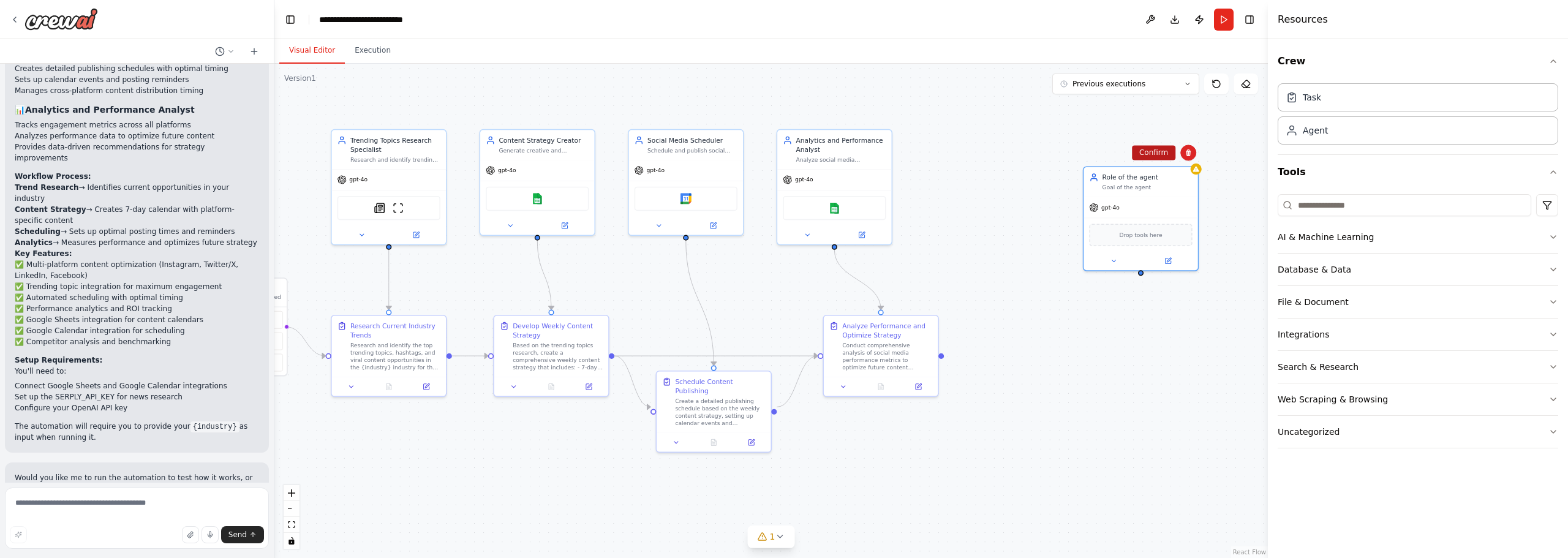
click at [1161, 158] on button "Confirm" at bounding box center [1153, 153] width 43 height 15
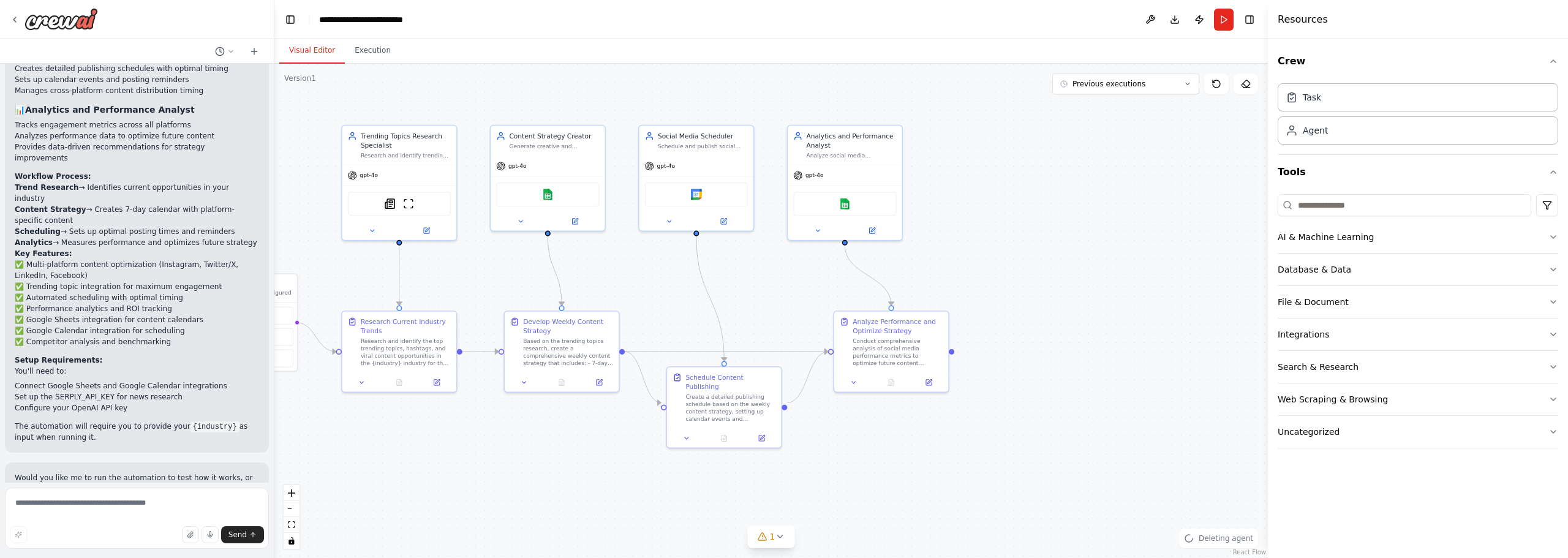
drag, startPoint x: 979, startPoint y: 266, endPoint x: 1080, endPoint y: 238, distance: 104.8
click at [1080, 238] on div ".deletable-edge-delete-btn { width: 20px; height: 20px; border: 0px solid #ffff…" at bounding box center [771, 310] width 993 height 494
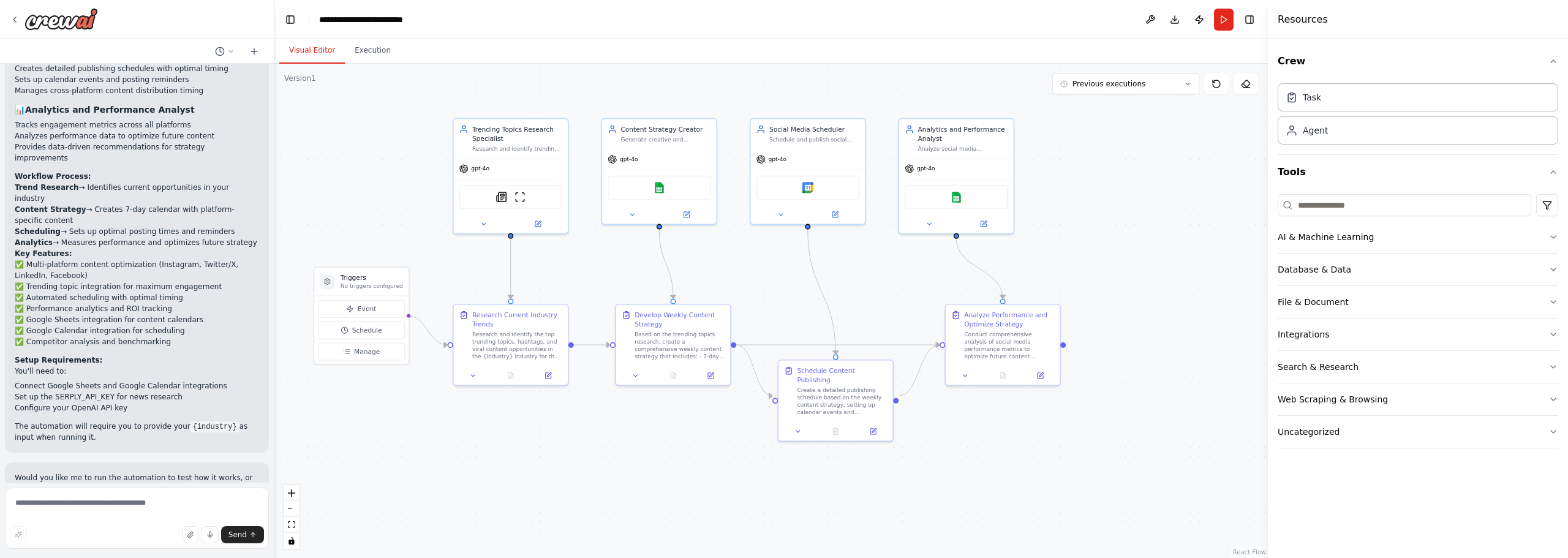
drag, startPoint x: 1097, startPoint y: 230, endPoint x: 1110, endPoint y: 248, distance: 22.2
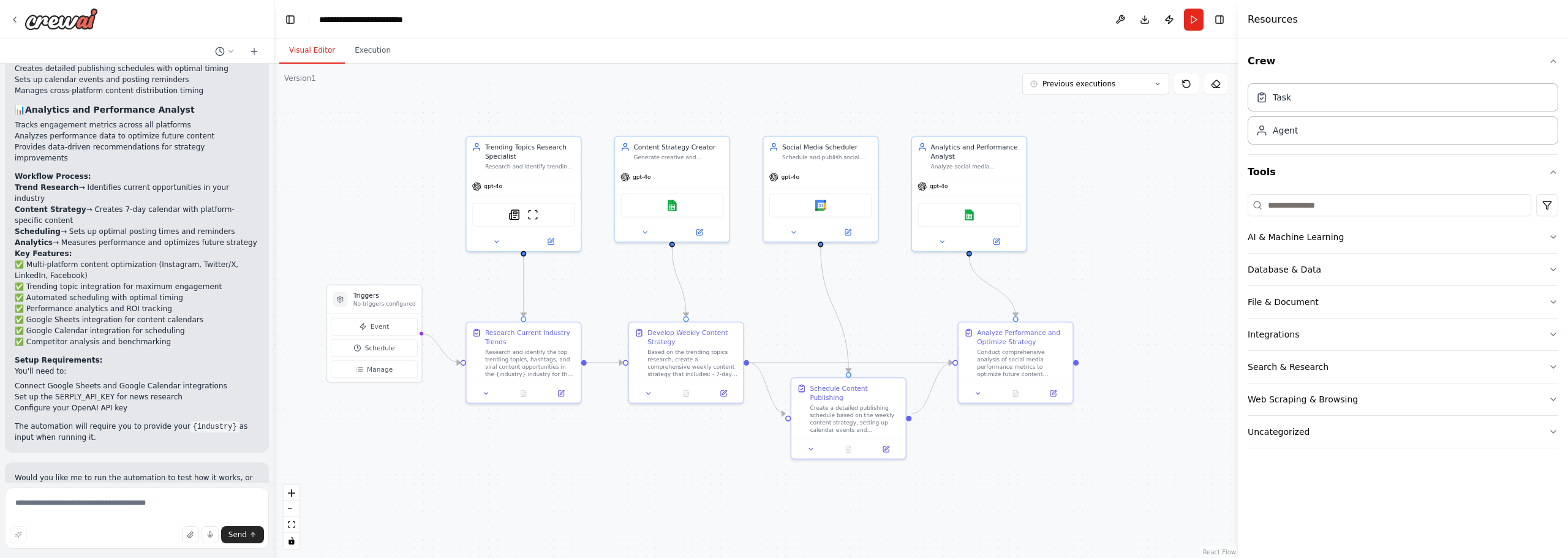
drag, startPoint x: 1269, startPoint y: 165, endPoint x: 1237, endPoint y: 171, distance: 32.6
click at [1238, 171] on div at bounding box center [1240, 279] width 5 height 558
click at [1097, 214] on div ".deletable-edge-delete-btn { width: 20px; height: 20px; border: 0px solid #ffff…" at bounding box center [756, 310] width 963 height 494
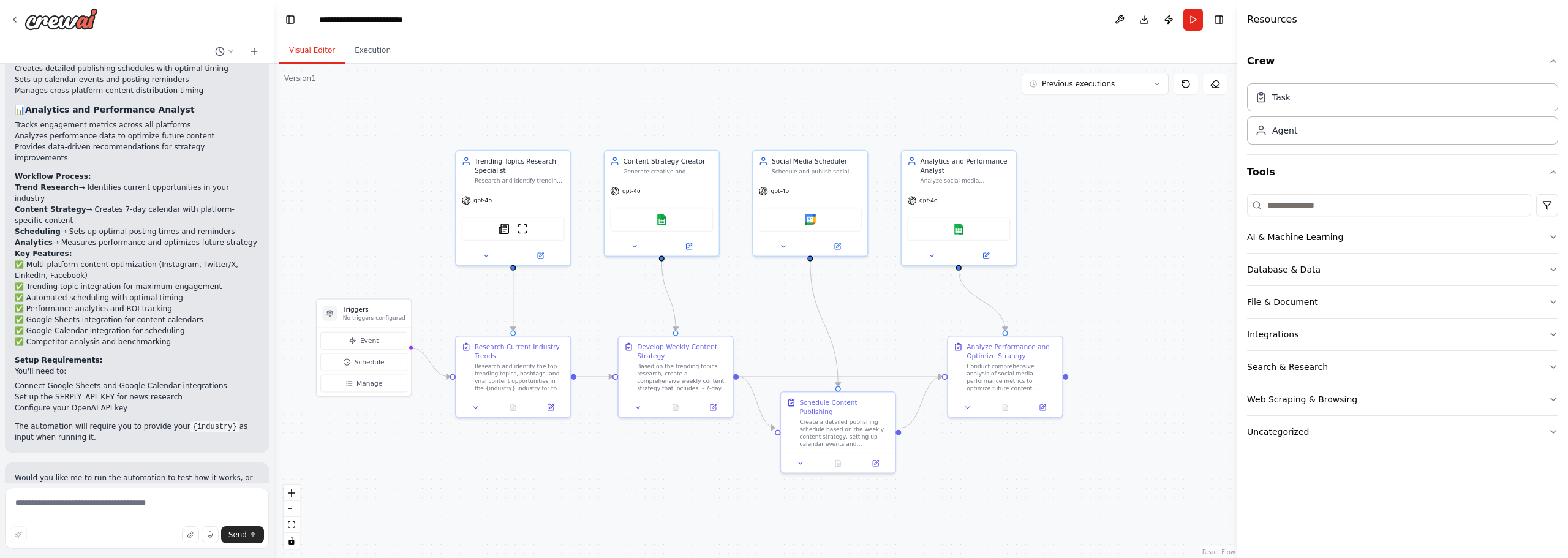
drag, startPoint x: 1102, startPoint y: 230, endPoint x: 1112, endPoint y: 240, distance: 14.1
click at [1107, 240] on div ".deletable-edge-delete-btn { width: 20px; height: 20px; border: 0px solid #ffff…" at bounding box center [756, 310] width 963 height 494
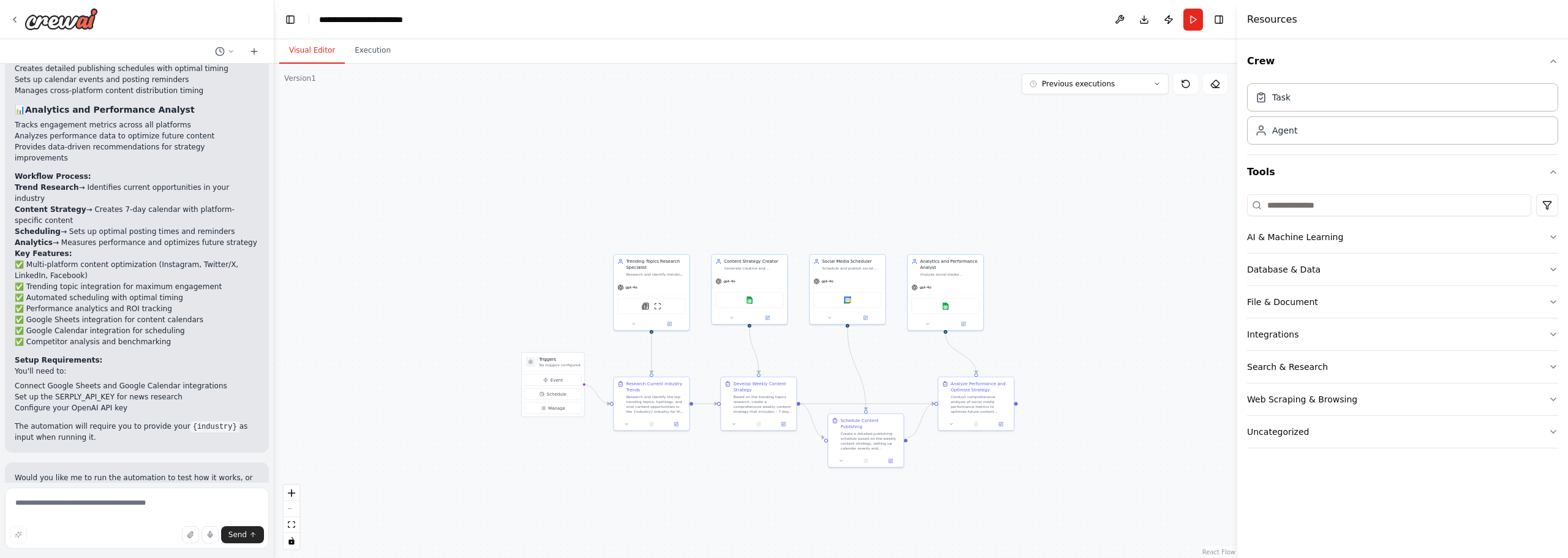
drag, startPoint x: 1159, startPoint y: 162, endPoint x: 1100, endPoint y: 208, distance: 74.8
click at [1100, 208] on div ".deletable-edge-delete-btn { width: 20px; height: 20px; border: 0px solid #ffff…" at bounding box center [756, 310] width 963 height 494
drag, startPoint x: 1100, startPoint y: 208, endPoint x: 1115, endPoint y: 180, distance: 31.8
click at [1115, 180] on div ".deletable-edge-delete-btn { width: 20px; height: 20px; border: 0px solid #ffff…" at bounding box center [756, 310] width 963 height 494
drag, startPoint x: 1085, startPoint y: 257, endPoint x: 1000, endPoint y: 188, distance: 109.5
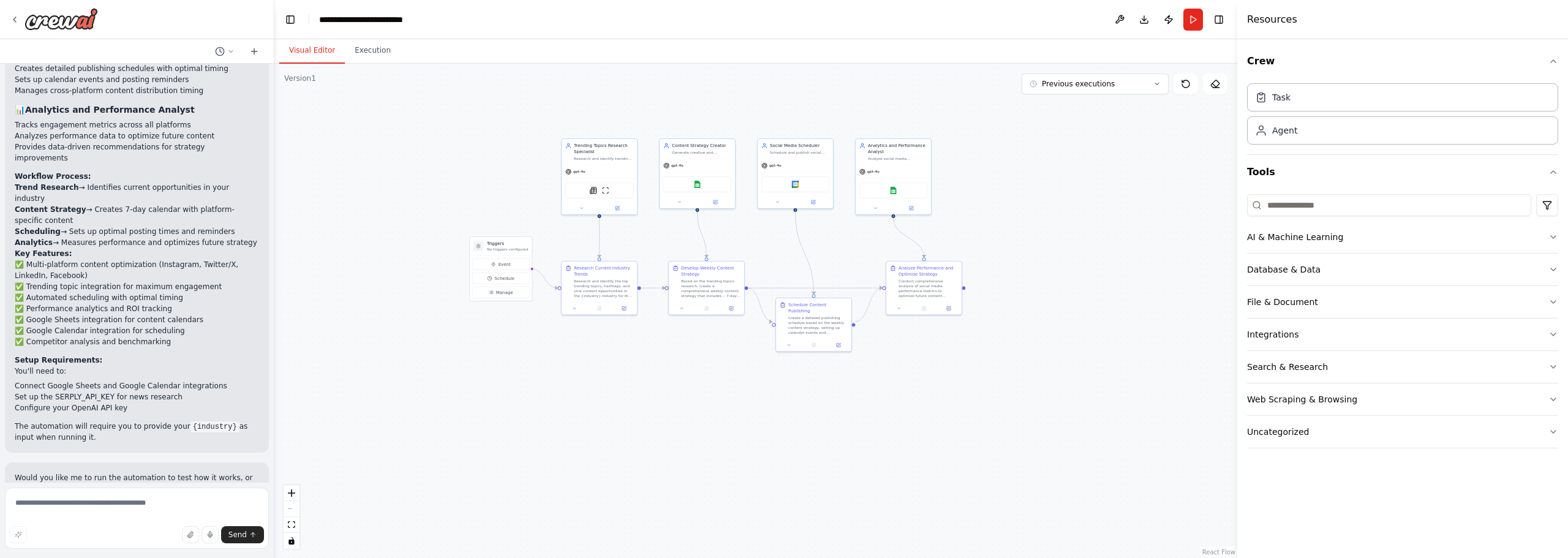
click at [1000, 188] on div ".deletable-edge-delete-btn { width: 20px; height: 20px; border: 0px solid #ffff…" at bounding box center [756, 310] width 963 height 494
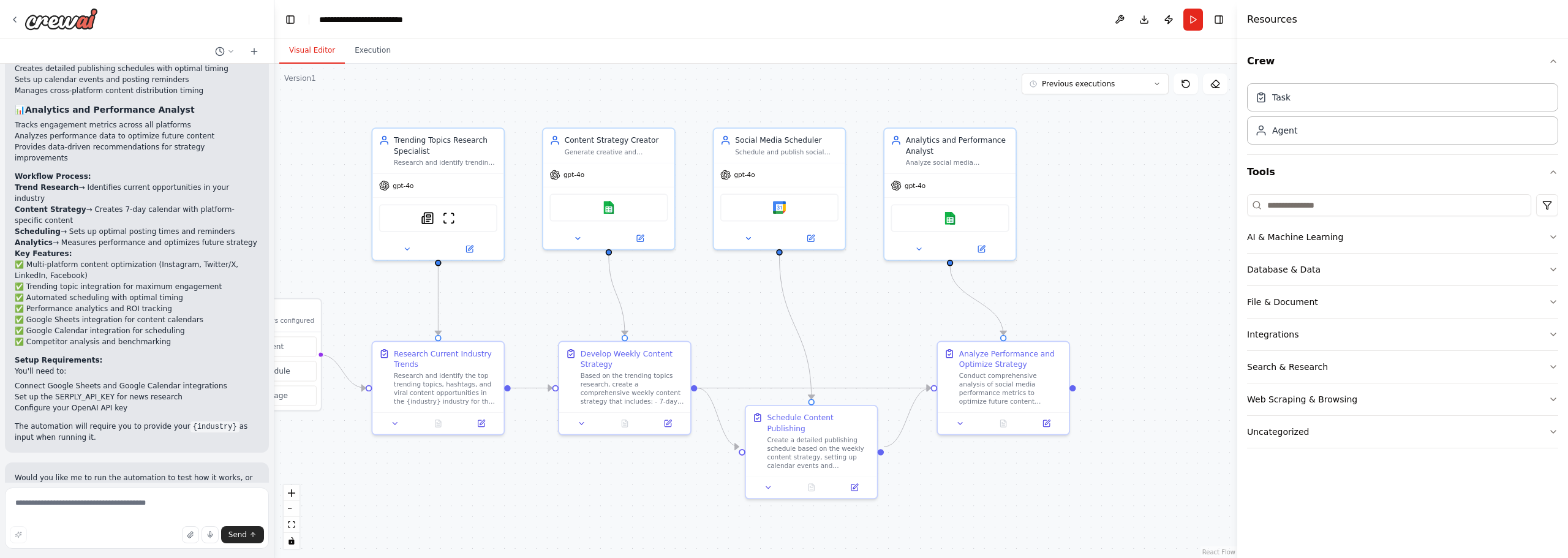
drag, startPoint x: 956, startPoint y: 179, endPoint x: 1079, endPoint y: 204, distance: 125.5
click at [1079, 204] on div ".deletable-edge-delete-btn { width: 20px; height: 20px; border: 0px solid #ffff…" at bounding box center [756, 310] width 963 height 494
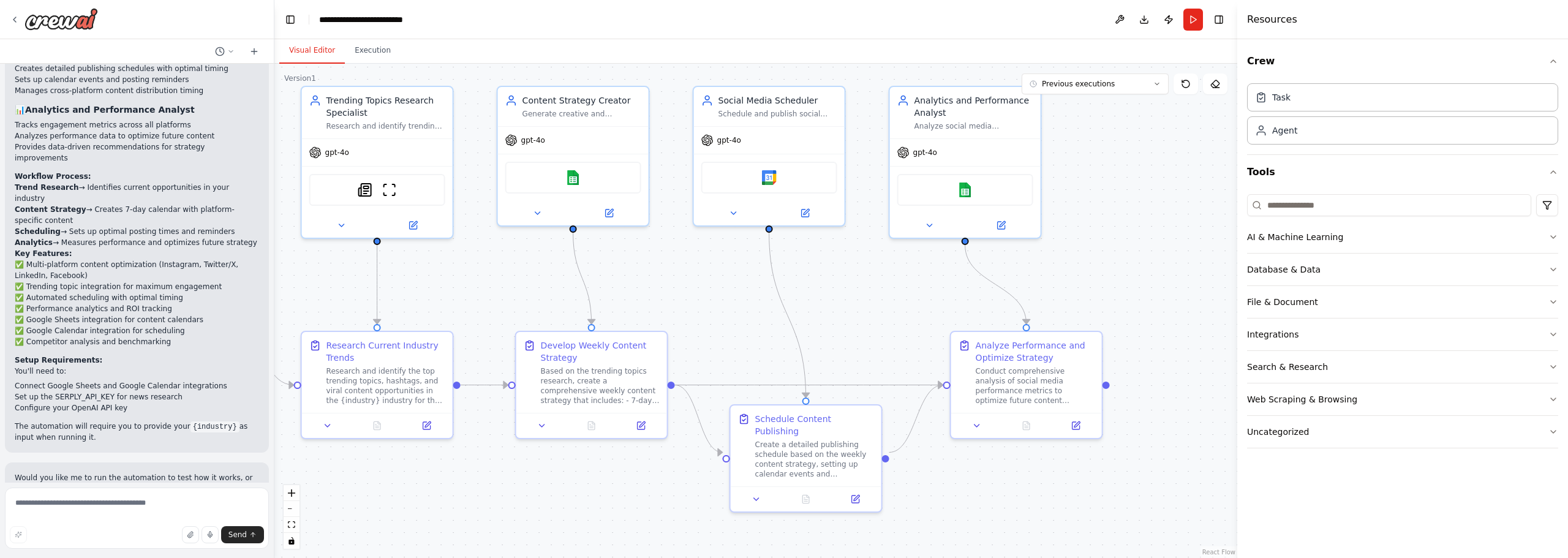
drag, startPoint x: 1067, startPoint y: 205, endPoint x: 1112, endPoint y: 240, distance: 57.0
click at [1111, 240] on div ".deletable-edge-delete-btn { width: 20px; height: 20px; border: 0px solid #ffff…" at bounding box center [756, 310] width 963 height 494
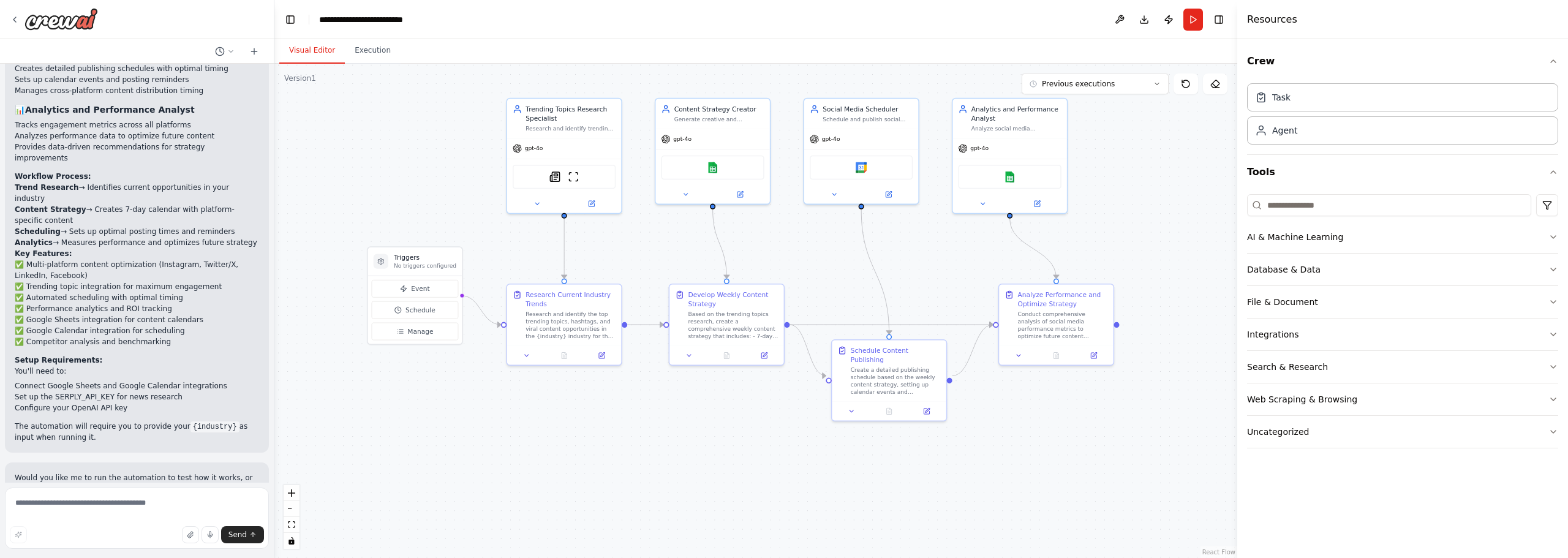
drag, startPoint x: 1104, startPoint y: 196, endPoint x: 1113, endPoint y: 180, distance: 18.4
click at [1113, 180] on div ".deletable-edge-delete-btn { width: 20px; height: 20px; border: 0px solid #ffff…" at bounding box center [756, 310] width 963 height 494
drag, startPoint x: 978, startPoint y: 14, endPoint x: 959, endPoint y: 11, distance: 19.2
click at [959, 11] on header "**********" at bounding box center [756, 19] width 963 height 39
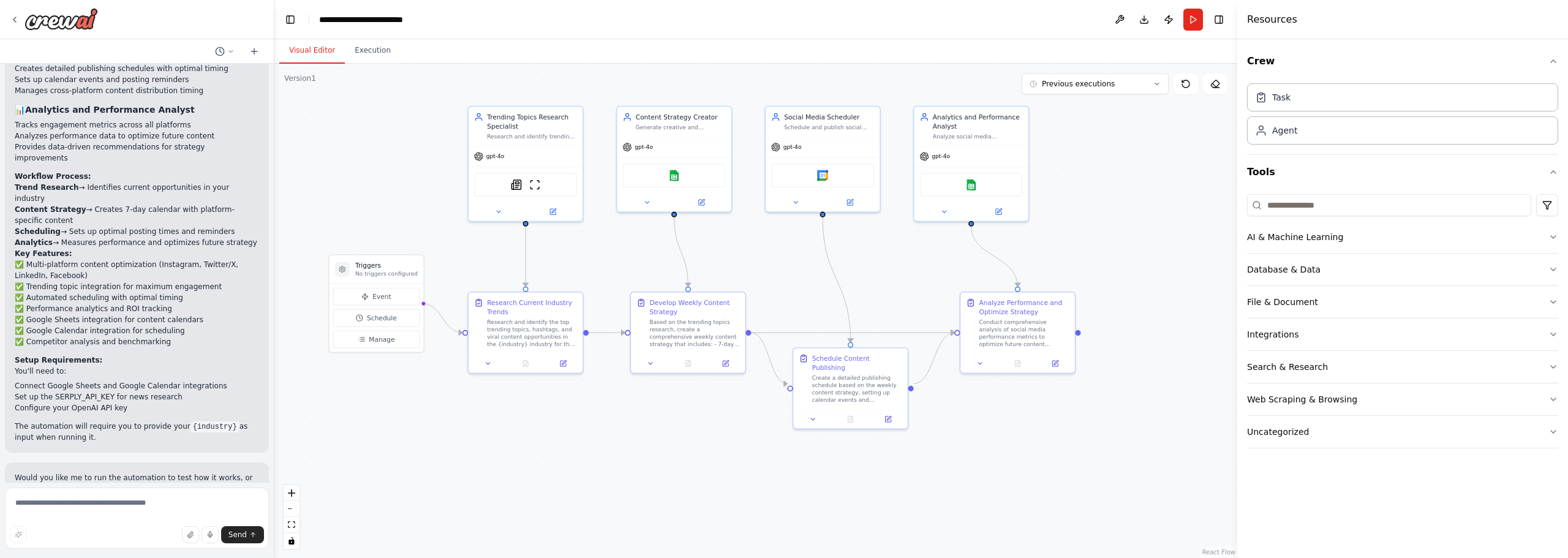
drag, startPoint x: 1130, startPoint y: 192, endPoint x: 1079, endPoint y: 196, distance: 51.2
click at [1079, 196] on div ".deletable-edge-delete-btn { width: 20px; height: 20px; border: 0px solid #ffff…" at bounding box center [756, 310] width 963 height 494
click at [950, 210] on button at bounding box center [943, 209] width 53 height 11
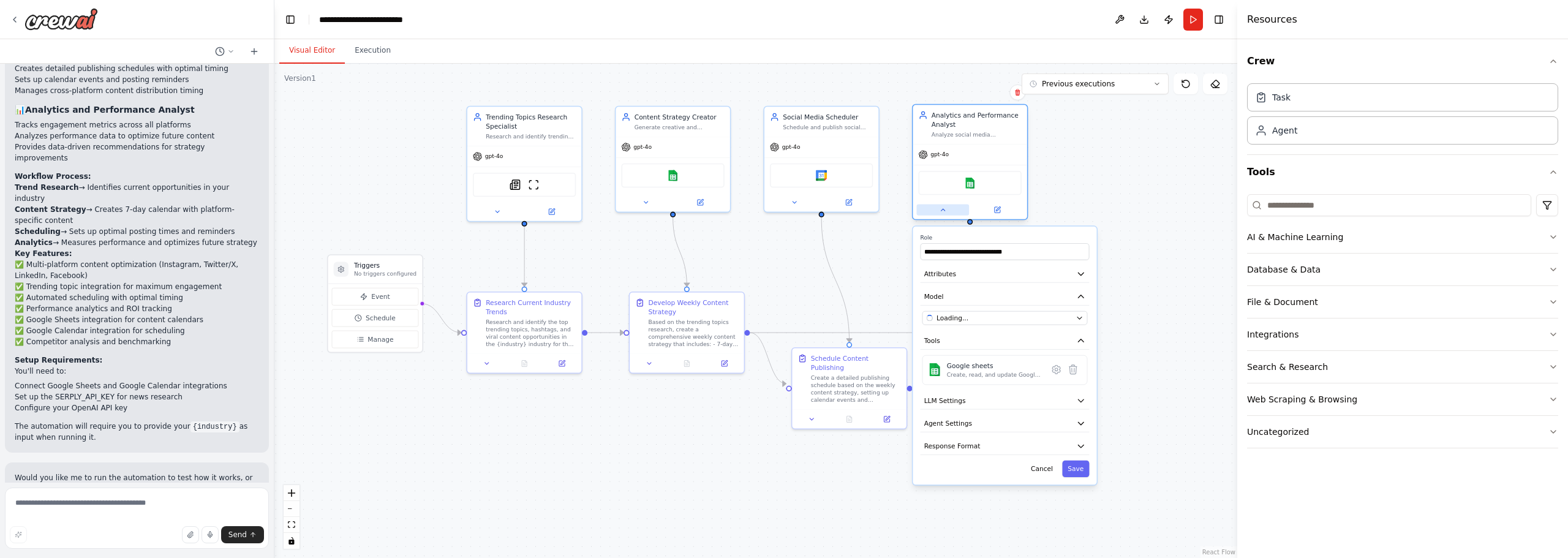
click at [950, 210] on button at bounding box center [943, 209] width 53 height 11
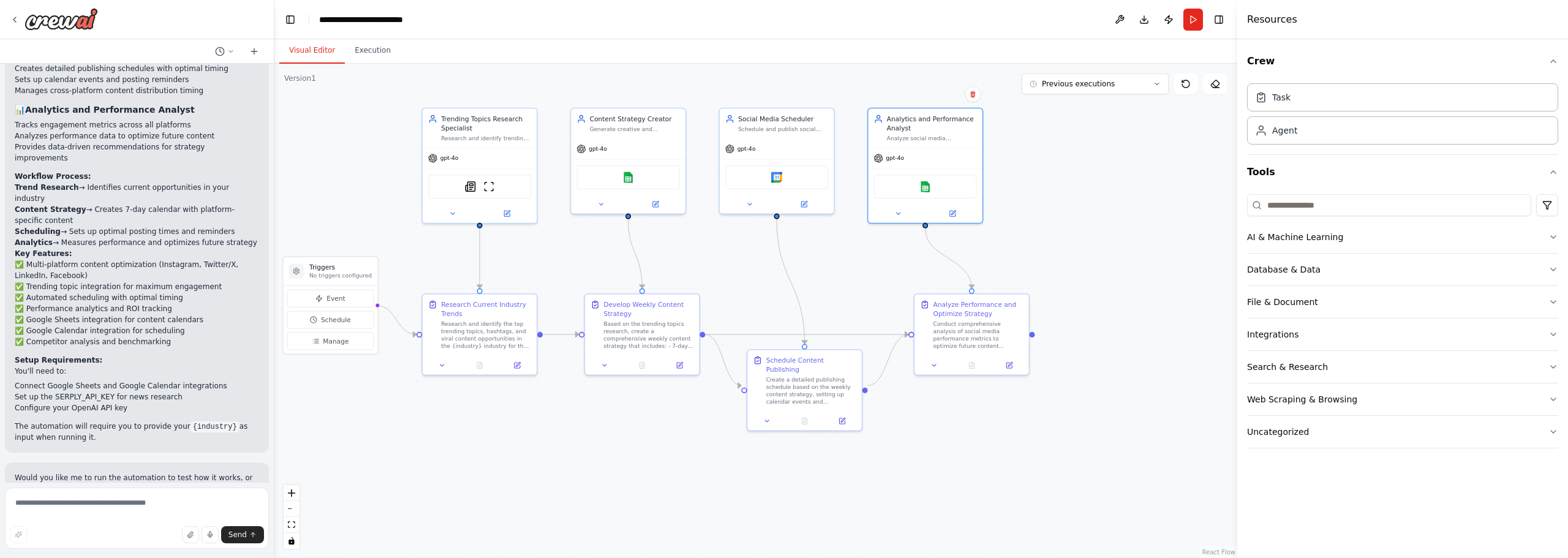
drag, startPoint x: 1144, startPoint y: 206, endPoint x: 1100, endPoint y: 208, distance: 44.0
click at [1100, 208] on div ".deletable-edge-delete-btn { width: 20px; height: 20px; border: 0px solid #ffff…" at bounding box center [756, 310] width 963 height 494
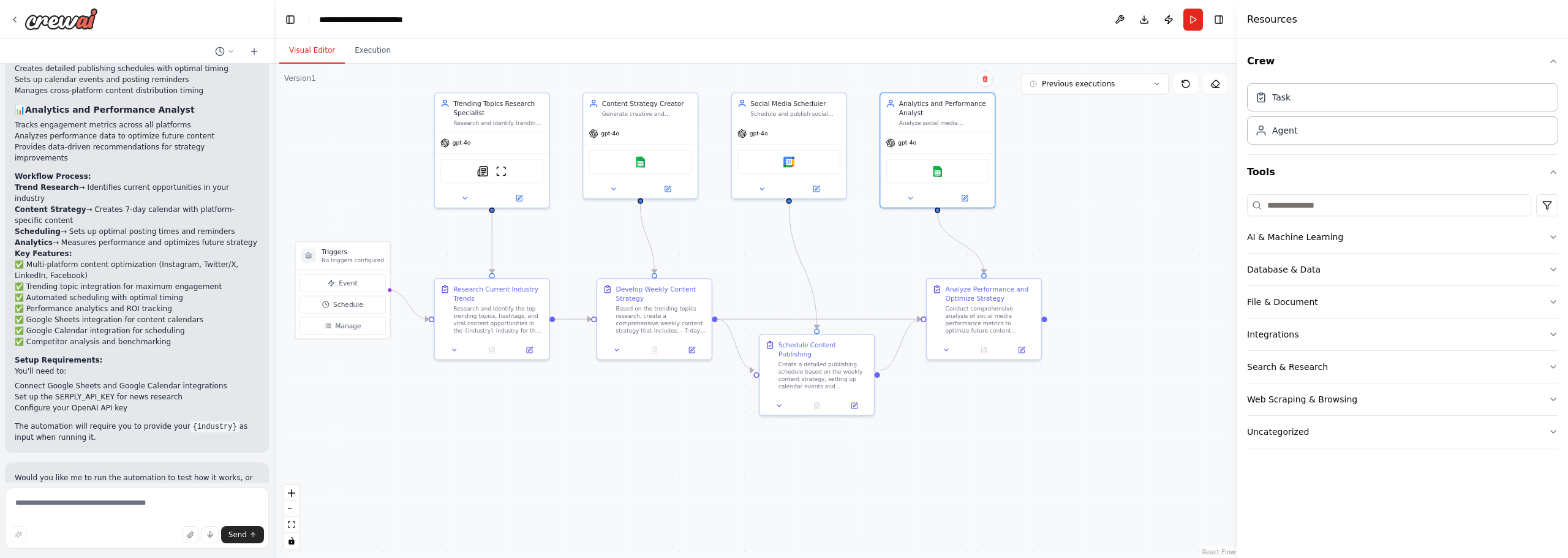
drag, startPoint x: 1099, startPoint y: 133, endPoint x: 1106, endPoint y: 126, distance: 9.9
click at [1106, 126] on div ".deletable-edge-delete-btn { width: 20px; height: 20px; border: 0px solid #ffff…" at bounding box center [756, 310] width 963 height 494
click at [1050, 185] on div ".deletable-edge-delete-btn { width: 20px; height: 20px; border: 0px solid #ffff…" at bounding box center [756, 310] width 963 height 494
